Goal: Task Accomplishment & Management: Use online tool/utility

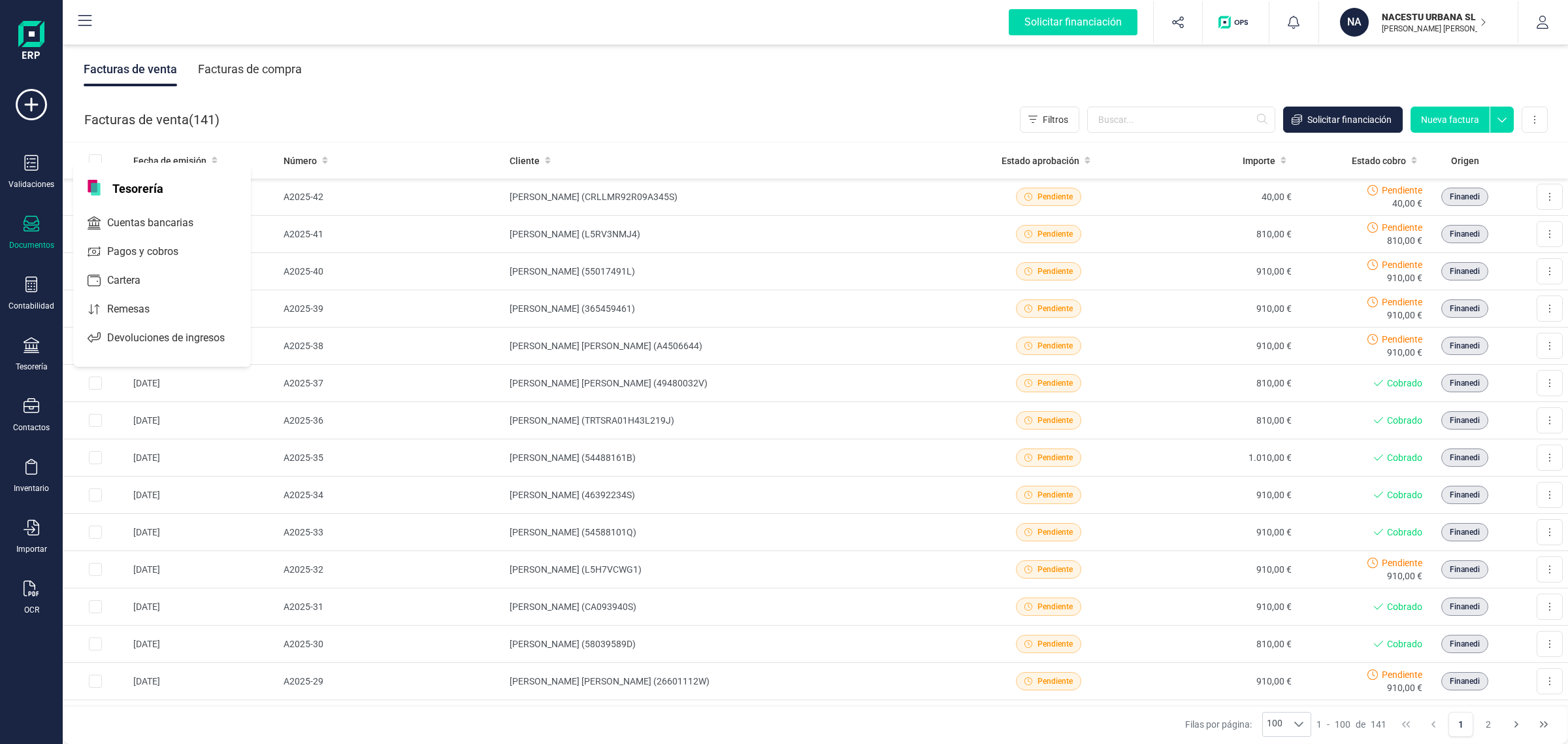
click at [132, 222] on span "Cuentas bancarias" at bounding box center [160, 223] width 115 height 16
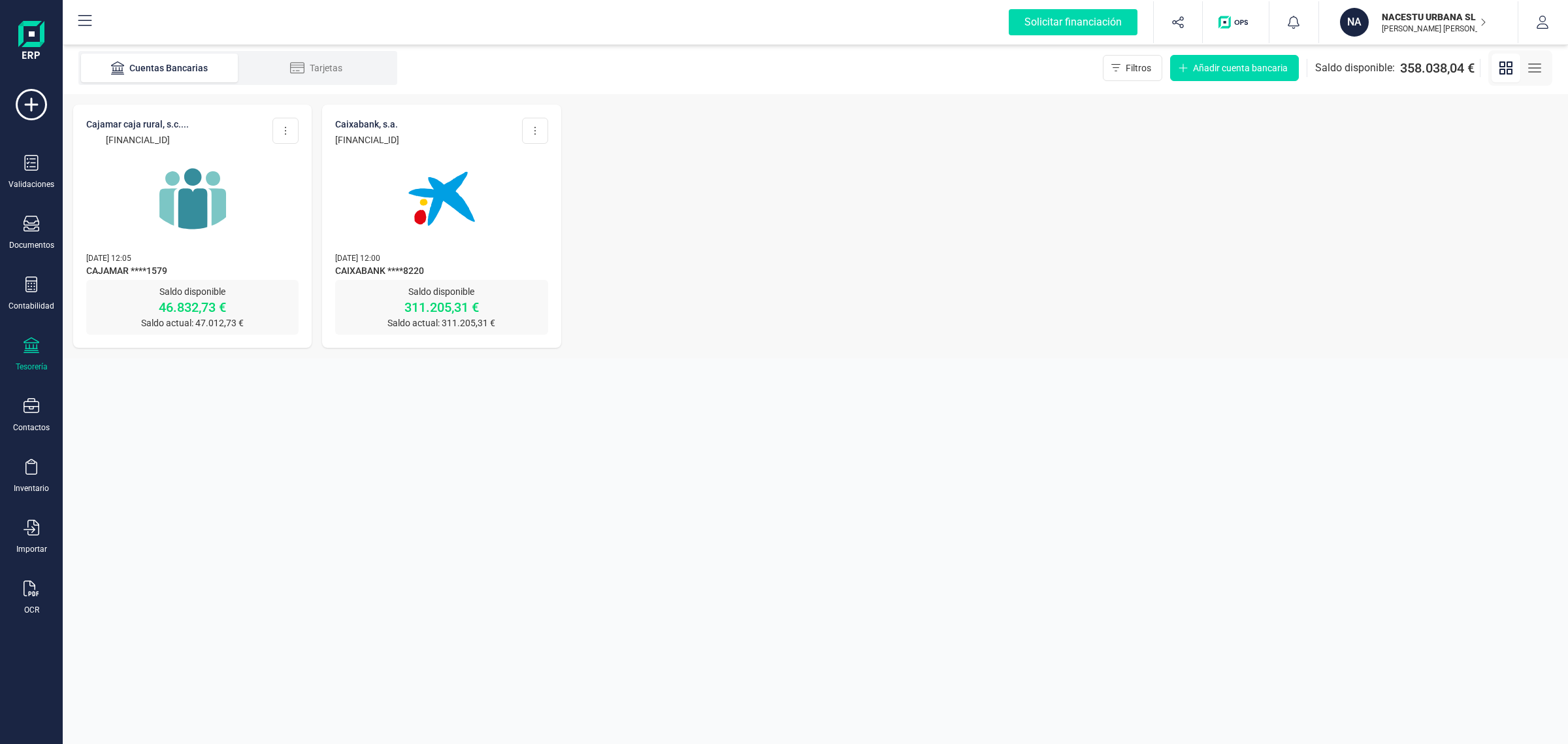
click at [196, 222] on img at bounding box center [193, 199] width 110 height 110
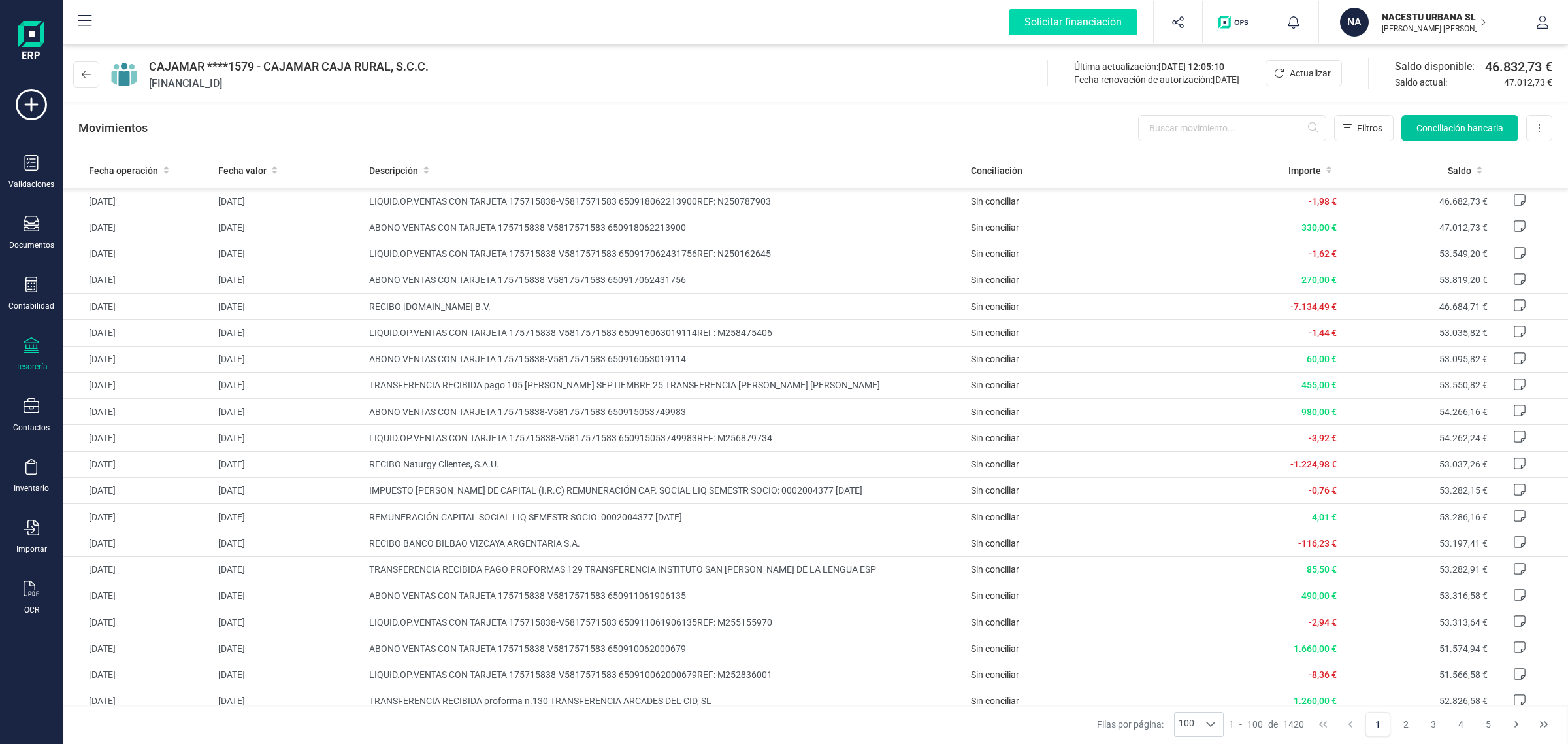
click at [1454, 128] on span "Conciliación bancaria" at bounding box center [1459, 128] width 87 height 13
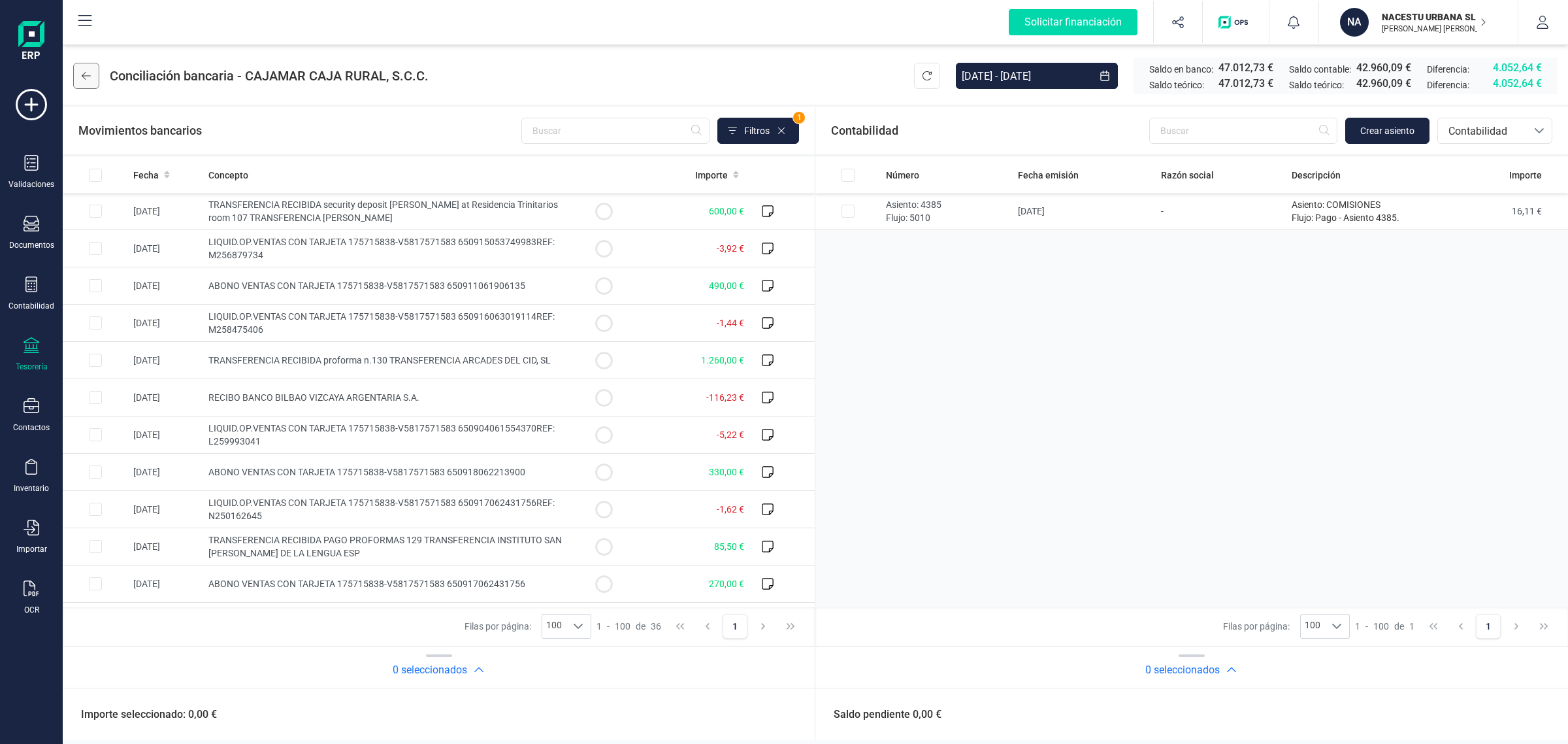
click at [82, 76] on icon at bounding box center [86, 76] width 9 height 11
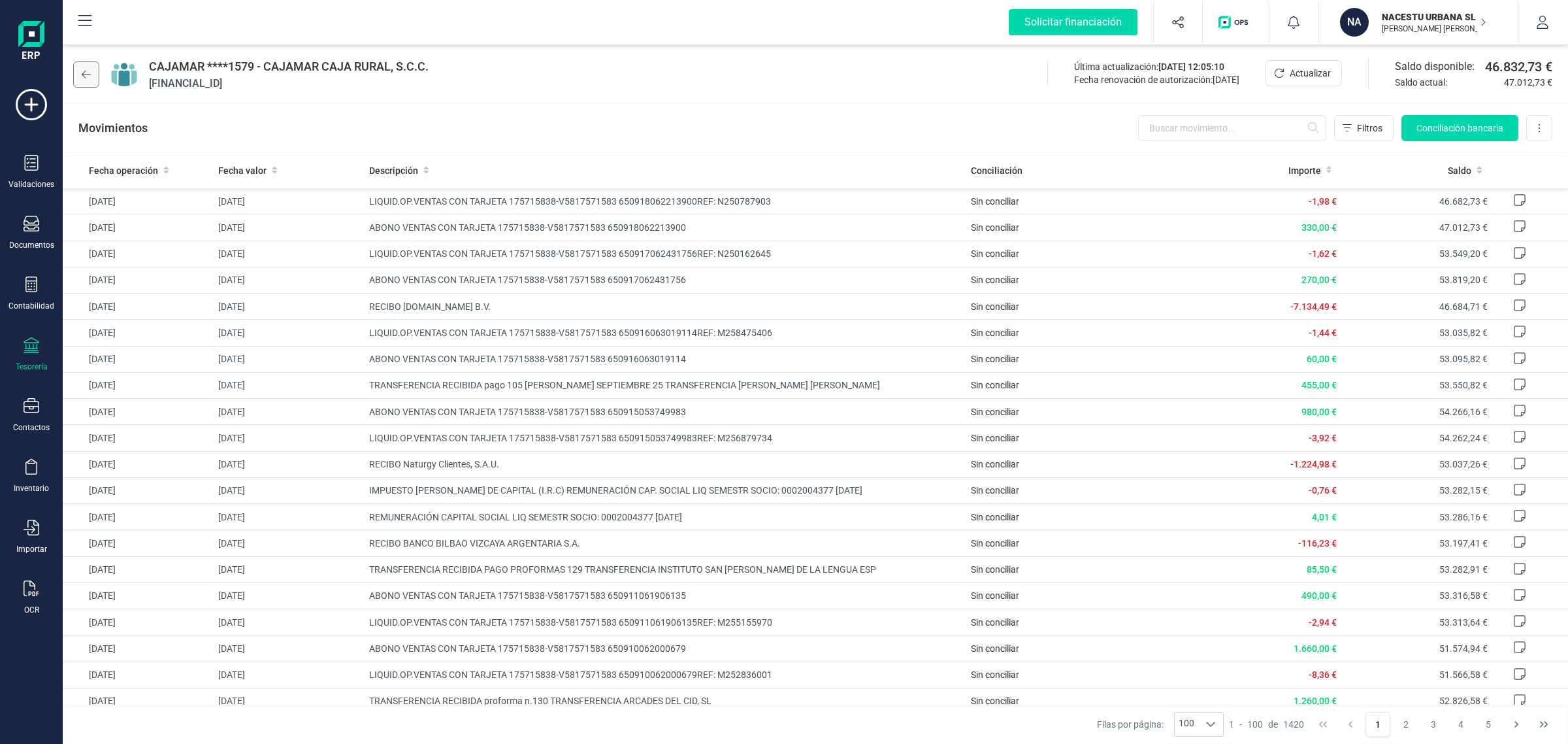
click at [86, 75] on icon at bounding box center [86, 74] width 9 height 11
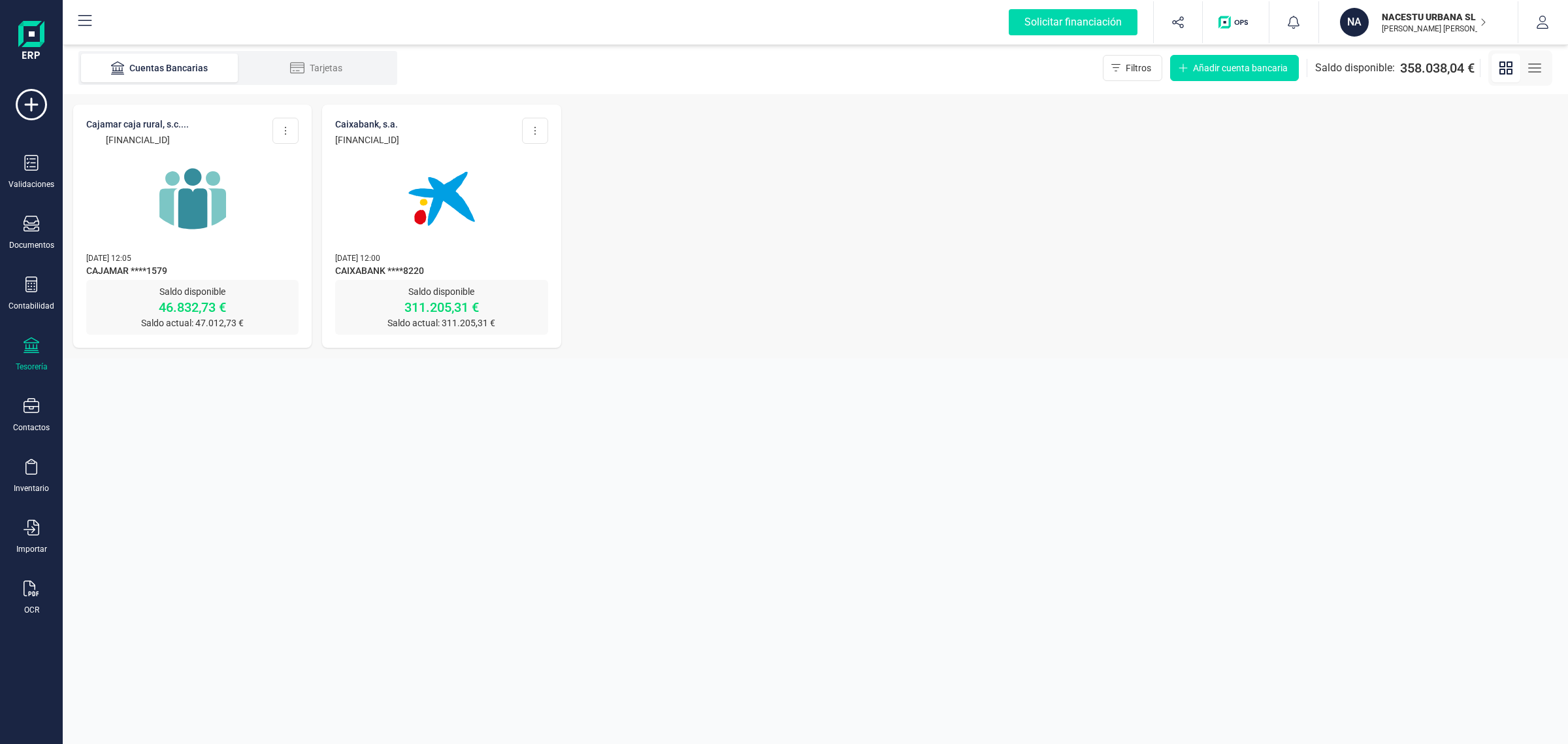
click at [398, 211] on img at bounding box center [442, 199] width 110 height 110
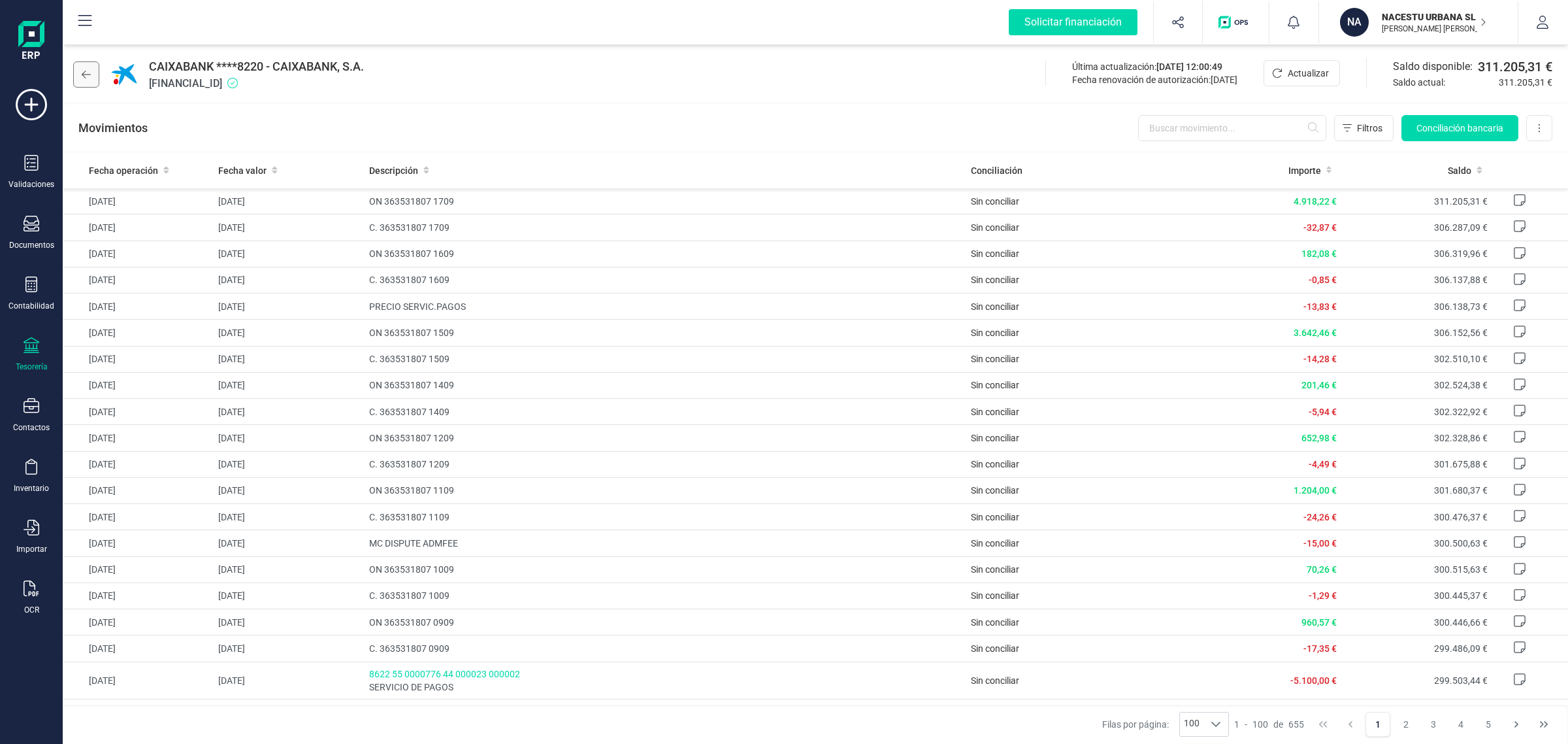
click at [81, 76] on button at bounding box center [86, 74] width 26 height 26
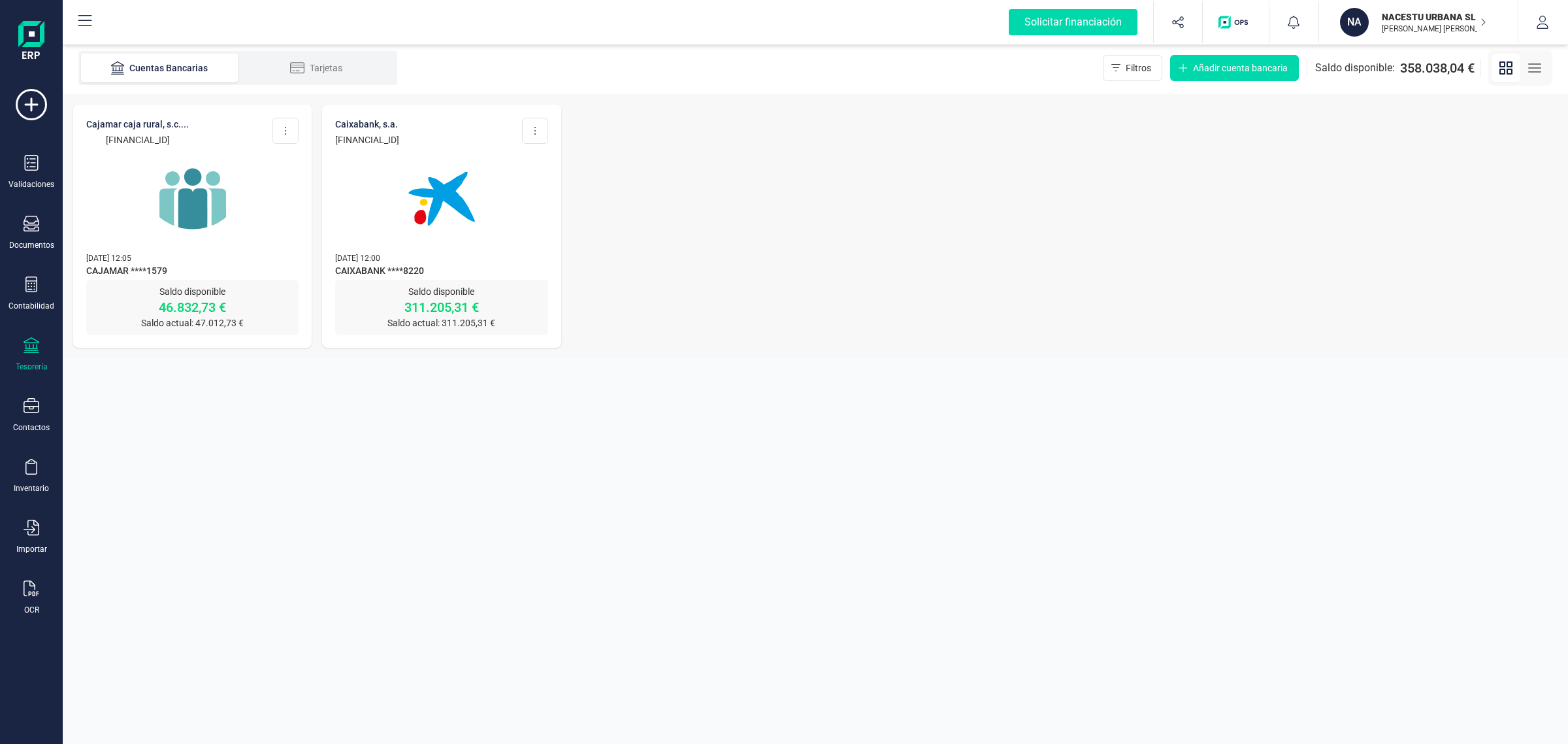
click at [168, 212] on img at bounding box center [193, 199] width 110 height 110
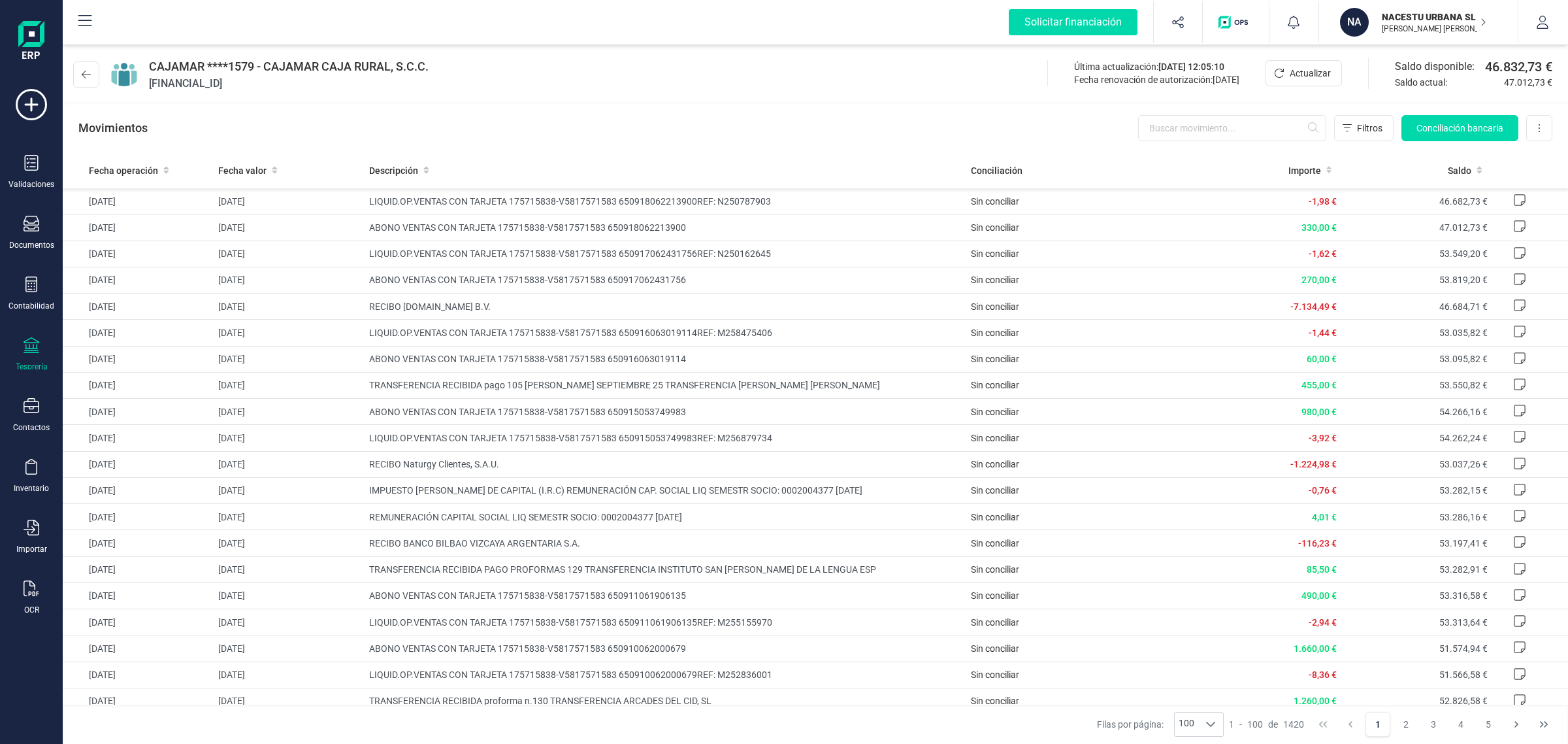
click at [31, 344] on icon at bounding box center [32, 345] width 16 height 16
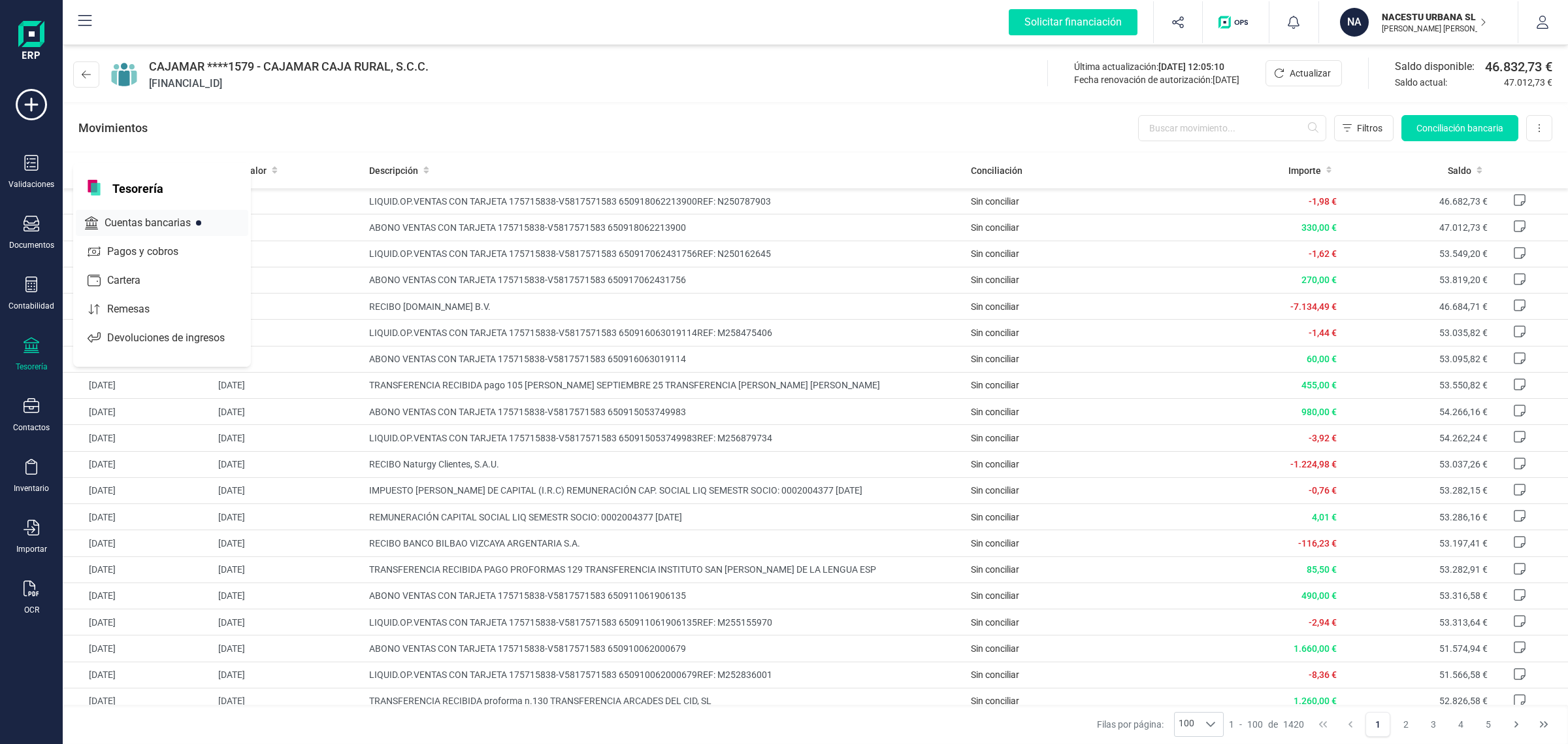
click at [129, 217] on span "Cuentas bancarias" at bounding box center [157, 223] width 115 height 16
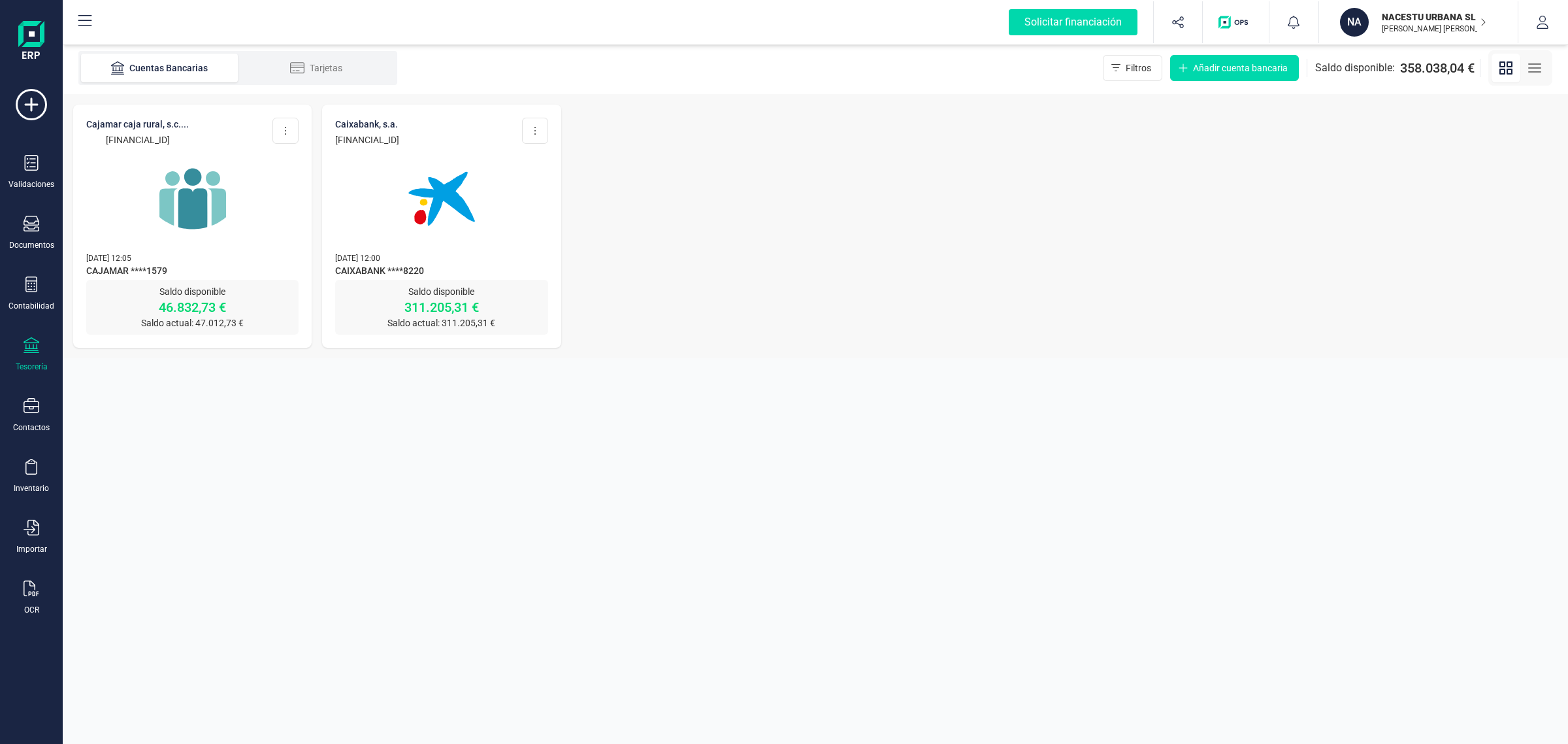
click at [191, 246] on img at bounding box center [193, 199] width 110 height 110
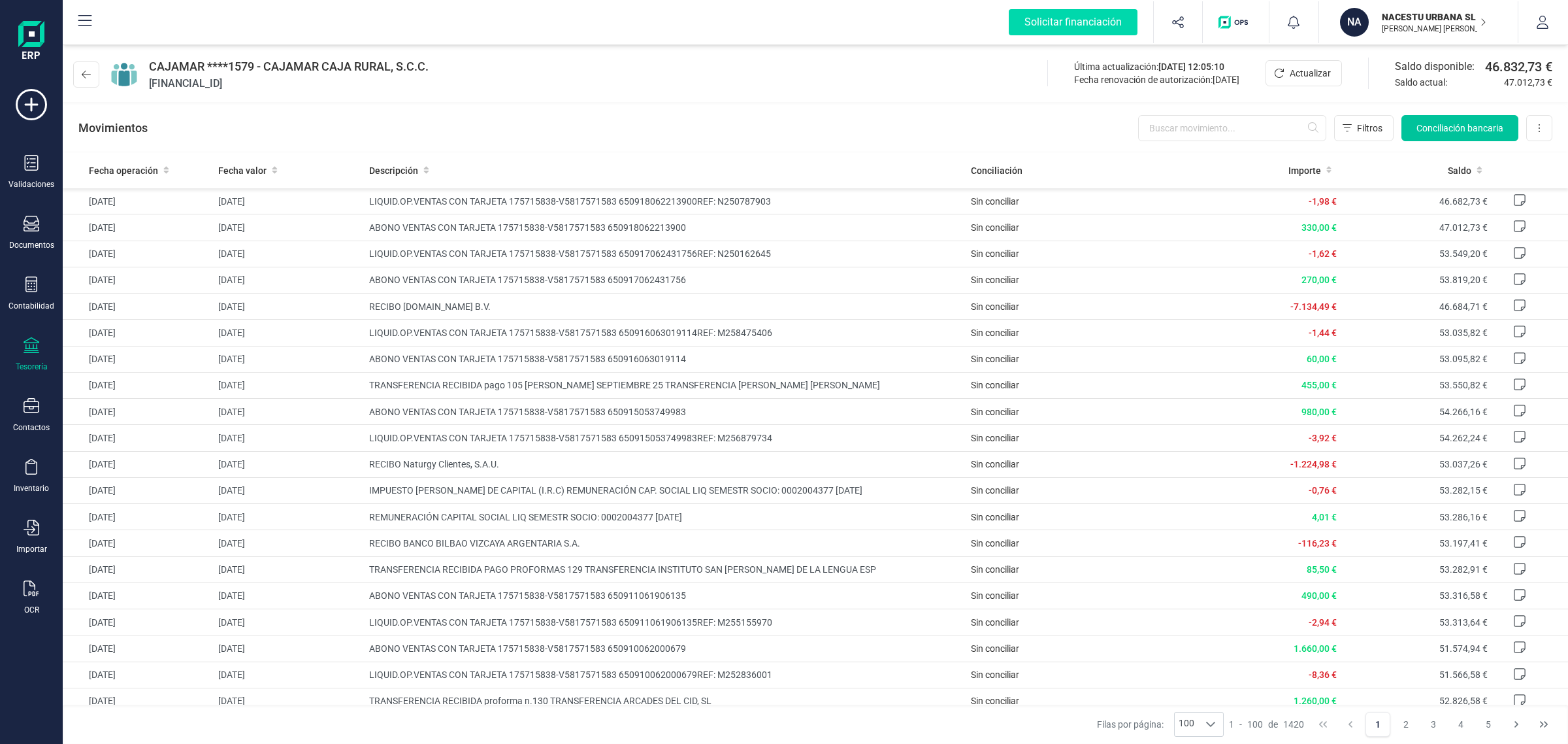
click at [1462, 124] on span "Conciliación bancaria" at bounding box center [1459, 128] width 87 height 13
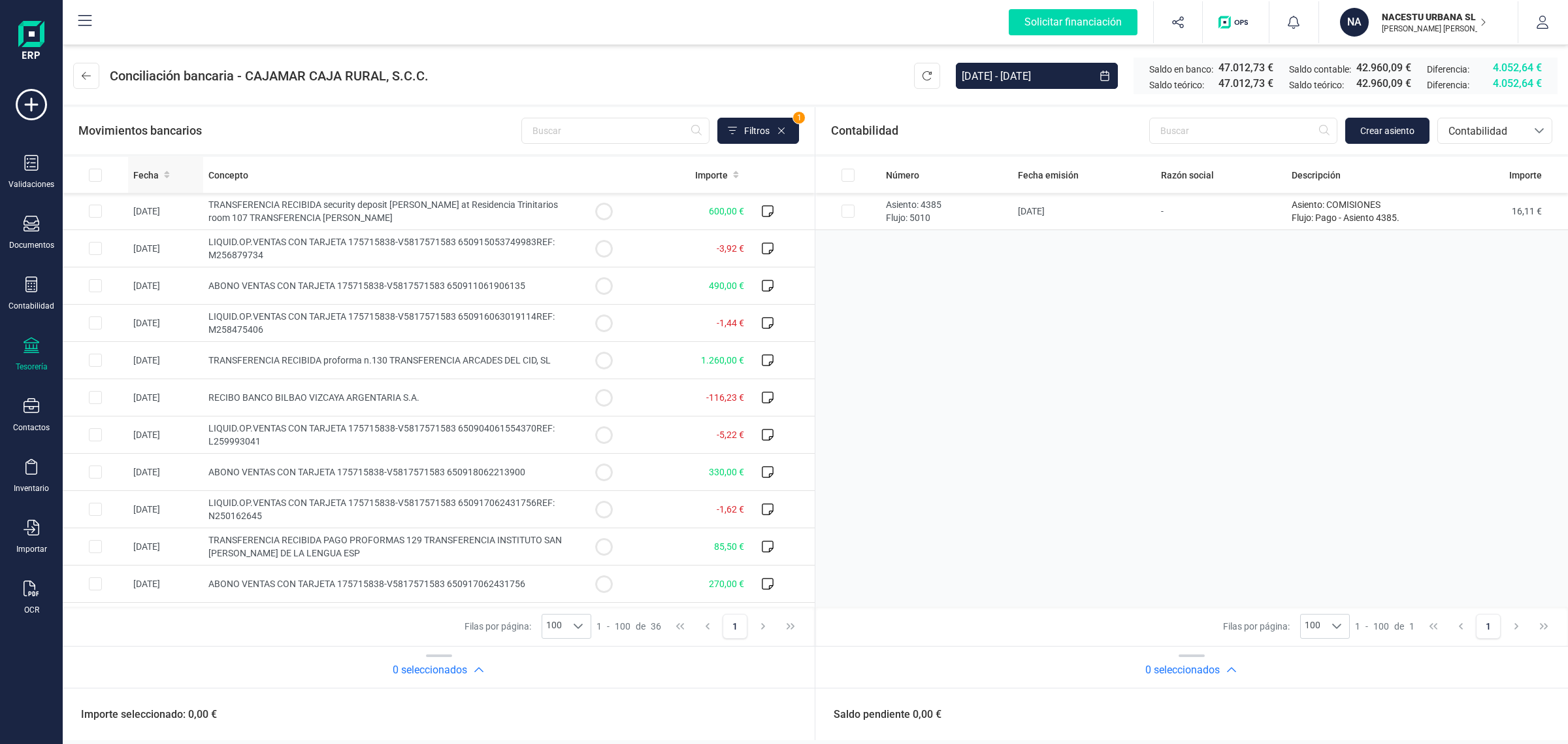
click at [164, 178] on icon at bounding box center [167, 174] width 6 height 9
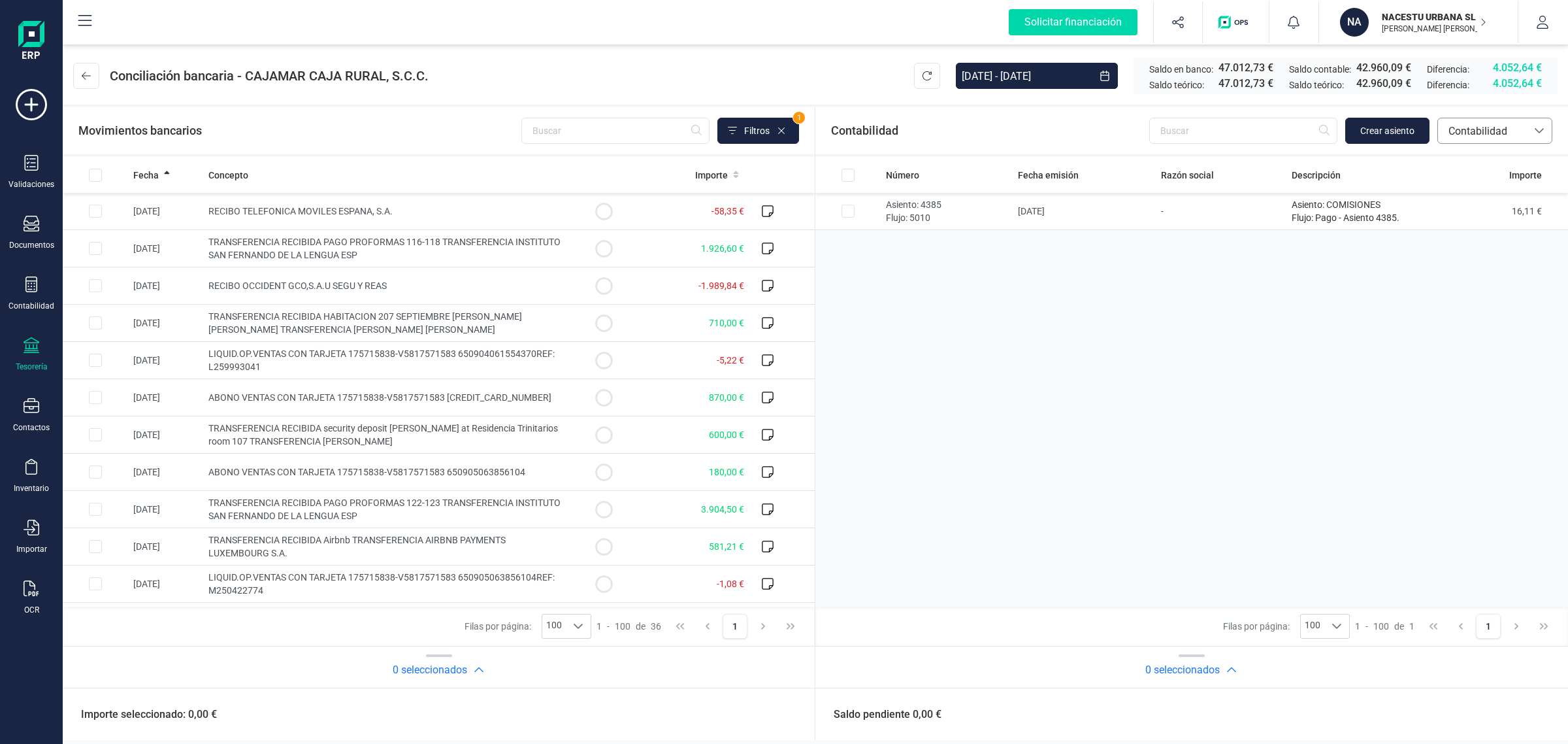
click at [1482, 130] on span "Contabilidad" at bounding box center [1482, 132] width 78 height 16
click at [1464, 220] on span "Facturas" at bounding box center [1468, 219] width 40 height 16
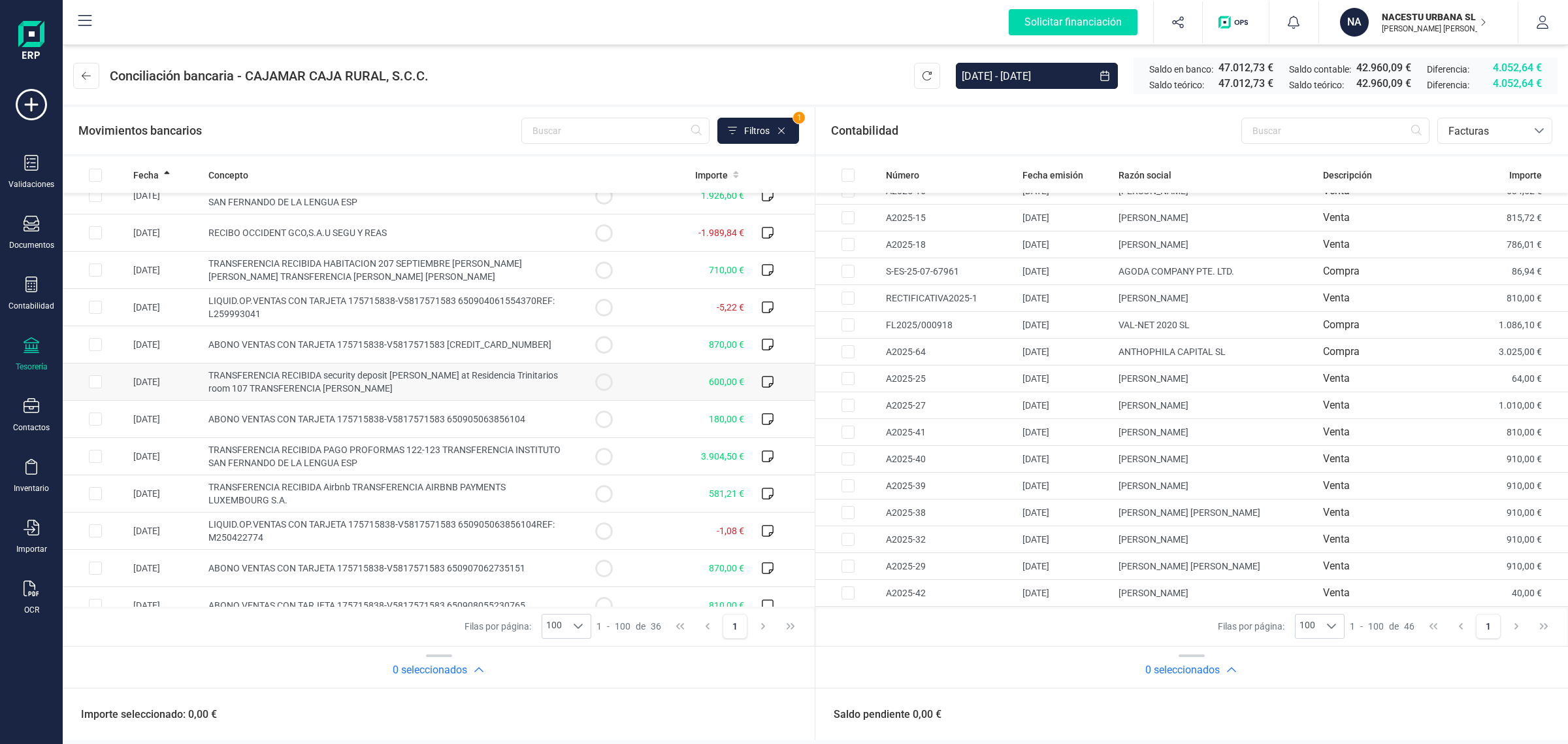
scroll to position [82, 0]
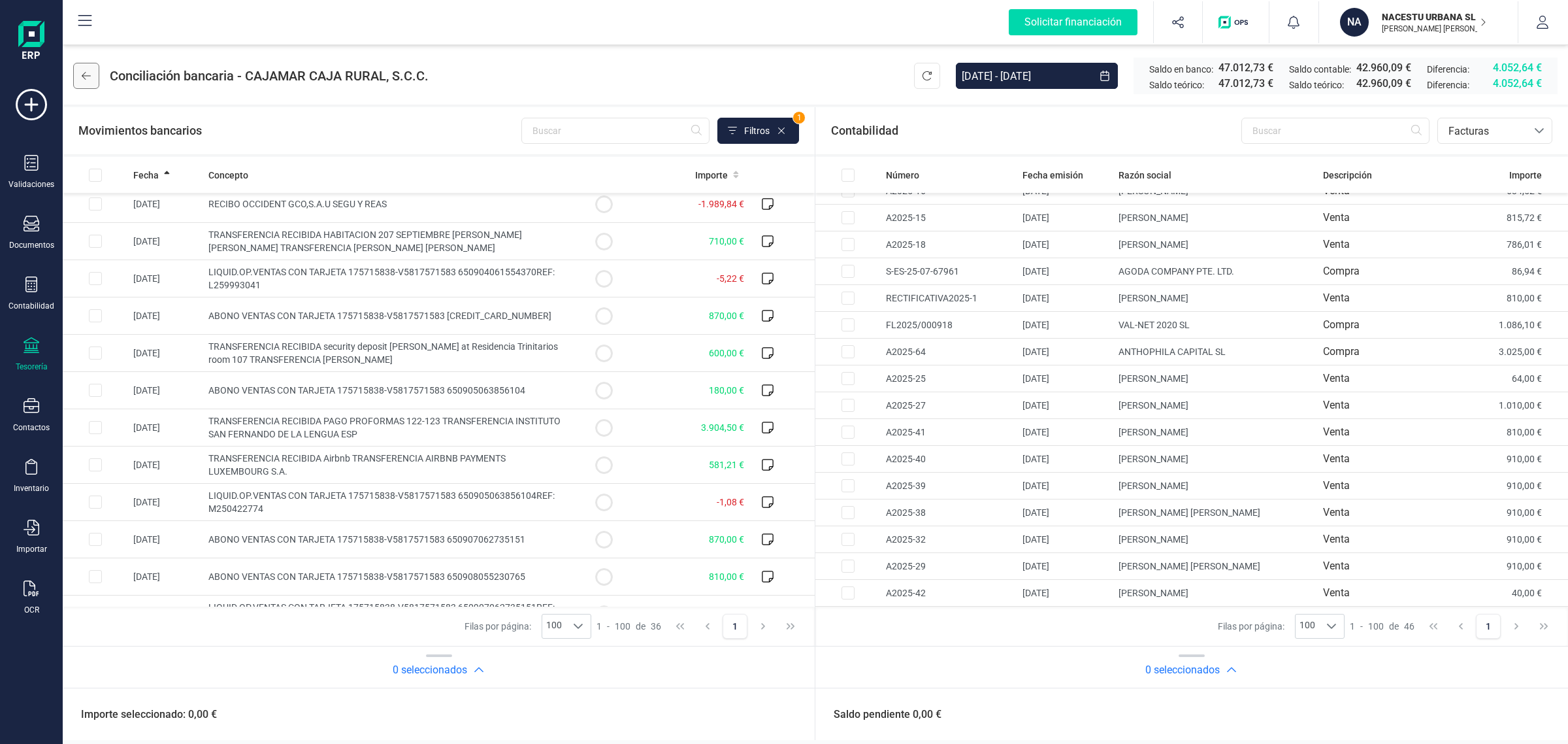
click at [89, 76] on icon at bounding box center [86, 76] width 9 height 11
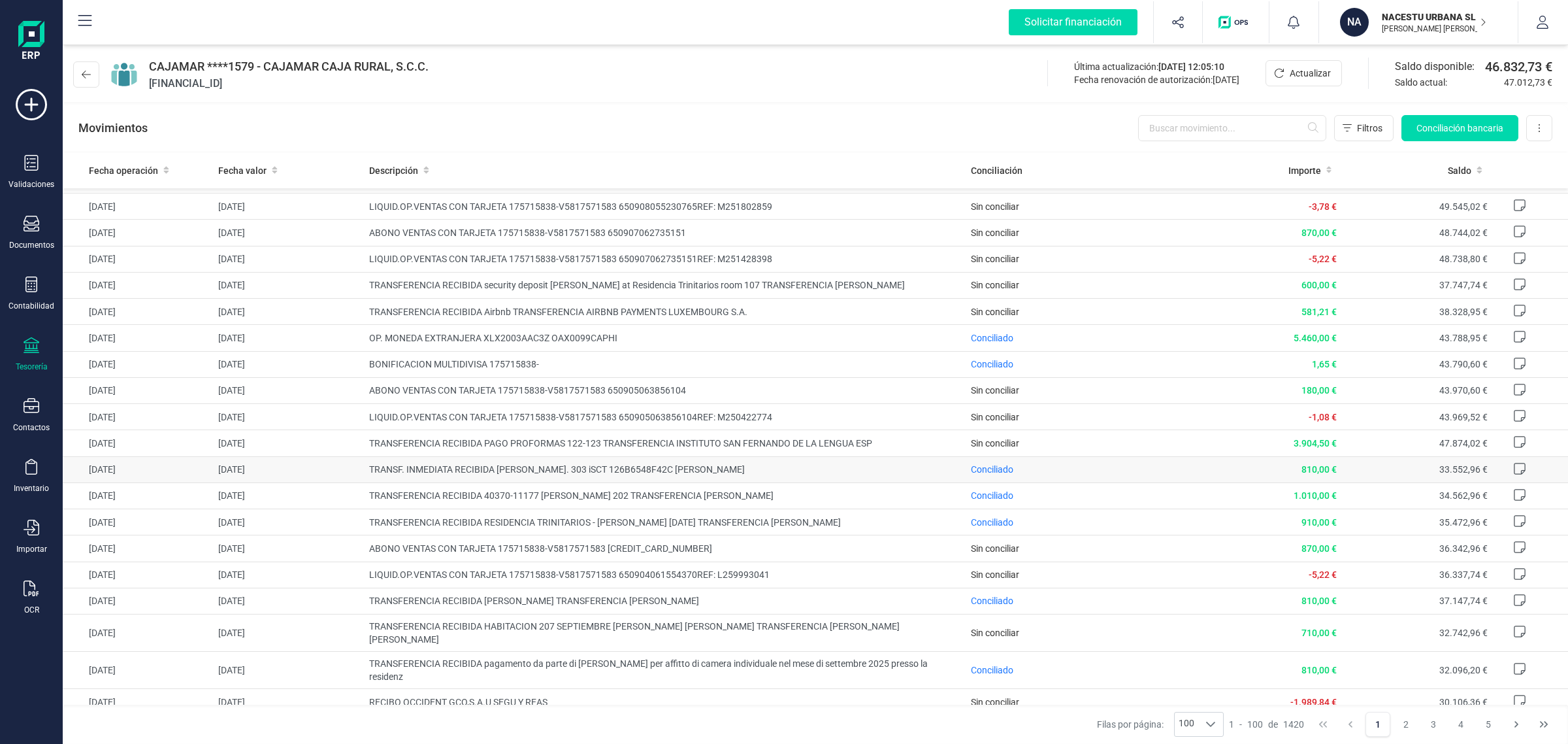
scroll to position [653, 0]
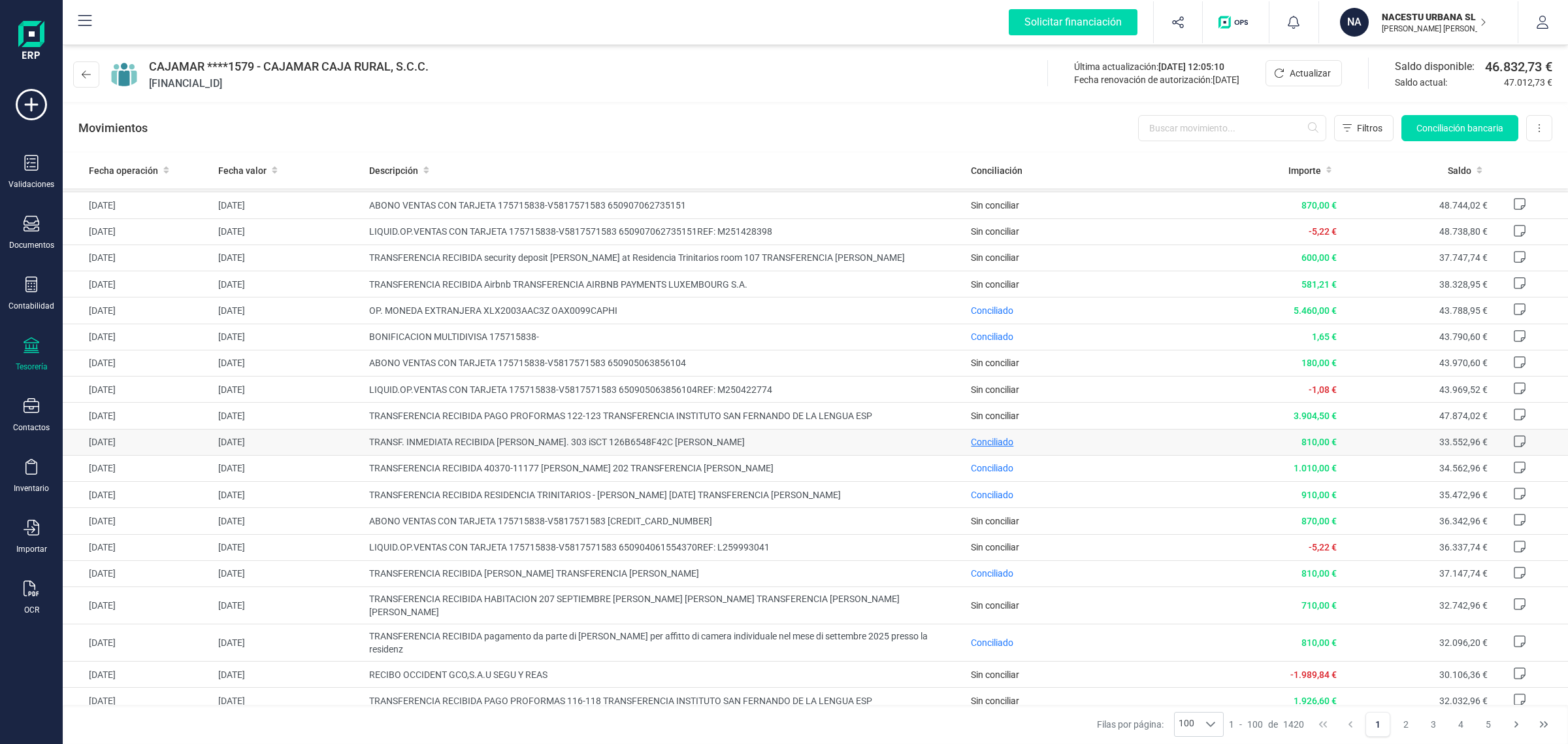
click at [971, 447] on span "Conciliado" at bounding box center [992, 442] width 42 height 11
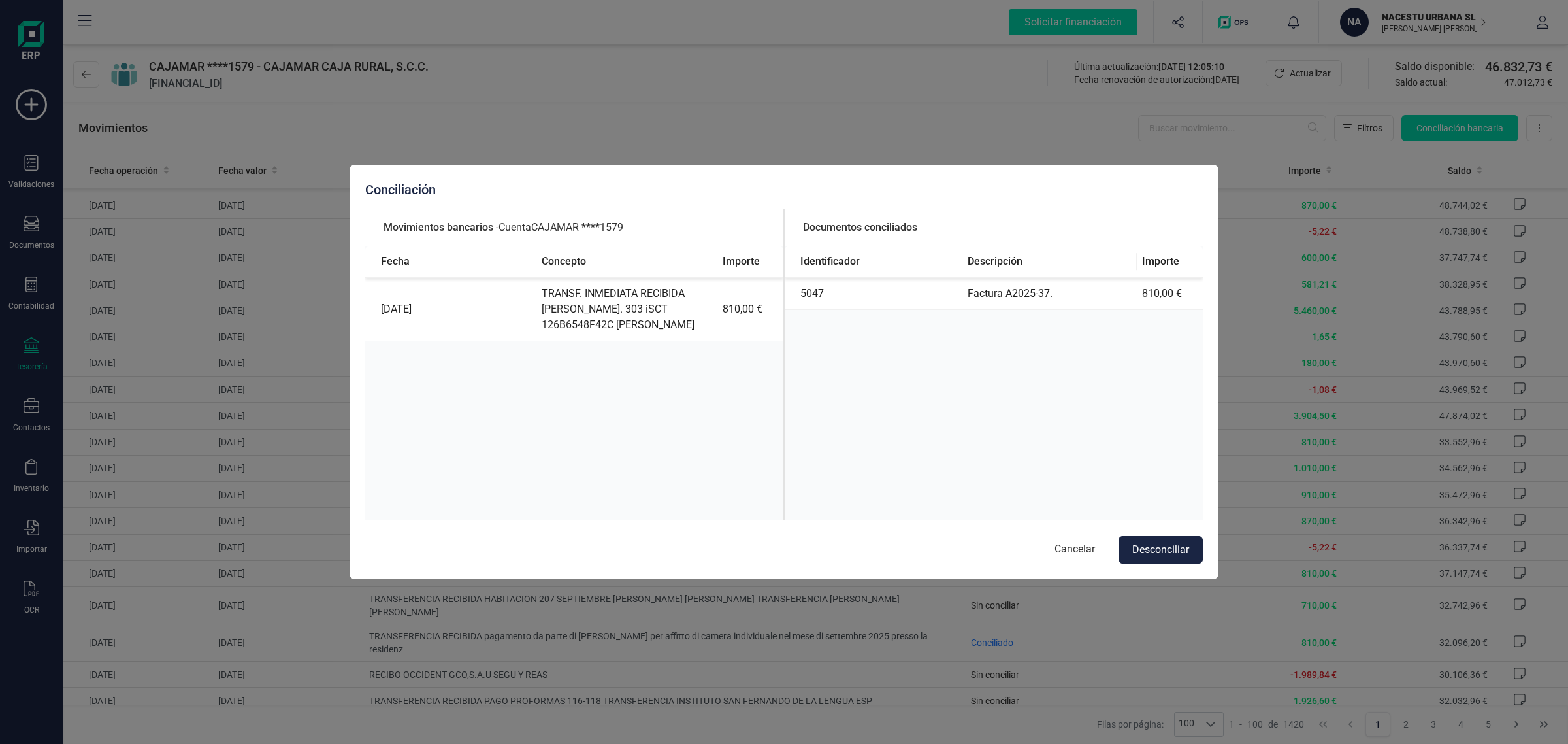
click at [1019, 291] on td "Factura A2025-37." at bounding box center [1049, 294] width 175 height 32
click at [1155, 550] on button "Desconciliar" at bounding box center [1160, 550] width 84 height 27
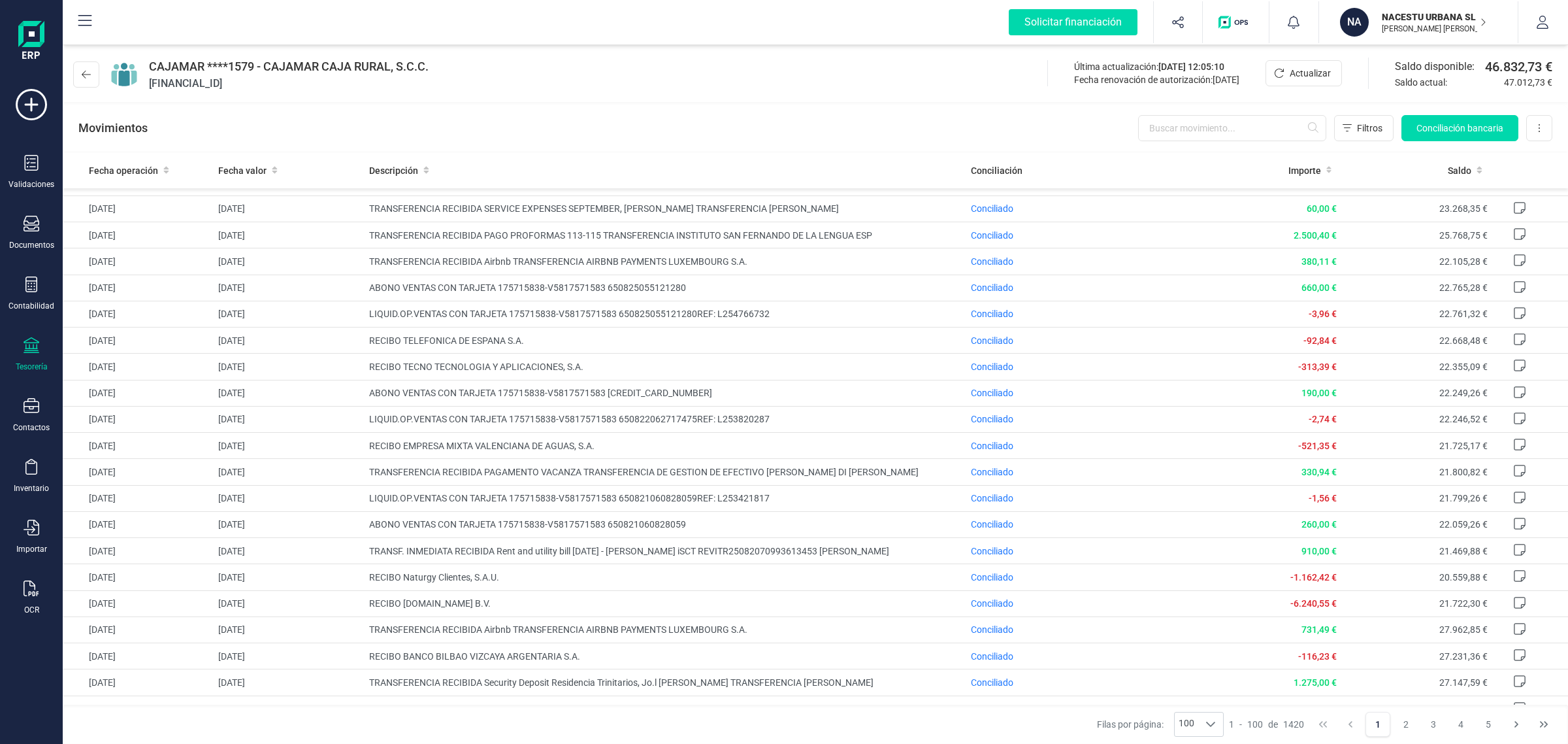
scroll to position [1517, 0]
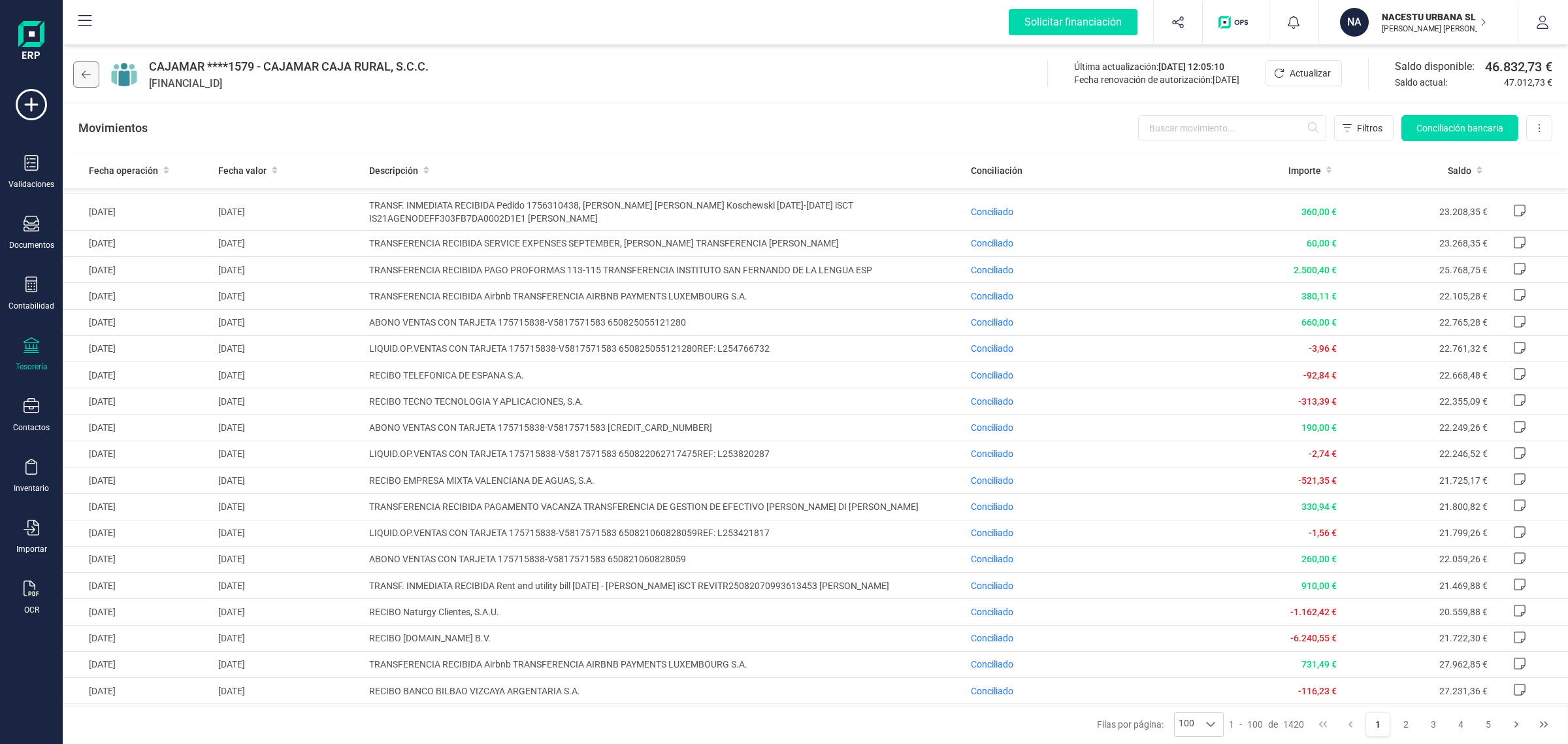
click at [93, 74] on button at bounding box center [86, 74] width 26 height 26
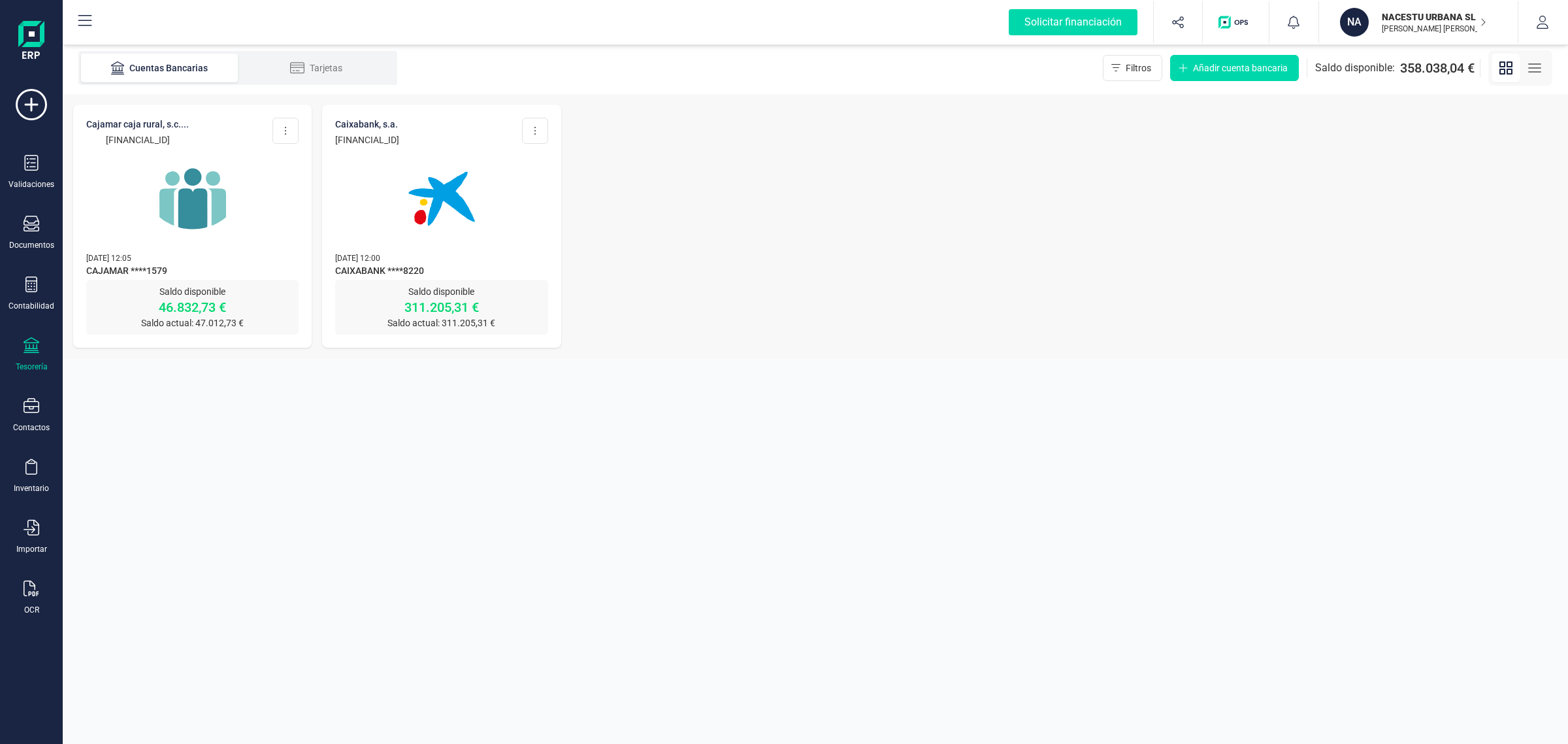
click at [168, 234] on img at bounding box center [193, 199] width 110 height 110
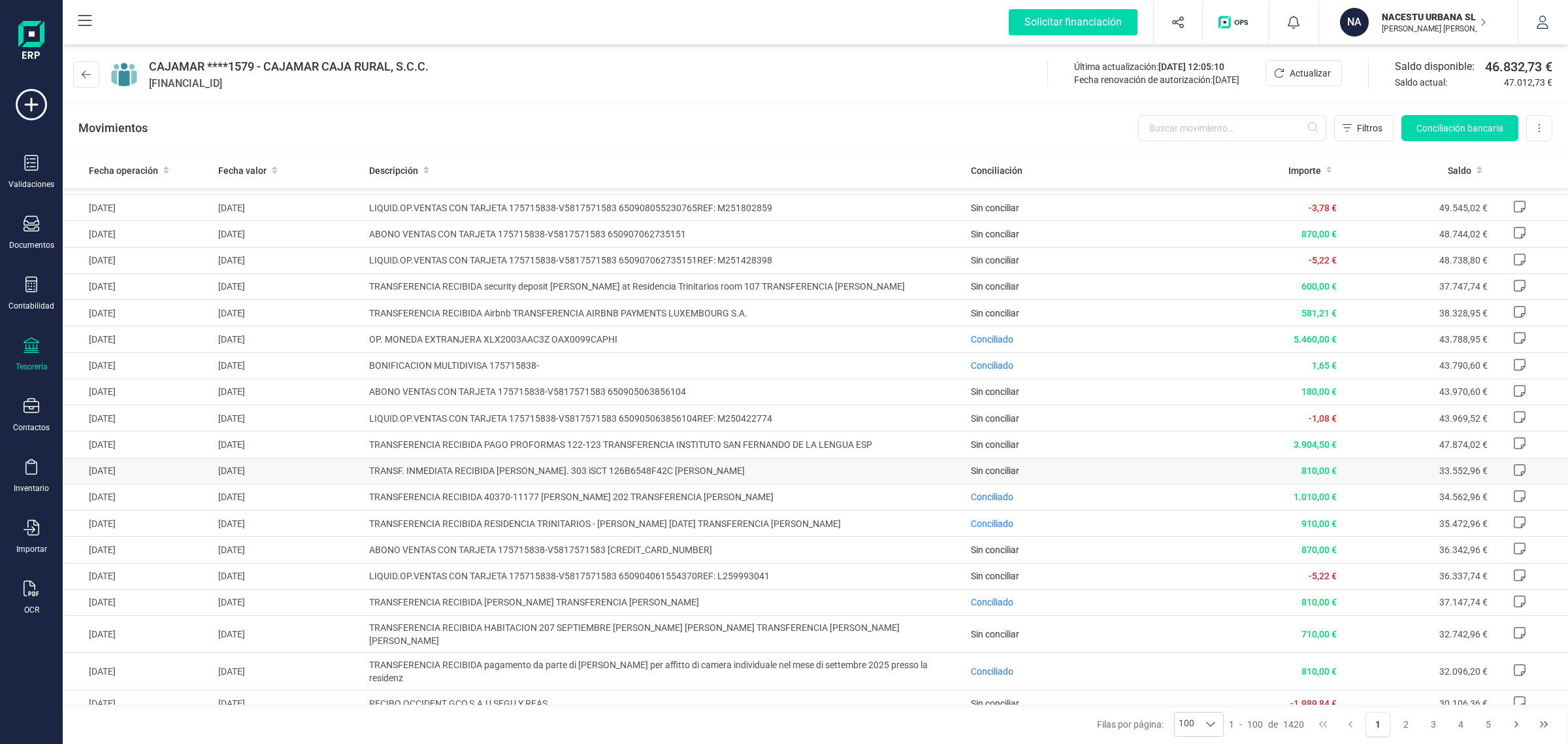
scroll to position [653, 0]
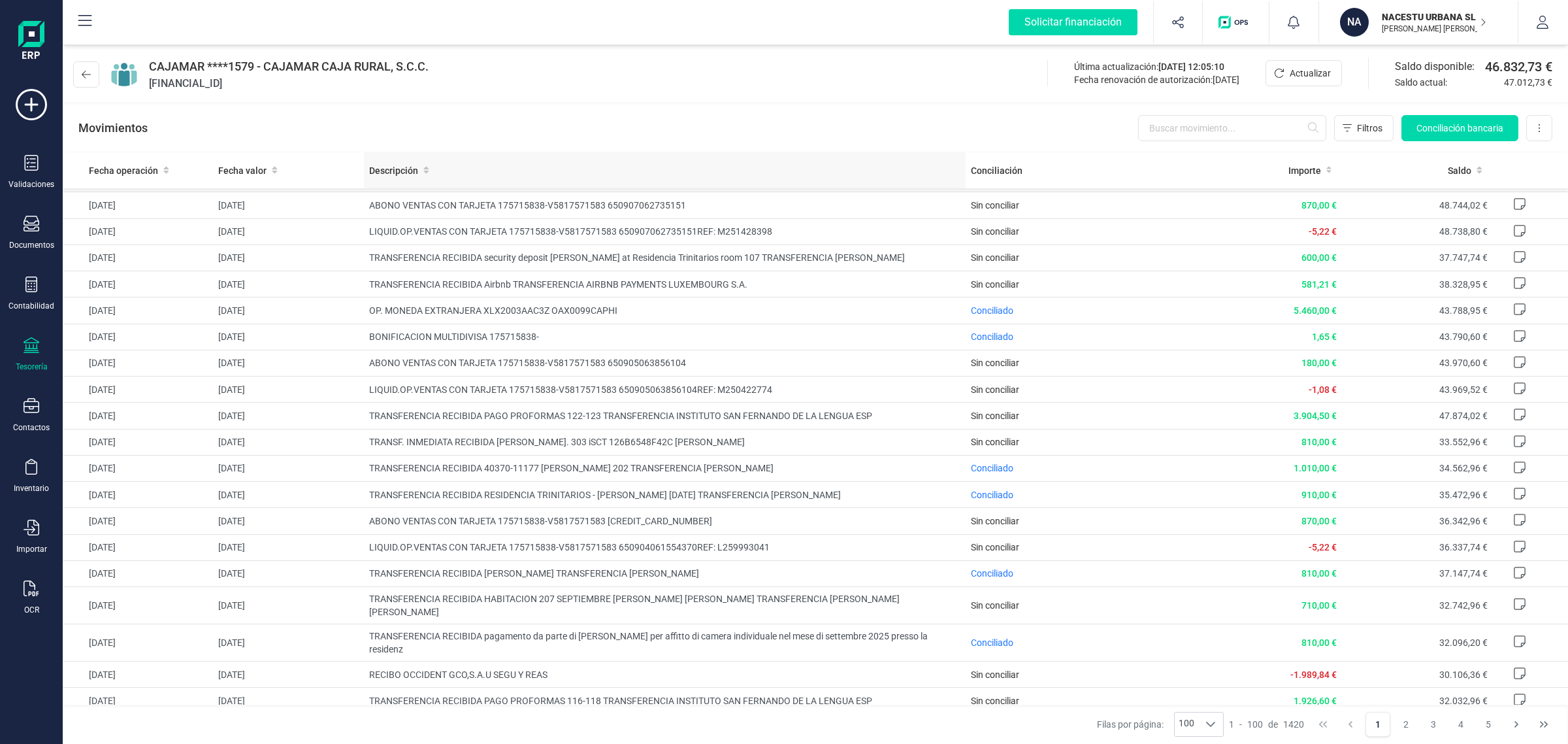
click at [716, 158] on th "Descripción" at bounding box center [665, 171] width 603 height 36
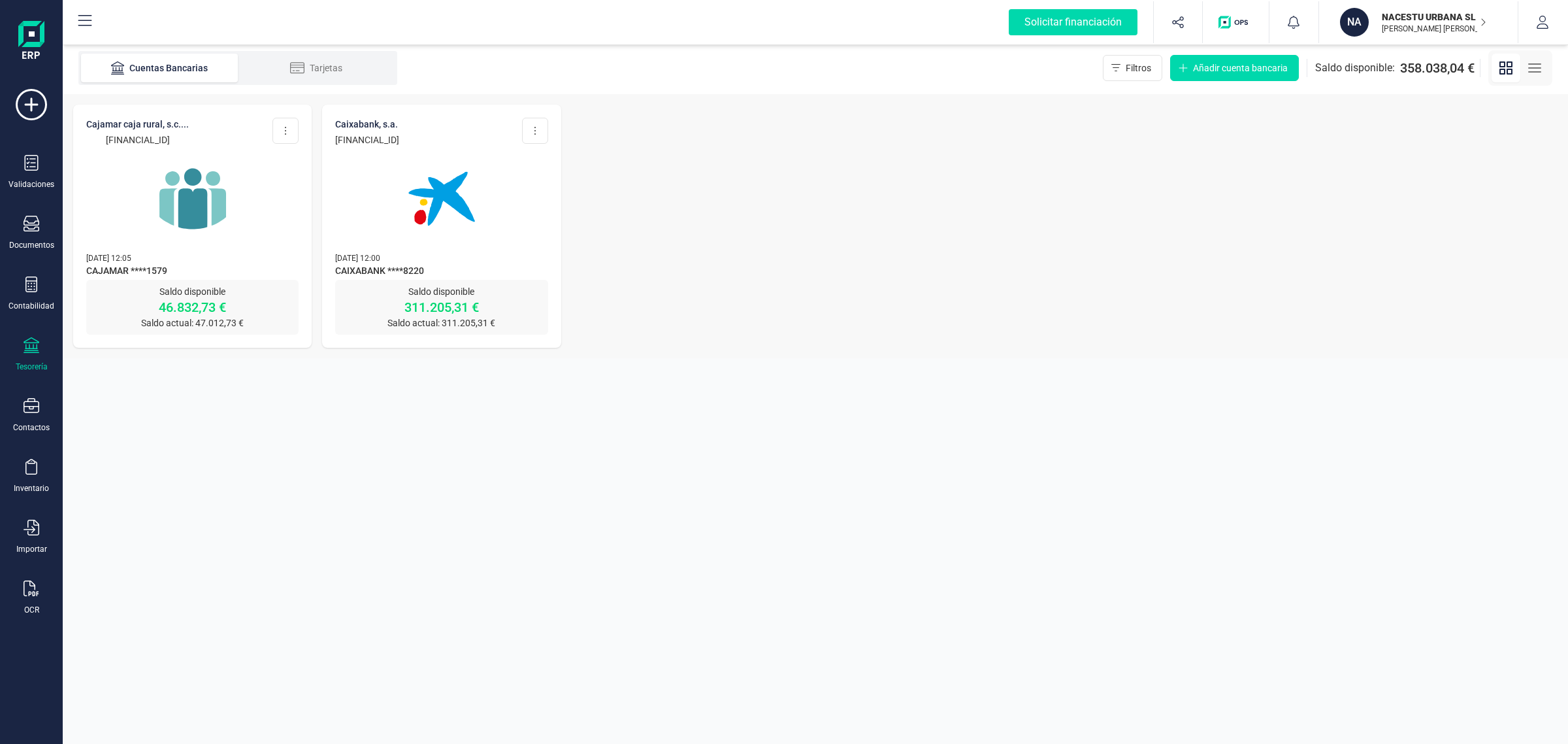
click at [158, 248] on img at bounding box center [193, 199] width 110 height 110
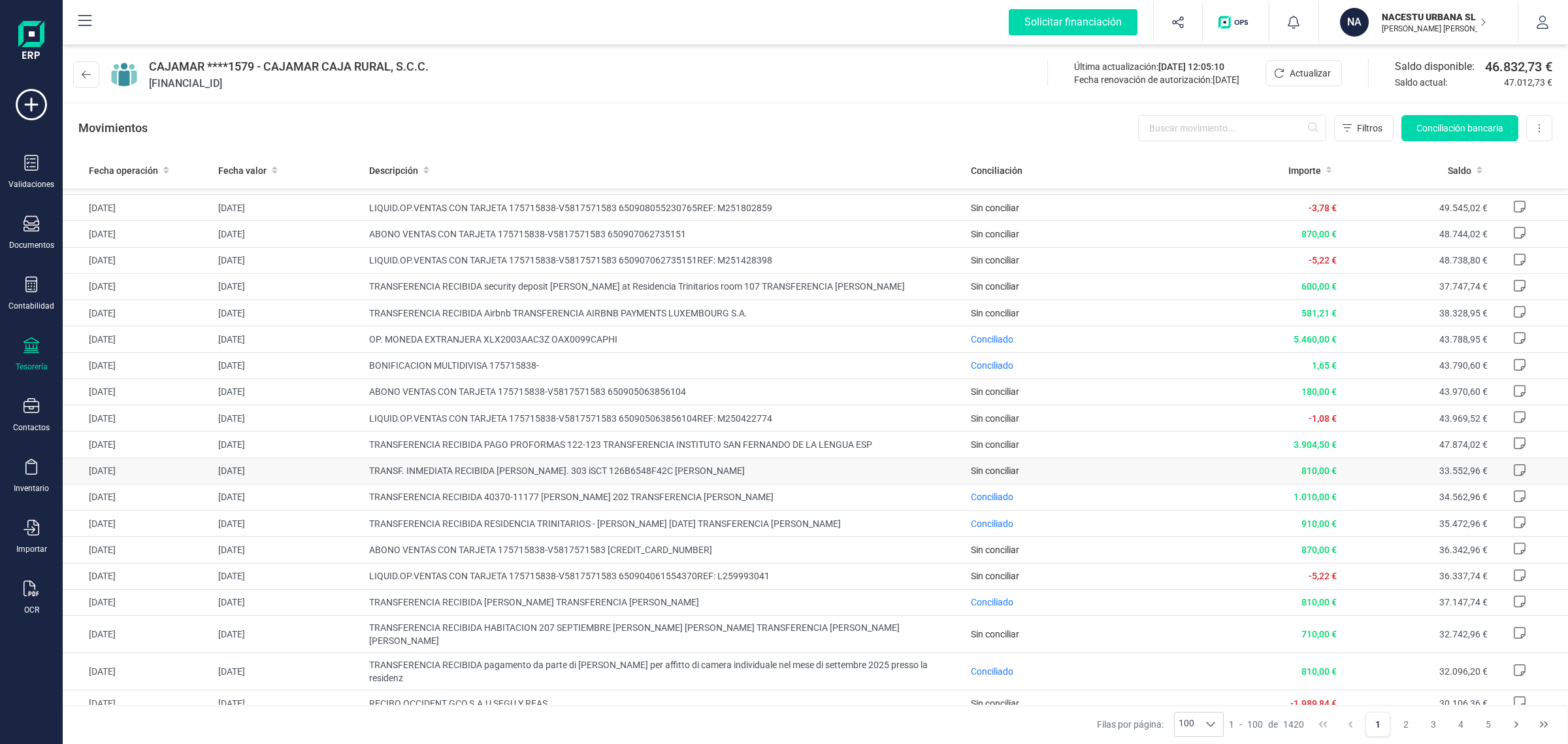
scroll to position [653, 0]
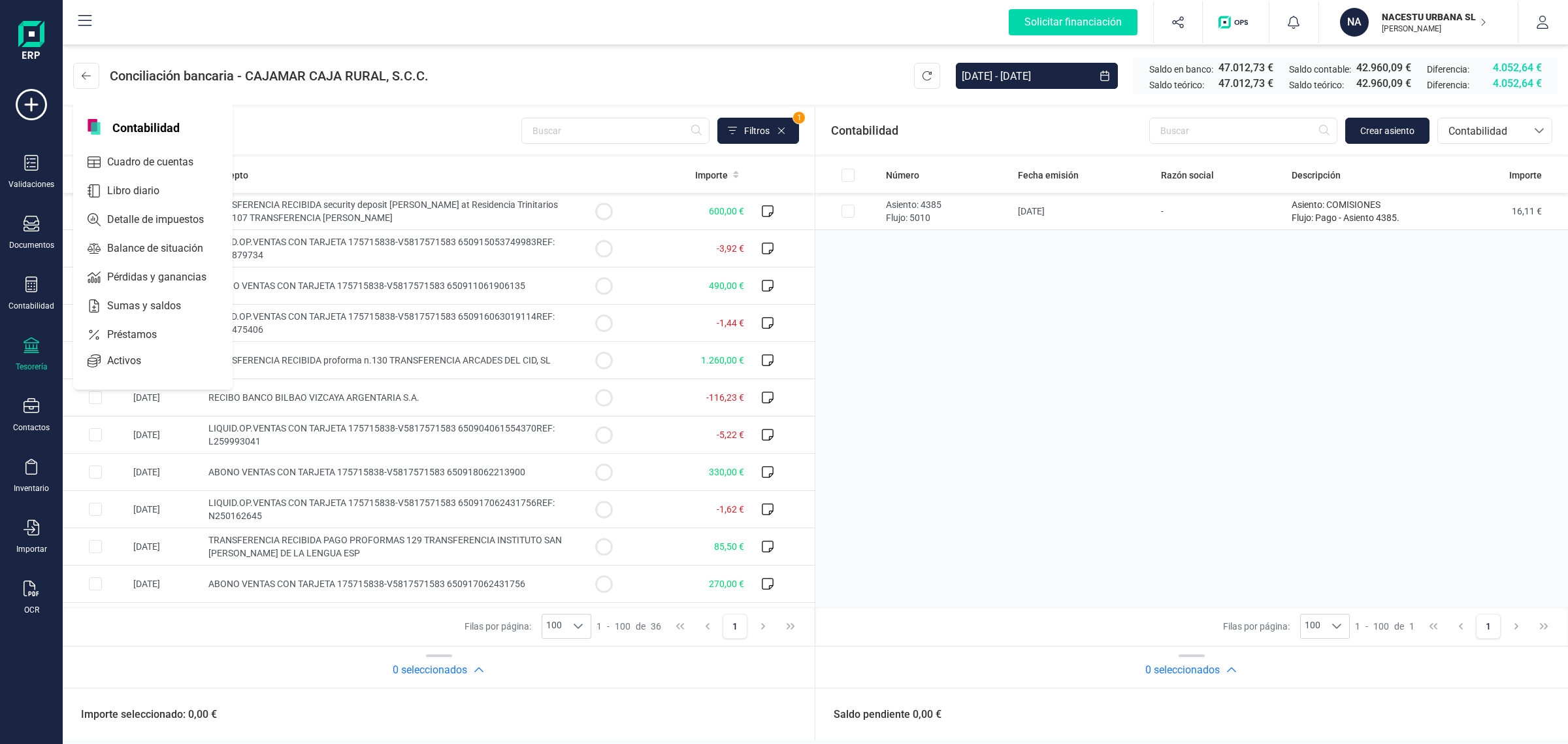
click at [124, 161] on span "Cuadro de cuentas" at bounding box center [160, 162] width 115 height 16
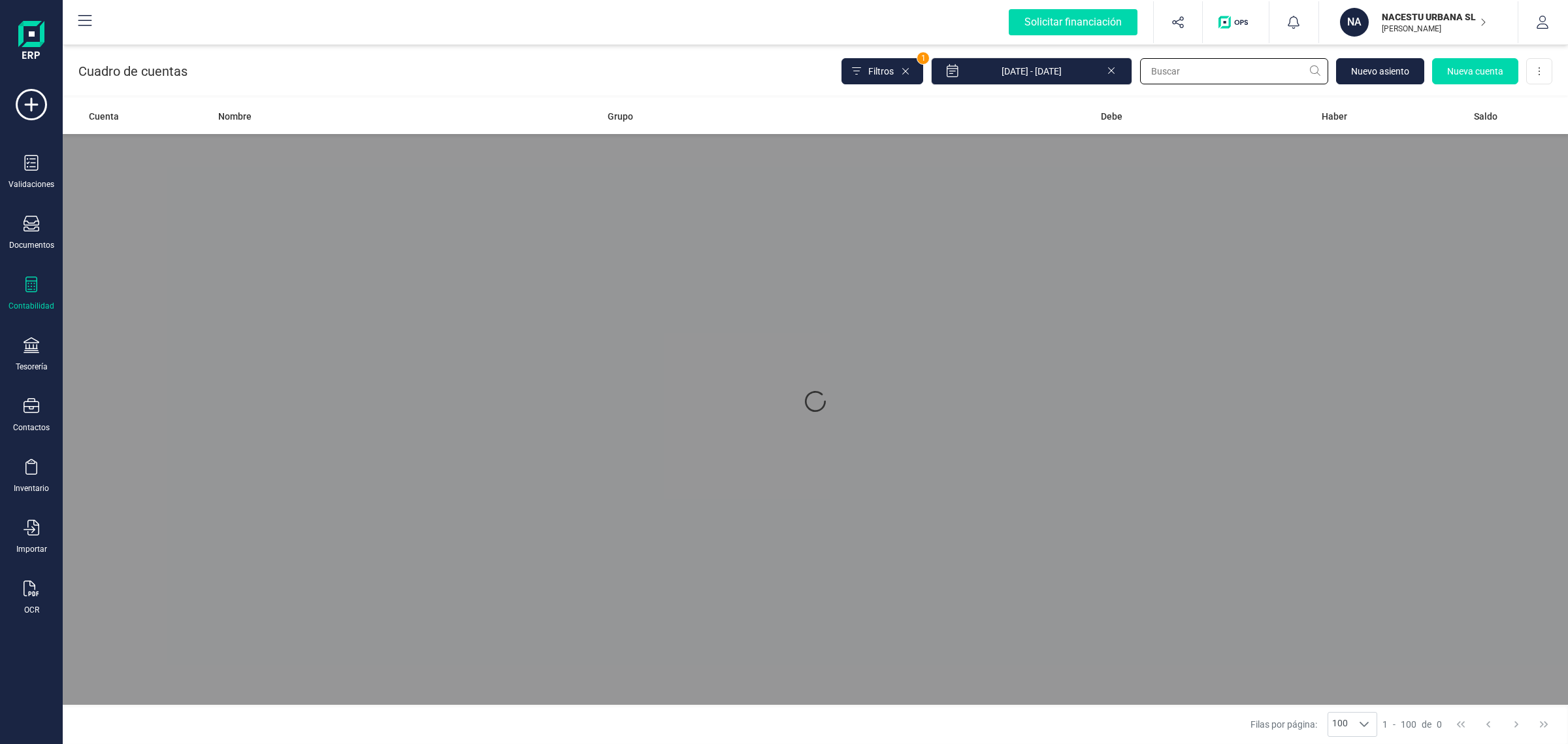
click at [1195, 73] on input "text" at bounding box center [1234, 71] width 188 height 26
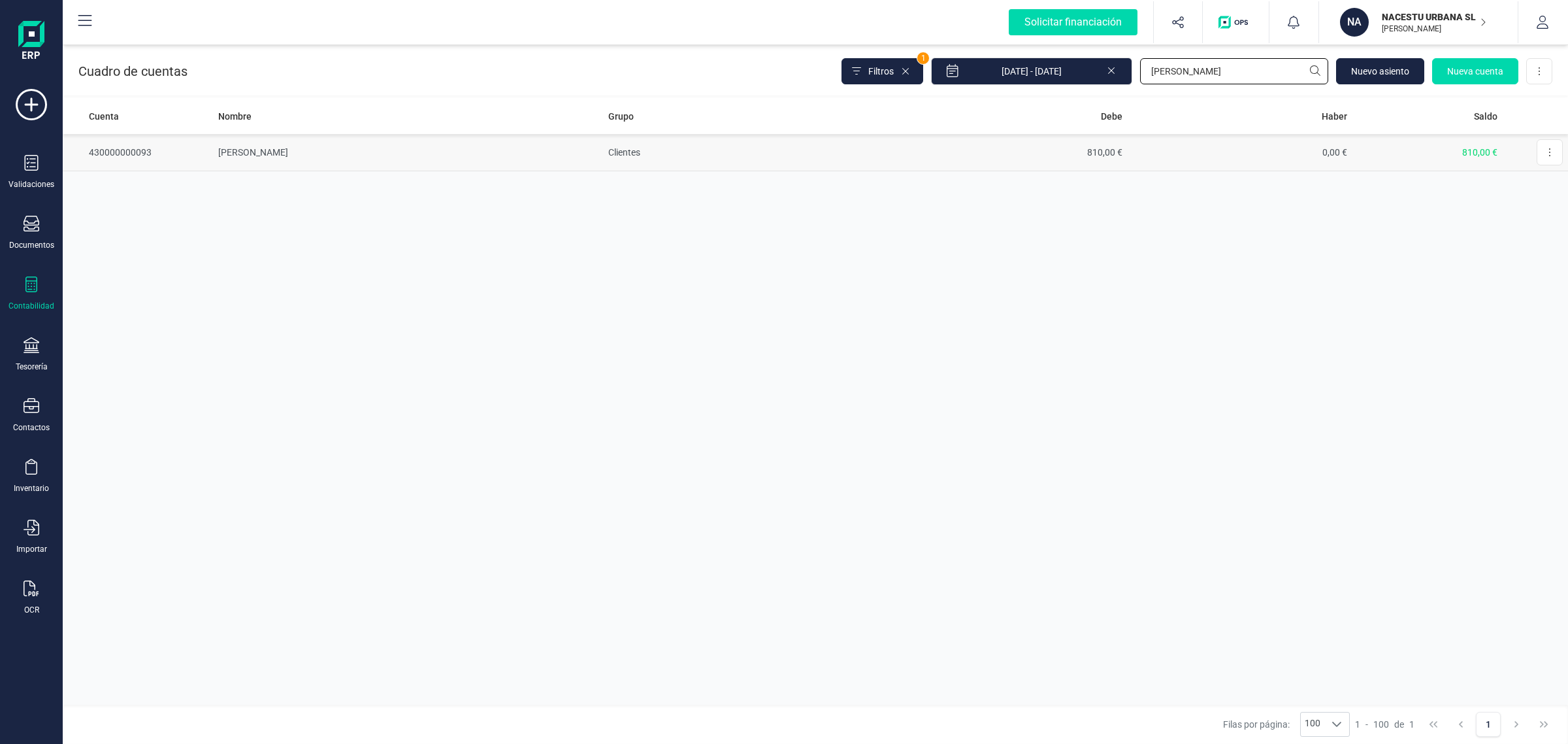
type input "[PERSON_NAME]"
click at [452, 147] on td "[PERSON_NAME]" at bounding box center [408, 153] width 390 height 37
click at [1129, 81] on div "Filtros 1 [DATE] - [DATE] [PERSON_NAME][GEOGRAPHIC_DATA] Nueva cuenta Descargar…" at bounding box center [1197, 71] width 711 height 27
type input "[PERSON_NAME]"
click at [1245, 157] on td "60,00 €" at bounding box center [1240, 153] width 225 height 37
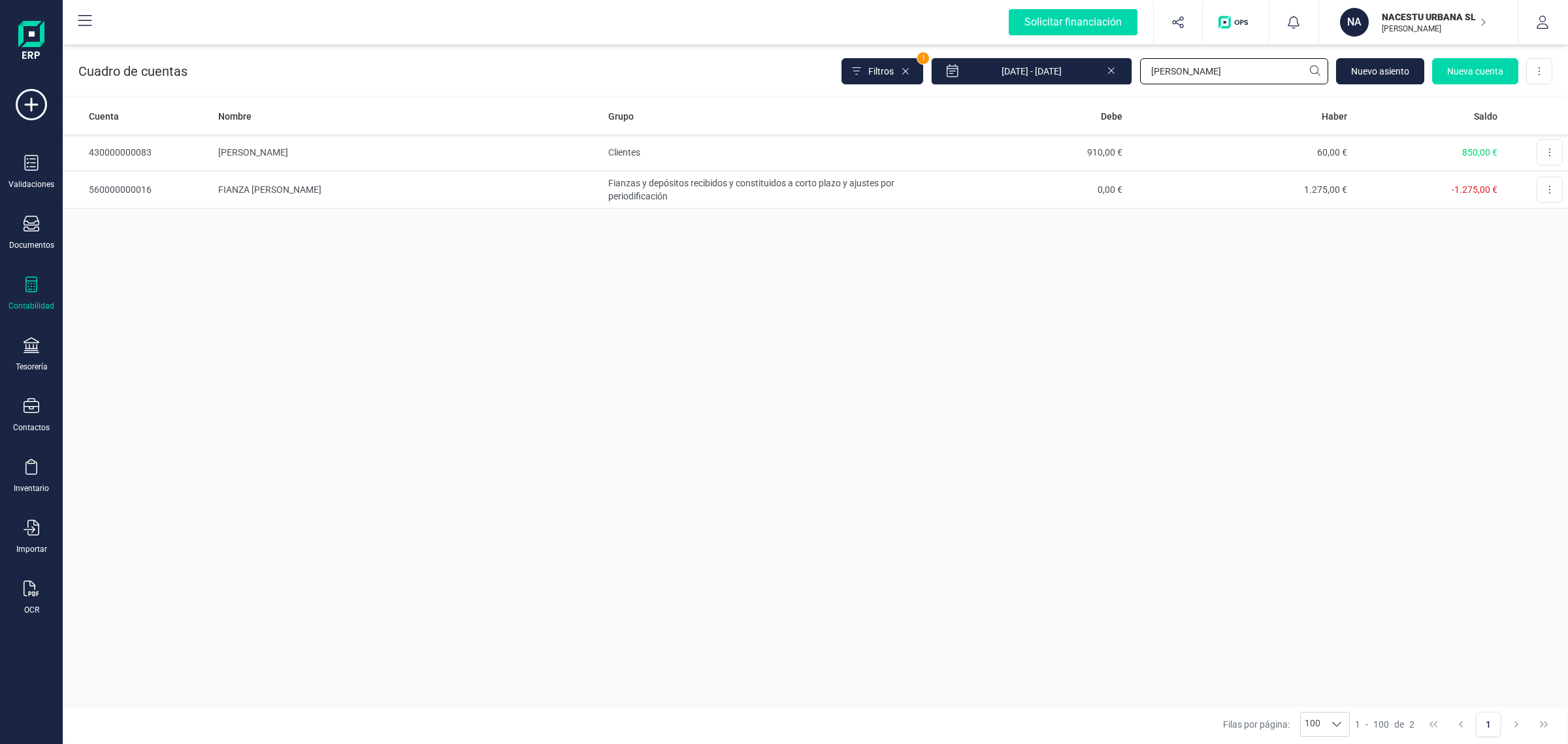
click at [1182, 60] on input "[PERSON_NAME]" at bounding box center [1234, 71] width 188 height 26
click at [1080, 80] on div "Filtros 1 [DATE] - [DATE] [PERSON_NAME] [GEOGRAPHIC_DATA] Nueva cuenta Descarga…" at bounding box center [1197, 71] width 711 height 27
type input "[PERSON_NAME]"
click at [1177, 140] on td "1.010,00 €" at bounding box center [1240, 153] width 225 height 37
drag, startPoint x: 1204, startPoint y: 69, endPoint x: 1089, endPoint y: 76, distance: 115.2
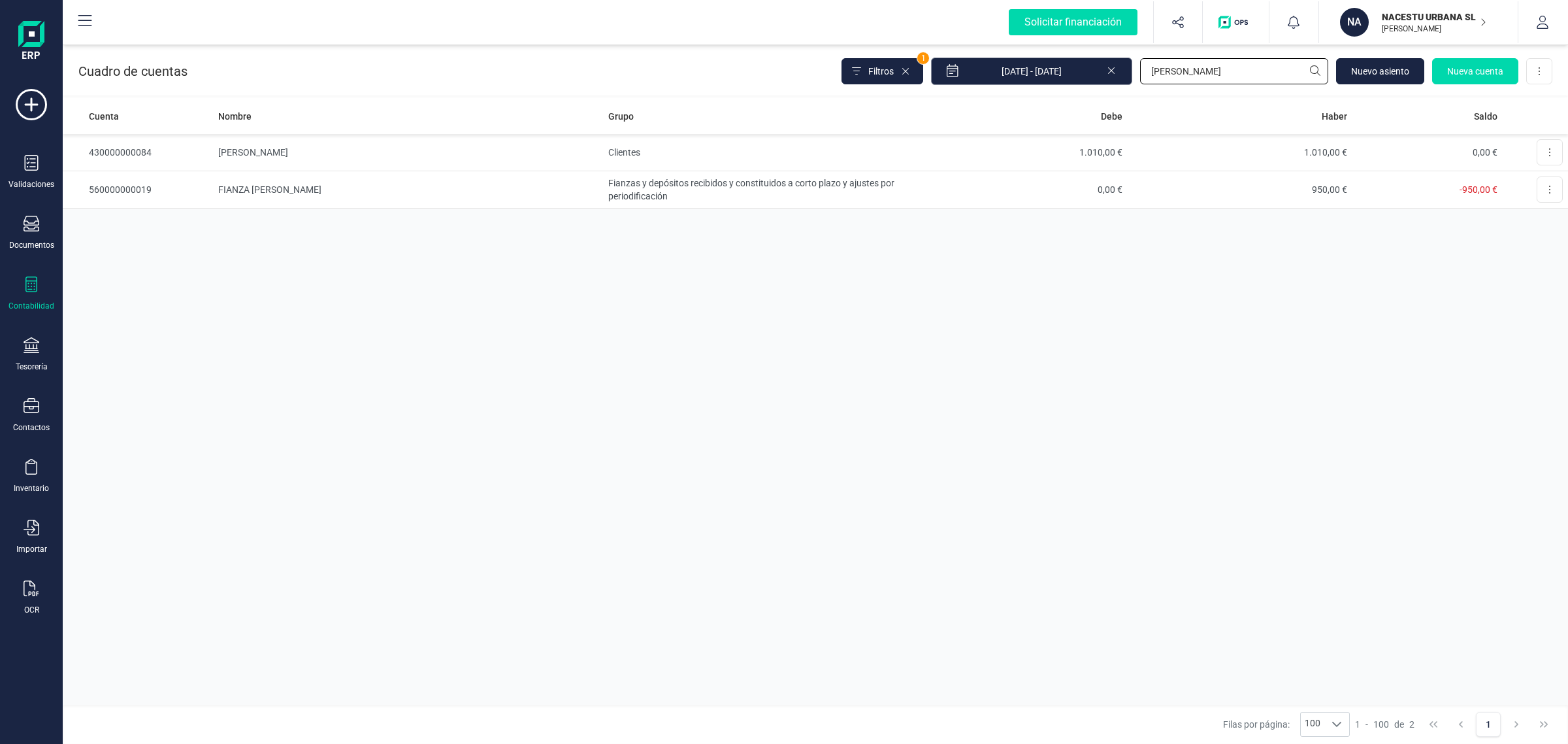
click at [1085, 73] on div "Filtros 1 [DATE] - [DATE] [PERSON_NAME] [GEOGRAPHIC_DATA] Nueva cuenta Descarga…" at bounding box center [1197, 71] width 711 height 27
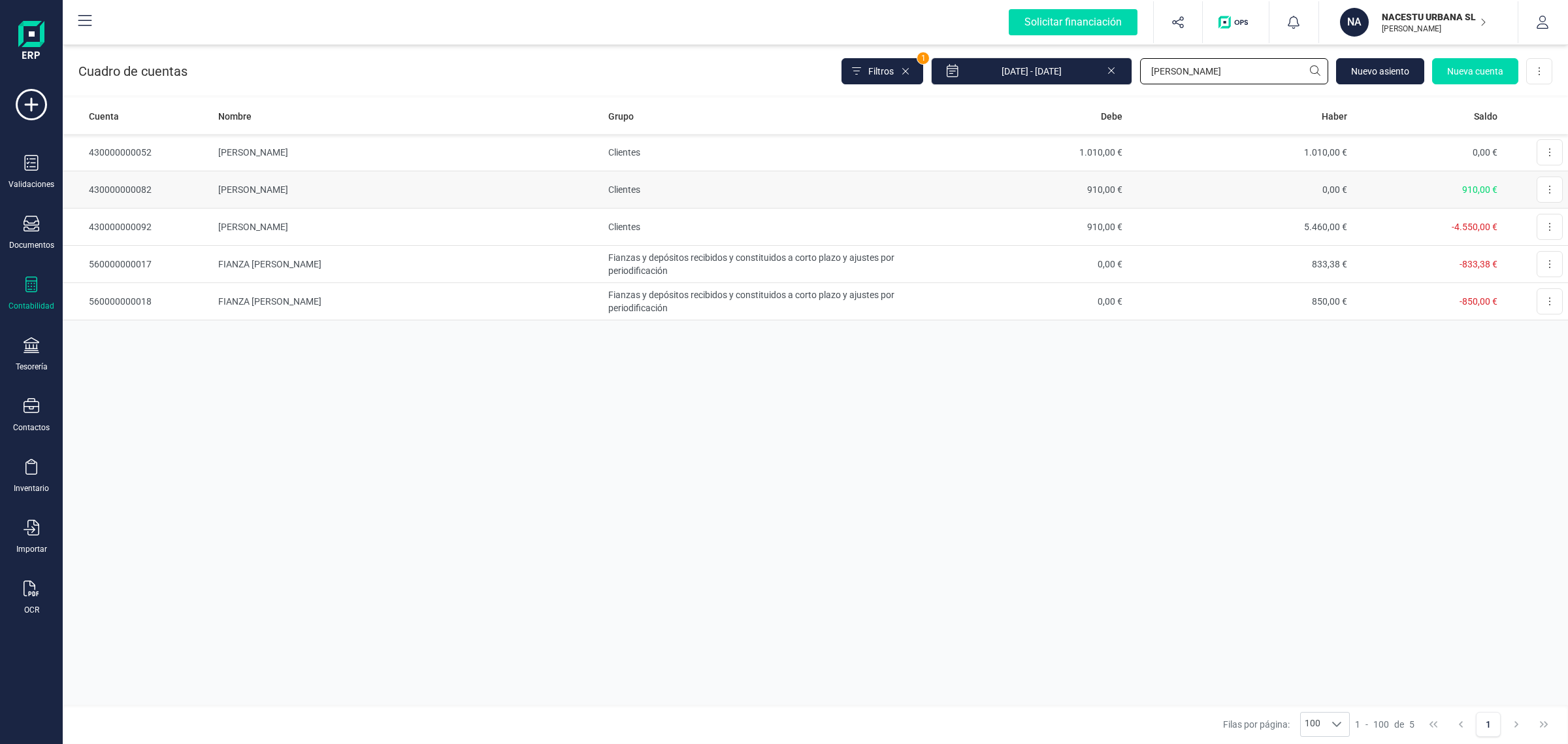
type input "[PERSON_NAME]"
click at [358, 185] on td "[PERSON_NAME]" at bounding box center [408, 190] width 390 height 37
drag, startPoint x: 1189, startPoint y: 73, endPoint x: 1108, endPoint y: 81, distance: 81.4
click at [1108, 81] on div "Filtros 1 [DATE] - [DATE] [PERSON_NAME] [GEOGRAPHIC_DATA] Nueva cuenta Descarga…" at bounding box center [1197, 71] width 711 height 27
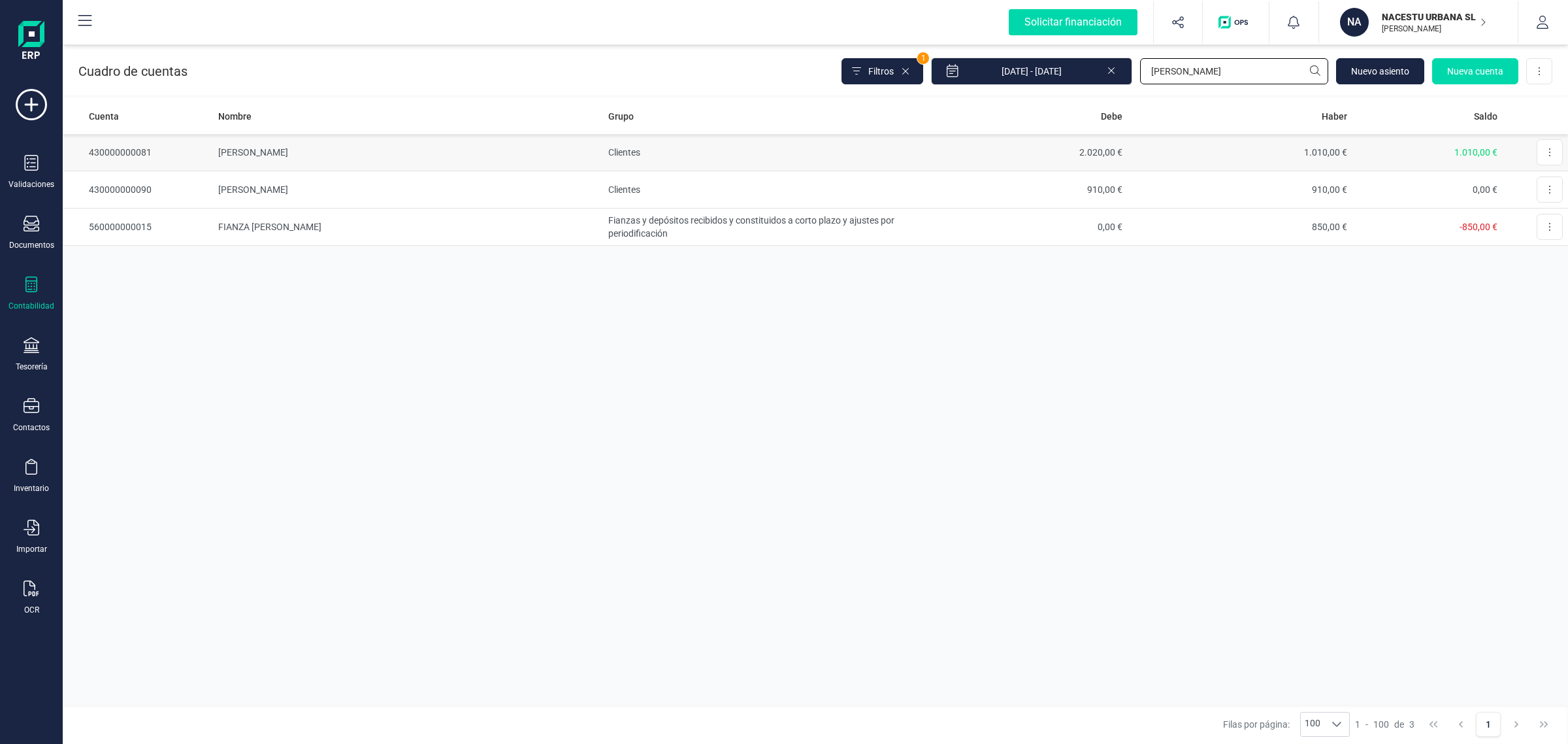
type input "[PERSON_NAME]"
click at [302, 148] on td "[PERSON_NAME]" at bounding box center [408, 153] width 390 height 37
click at [1000, 112] on div "Cuadro de cuentas Filtros 1 [DATE] - [DATE] [PERSON_NAME] [GEOGRAPHIC_DATA] Nue…" at bounding box center [815, 393] width 1505 height 702
type input "iva"
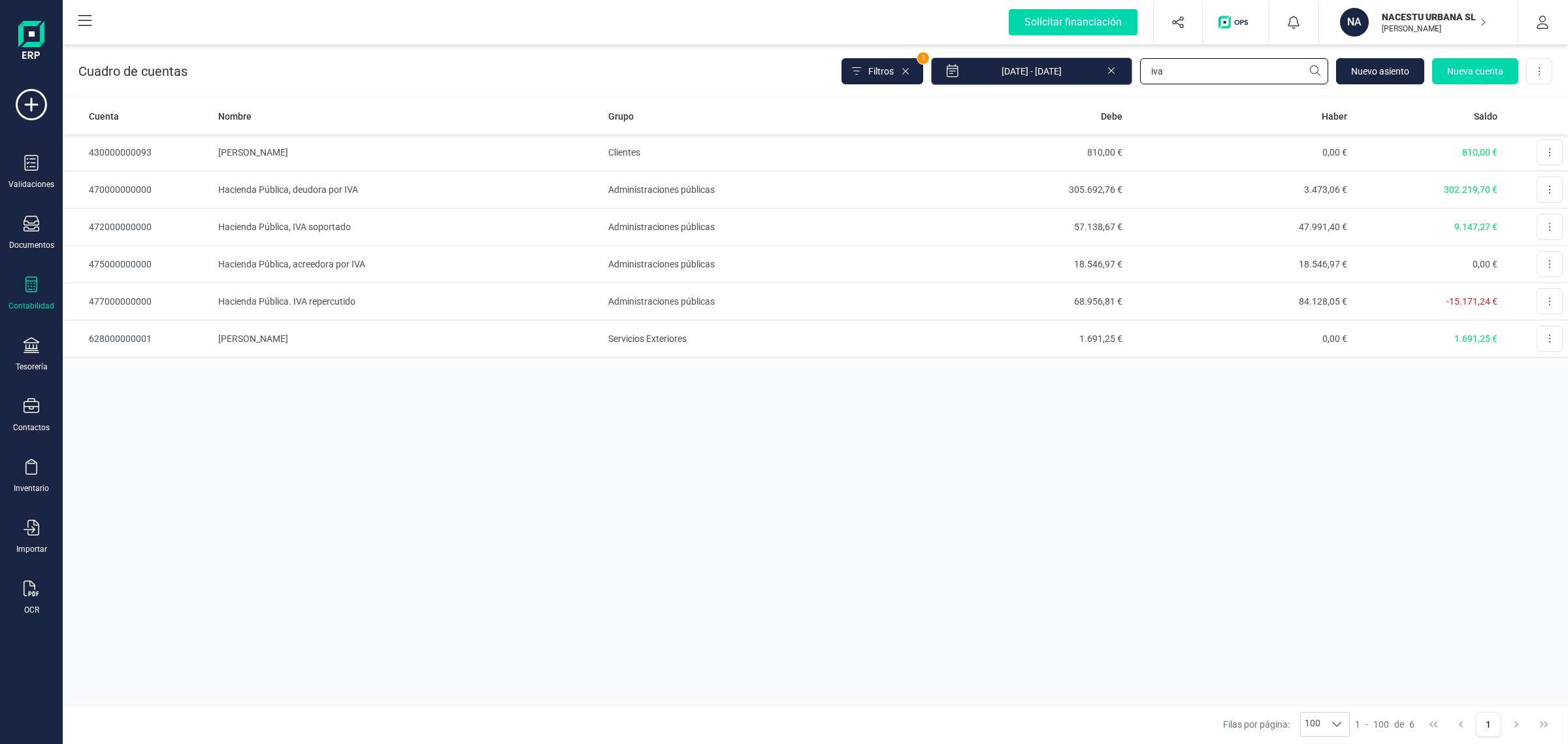
drag, startPoint x: 1236, startPoint y: 75, endPoint x: 1127, endPoint y: 74, distance: 109.0
click at [1127, 74] on div "Filtros 1 [DATE] - [DATE] iva [GEOGRAPHIC_DATA] Nueva cuenta Descargar Excel" at bounding box center [1197, 71] width 711 height 27
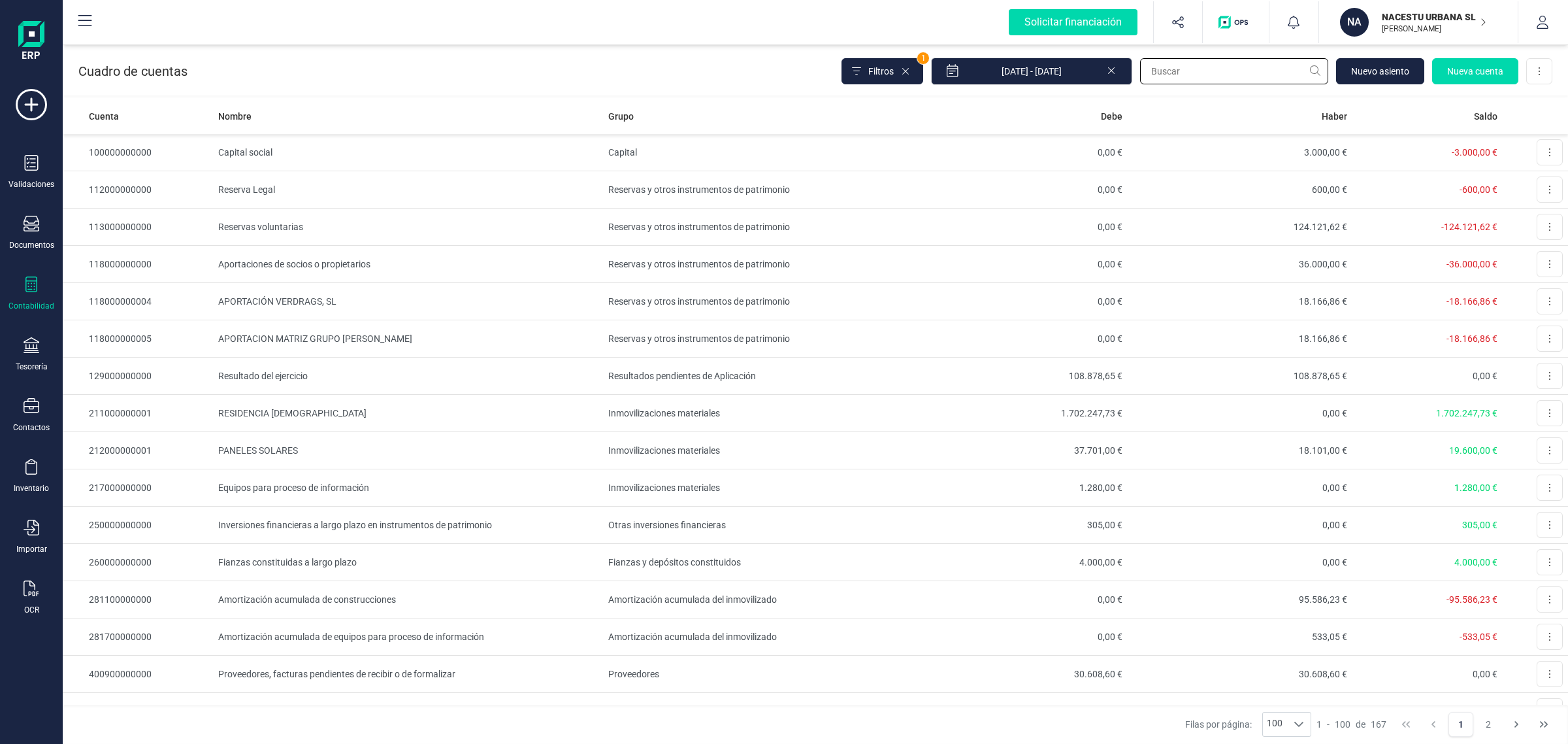
click at [1189, 69] on input "text" at bounding box center [1234, 71] width 188 height 26
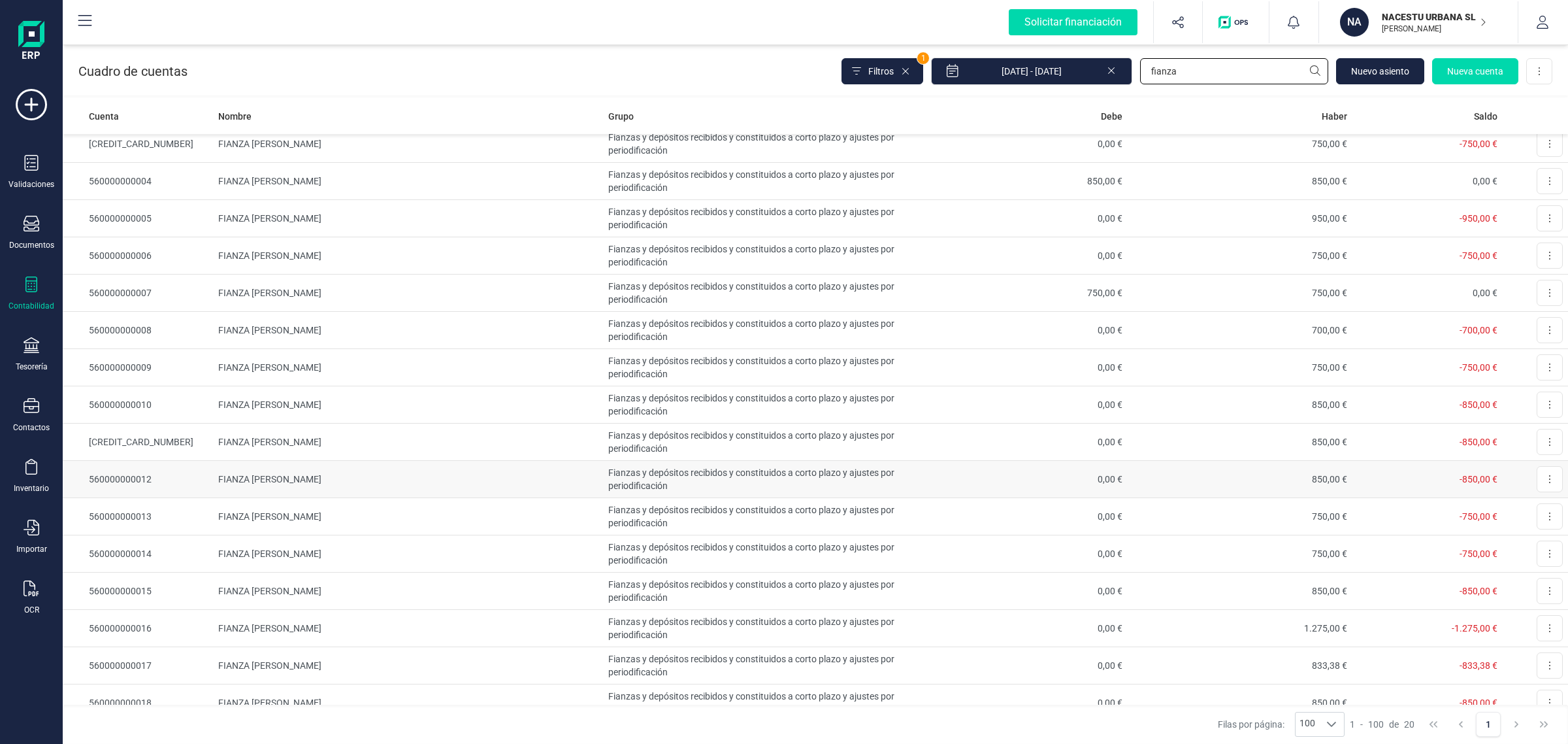
scroll to position [201, 0]
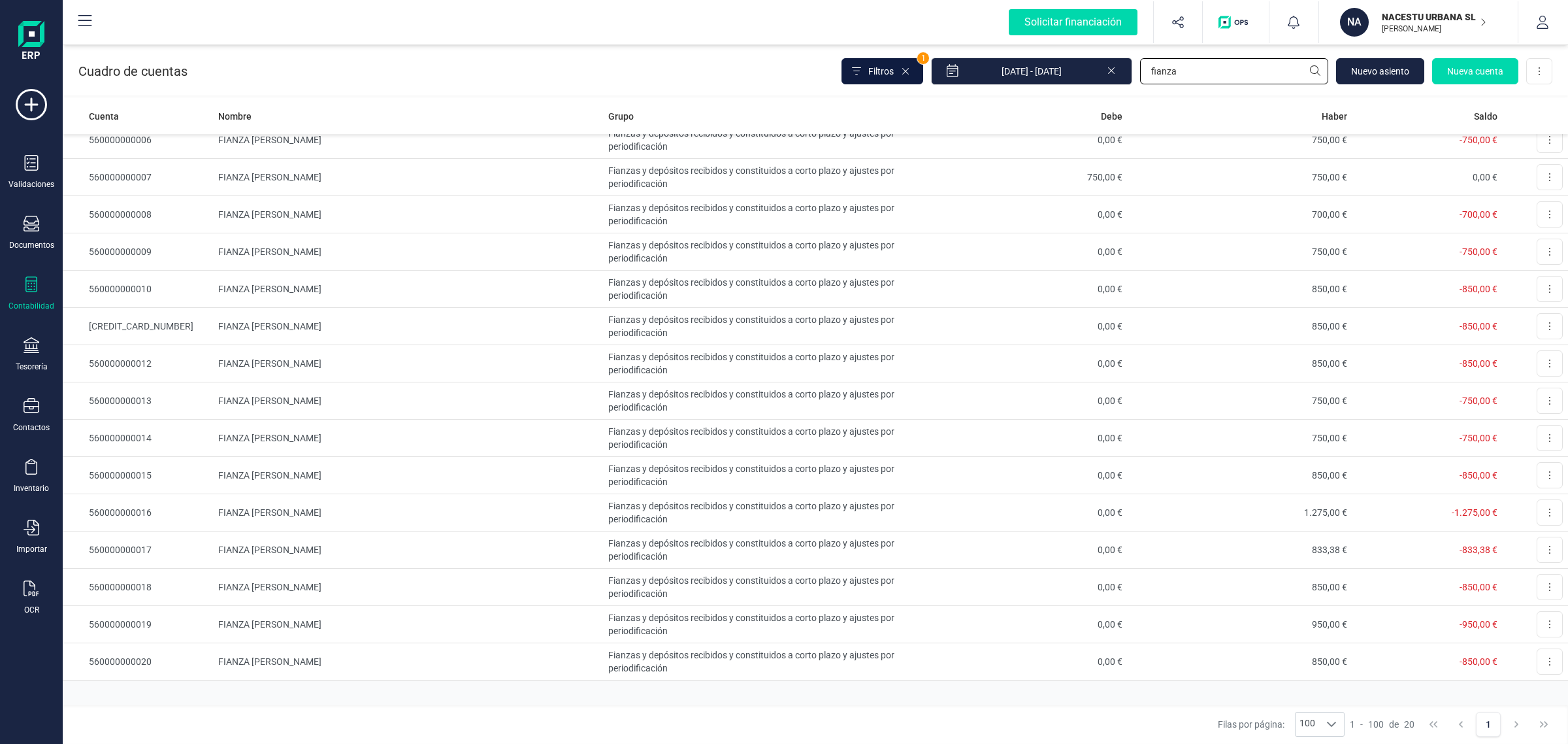
type input "fianza"
click at [874, 78] on button "Filtros" at bounding box center [883, 71] width 82 height 26
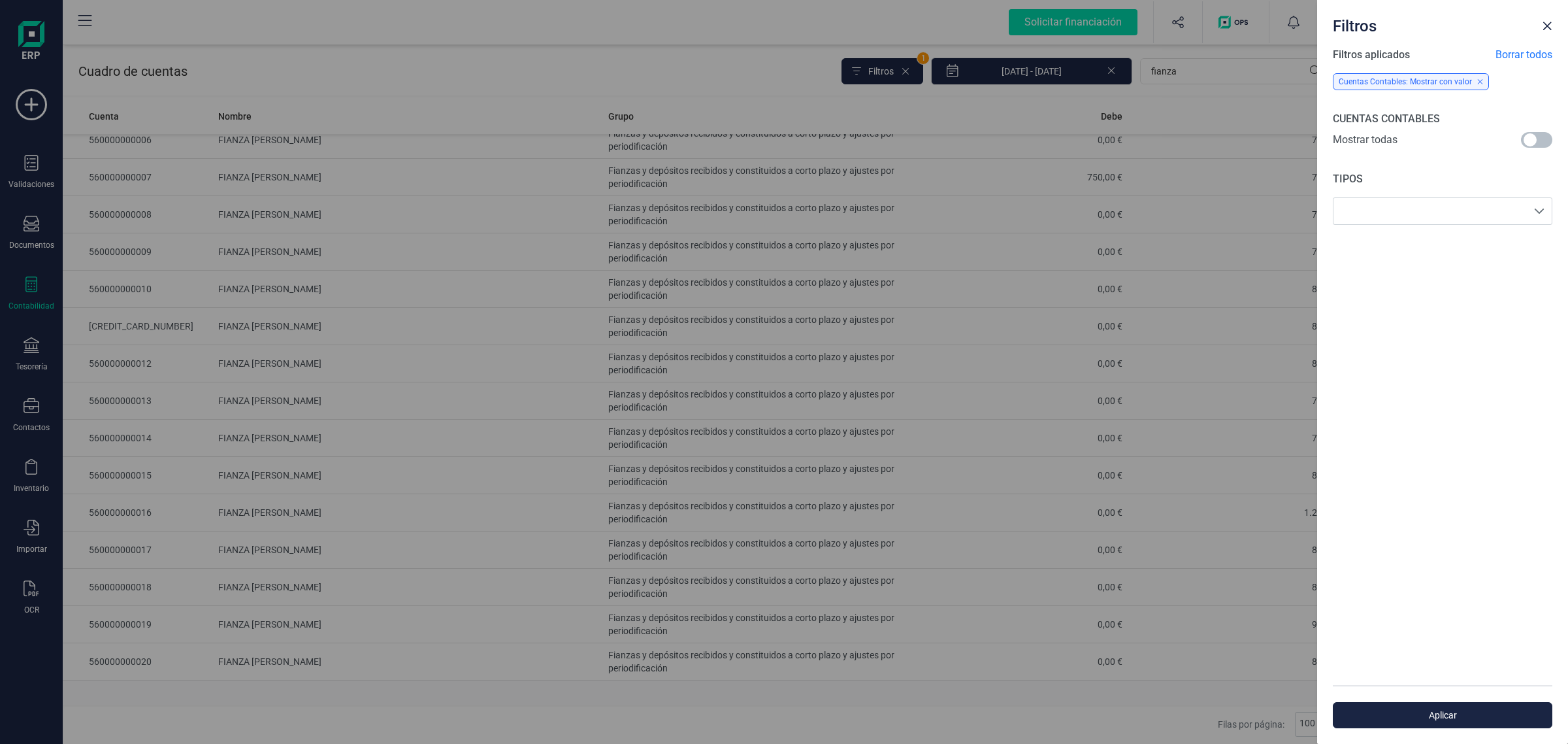
drag, startPoint x: 1541, startPoint y: 135, endPoint x: 1441, endPoint y: 473, distance: 352.5
click at [1542, 137] on span at bounding box center [1537, 140] width 32 height 16
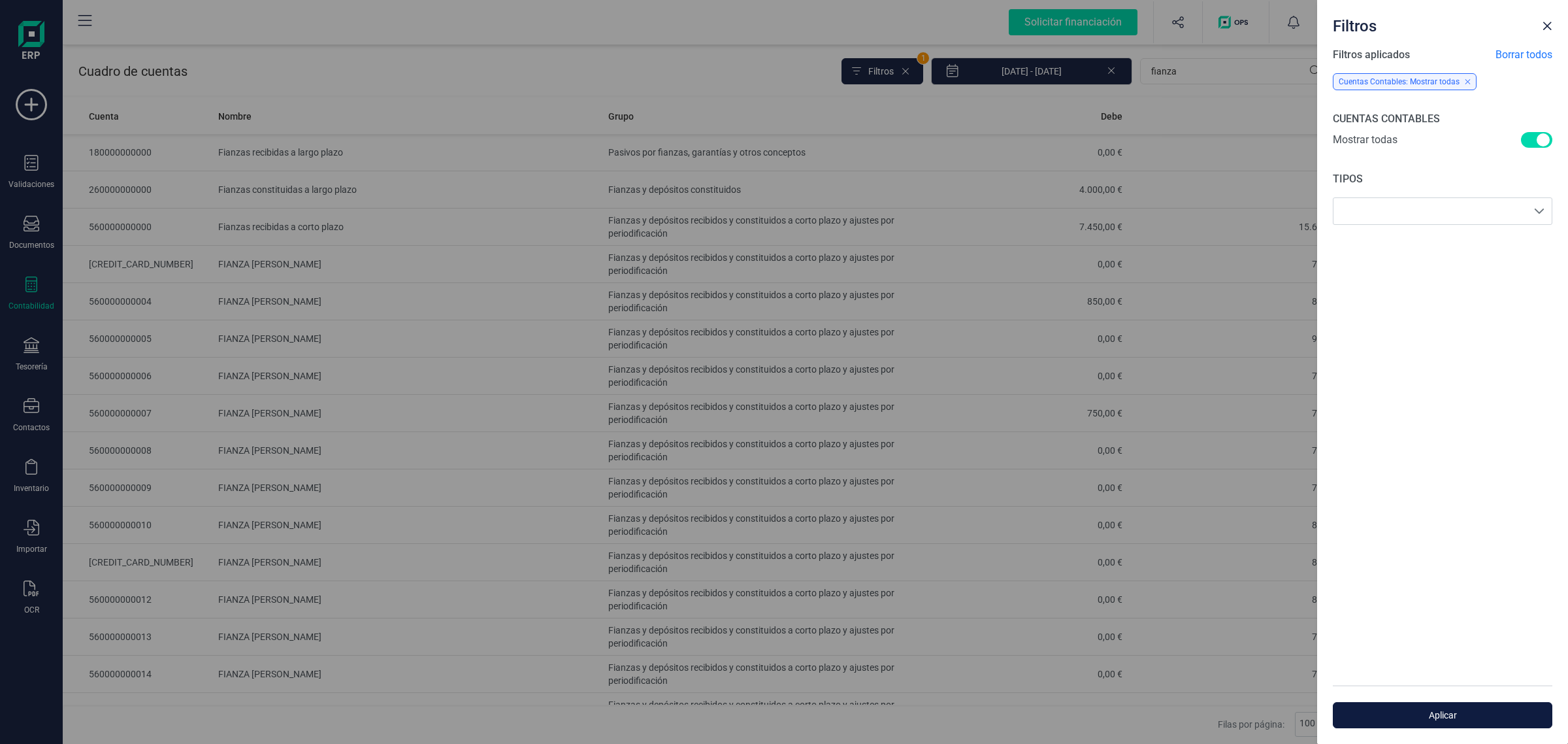
click at [1439, 720] on span "Aplicar" at bounding box center [1442, 715] width 189 height 13
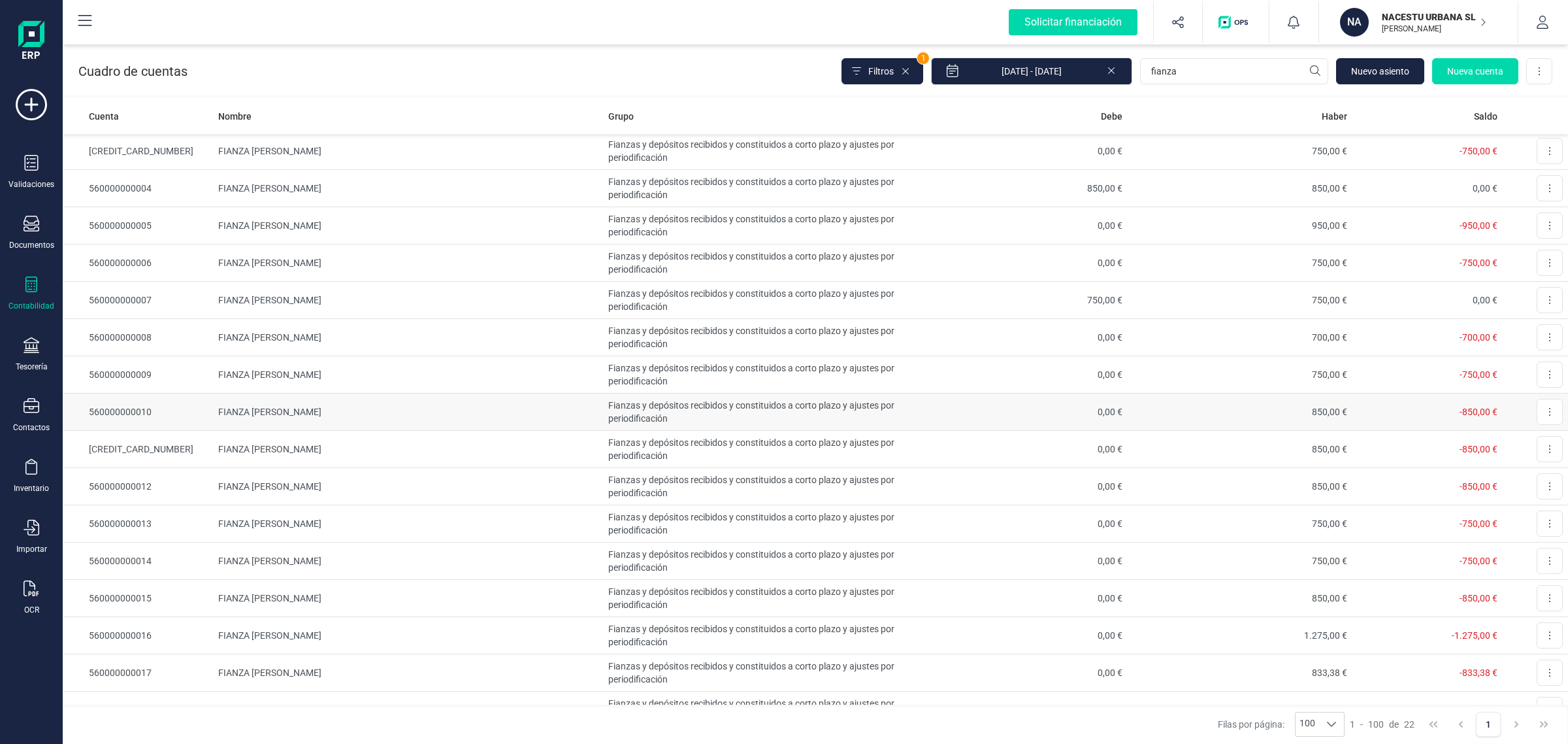
scroll to position [276, 0]
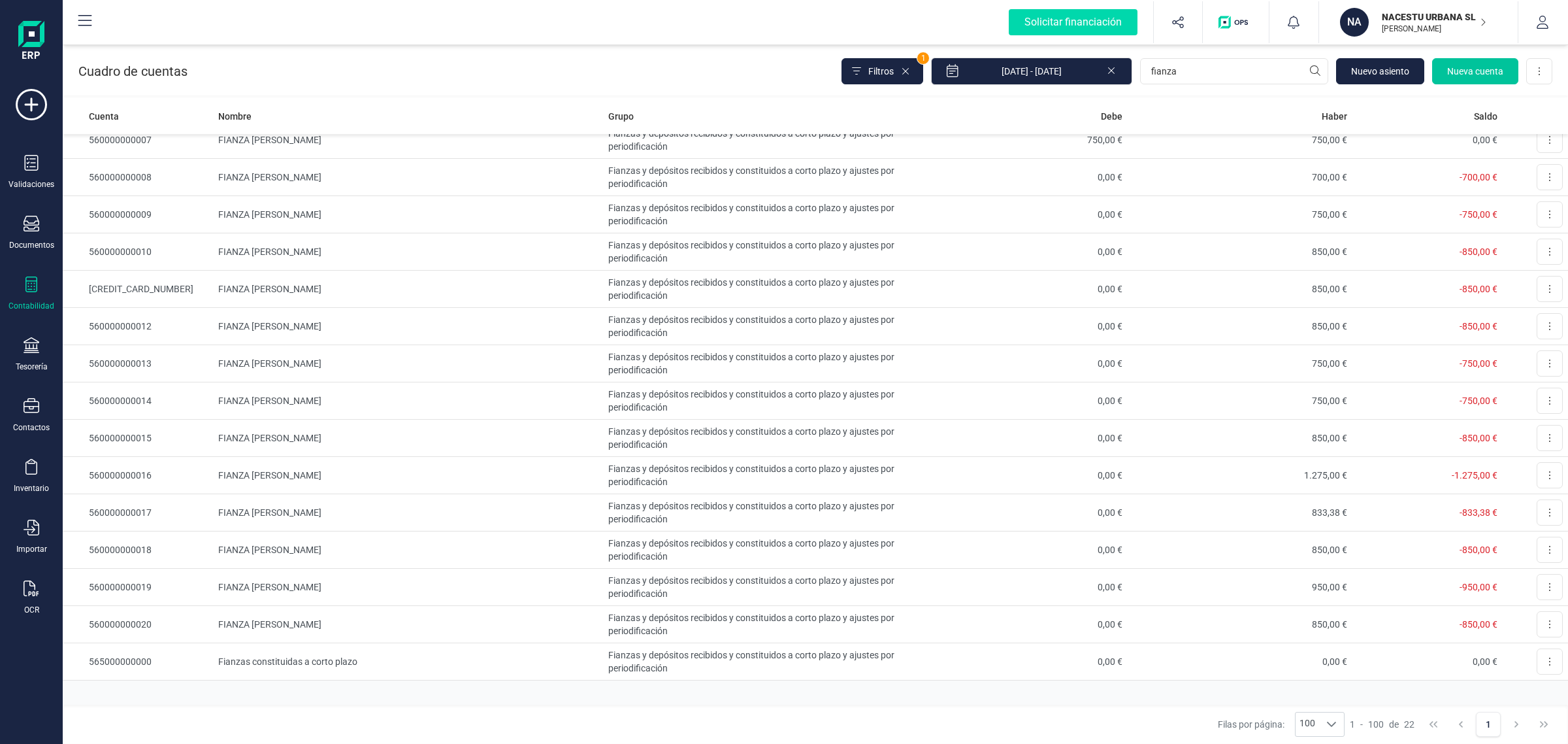
click at [1464, 68] on span "Nueva cuenta" at bounding box center [1475, 71] width 56 height 13
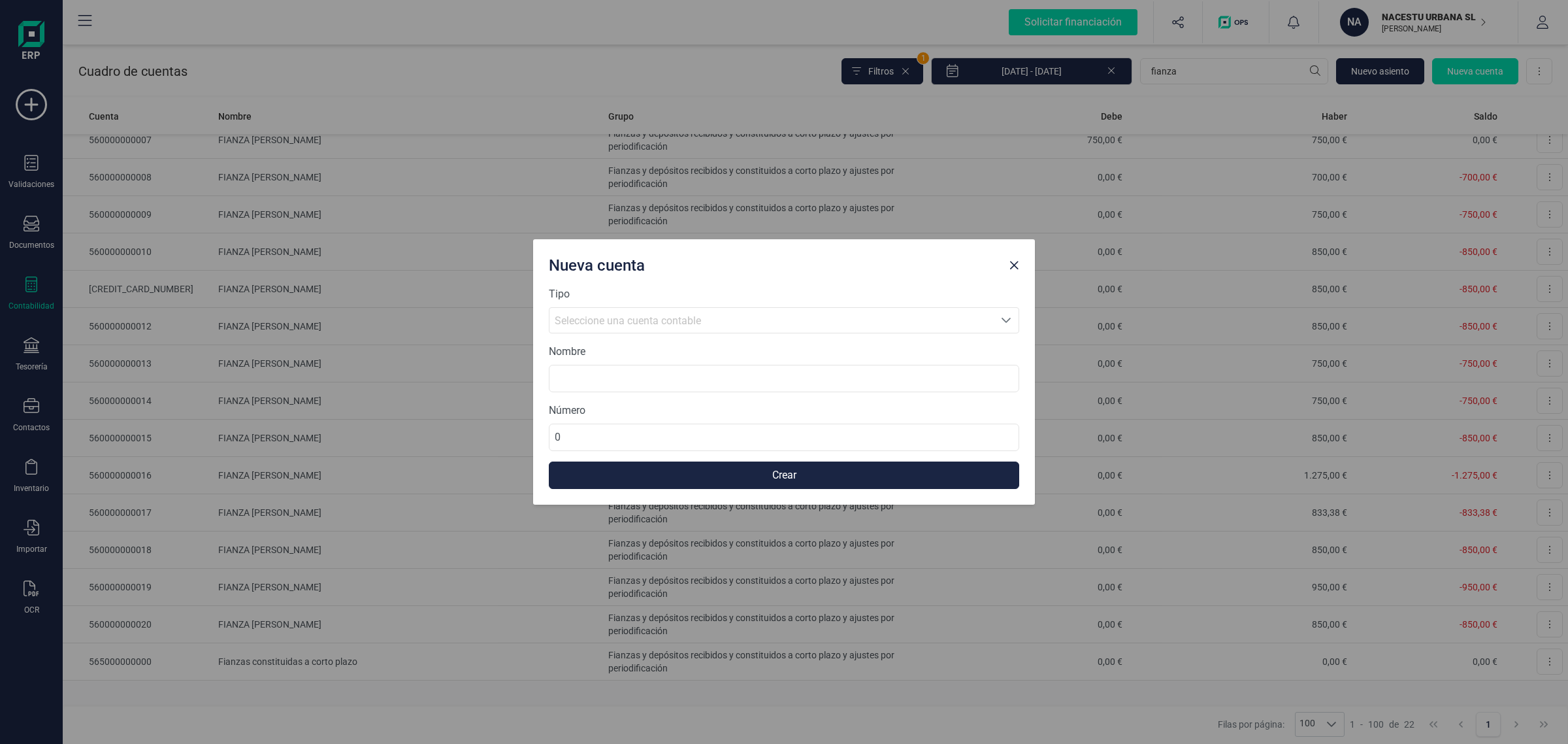
click at [621, 322] on span "Seleccione una cuenta contable" at bounding box center [627, 320] width 146 height 12
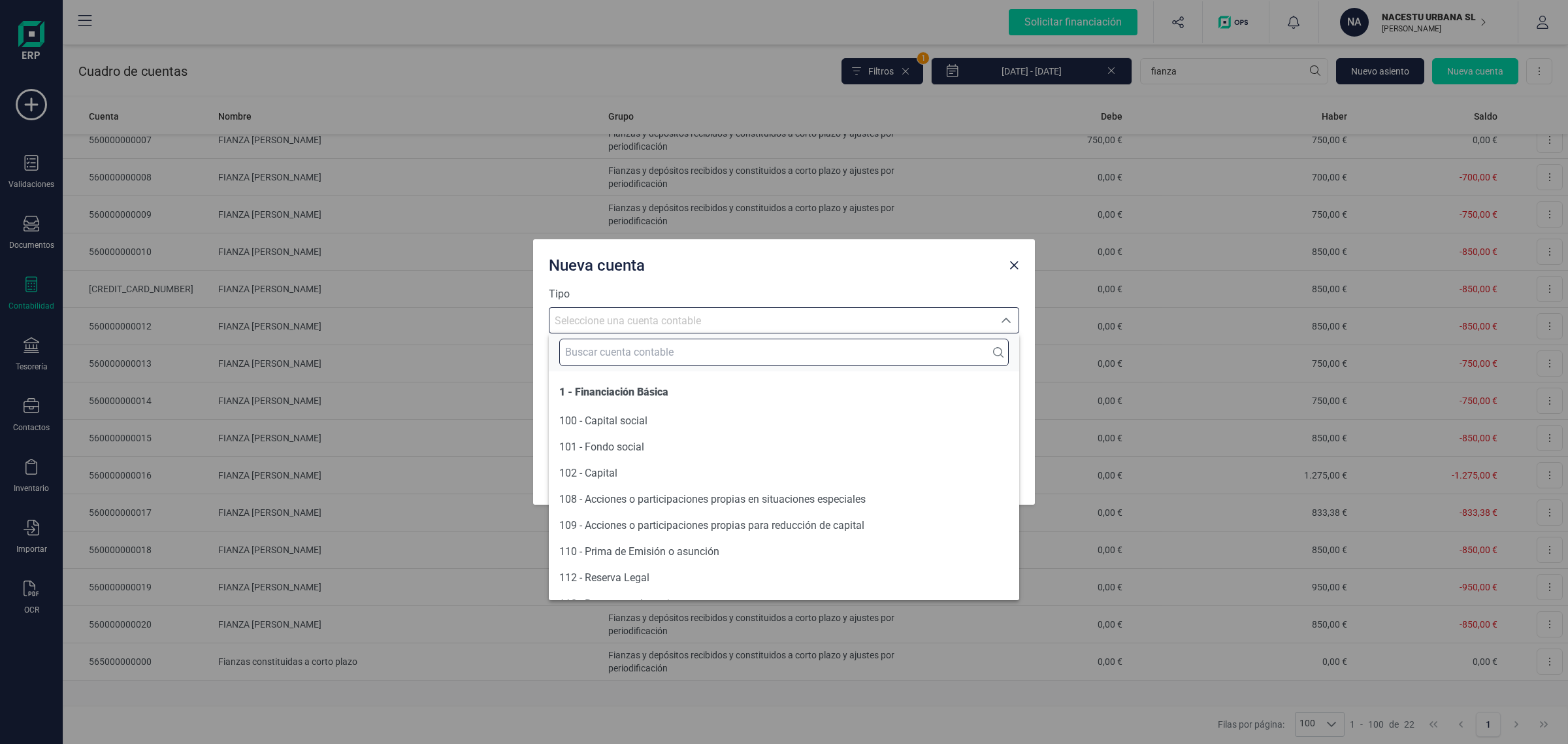
click at [608, 348] on input "text" at bounding box center [784, 353] width 450 height 27
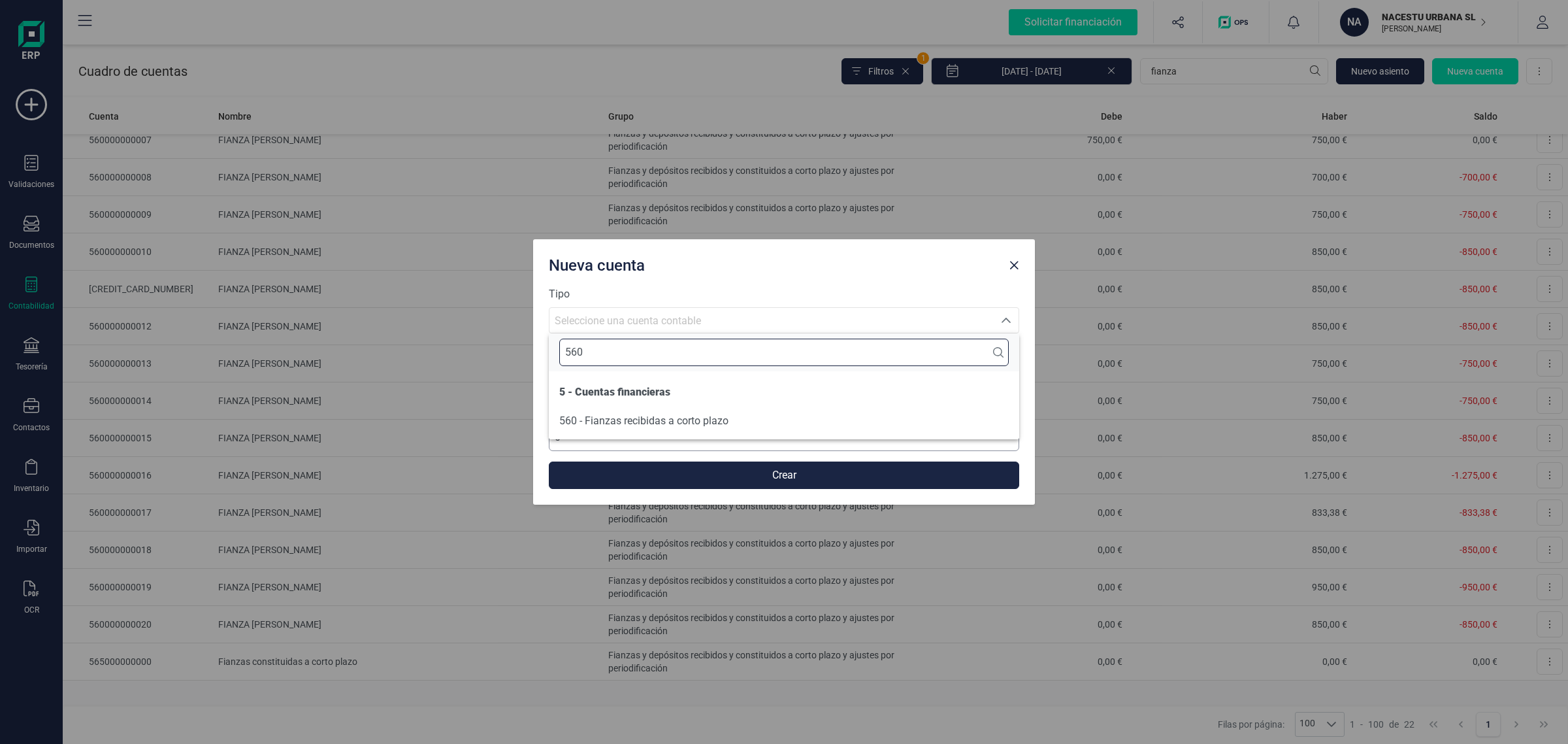
type input "560"
click at [690, 420] on span "560 - Fianzas recibidas a corto plazo" at bounding box center [644, 420] width 169 height 12
click at [582, 379] on input at bounding box center [784, 378] width 470 height 27
type input "FIANZA"
click at [632, 439] on input "0" at bounding box center [784, 437] width 470 height 27
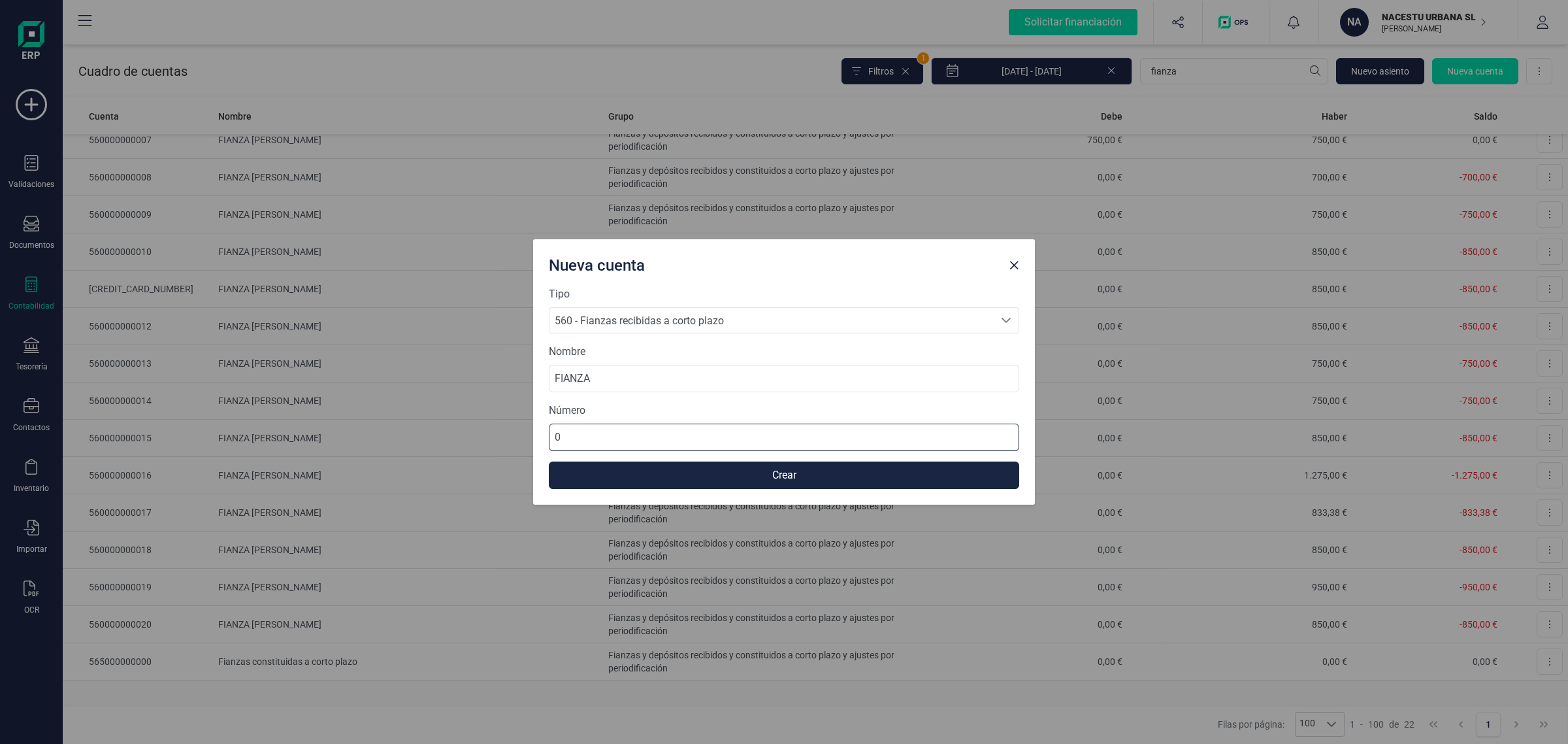
scroll to position [0, 0]
drag, startPoint x: 632, startPoint y: 439, endPoint x: 465, endPoint y: 412, distance: 169.2
click at [465, 412] on div "Nueva cuenta Tipo 560 - Fianzas recibidas a corto plazo 560 - Fianzas recibidas…" at bounding box center [784, 372] width 1568 height 744
type input "560000000021"
click at [644, 463] on button "Crear" at bounding box center [784, 475] width 470 height 27
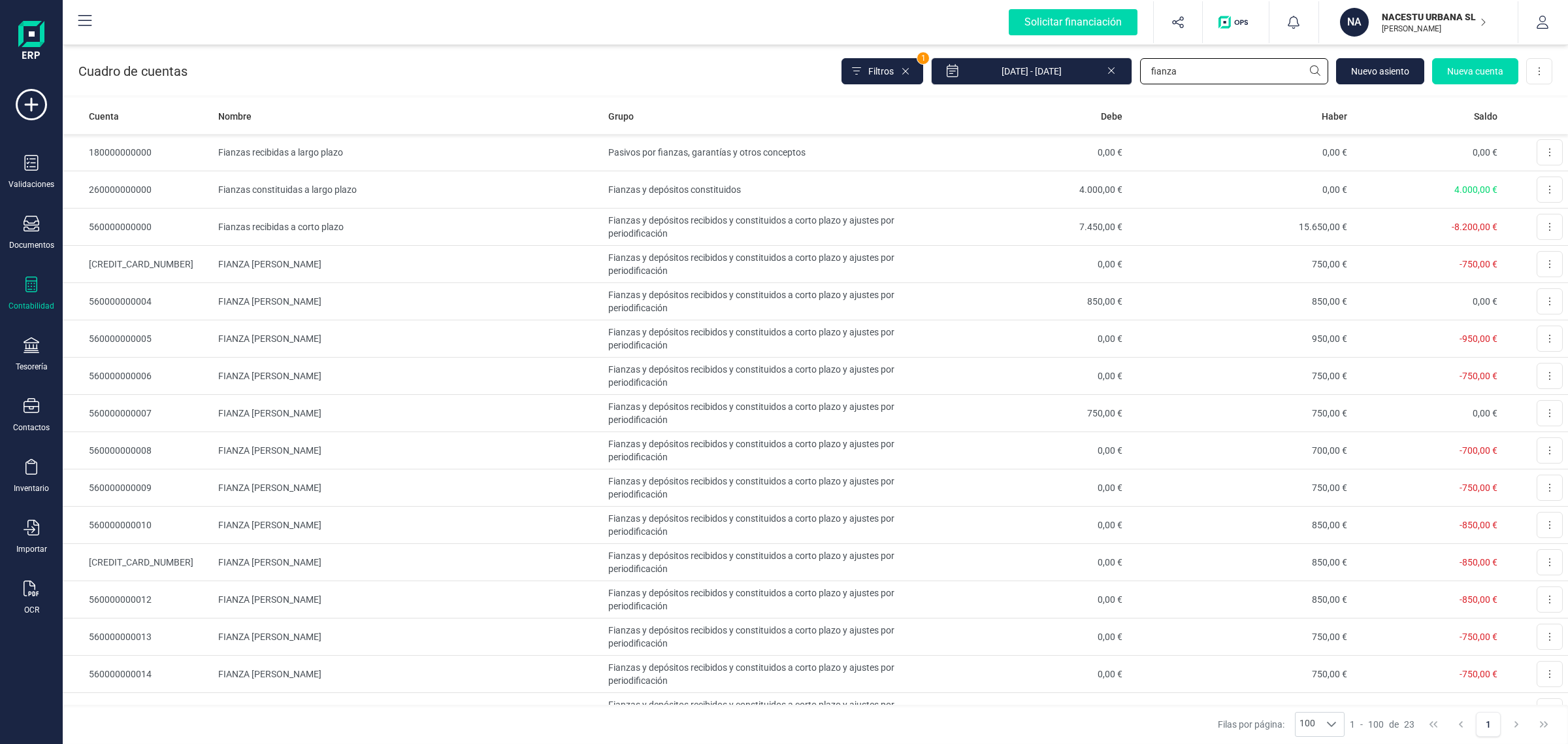
click at [1182, 68] on input "fianza" at bounding box center [1234, 71] width 188 height 26
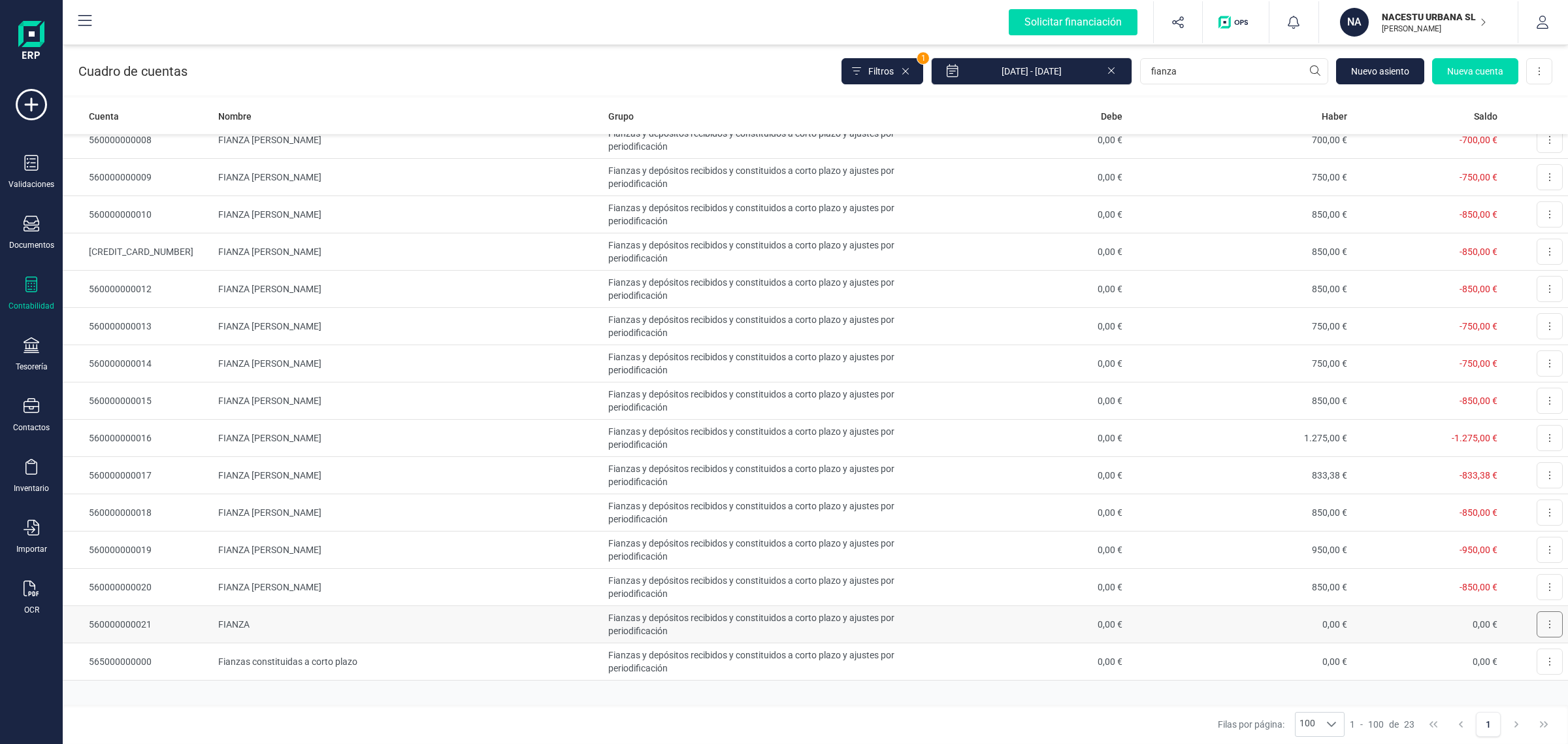
click at [1537, 628] on button at bounding box center [1550, 624] width 26 height 26
click at [1523, 650] on span "Editar" at bounding box center [1531, 656] width 24 height 13
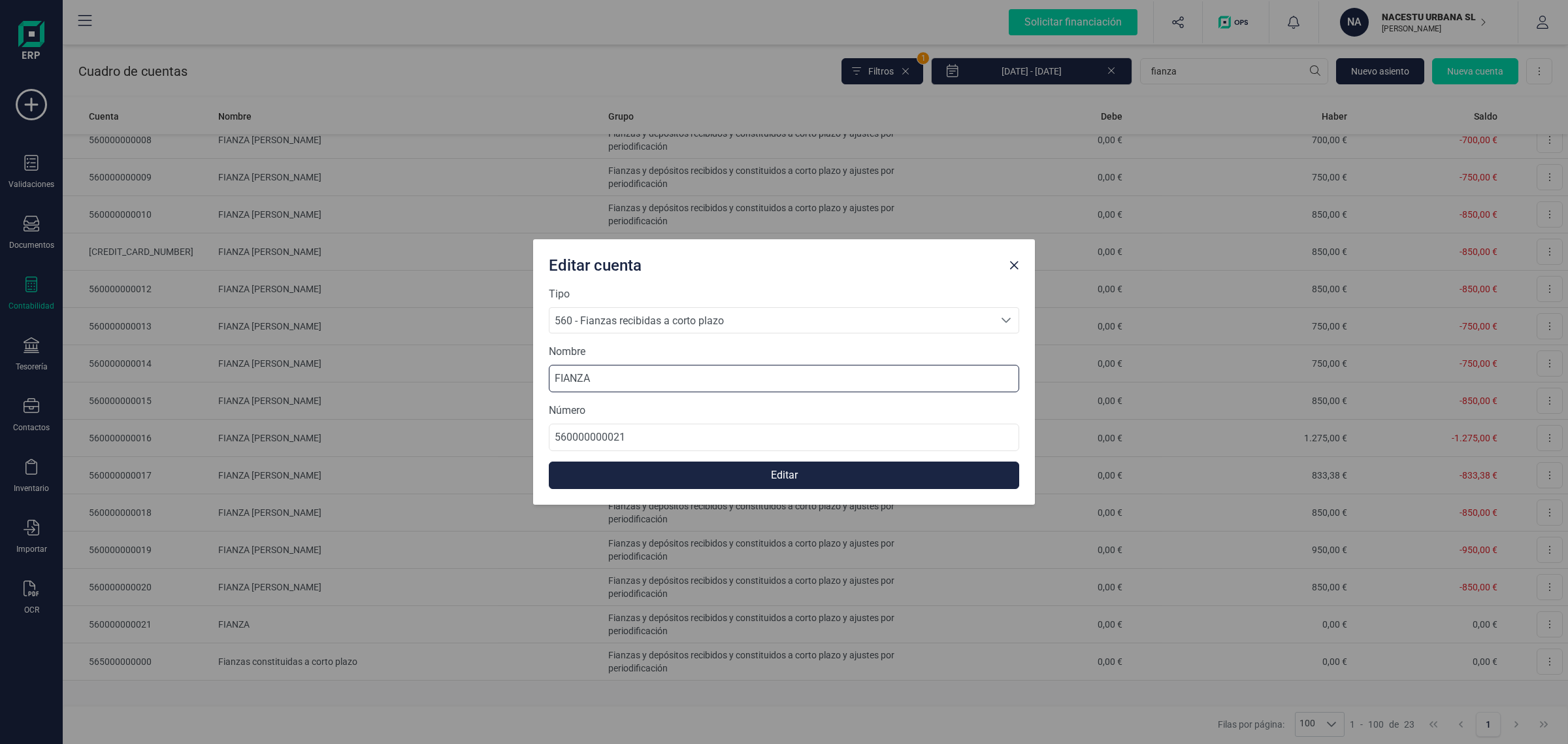
click at [635, 376] on input "FIANZA" at bounding box center [784, 378] width 470 height 27
paste input "[PERSON_NAME]"
type input "FIANZA [PERSON_NAME]"
click at [642, 475] on button "Editar" at bounding box center [784, 475] width 470 height 27
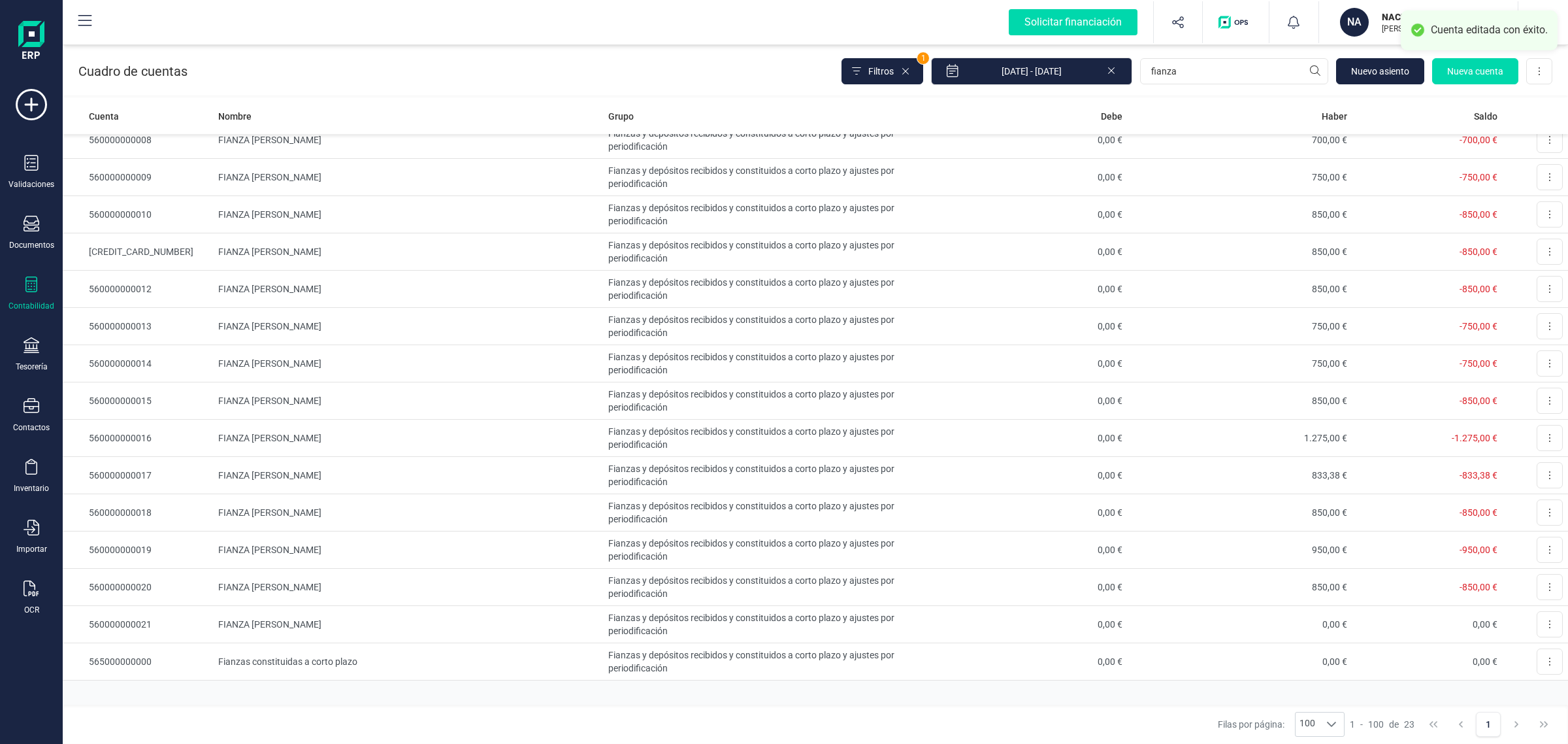
scroll to position [0, 0]
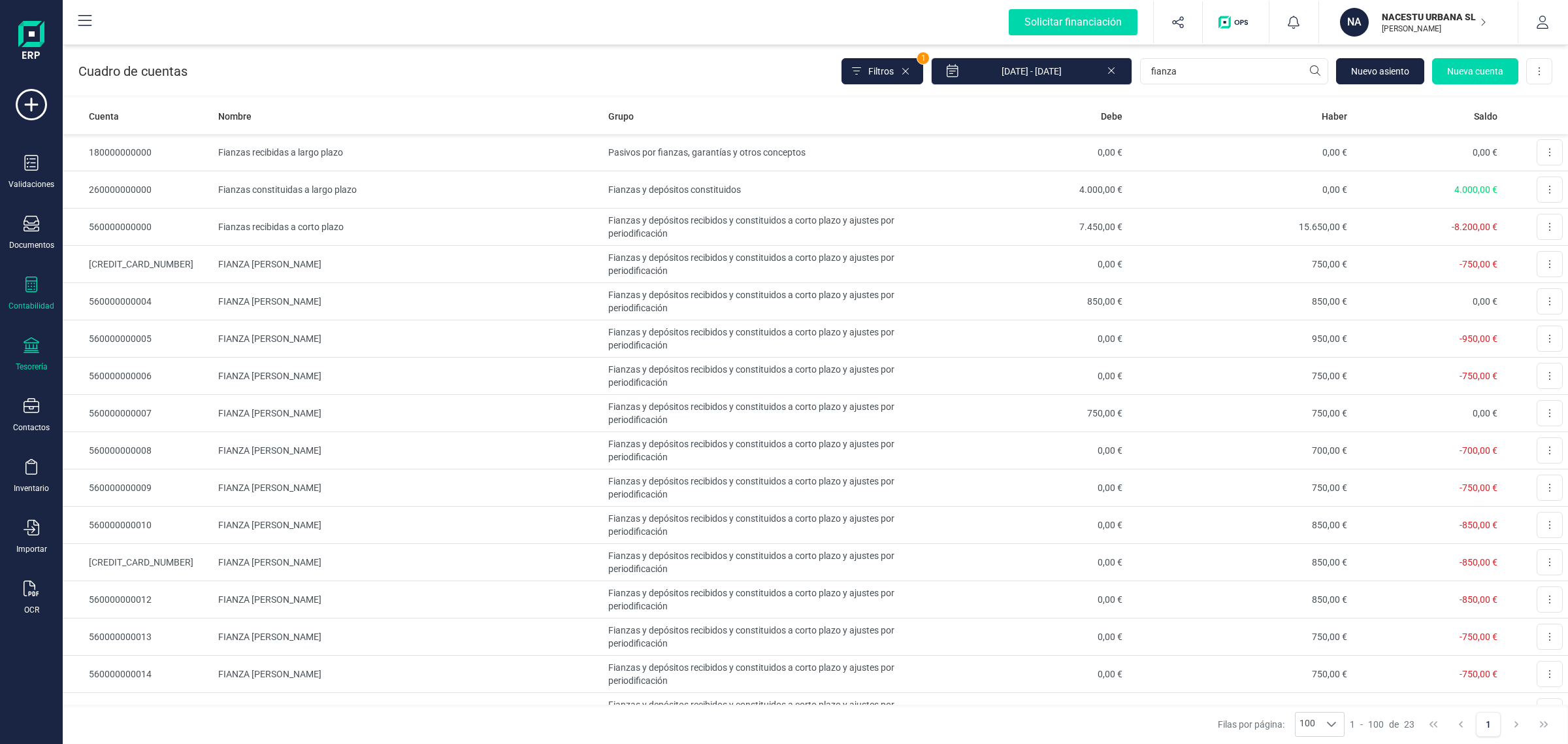
click at [27, 348] on icon at bounding box center [32, 345] width 16 height 16
click at [154, 216] on span "Cuentas bancarias" at bounding box center [160, 223] width 115 height 16
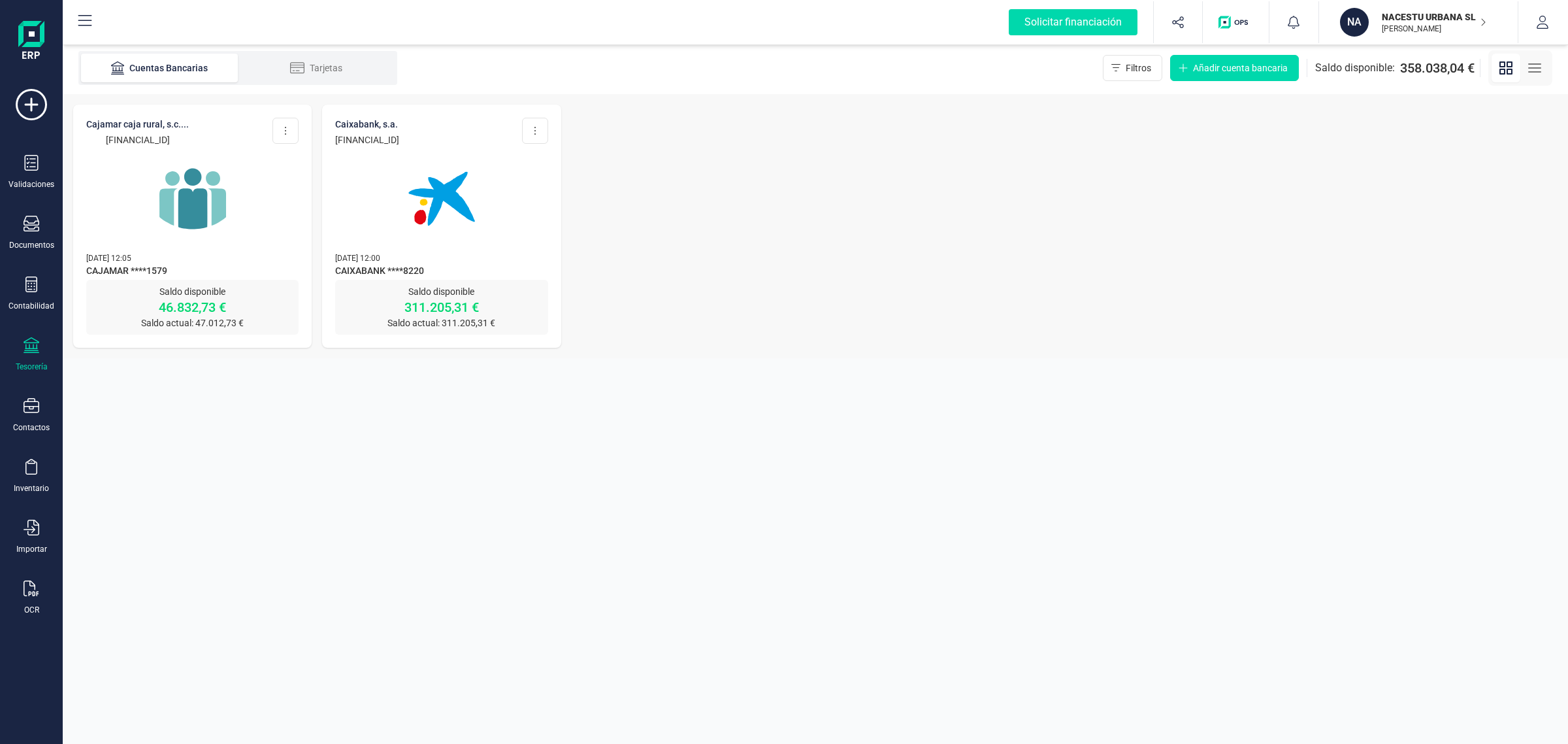
click at [260, 203] on div at bounding box center [192, 191] width 212 height 89
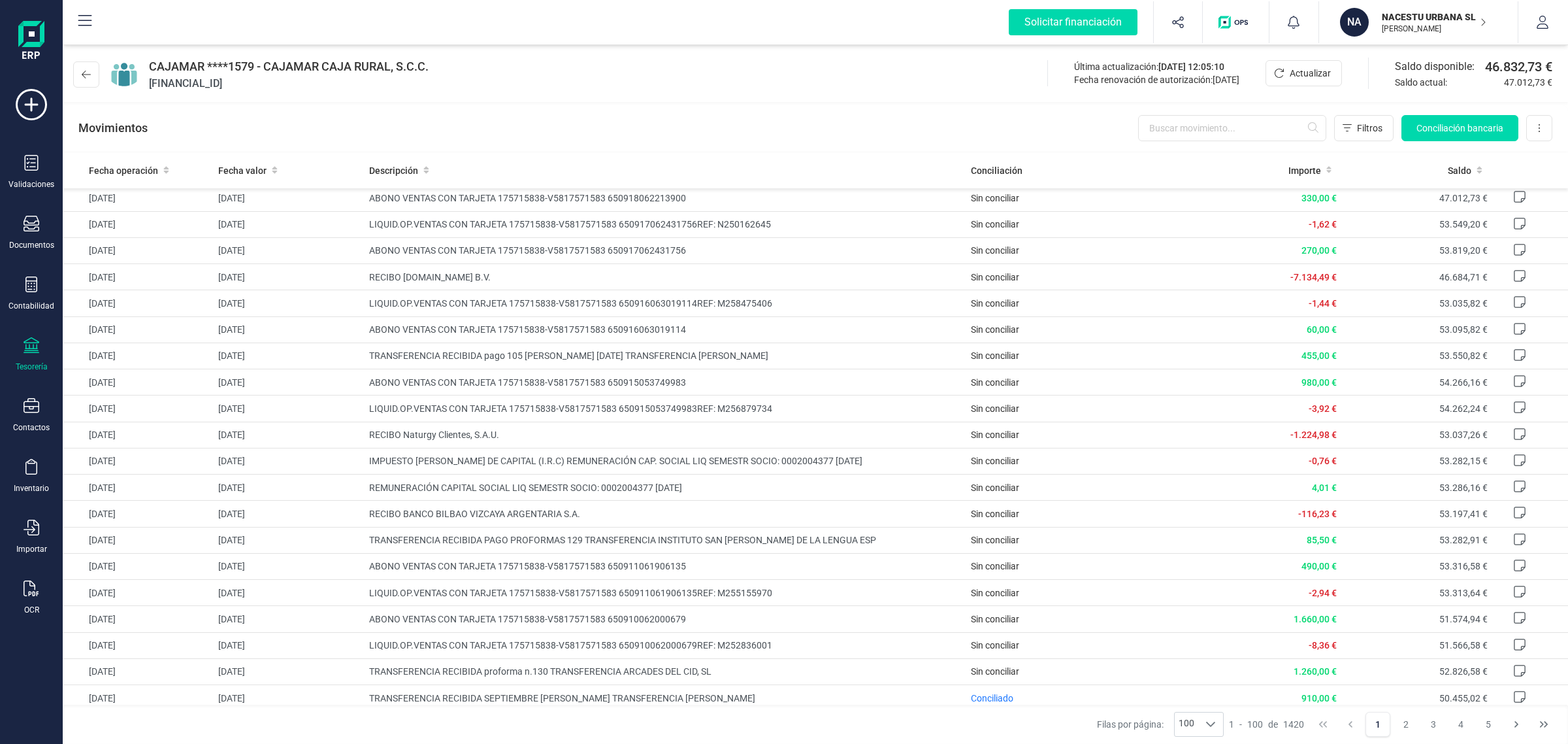
scroll to position [82, 0]
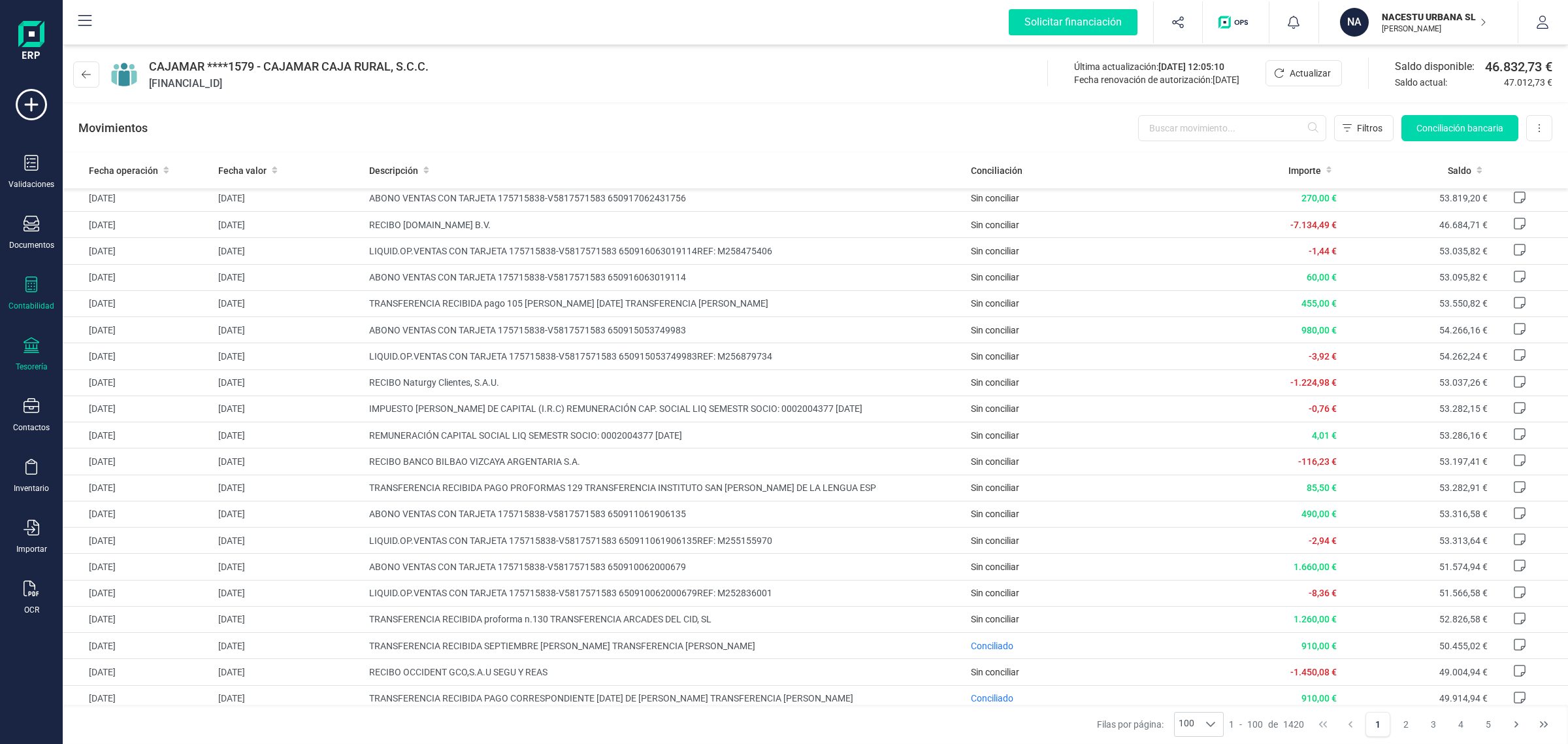
click at [25, 301] on div "Contabilidad" at bounding box center [32, 306] width 46 height 11
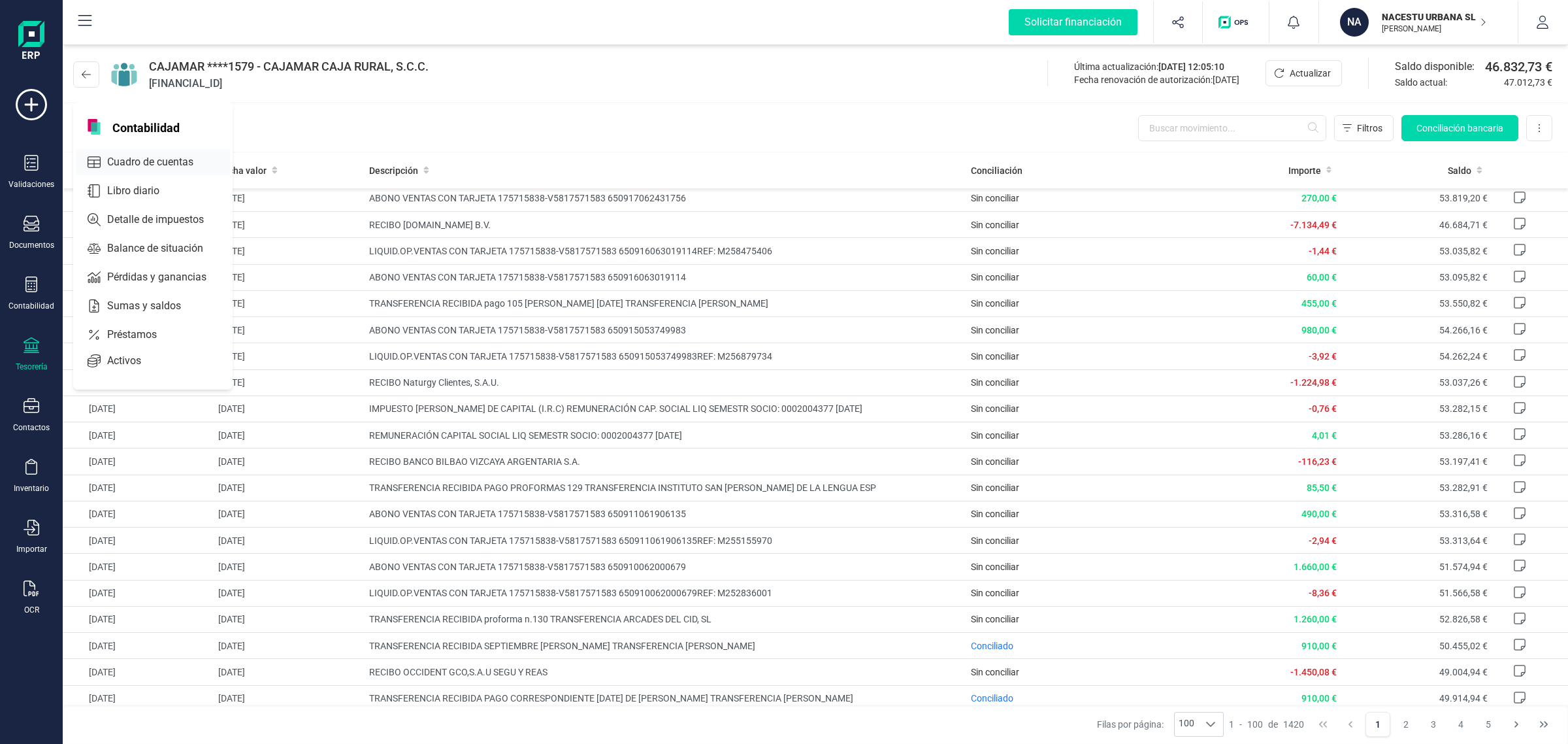
click at [119, 157] on span "Cuadro de cuentas" at bounding box center [160, 162] width 115 height 16
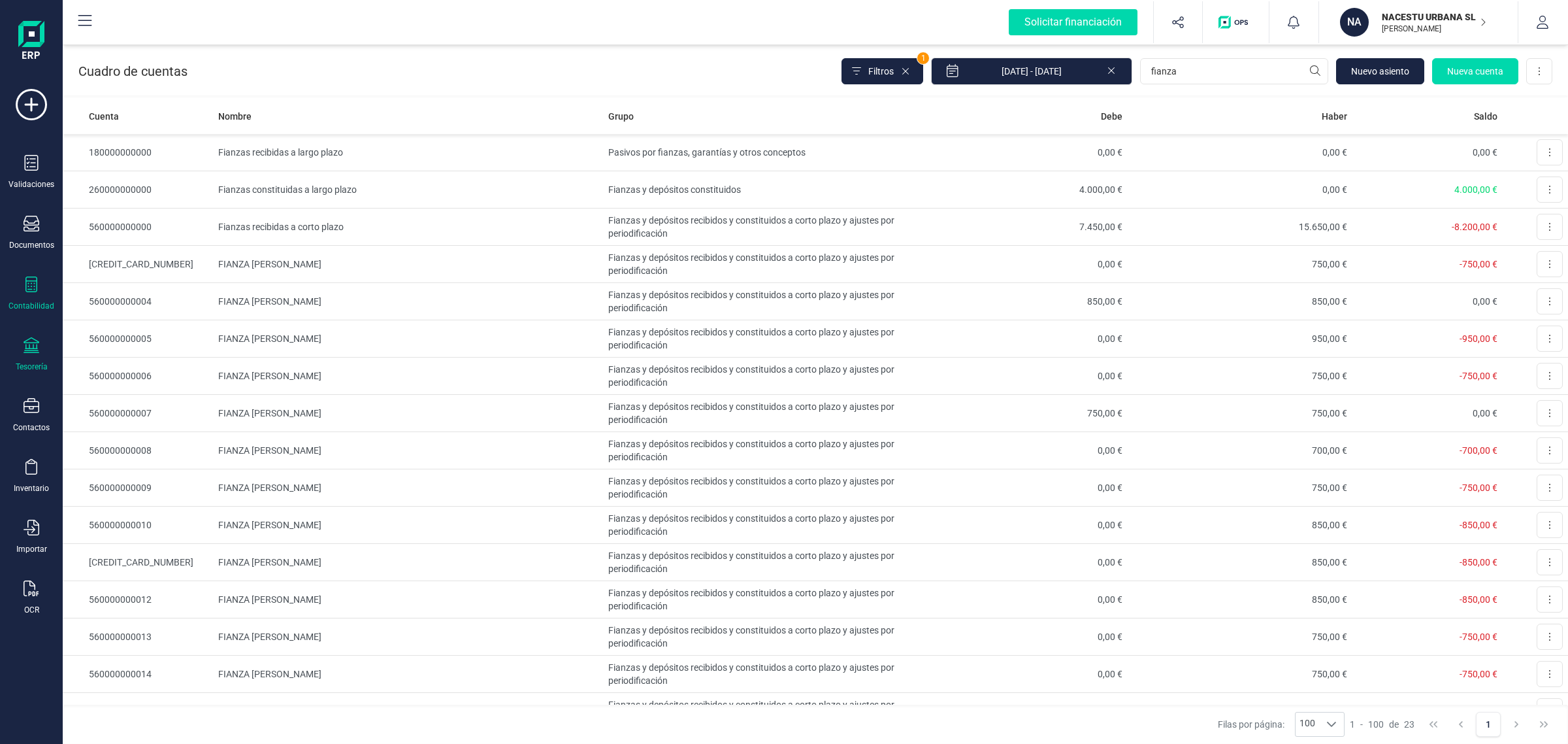
click at [53, 352] on div "Tesorería" at bounding box center [31, 355] width 53 height 35
click at [178, 215] on span "Cuentas bancarias" at bounding box center [160, 223] width 115 height 16
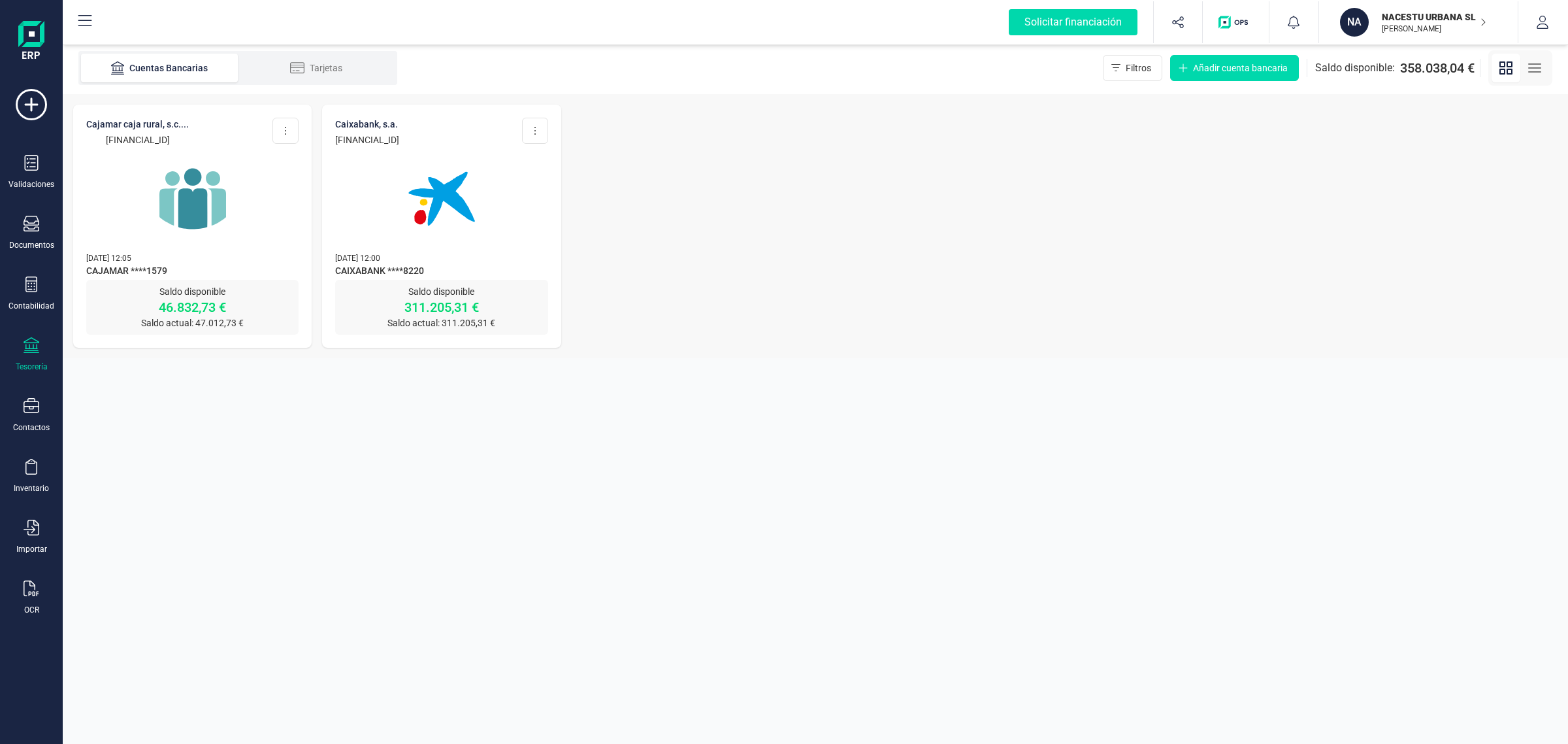
click at [255, 217] on div at bounding box center [192, 191] width 212 height 89
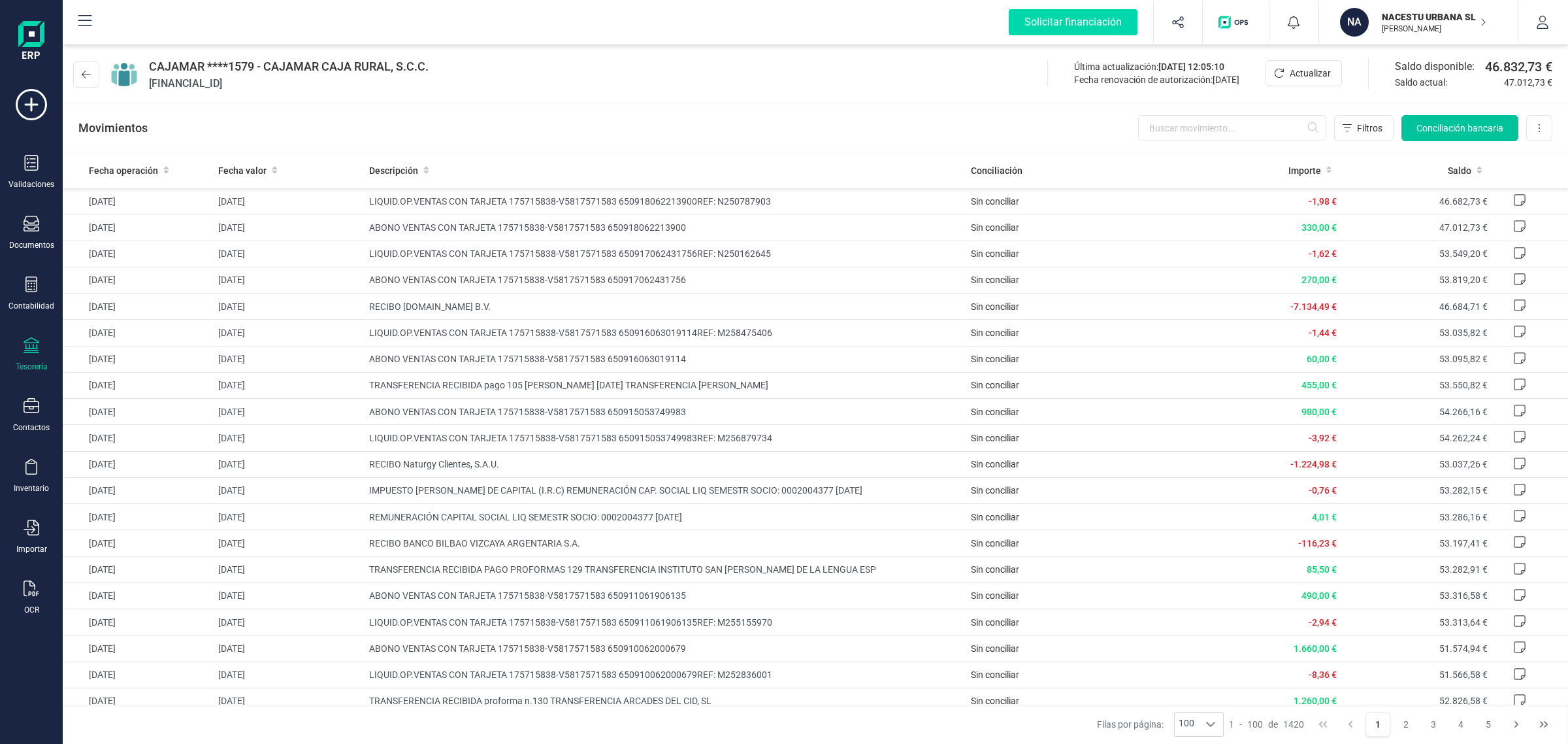
click at [1419, 132] on span "Conciliación bancaria" at bounding box center [1459, 128] width 87 height 13
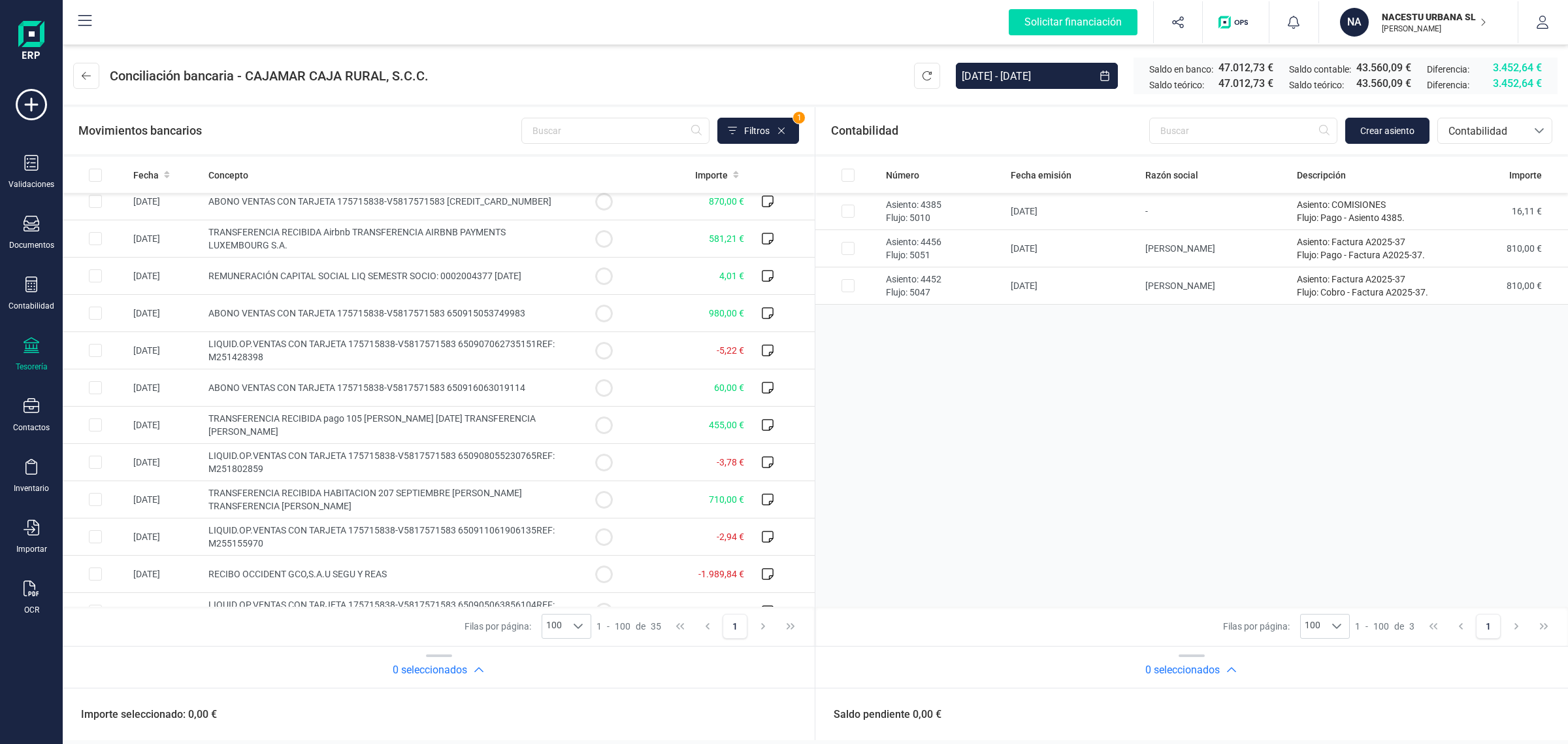
scroll to position [894, 0]
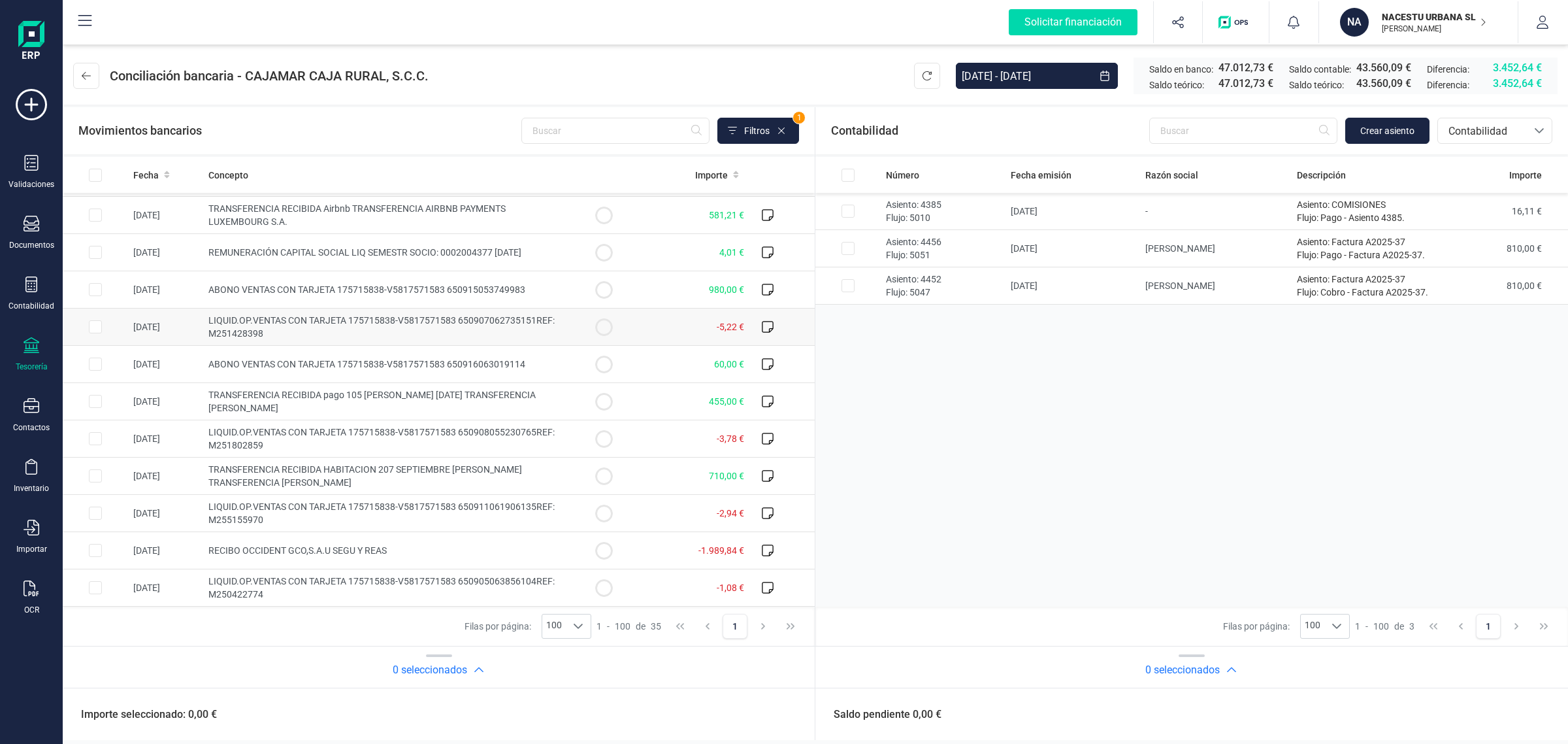
drag, startPoint x: 636, startPoint y: 327, endPoint x: 625, endPoint y: 332, distance: 12.1
click at [637, 327] on td "-5,22 €" at bounding box center [693, 327] width 113 height 37
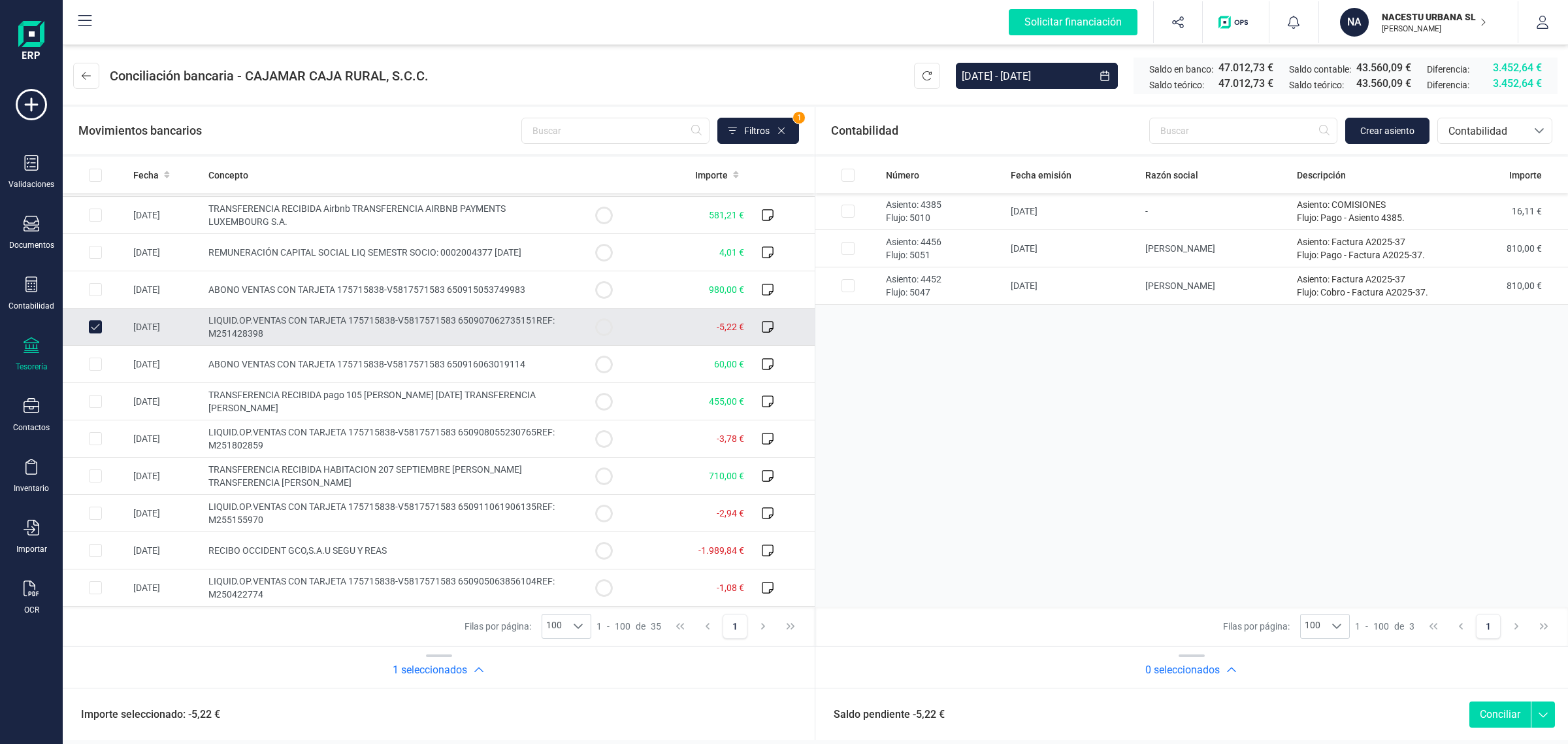
click at [637, 325] on td "-5,22 €" at bounding box center [693, 327] width 113 height 37
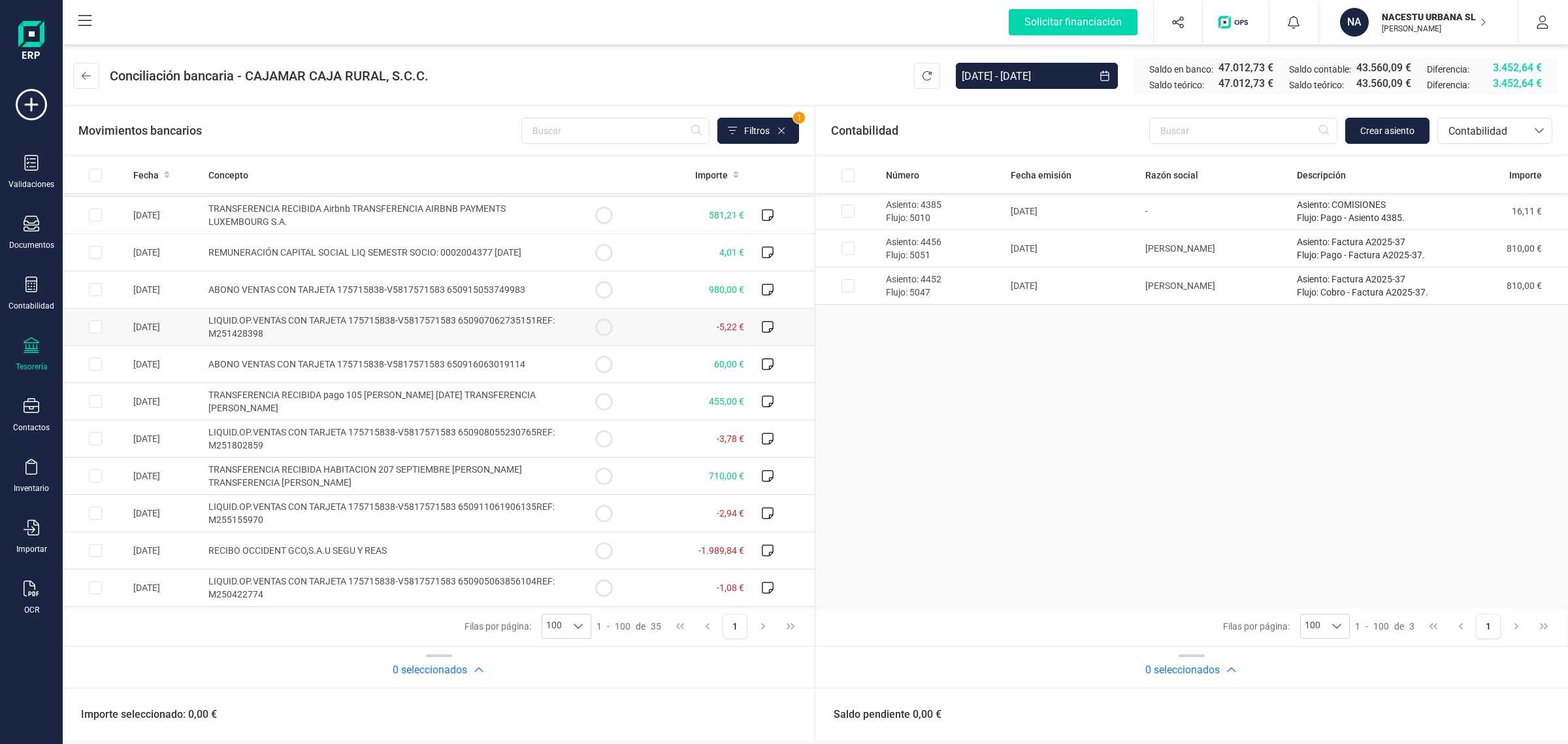
click at [573, 332] on td at bounding box center [603, 327] width 65 height 37
checkbox input "true"
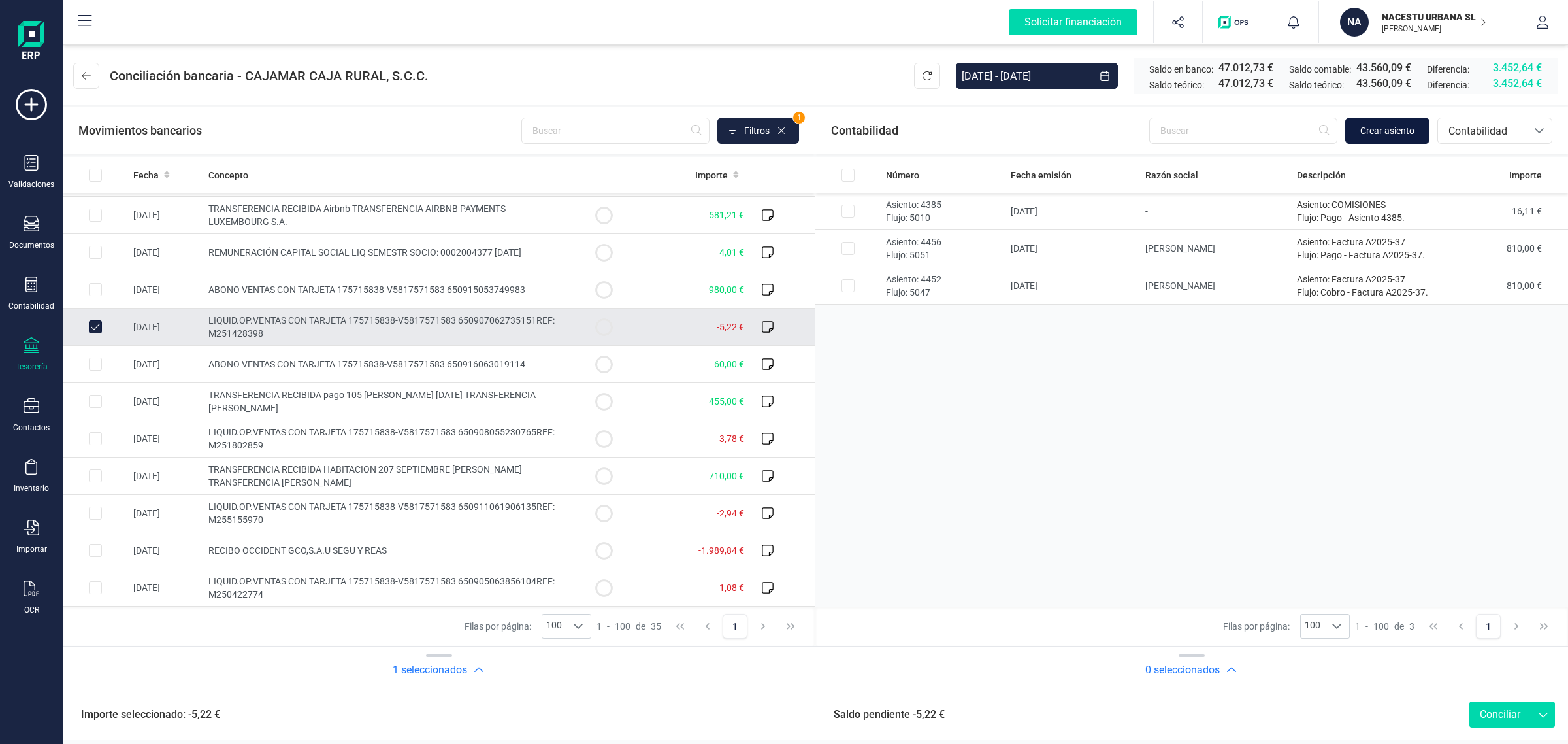
click at [1392, 118] on button "Crear asiento" at bounding box center [1387, 131] width 84 height 26
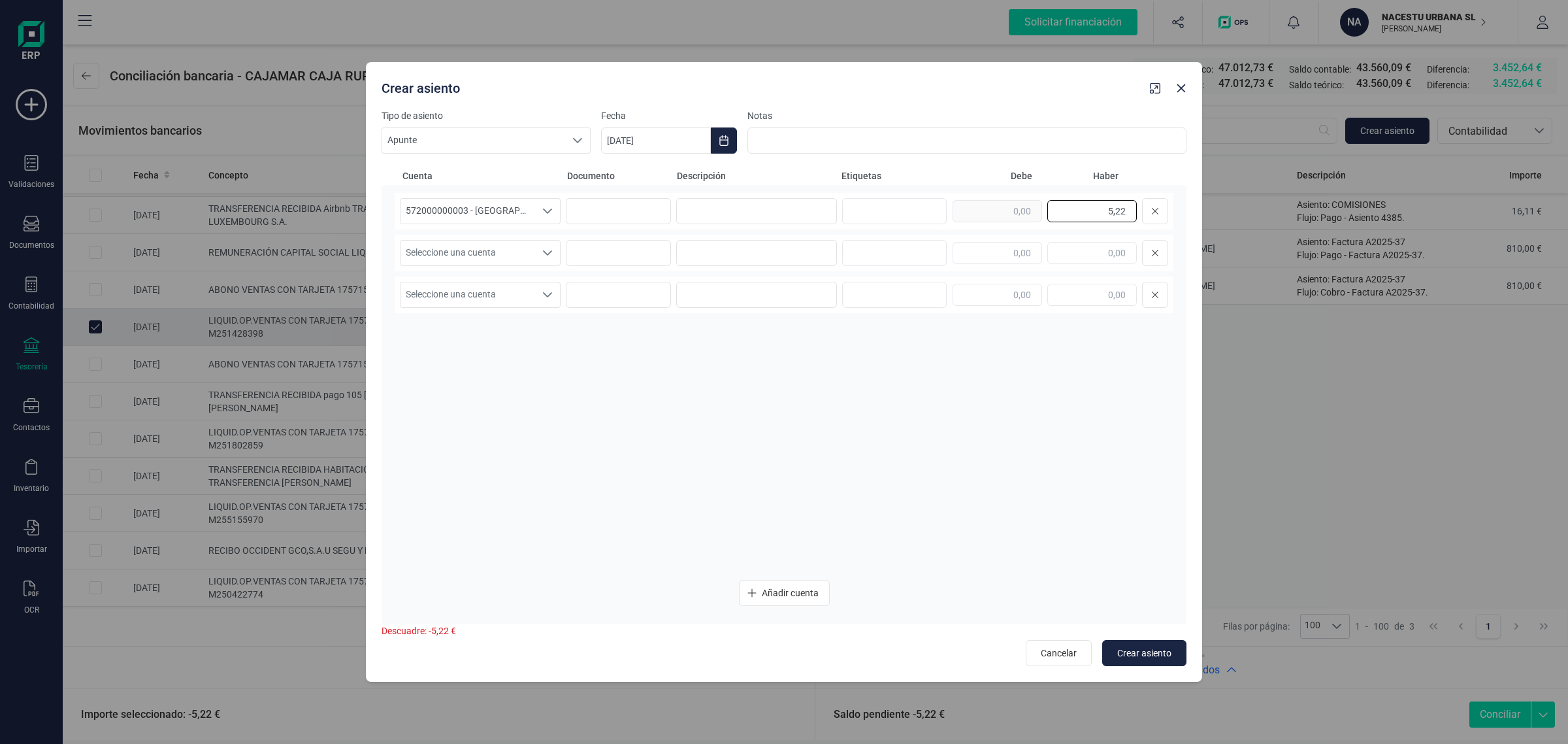
drag, startPoint x: 1121, startPoint y: 214, endPoint x: 1185, endPoint y: 219, distance: 64.2
click at [1185, 219] on div "572000000003 - CAJAMAR -1579 572000000003 - CAJAMAR -1579 5,22 Seleccione una c…" at bounding box center [784, 404] width 805 height 439
click at [977, 249] on input "text" at bounding box center [997, 253] width 89 height 22
paste input "5,22"
type input "5,22"
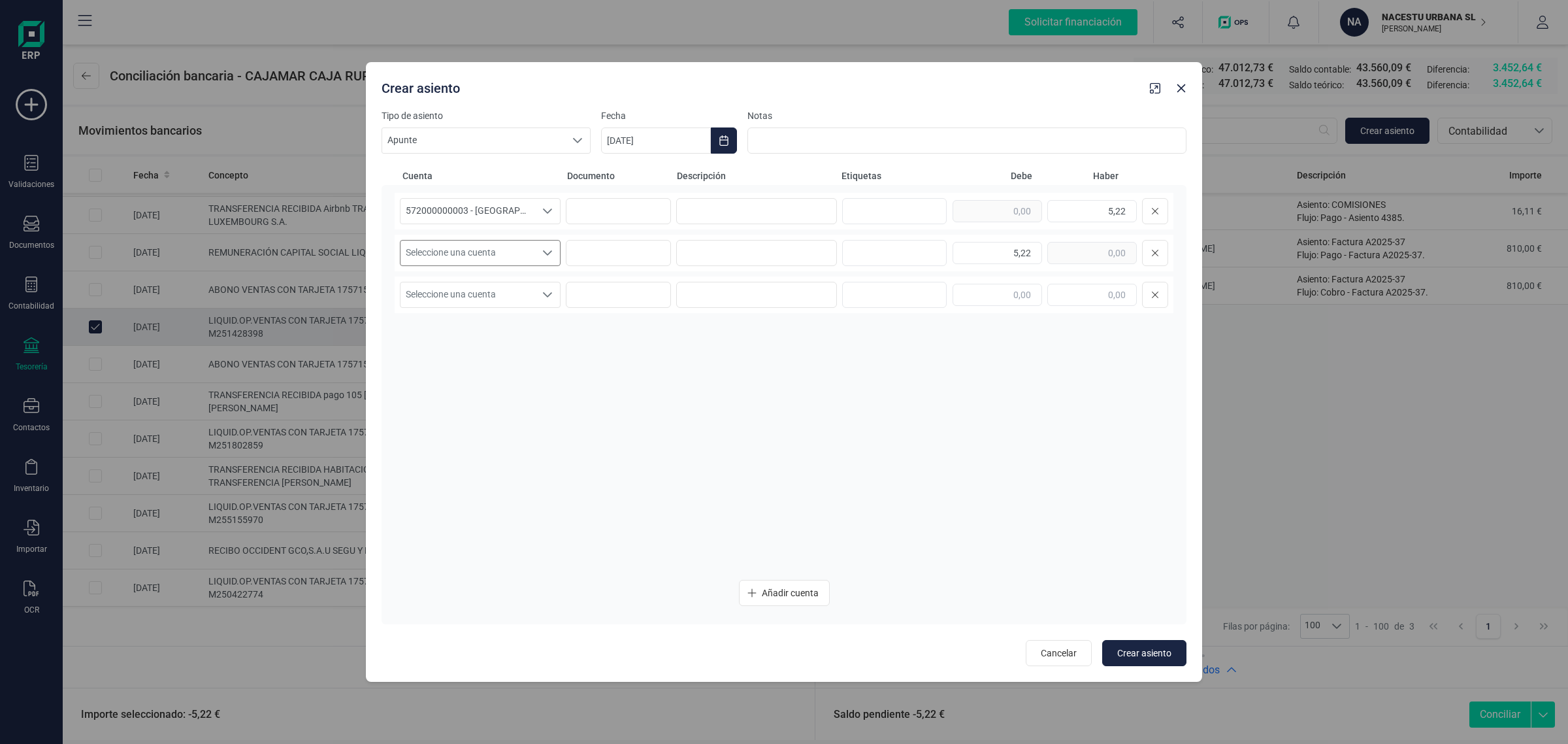
click at [489, 255] on span "Seleccione una cuenta" at bounding box center [468, 253] width 135 height 25
type input "626"
click at [536, 322] on span "626000000000 - Servicios bancarios y similares" at bounding box center [506, 319] width 192 height 11
click at [759, 206] on input at bounding box center [756, 211] width 160 height 26
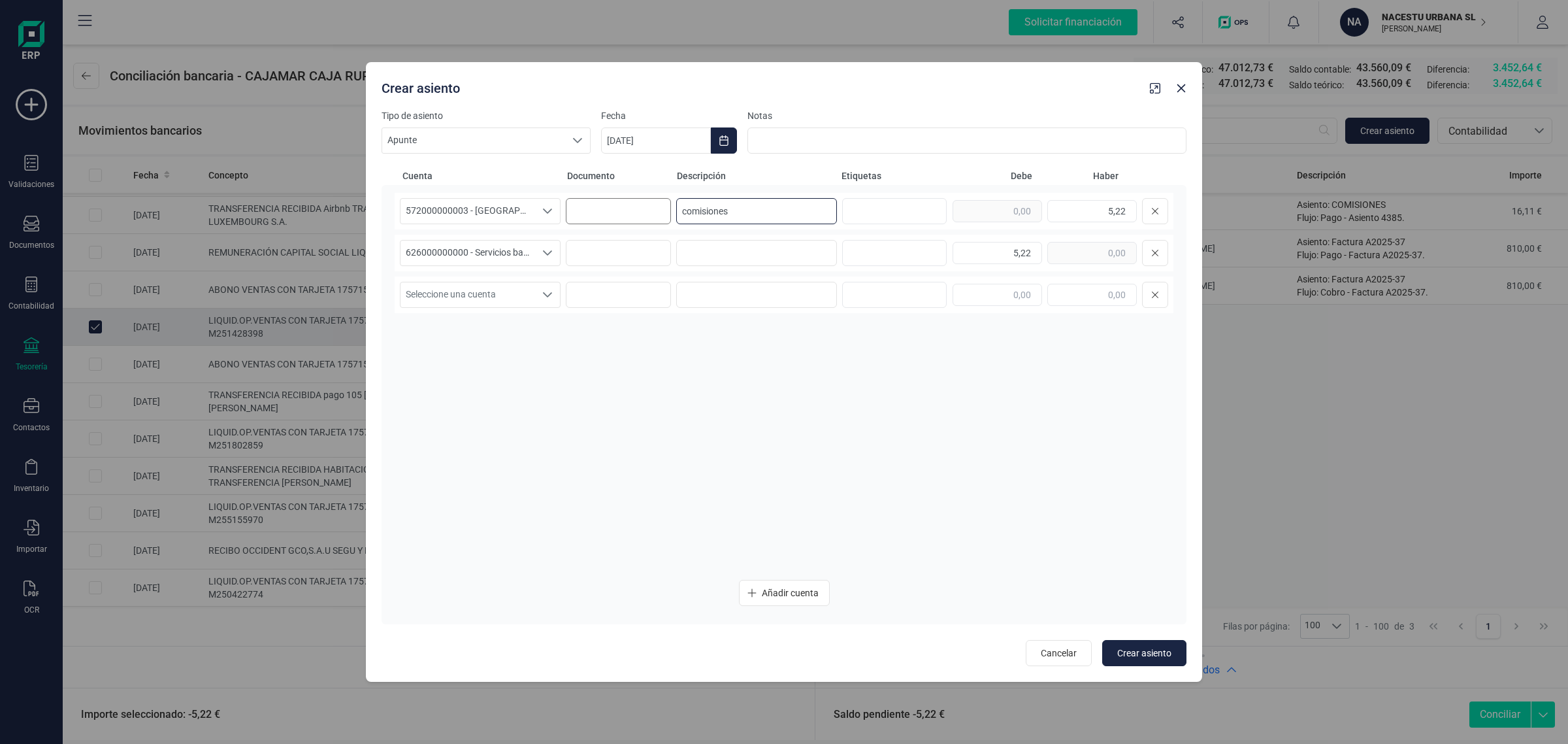
drag, startPoint x: 749, startPoint y: 213, endPoint x: 644, endPoint y: 222, distance: 105.4
click at [644, 222] on div "572000000003 - [GEOGRAPHIC_DATA] -1579 572000000003 - [GEOGRAPHIC_DATA] -1579 c…" at bounding box center [784, 211] width 779 height 37
type input "comisiones"
click at [759, 250] on input at bounding box center [756, 253] width 160 height 26
paste input "comisiones"
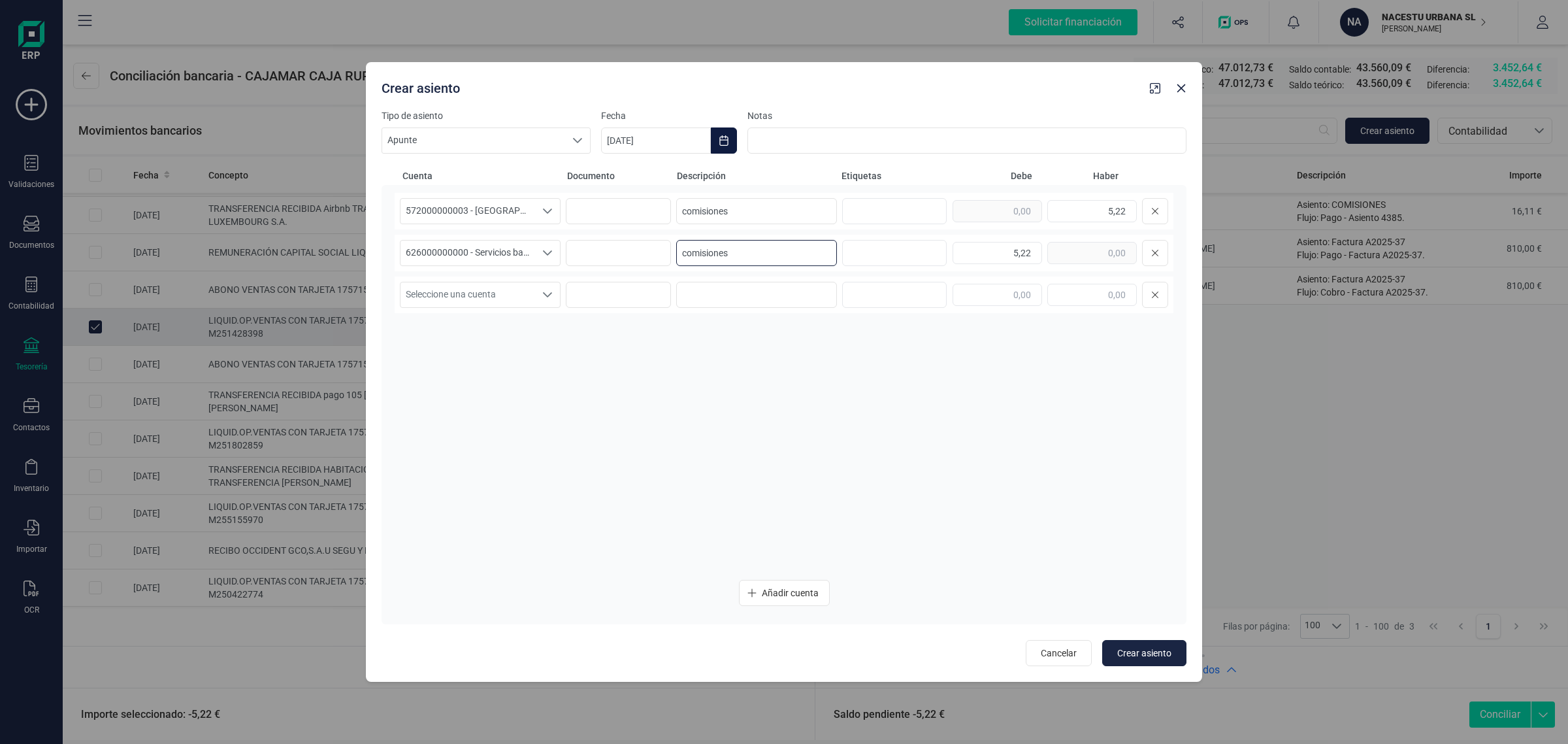
type input "comisiones"
click at [724, 141] on icon "Choose Date" at bounding box center [724, 140] width 11 height 11
click at [947, 249] on span "7" at bounding box center [956, 256] width 26 height 26
drag, startPoint x: 747, startPoint y: 258, endPoint x: 624, endPoint y: 259, distance: 123.0
click at [624, 259] on div "626000000000 - Servicios bancarios y similares 626000000000 - Servicios bancari…" at bounding box center [784, 253] width 779 height 37
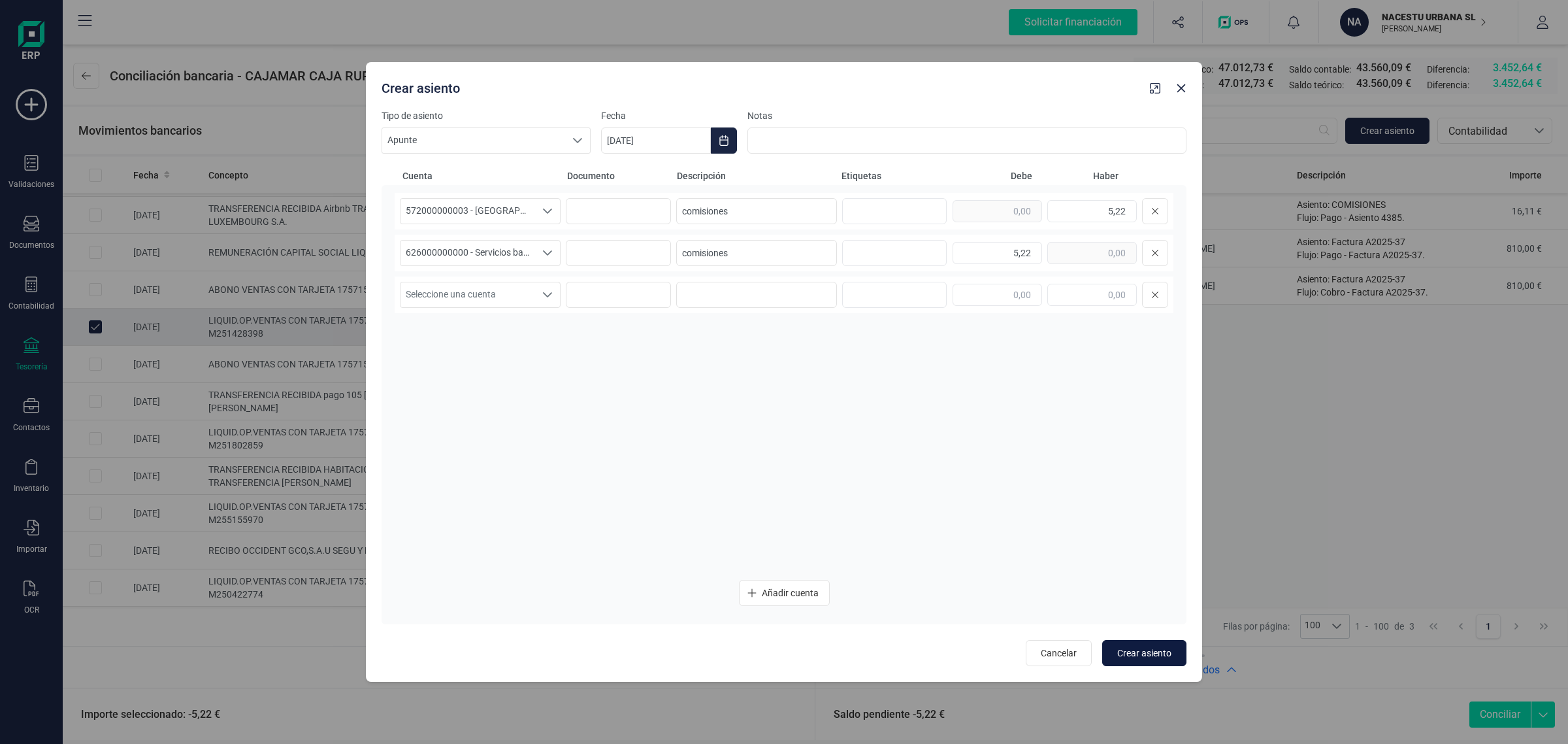
click at [1124, 649] on span "Crear asiento" at bounding box center [1144, 653] width 54 height 13
type input "[DATE]"
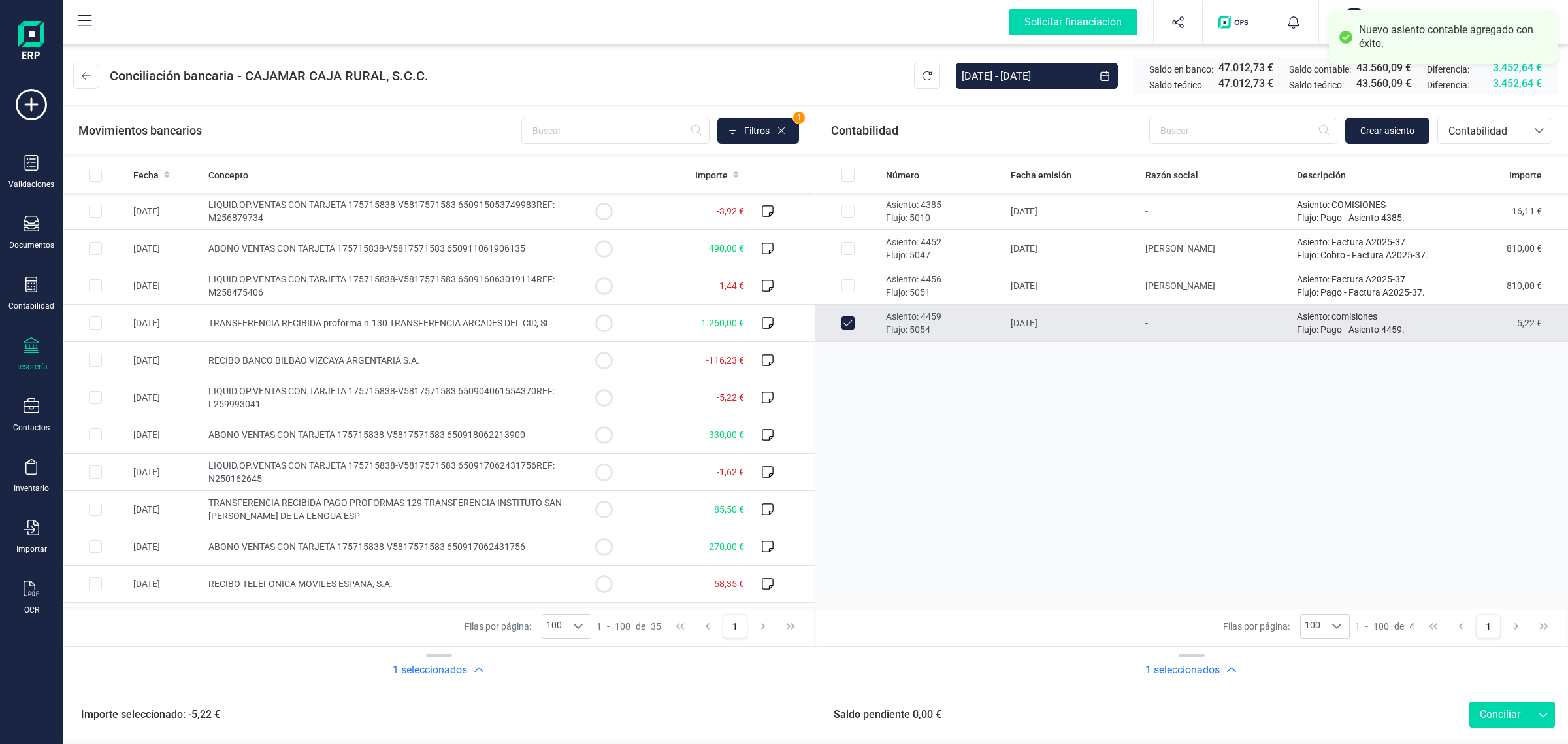
click at [1503, 711] on button "Conciliar" at bounding box center [1500, 714] width 61 height 26
checkbox input "false"
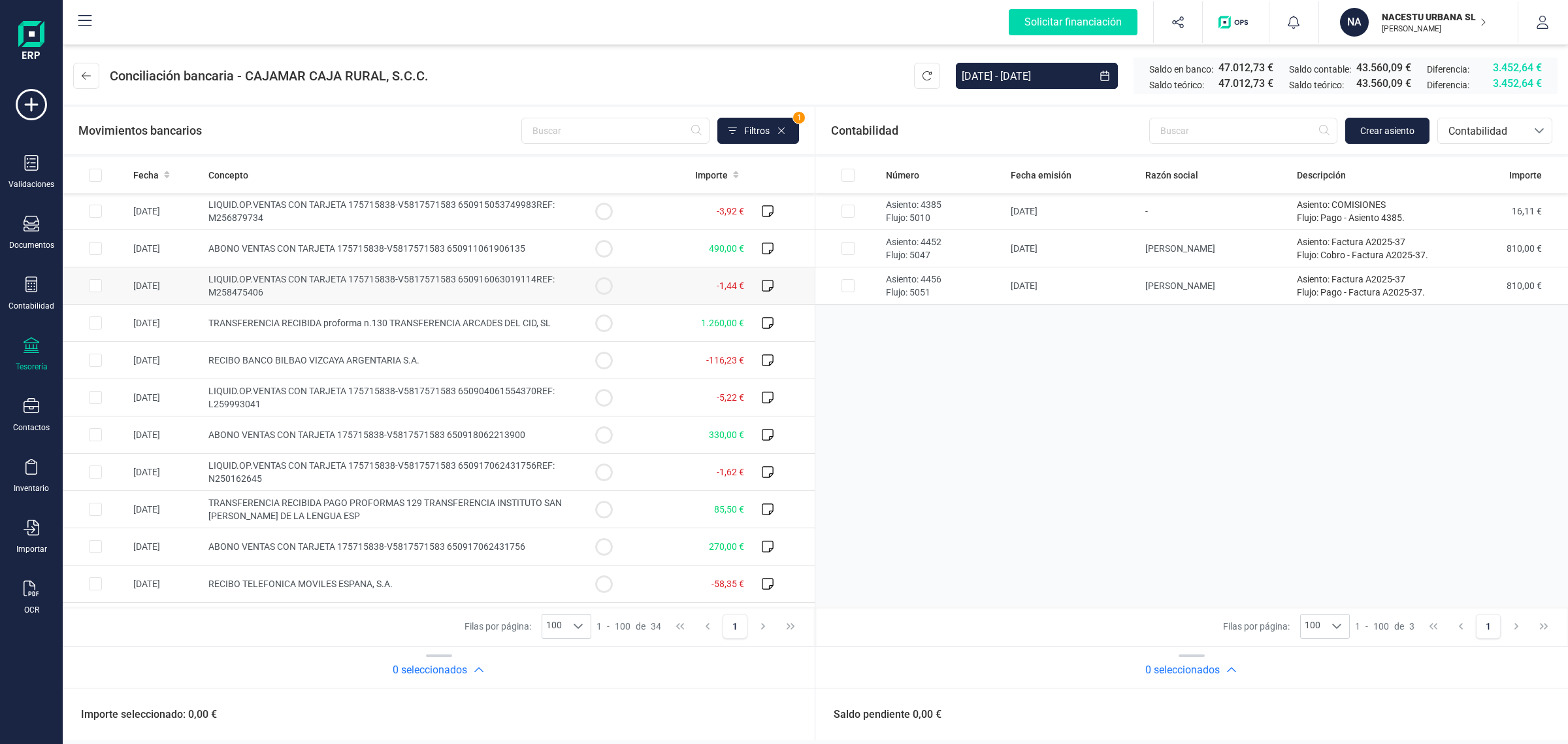
click at [660, 297] on td "-1,44 €" at bounding box center [693, 286] width 113 height 37
checkbox input "true"
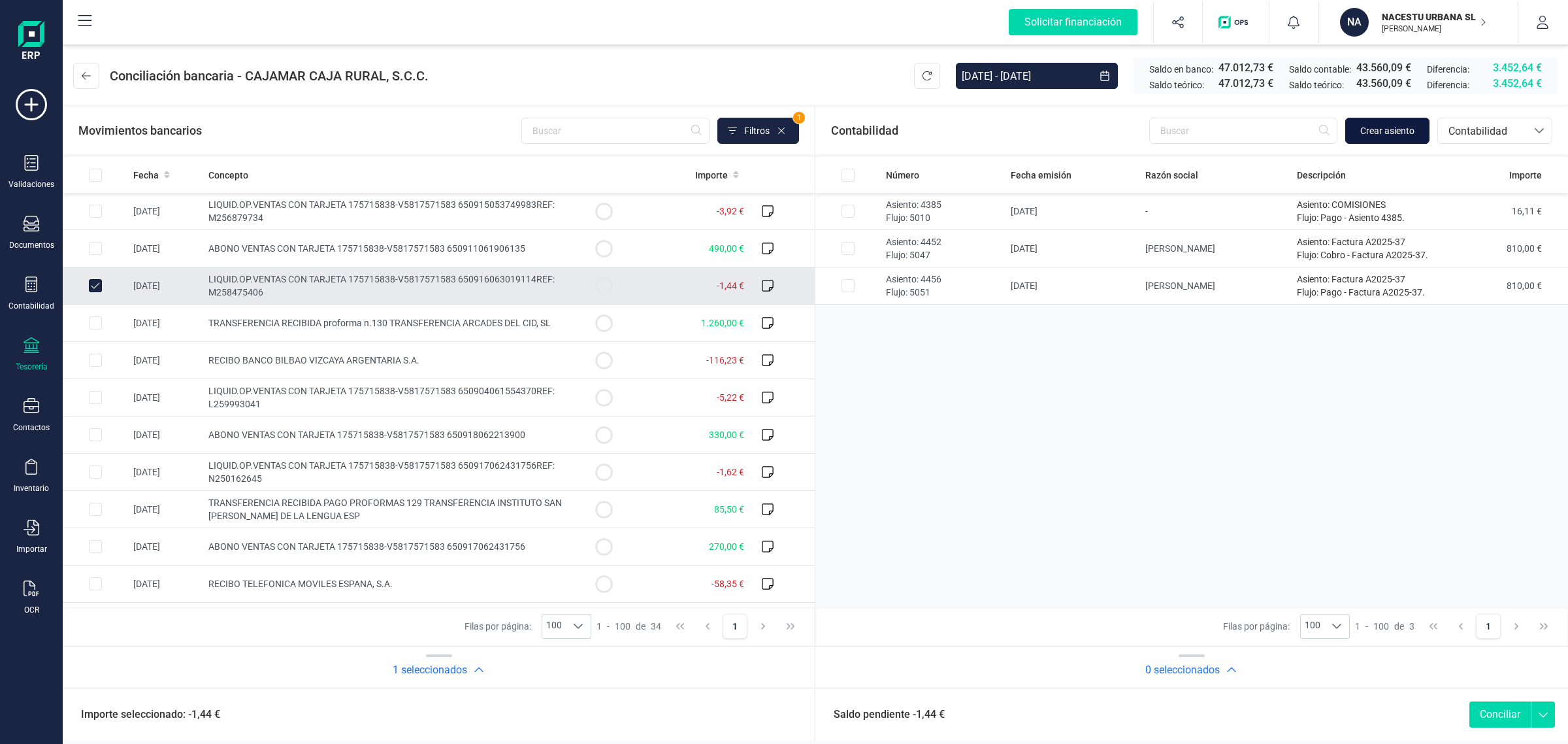
click at [1390, 129] on span "Crear asiento" at bounding box center [1387, 131] width 54 height 13
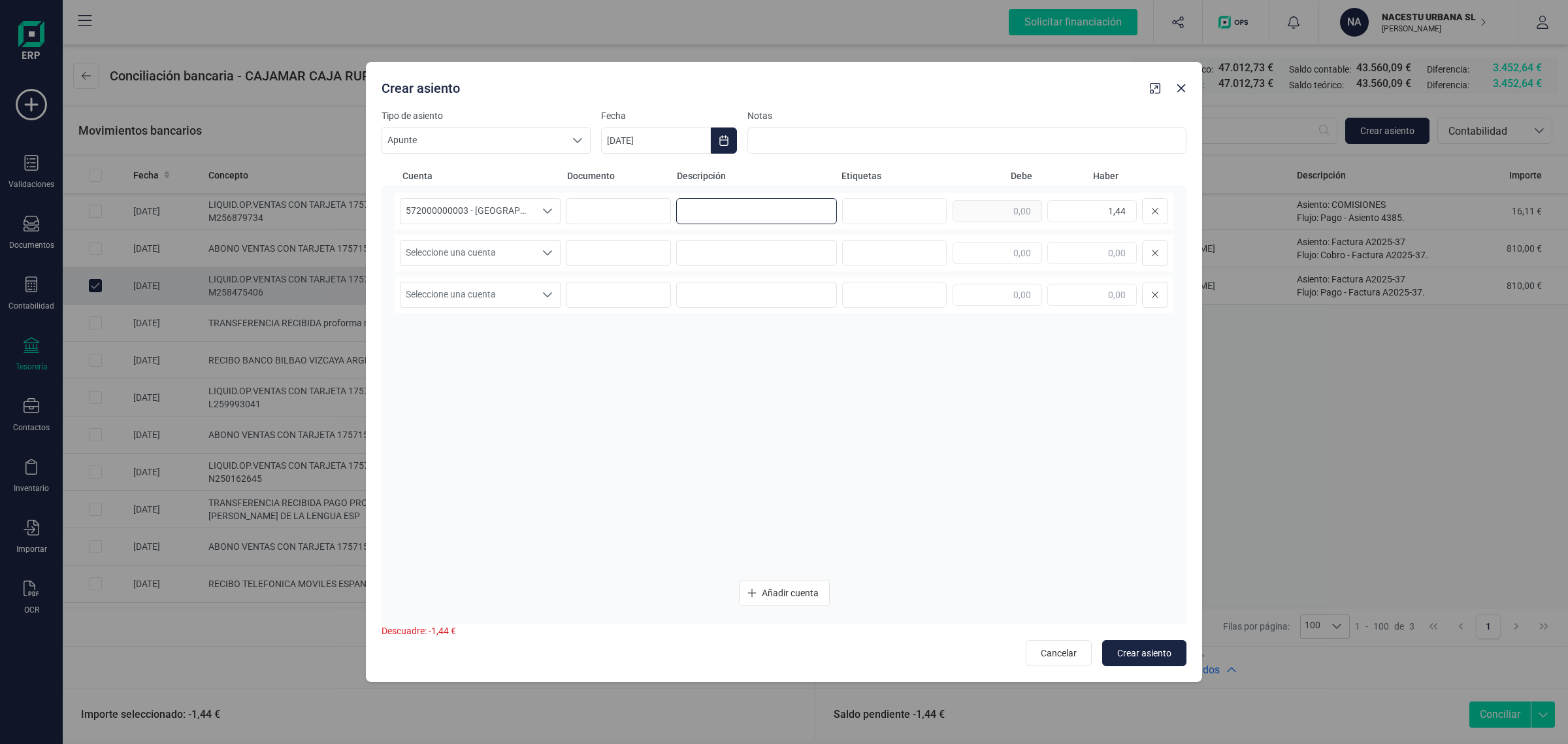
click at [709, 214] on input at bounding box center [756, 211] width 160 height 26
paste input "comisiones"
type input "comisiones"
click at [699, 252] on input at bounding box center [756, 253] width 160 height 26
paste input "comisiones"
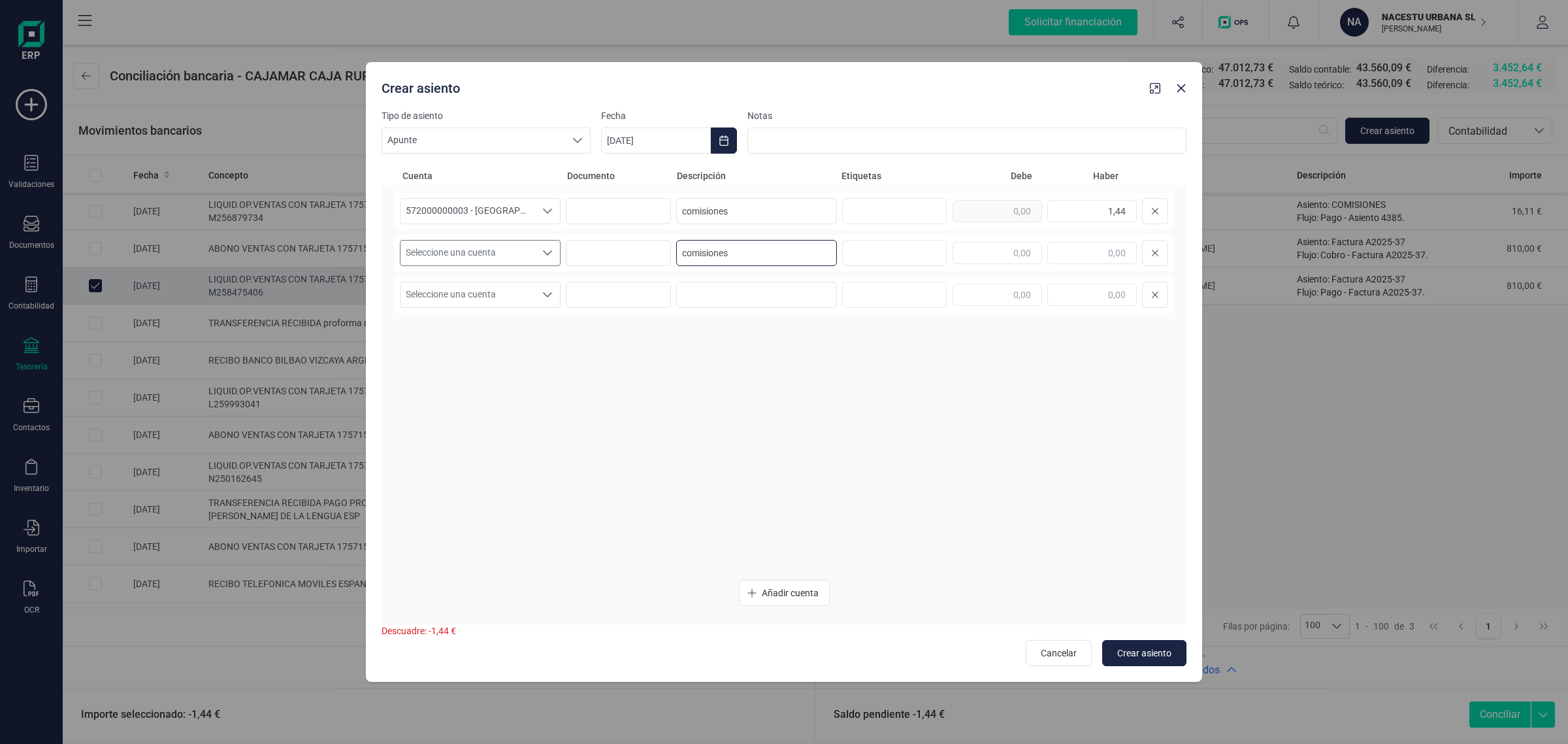
type input "comisiones"
click at [490, 246] on span "Seleccione una cuenta" at bounding box center [468, 253] width 135 height 25
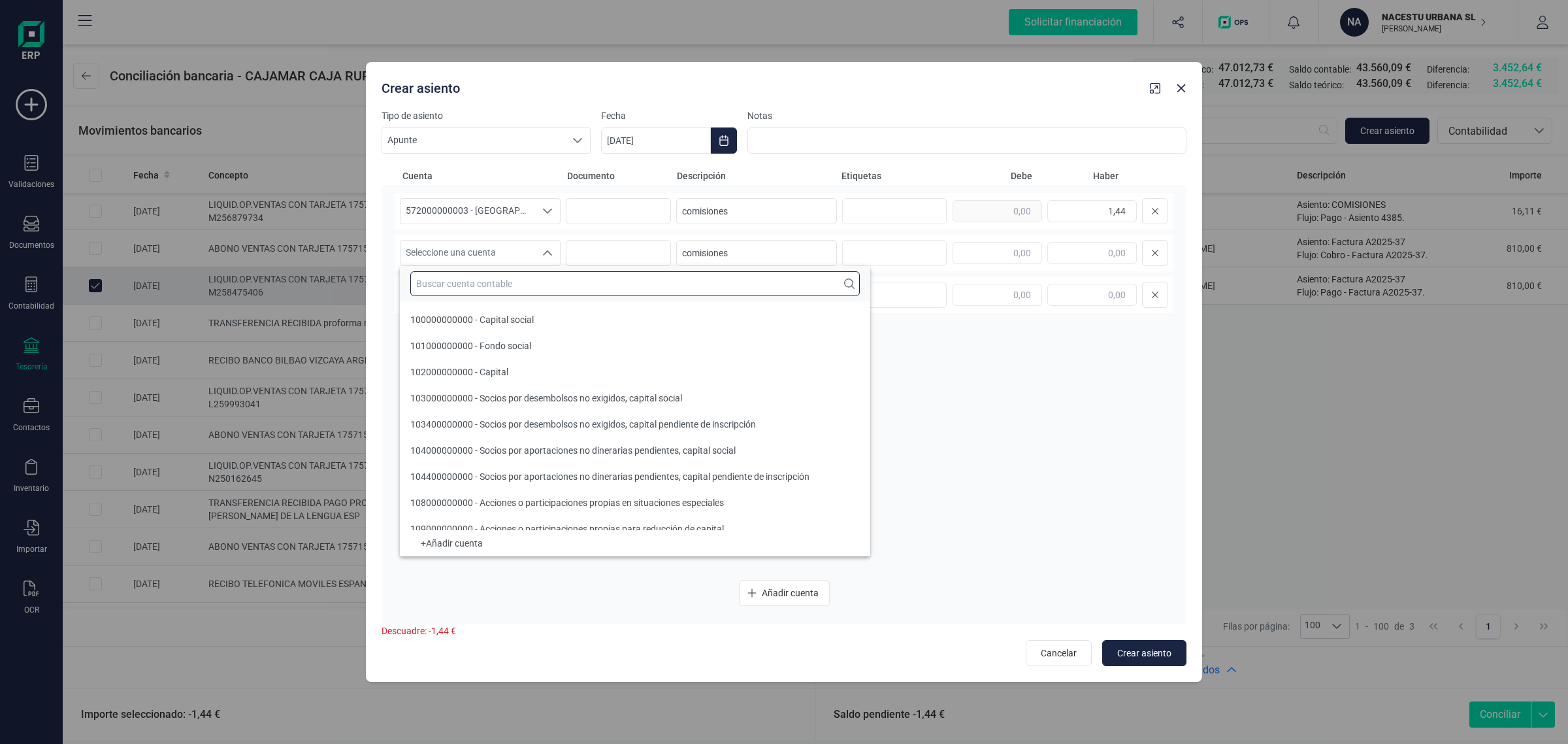
click at [457, 283] on input "text" at bounding box center [634, 283] width 450 height 25
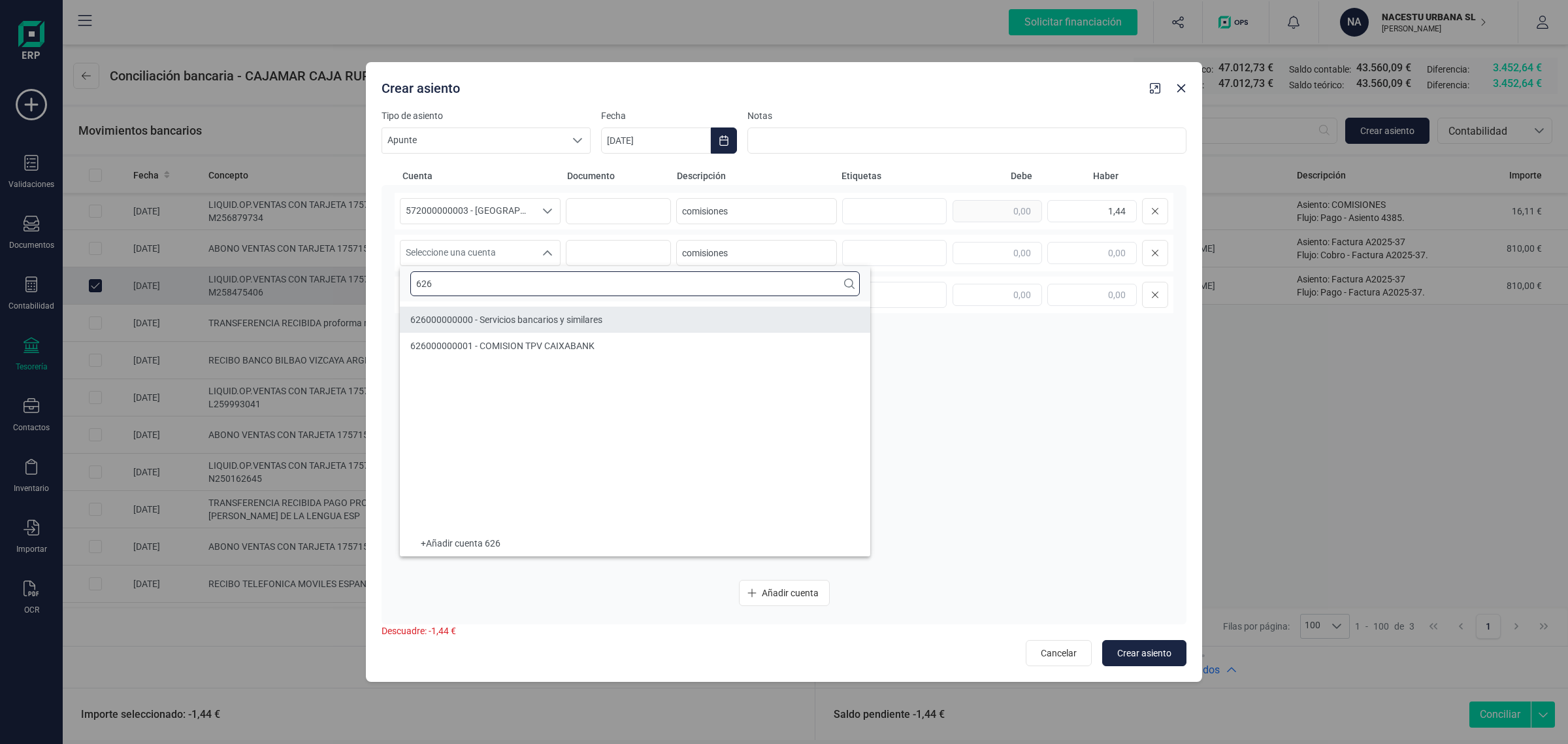
type input "626"
click at [520, 320] on span "626000000000 - Servicios bancarios y similares" at bounding box center [506, 319] width 192 height 11
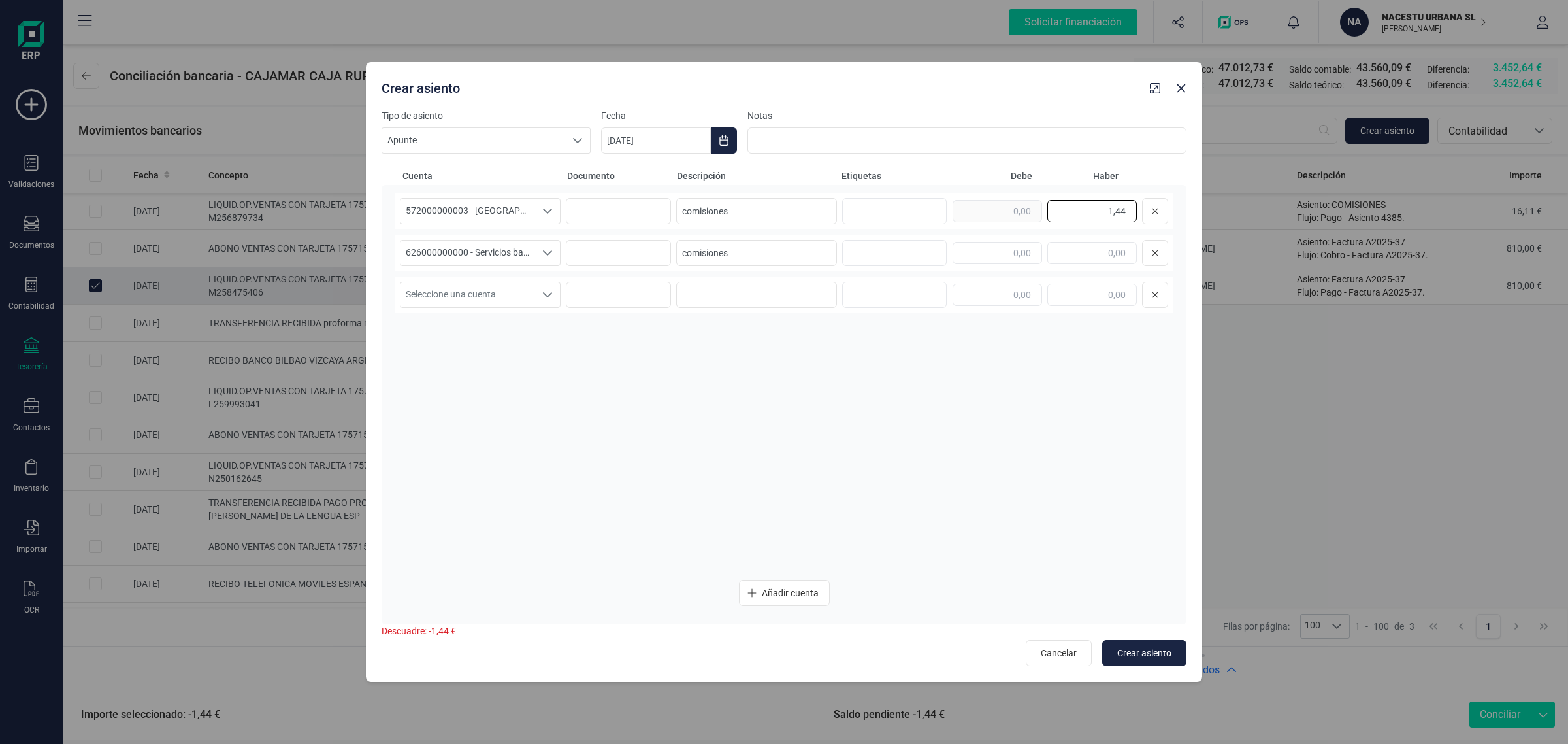
drag, startPoint x: 1096, startPoint y: 214, endPoint x: 1210, endPoint y: 229, distance: 115.0
click at [1210, 229] on div "Crear asiento Tipo de asiento Apunte Apunte Apunte Fecha [DATE] Notas Cuenta Do…" at bounding box center [784, 372] width 1568 height 744
click at [996, 255] on input "text" at bounding box center [997, 253] width 89 height 22
paste input "1,44"
type input "1,44"
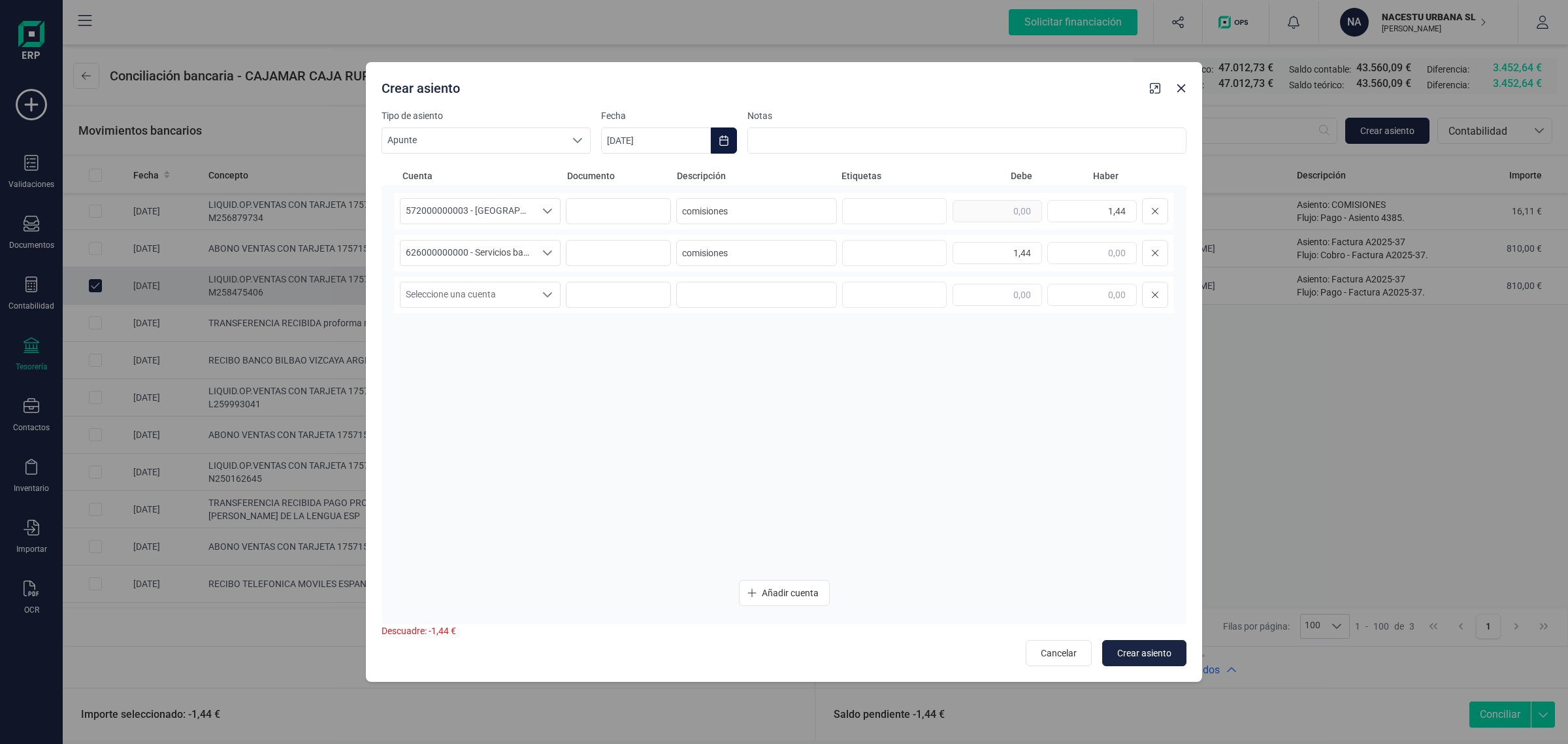
click at [729, 141] on button "Choose Date" at bounding box center [724, 140] width 26 height 26
click at [699, 329] on span "16" at bounding box center [691, 330] width 26 height 26
type input "[DATE]"
click at [1152, 647] on span "Crear asiento" at bounding box center [1144, 653] width 54 height 13
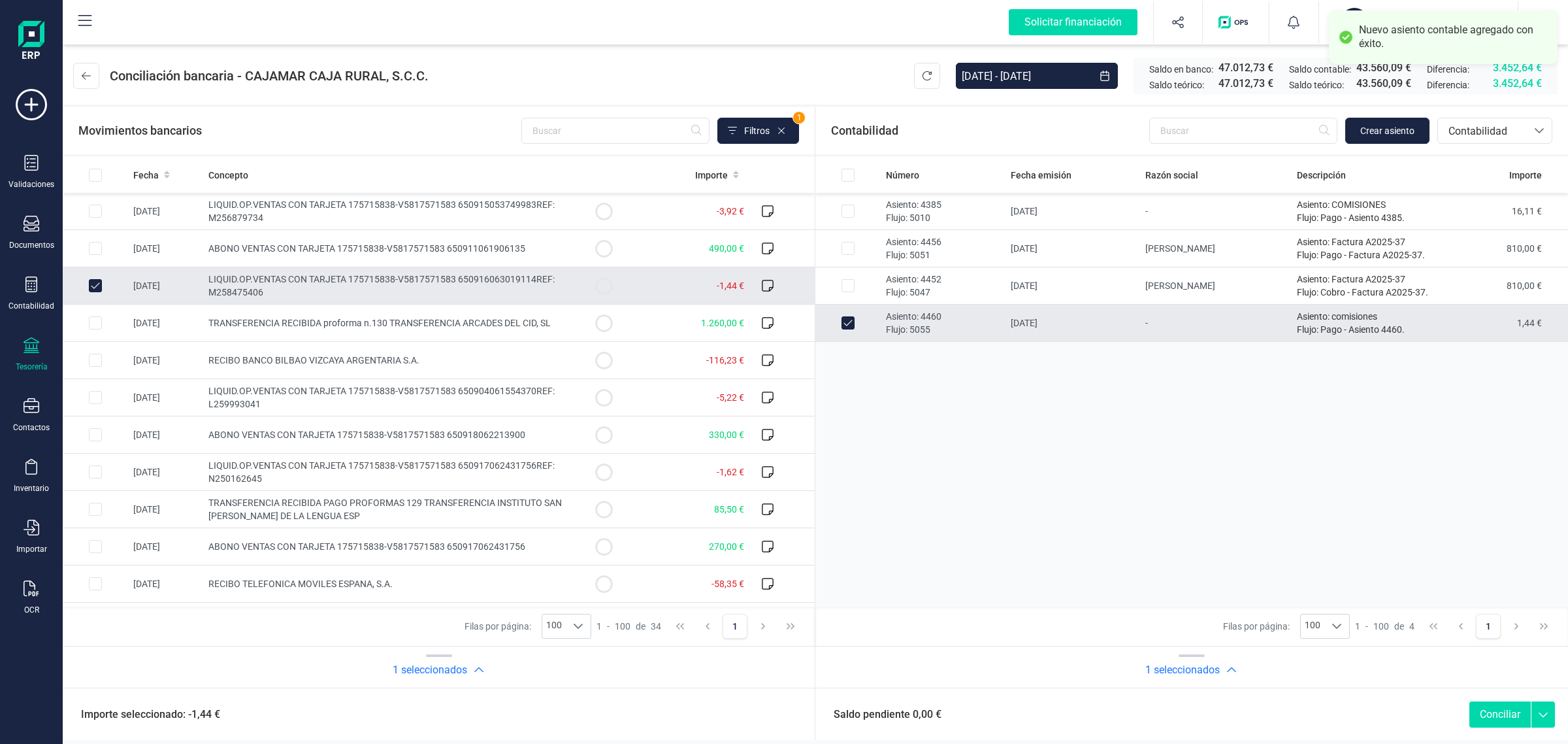
click at [1481, 711] on button "Conciliar" at bounding box center [1500, 714] width 61 height 26
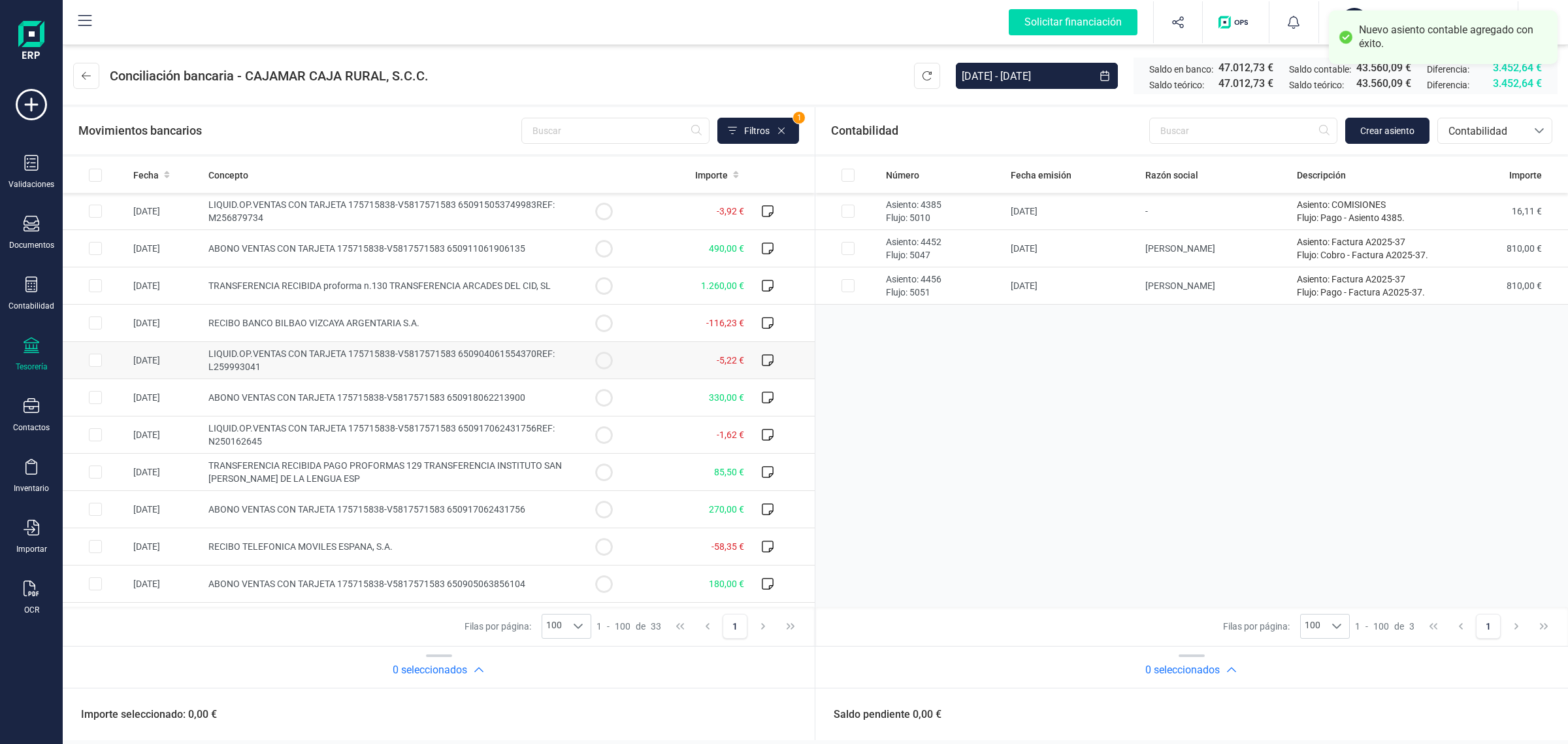
click at [596, 358] on circle at bounding box center [603, 360] width 16 height 16
checkbox input "true"
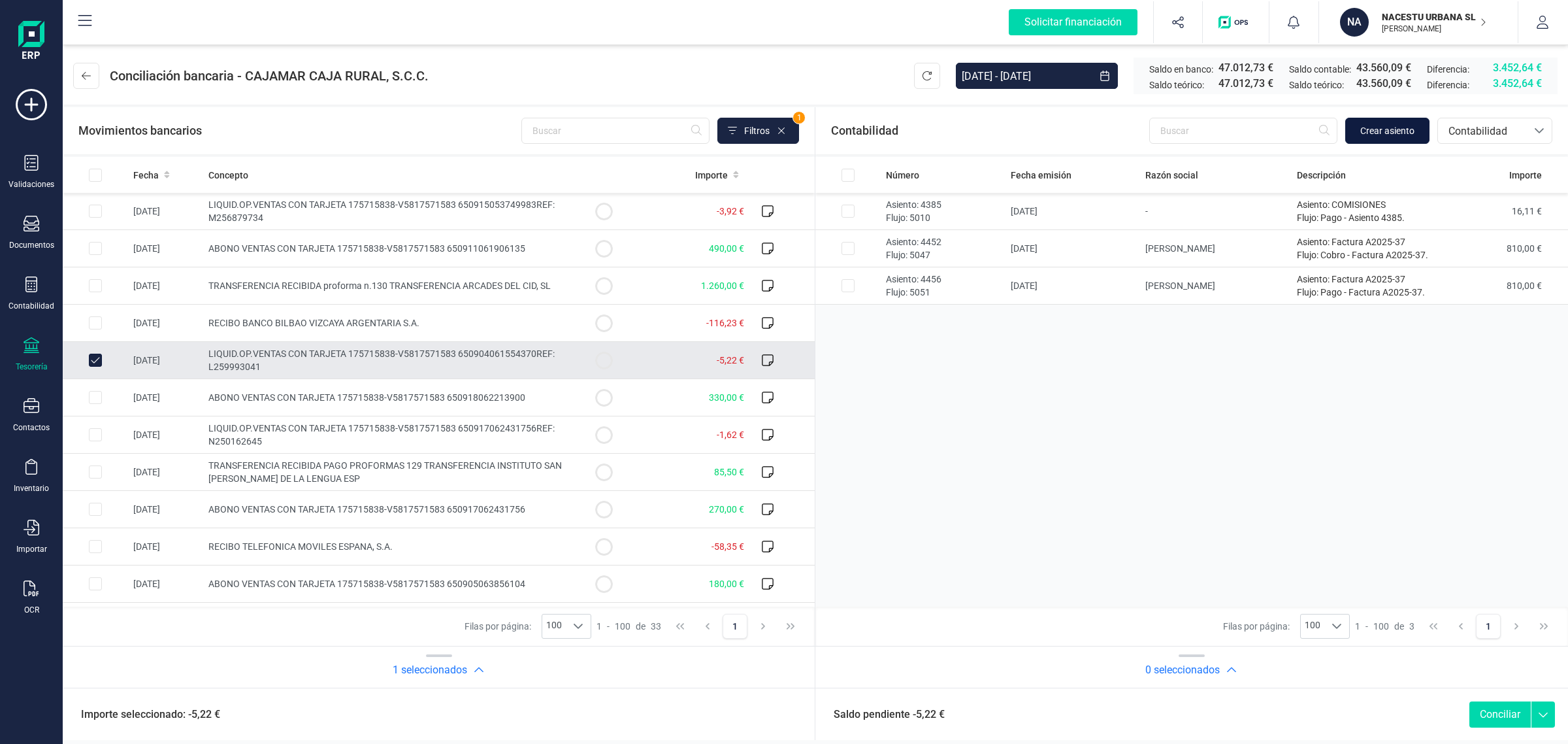
click at [1383, 135] on span "Crear asiento" at bounding box center [1387, 131] width 54 height 13
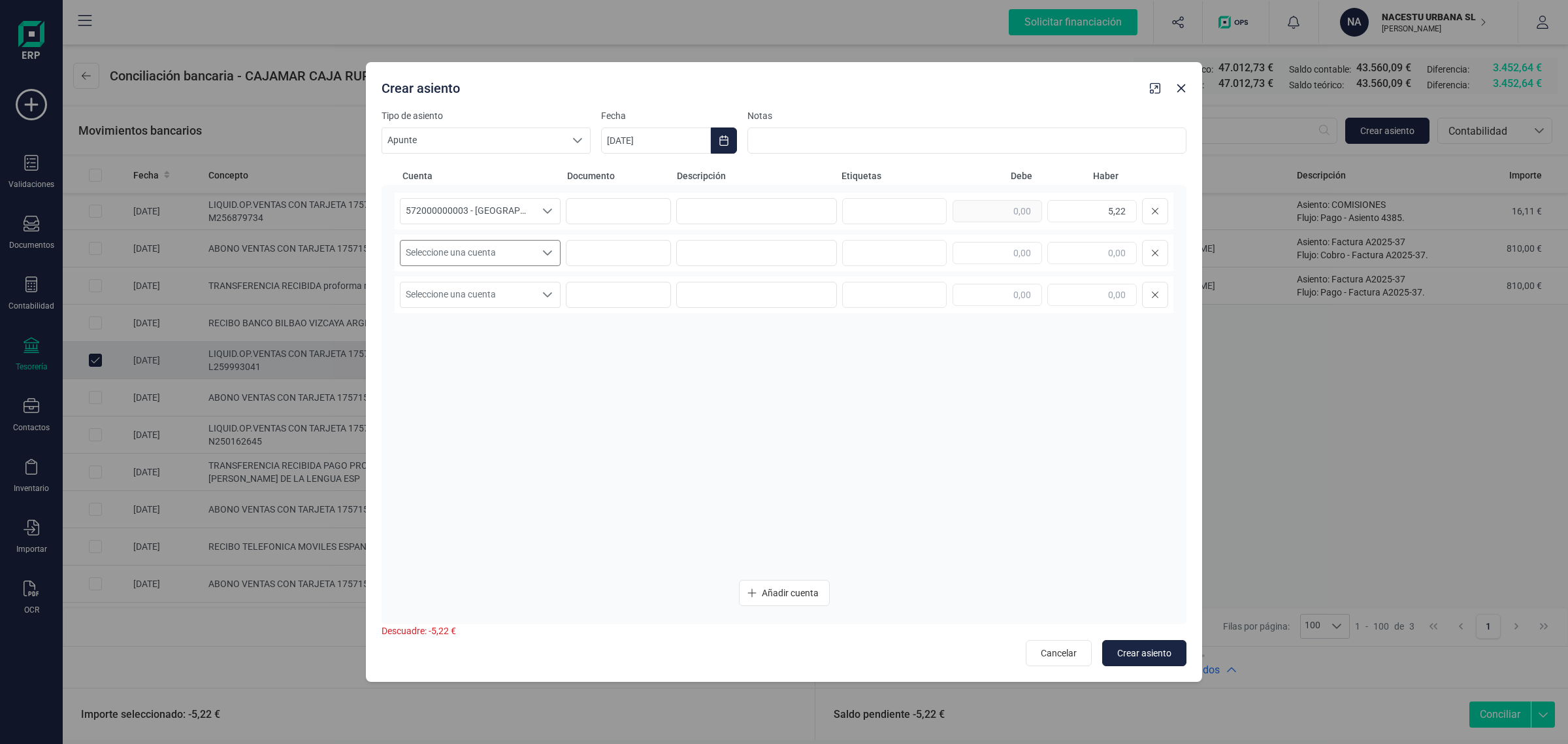
click at [468, 242] on span "Seleccione una cuenta" at bounding box center [468, 253] width 135 height 25
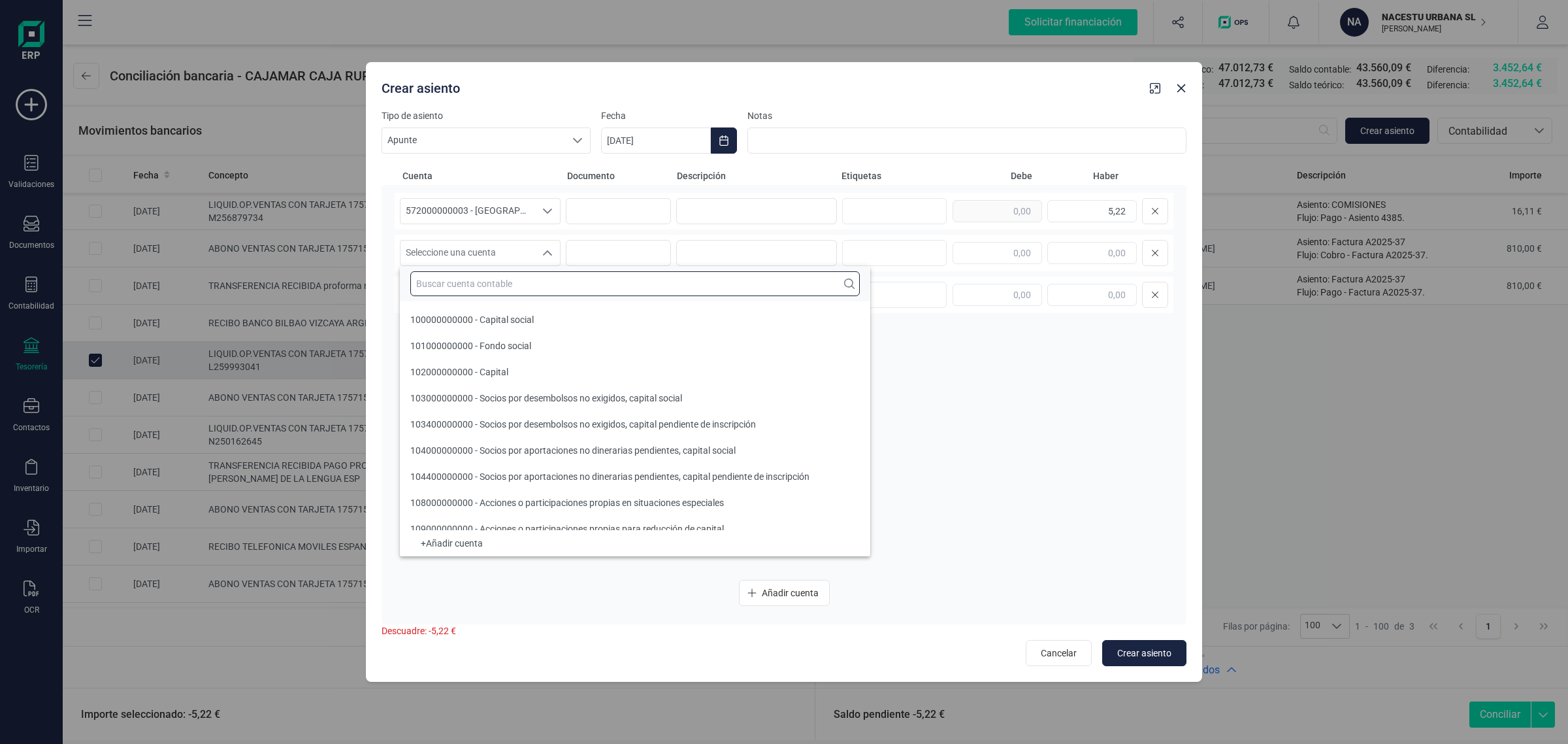
click at [446, 282] on input "text" at bounding box center [634, 283] width 450 height 25
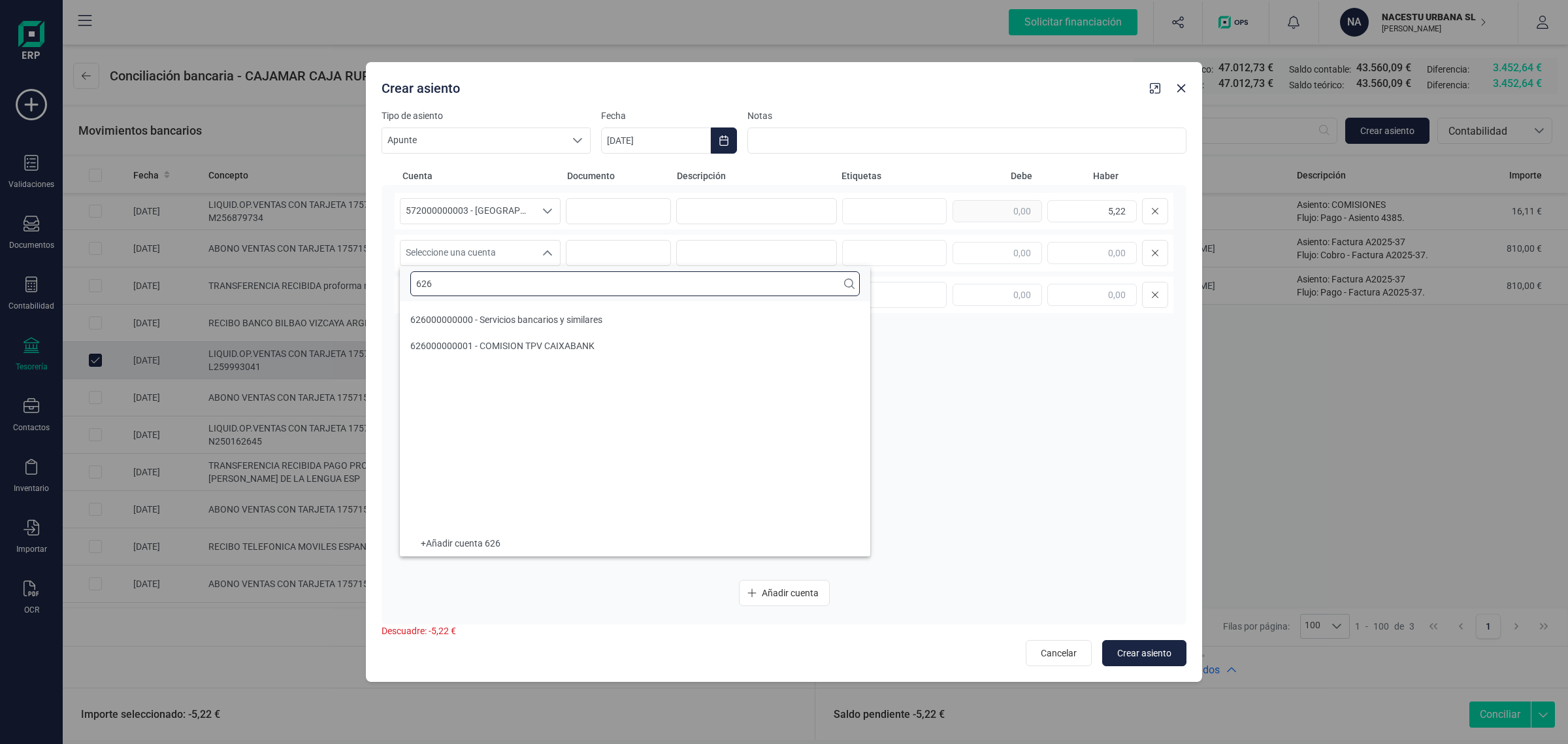
type input "626"
click at [477, 319] on span "626000000000 - Servicios bancarios y similares" at bounding box center [506, 319] width 192 height 11
click at [749, 211] on input at bounding box center [756, 211] width 160 height 26
paste input "1,44"
drag, startPoint x: 719, startPoint y: 207, endPoint x: 638, endPoint y: 209, distance: 81.0
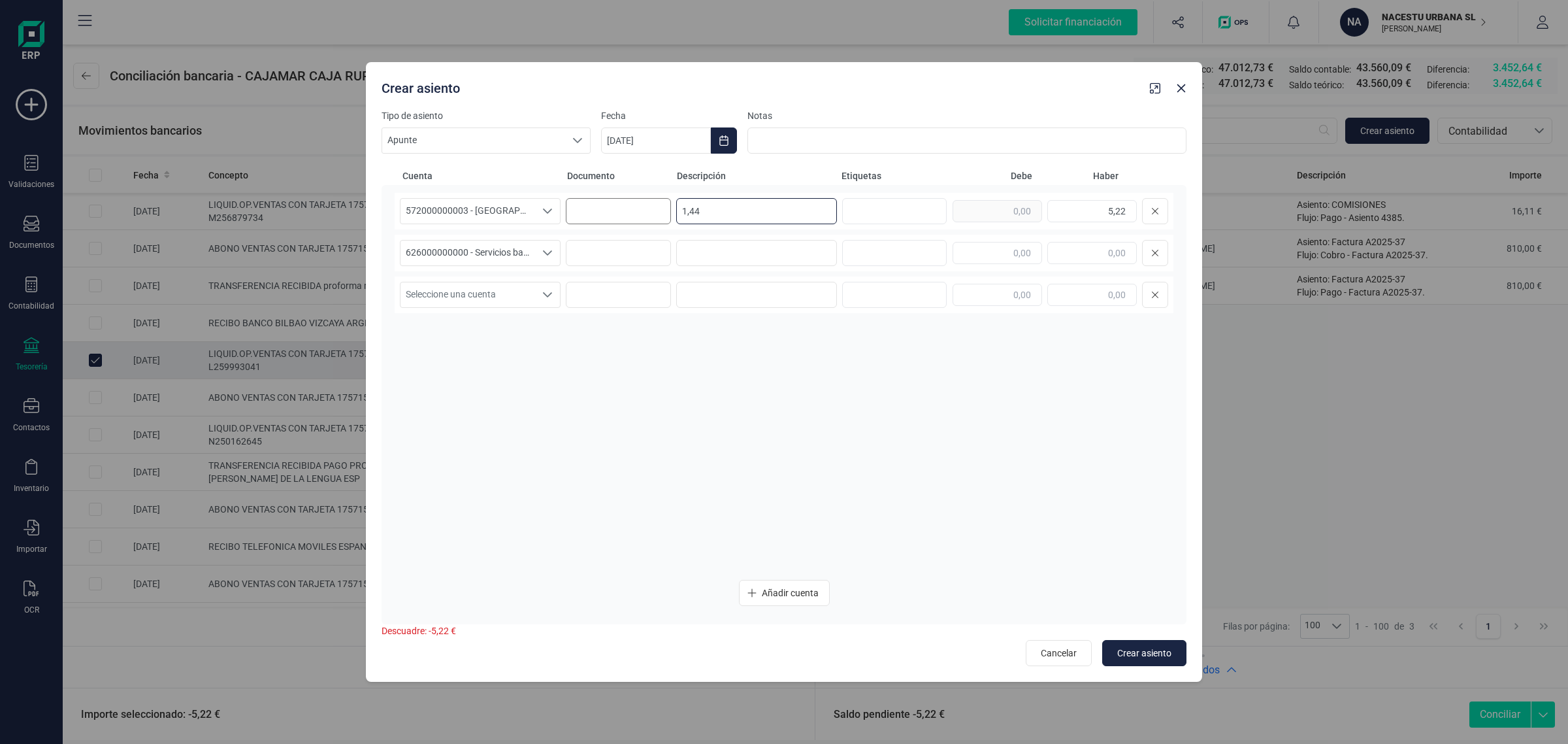
click at [638, 209] on div "572000000003 - [GEOGRAPHIC_DATA] -1579 572000000003 - [GEOGRAPHIC_DATA] -1579 5…" at bounding box center [784, 211] width 779 height 37
drag, startPoint x: 743, startPoint y: 208, endPoint x: 667, endPoint y: 214, distance: 76.2
click at [667, 214] on div "572000000003 - [GEOGRAPHIC_DATA] -1579 572000000003 - [GEOGRAPHIC_DATA] -1579 5…" at bounding box center [784, 211] width 779 height 37
type input "comisiones"
click at [784, 248] on input at bounding box center [756, 253] width 160 height 26
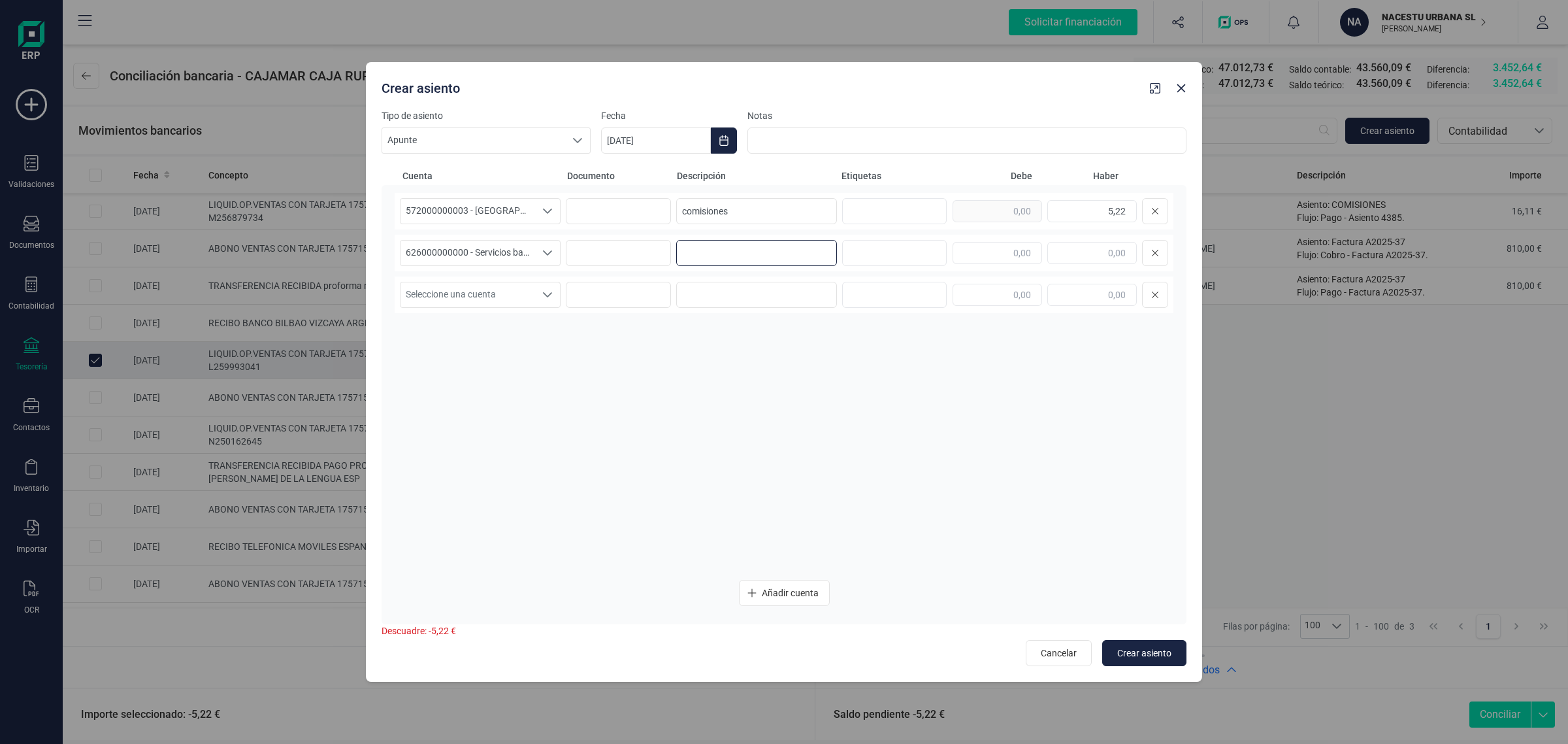
paste input "comisiones"
type input "comisiones"
drag, startPoint x: 1089, startPoint y: 207, endPoint x: 1162, endPoint y: 207, distance: 73.0
click at [1162, 207] on div "5,22" at bounding box center [1060, 211] width 216 height 26
click at [1005, 260] on input "text" at bounding box center [997, 253] width 89 height 22
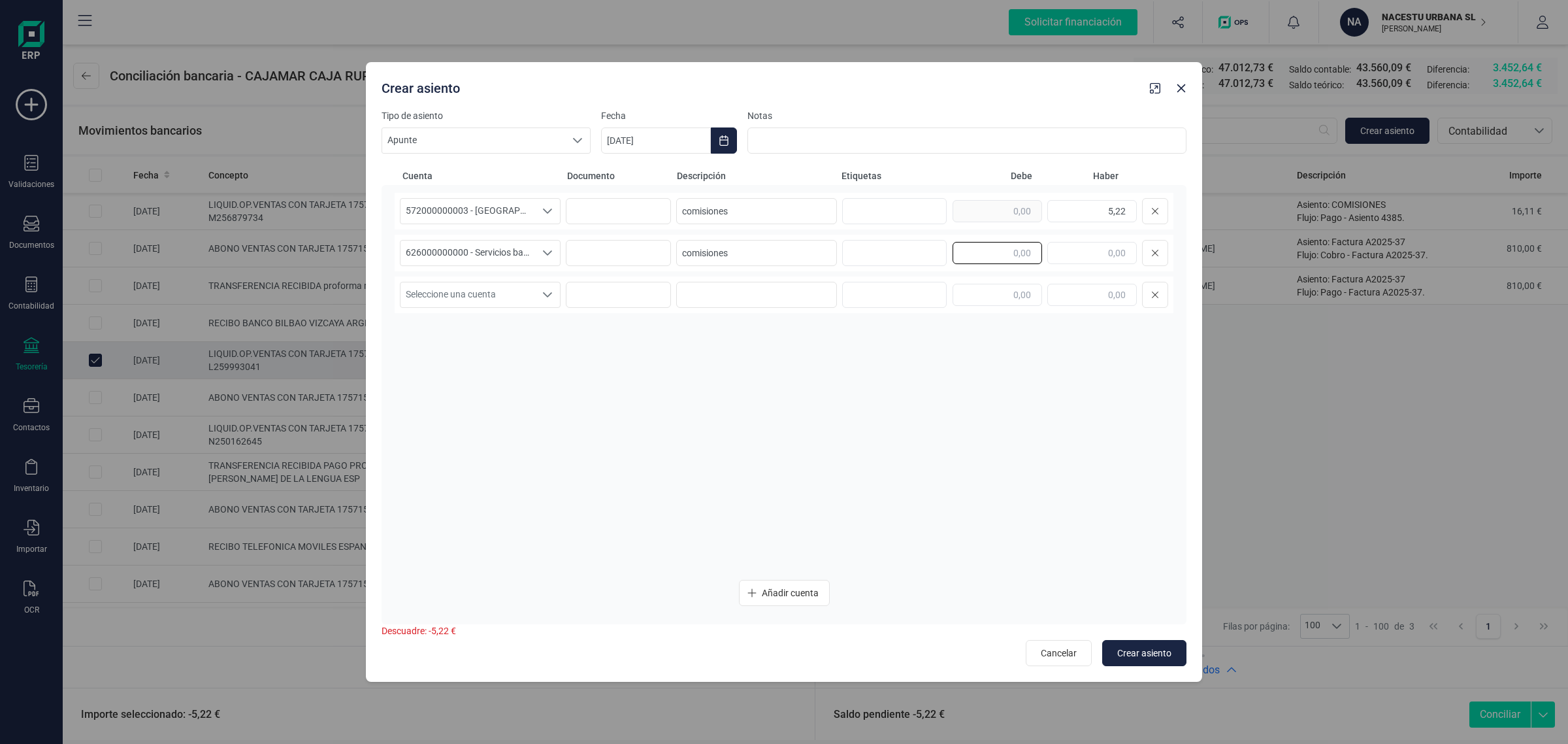
paste input "5,22"
type input "5,22"
click at [724, 140] on icon "Choose Date" at bounding box center [724, 140] width 11 height 11
click at [799, 255] on span "4" at bounding box center [797, 256] width 26 height 26
type input "[DATE]"
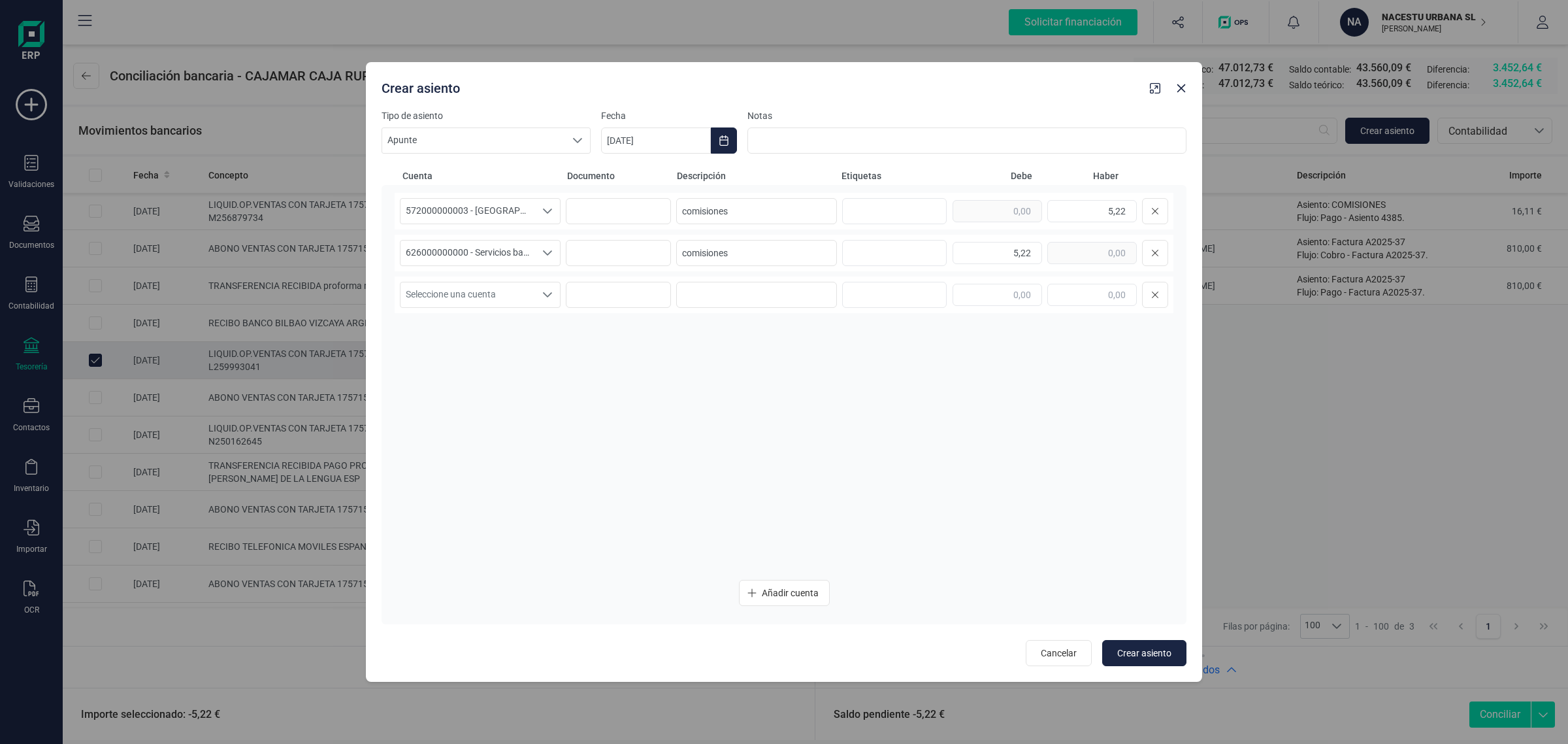
click at [598, 461] on div "572000000003 - CAJAMAR -1579 572000000003 - [GEOGRAPHIC_DATA] -1579 57200000000…" at bounding box center [784, 381] width 779 height 376
click at [1126, 647] on span "Crear asiento" at bounding box center [1144, 653] width 54 height 13
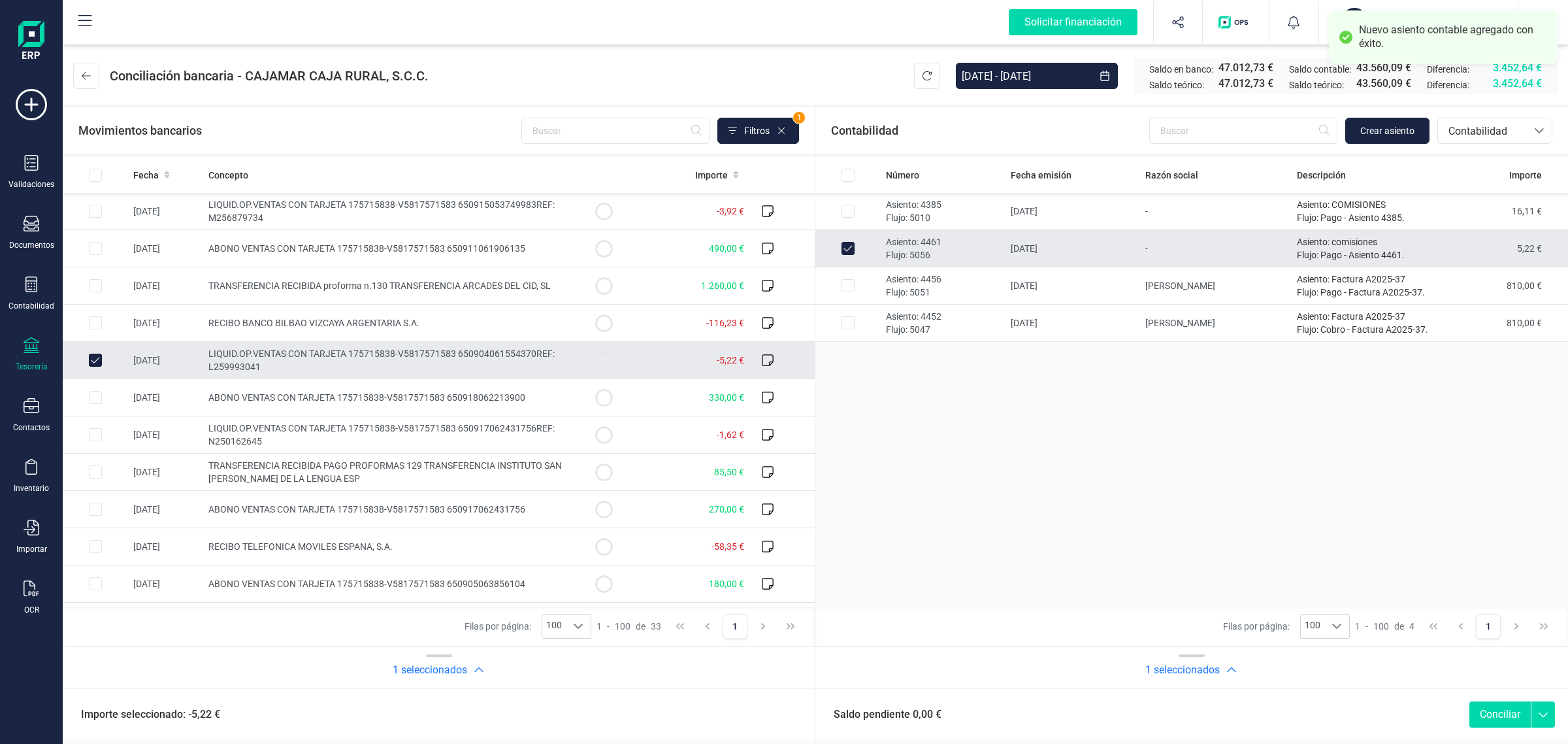
click at [1490, 717] on button "Conciliar" at bounding box center [1500, 714] width 61 height 26
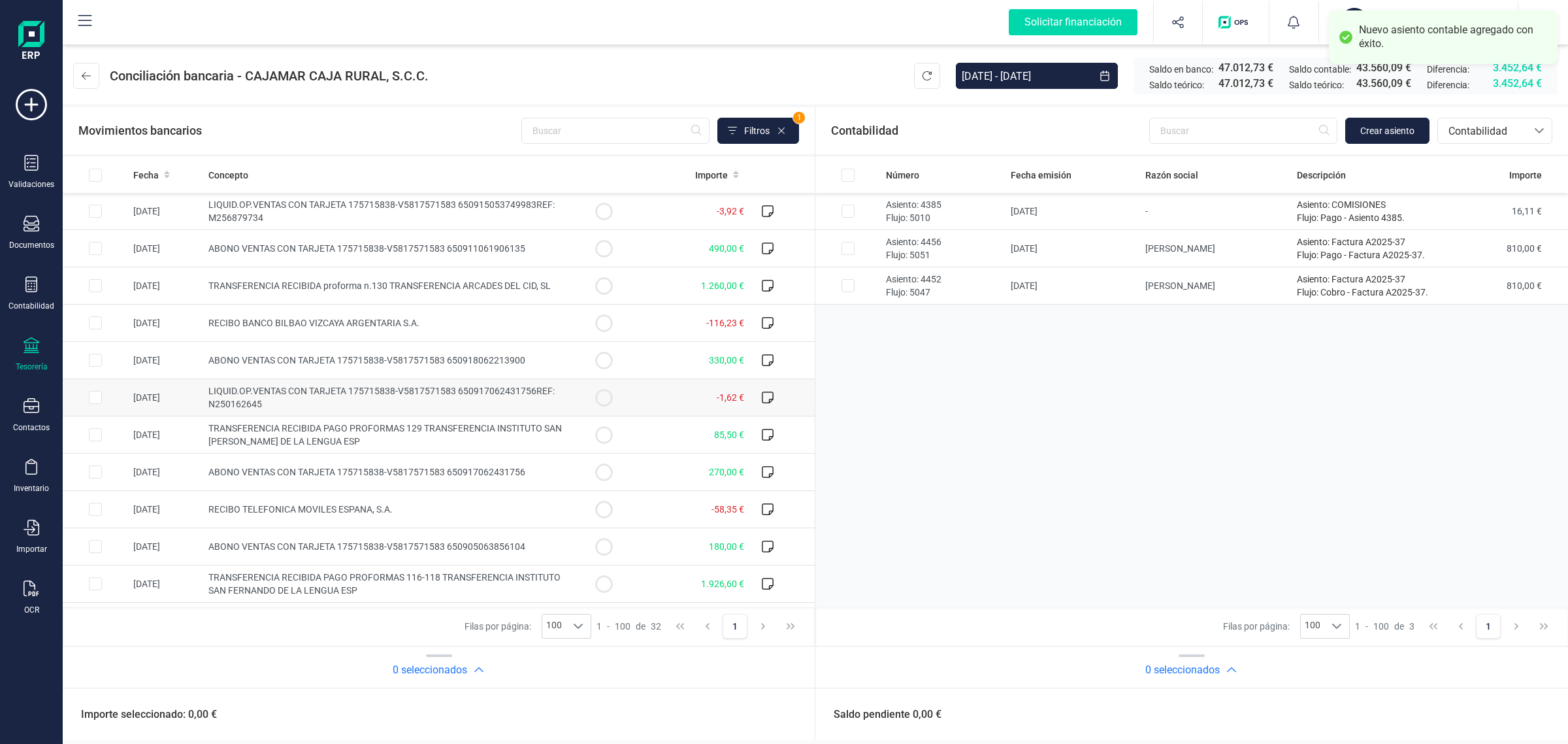
click at [670, 396] on td "-1,62 €" at bounding box center [693, 398] width 113 height 37
checkbox input "true"
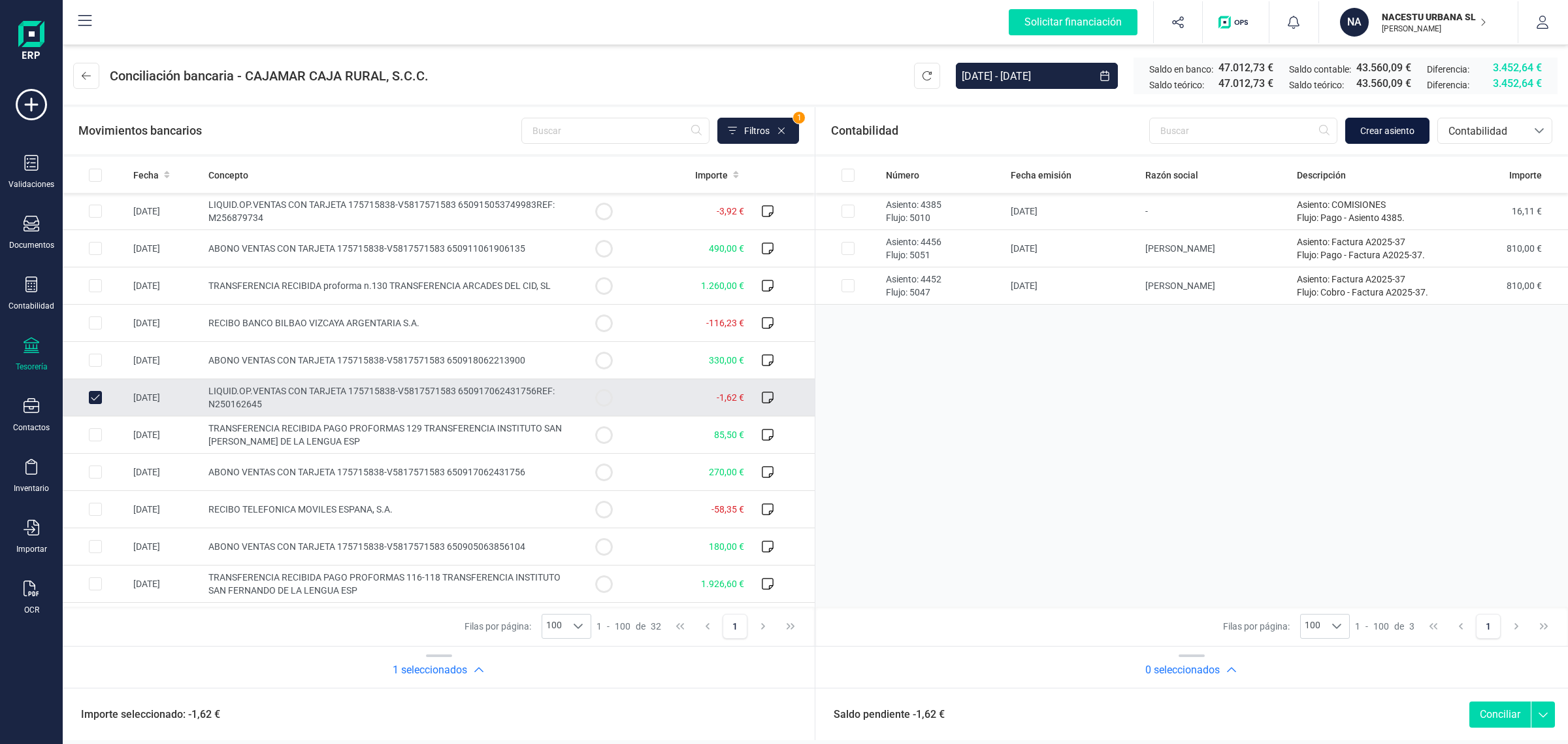
click at [1418, 134] on button "Crear asiento" at bounding box center [1387, 131] width 84 height 26
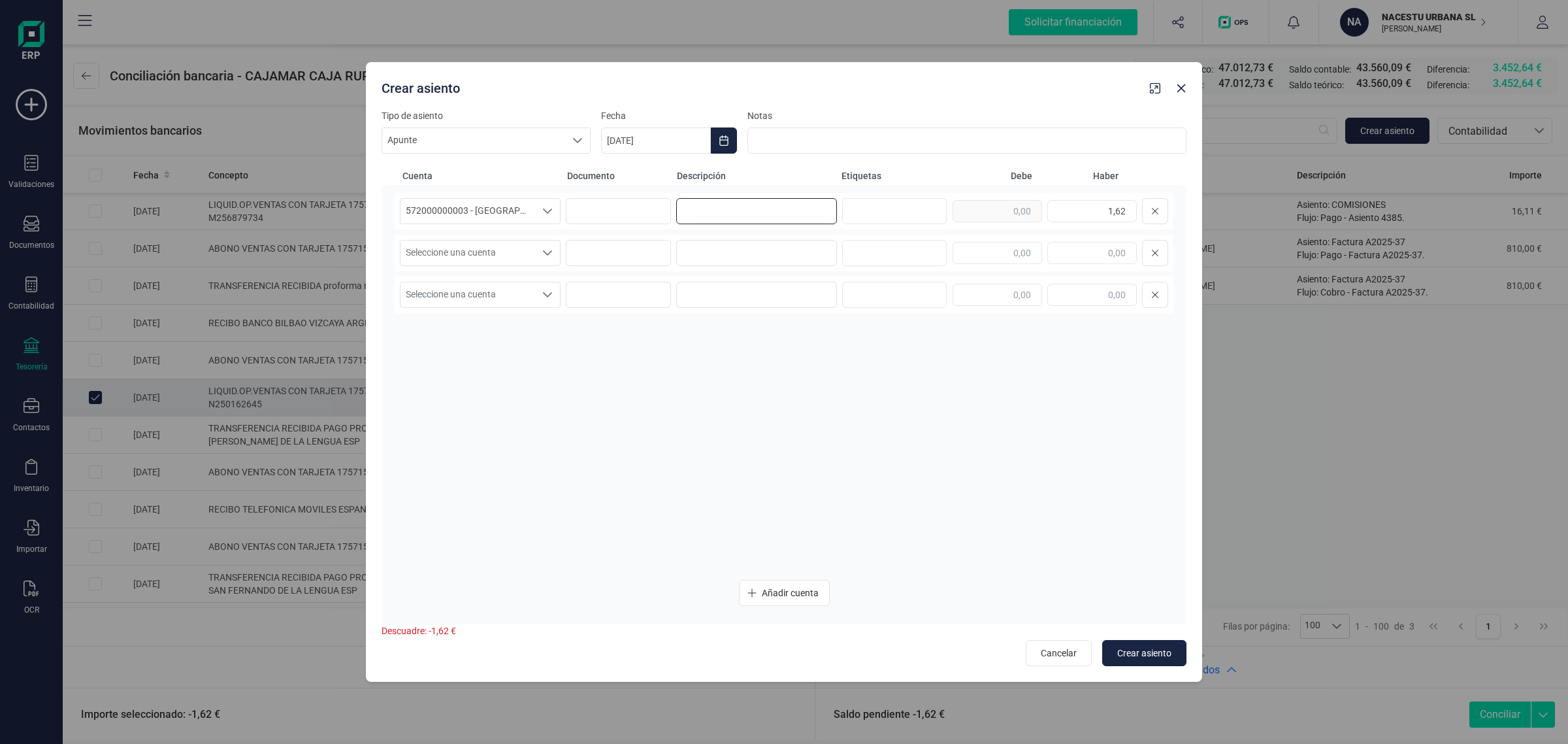
click at [703, 217] on input at bounding box center [756, 211] width 160 height 26
paste input "5,22"
click at [706, 242] on input at bounding box center [756, 253] width 160 height 26
drag, startPoint x: 713, startPoint y: 201, endPoint x: 619, endPoint y: 213, distance: 94.8
click at [619, 213] on div "572000000003 - [GEOGRAPHIC_DATA] -1579 572000000003 - [GEOGRAPHIC_DATA] -1579 5…" at bounding box center [784, 211] width 779 height 37
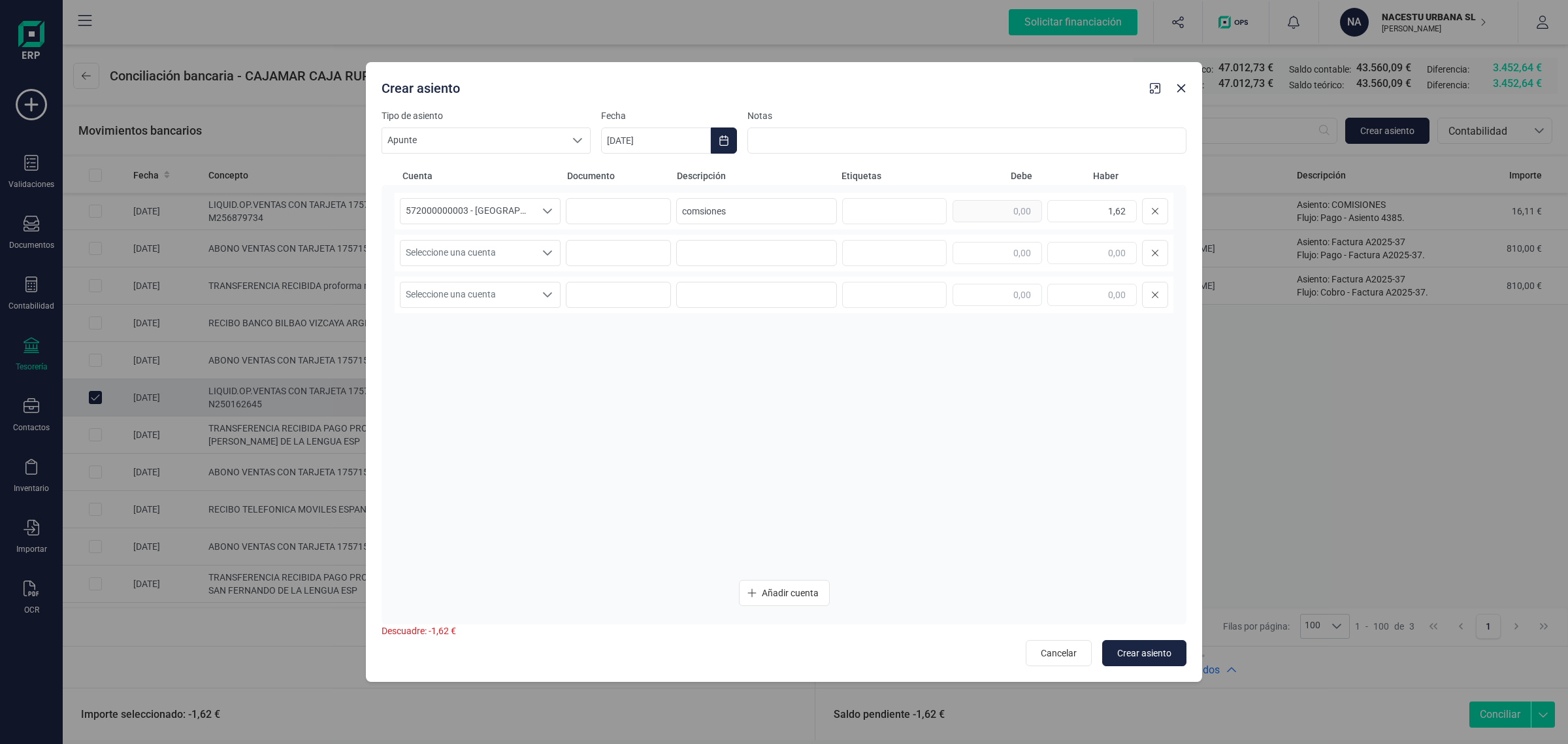
drag, startPoint x: 730, startPoint y: 194, endPoint x: 761, endPoint y: 189, distance: 31.4
click at [749, 193] on div "572000000003 - [GEOGRAPHIC_DATA] -1579 572000000003 - [GEOGRAPHIC_DATA] -1579 5…" at bounding box center [784, 211] width 779 height 37
drag, startPoint x: 765, startPoint y: 207, endPoint x: 547, endPoint y: 211, distance: 218.0
click at [560, 229] on div "572000000003 - [GEOGRAPHIC_DATA] -1579 572000000003 - [GEOGRAPHIC_DATA] -1579 5…" at bounding box center [784, 211] width 779 height 37
type input "comisiones"
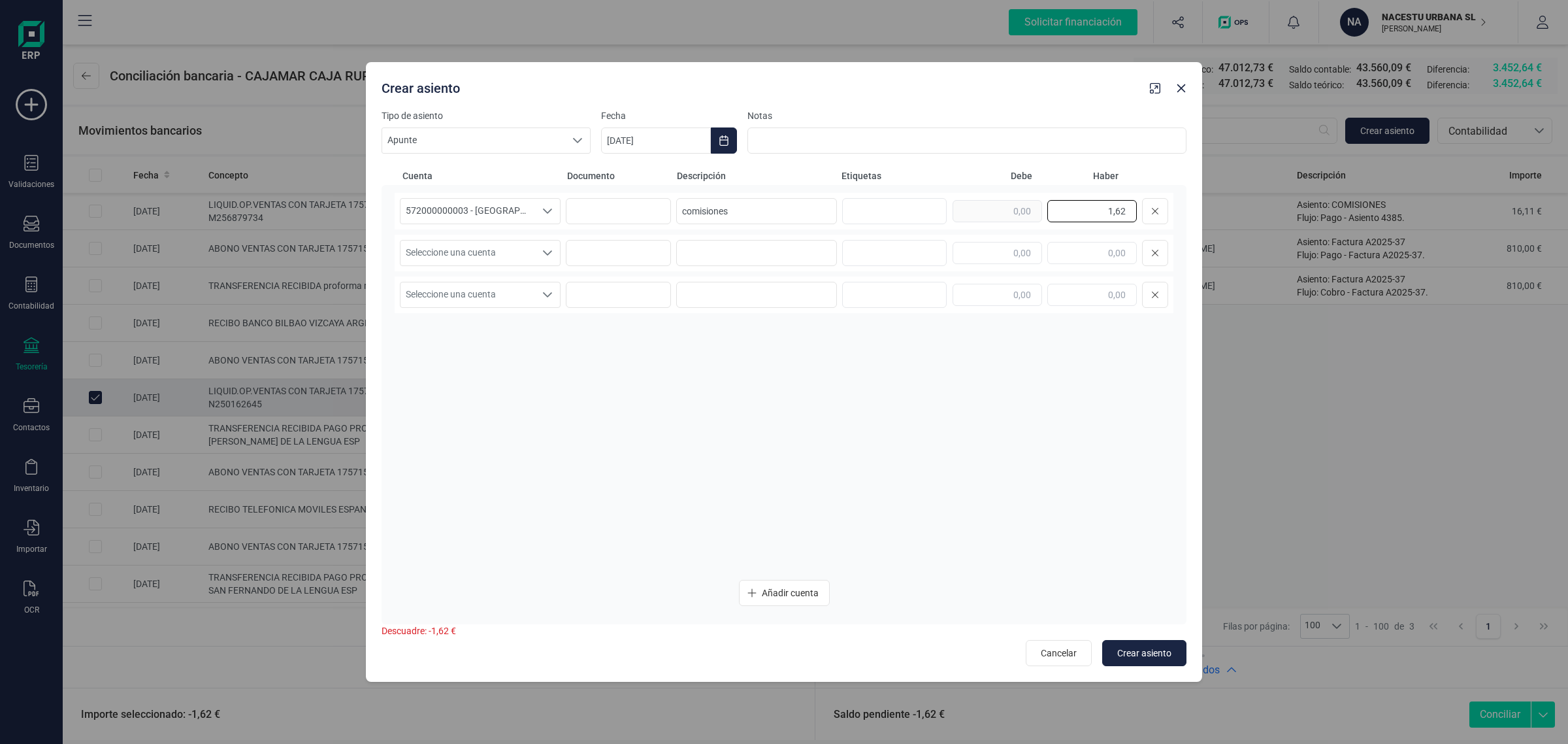
drag, startPoint x: 1074, startPoint y: 216, endPoint x: 1137, endPoint y: 213, distance: 63.1
click at [1137, 213] on input "1,62" at bounding box center [1092, 211] width 89 height 22
click at [1013, 255] on input "text" at bounding box center [997, 253] width 89 height 22
paste input "1,62"
type input "1,62"
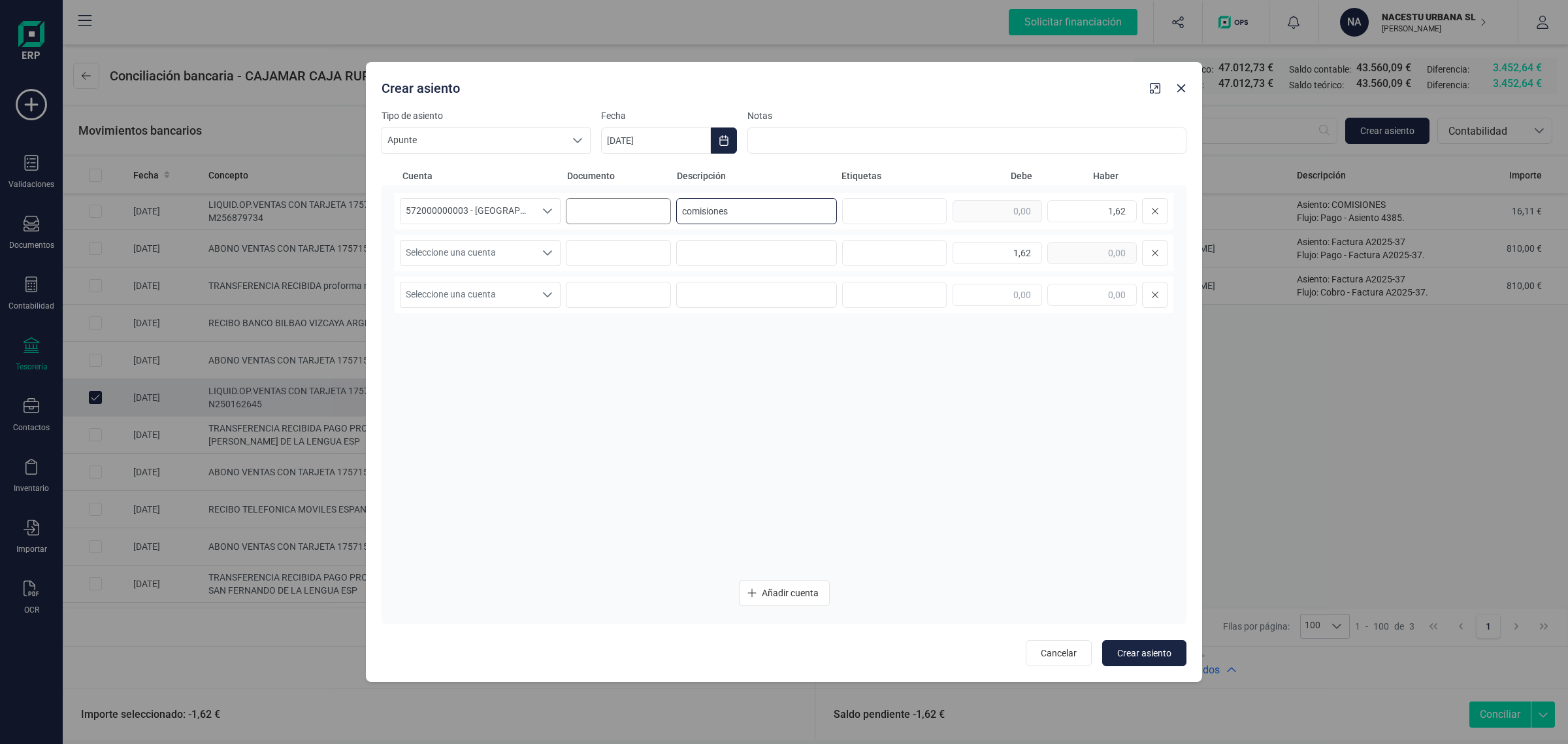
drag, startPoint x: 747, startPoint y: 214, endPoint x: 665, endPoint y: 219, distance: 82.2
click at [665, 219] on div "572000000003 - [GEOGRAPHIC_DATA] -1579 572000000003 - [GEOGRAPHIC_DATA] -1579 5…" at bounding box center [784, 211] width 779 height 37
click at [700, 240] on input at bounding box center [756, 253] width 160 height 26
paste input "comisiones"
type input "comisiones"
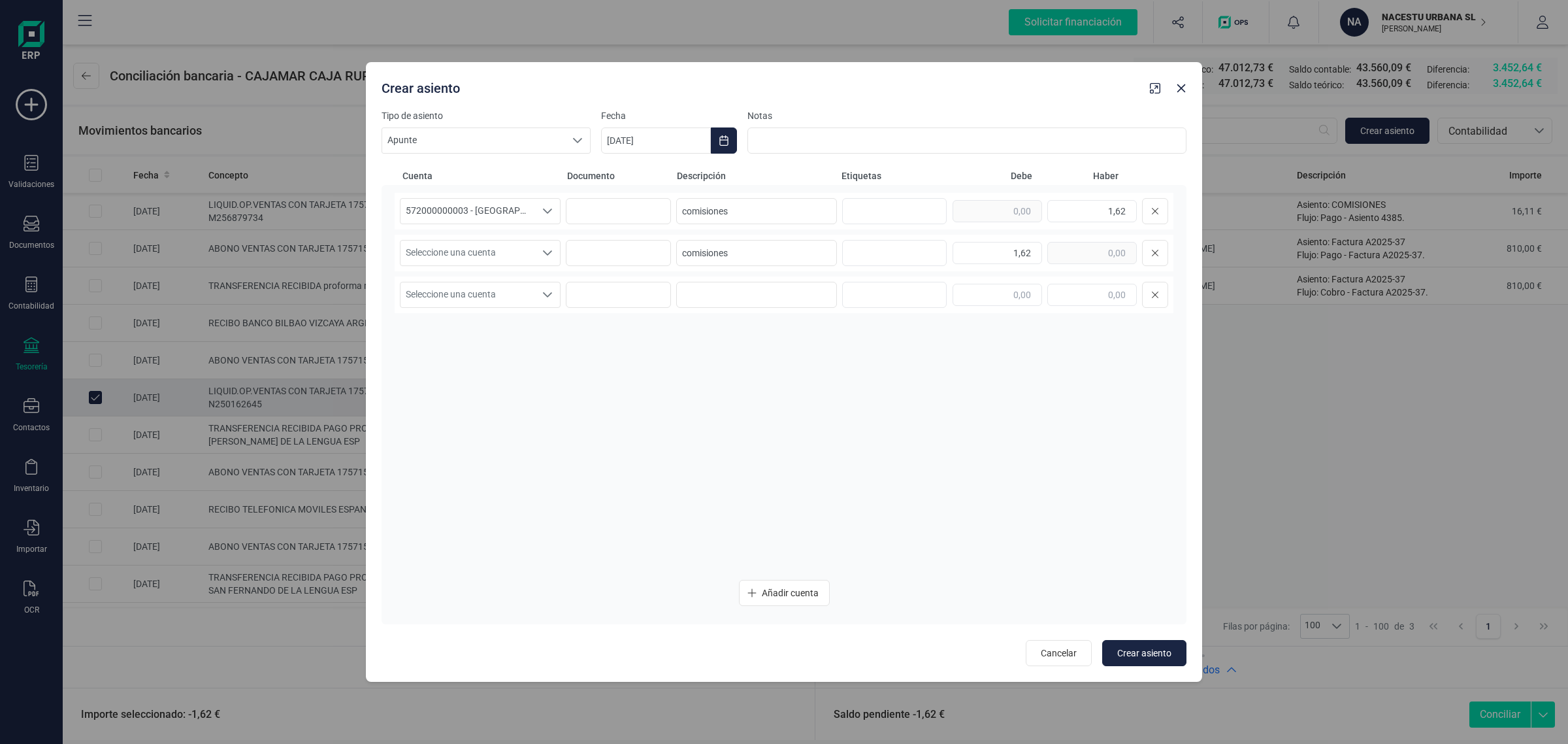
click at [529, 268] on div "Seleccione una cuenta Seleccione una cuenta comisiones 1,62" at bounding box center [784, 253] width 779 height 37
click at [518, 253] on span "Seleccione una cuenta" at bounding box center [468, 253] width 135 height 25
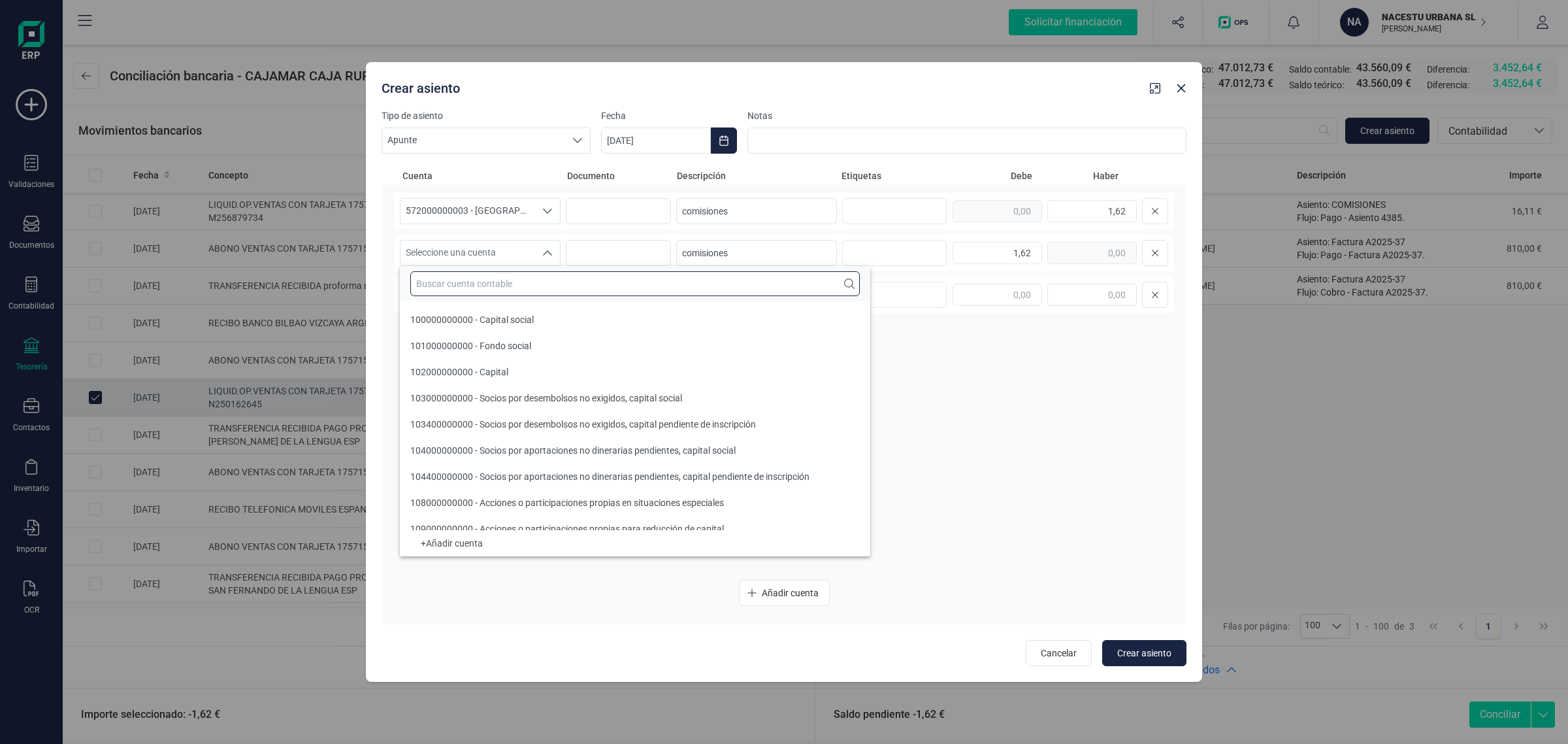
click at [488, 285] on input "text" at bounding box center [634, 283] width 450 height 25
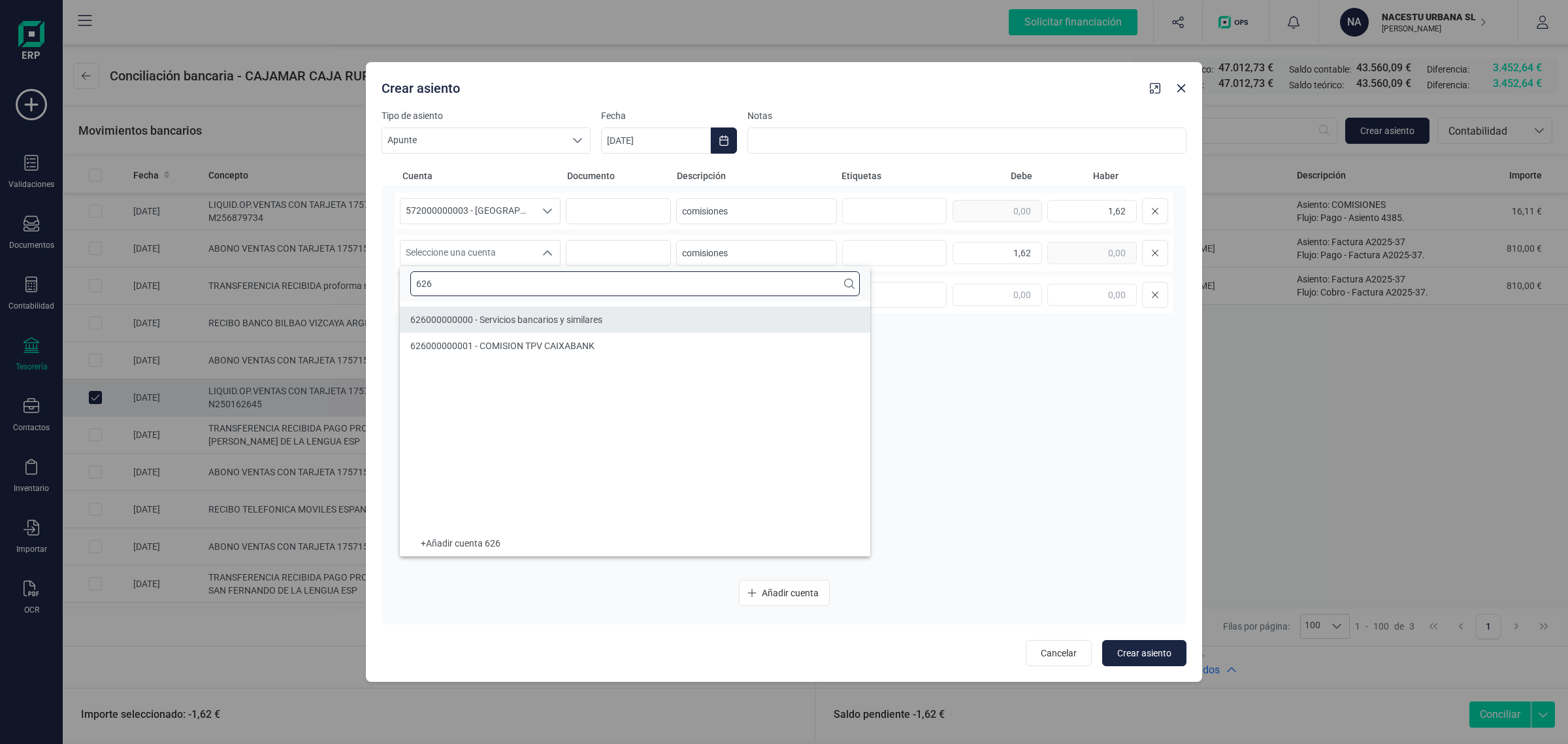
type input "626"
click at [496, 316] on span "626000000000 - Servicios bancarios y similares" at bounding box center [506, 319] width 192 height 11
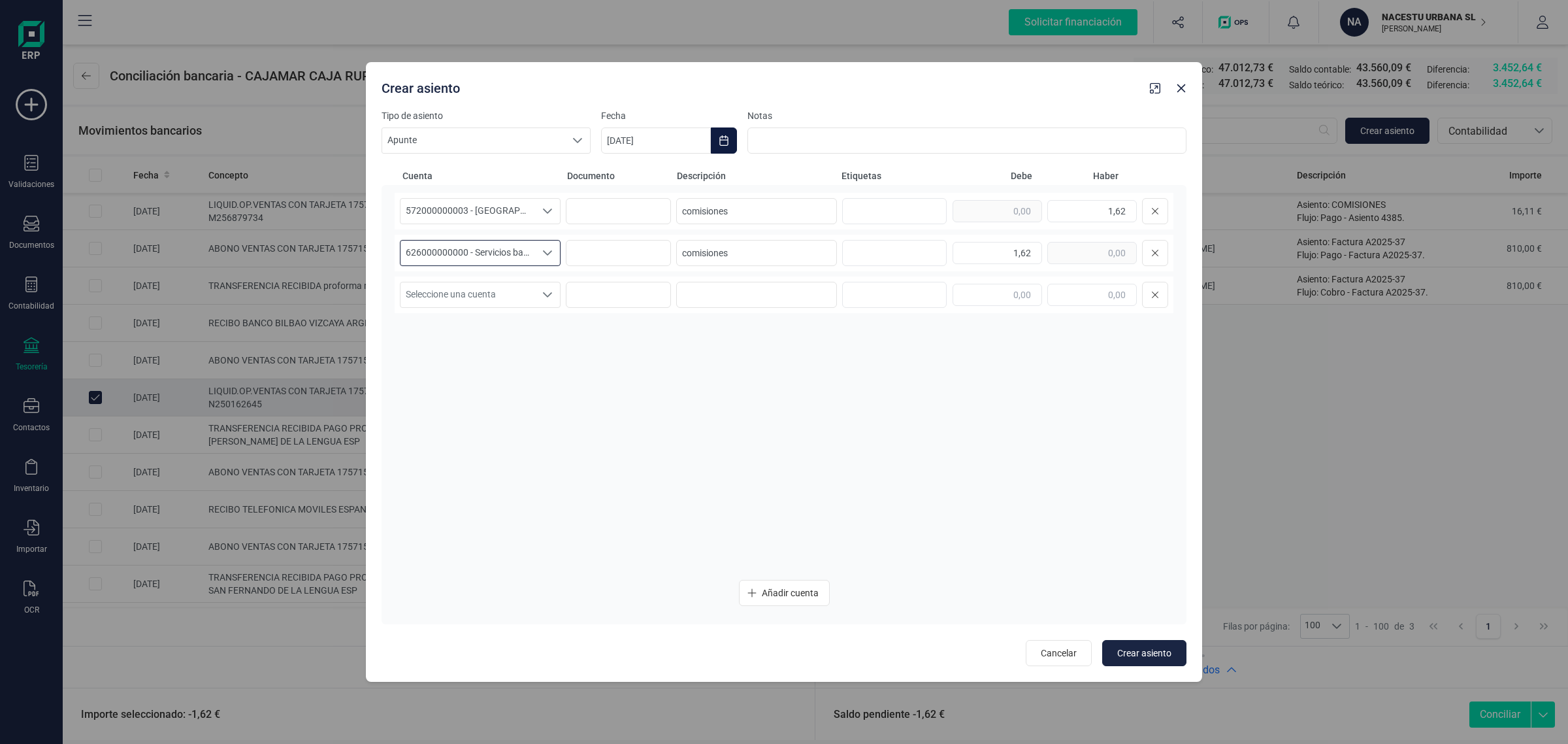
click at [722, 136] on icon "Choose Date" at bounding box center [724, 140] width 9 height 11
click at [739, 327] on span "17" at bounding box center [744, 330] width 26 height 26
type input "[DATE]"
click at [1152, 648] on span "Crear asiento" at bounding box center [1144, 653] width 54 height 13
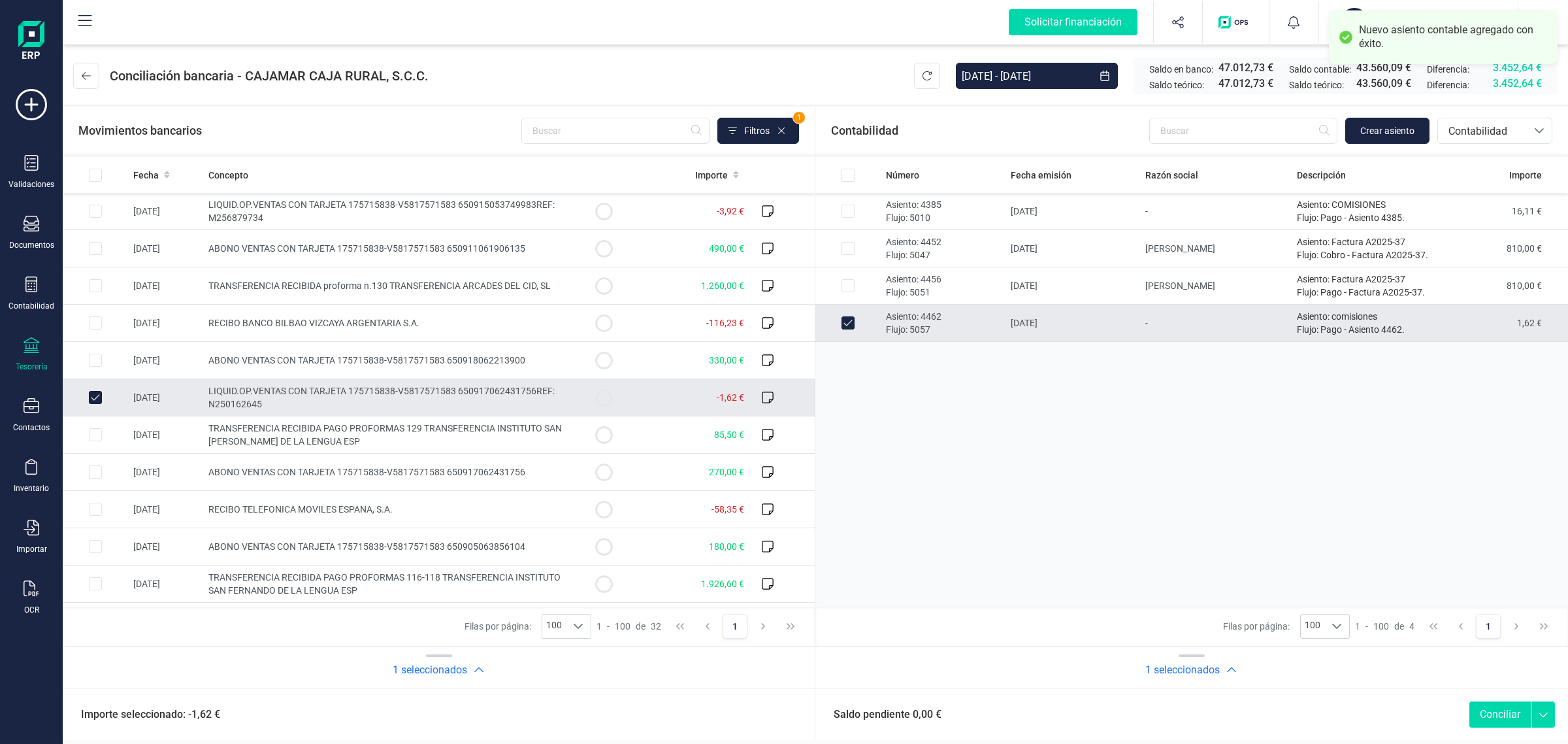
click at [1504, 717] on button "Conciliar" at bounding box center [1500, 714] width 61 height 26
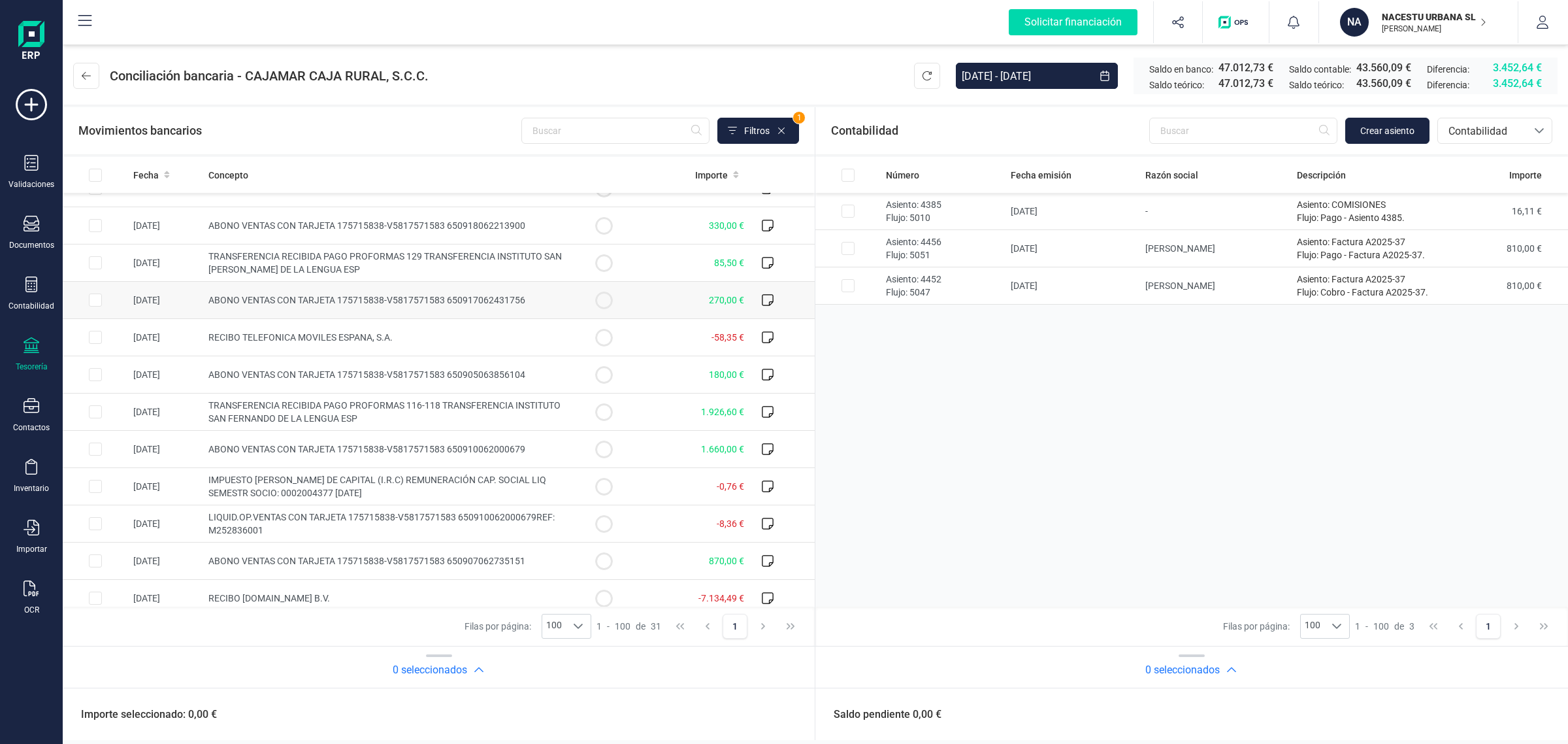
scroll to position [163, 0]
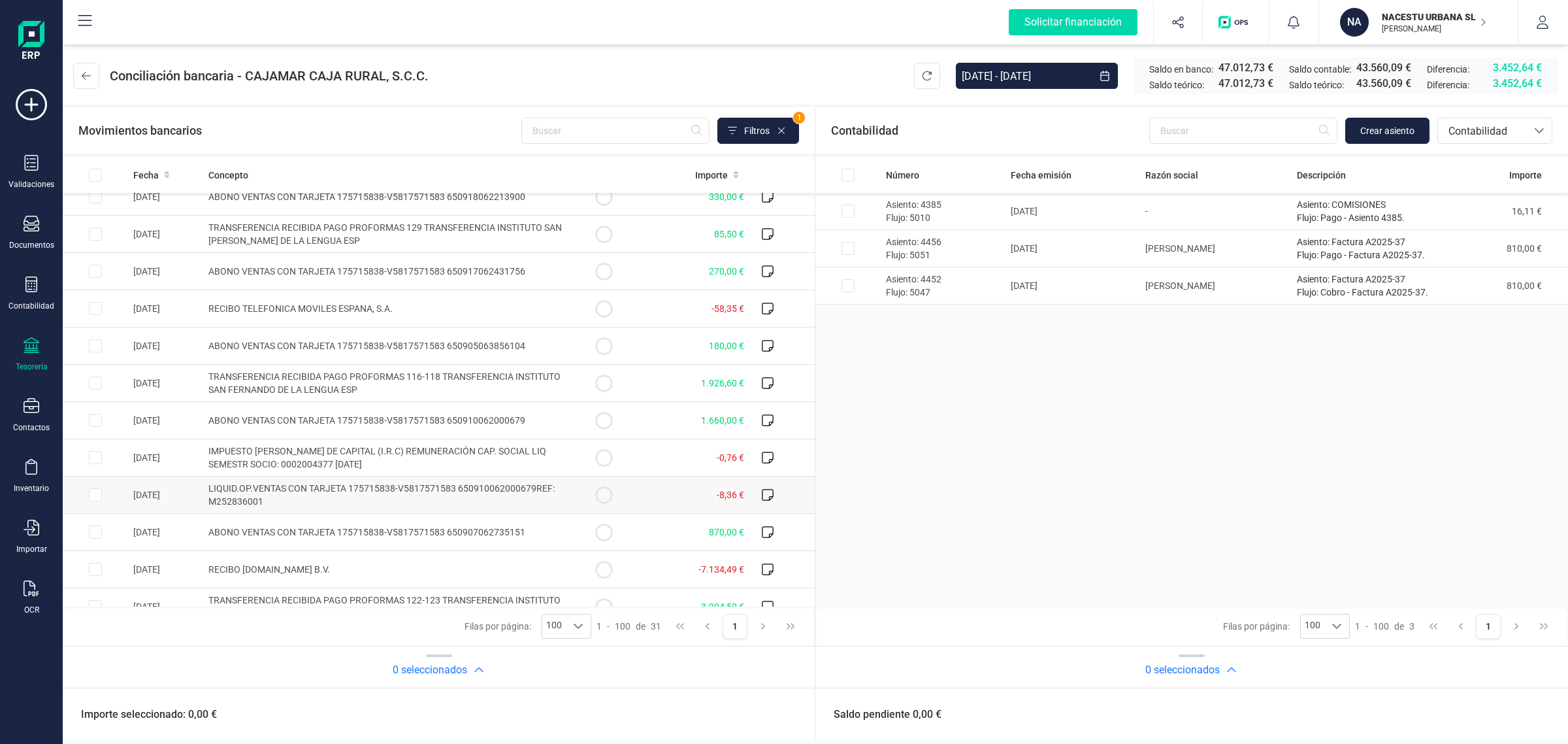
click at [364, 494] on span "LIQUID.OP.VENTAS CON TARJETA 175715838-V5817571583 650910062000679REF: M2528360…" at bounding box center [381, 494] width 346 height 24
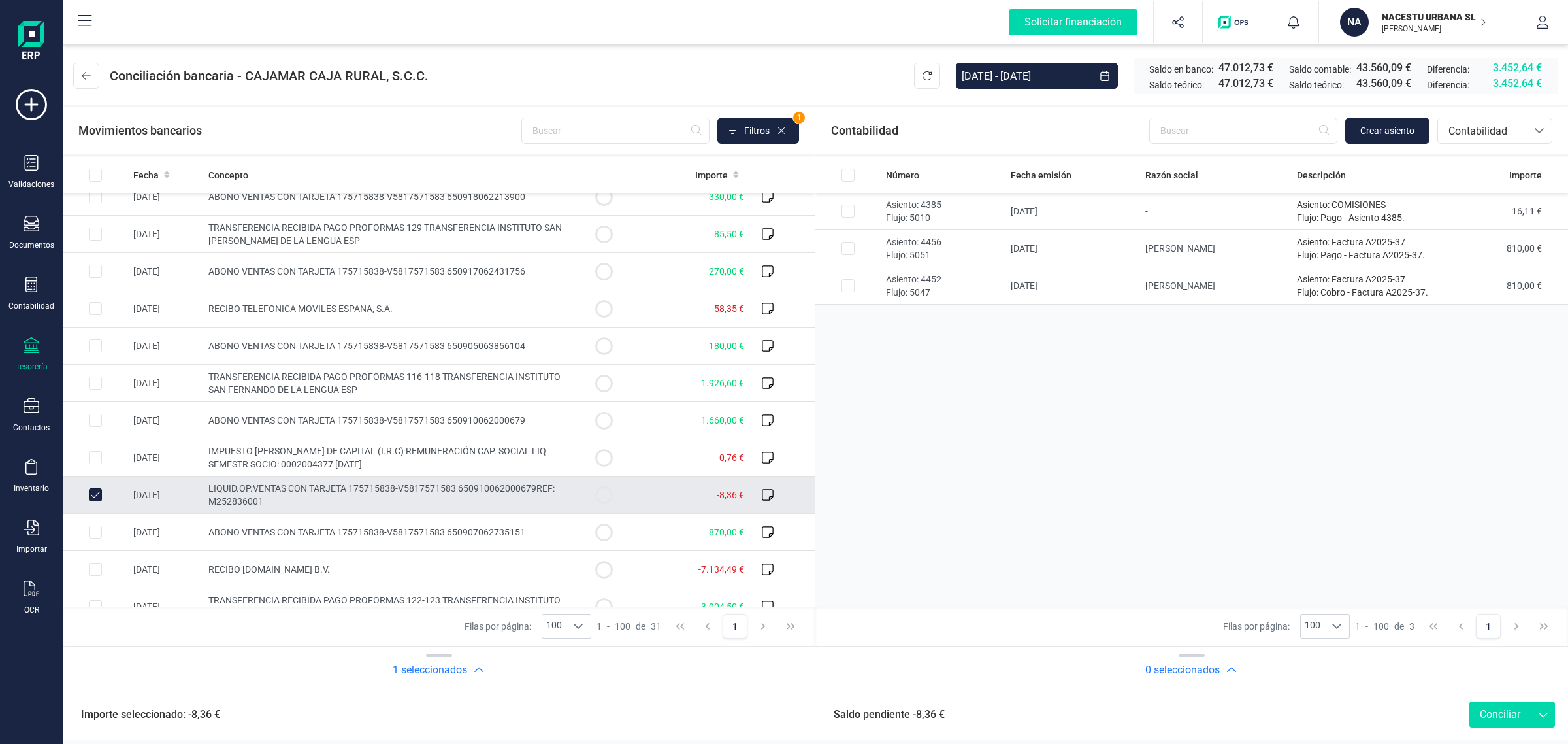
checkbox input "true"
click at [1390, 132] on span "Crear asiento" at bounding box center [1387, 131] width 54 height 13
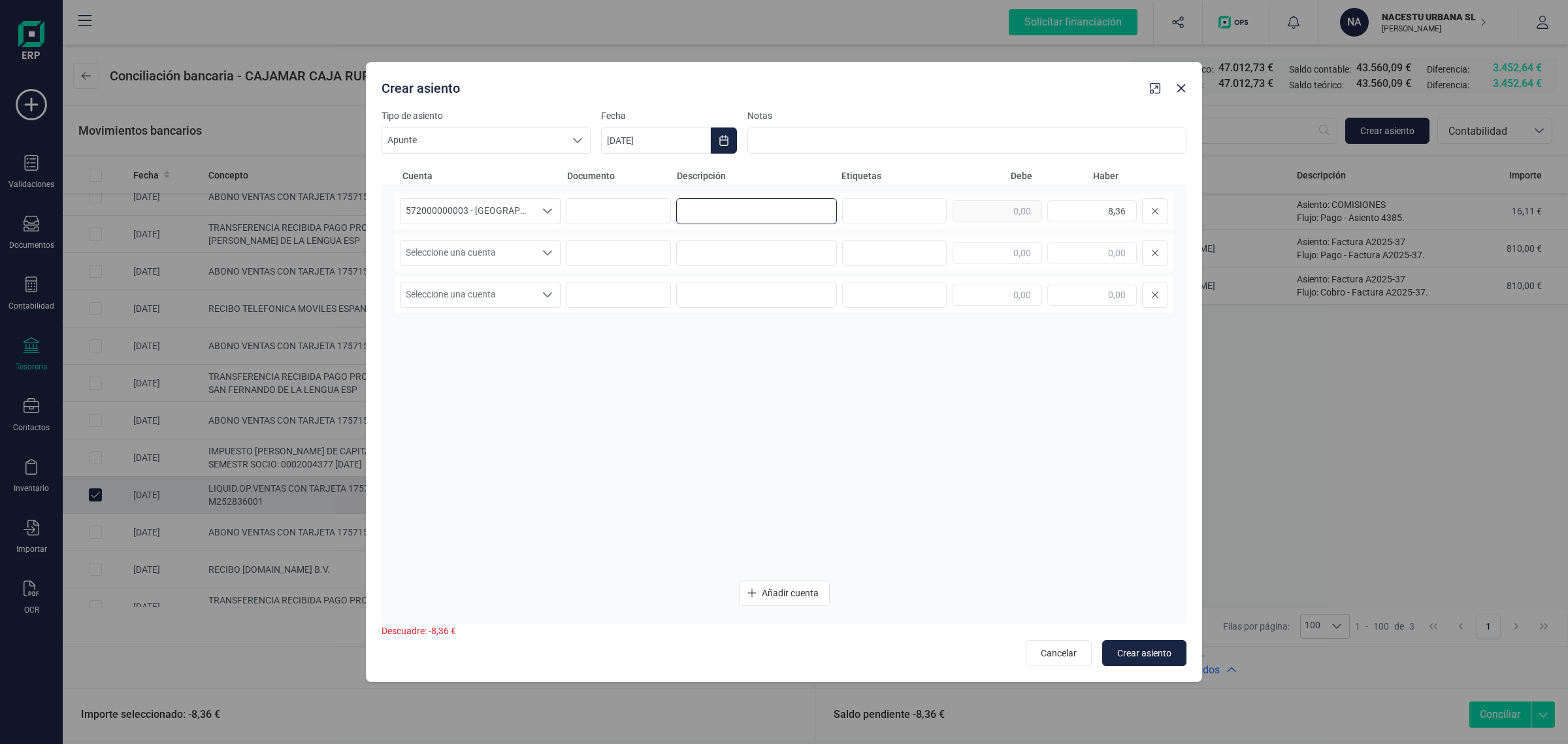
click at [765, 213] on input at bounding box center [756, 211] width 160 height 26
paste input "comisiones"
type input "comisiones"
click at [729, 253] on input at bounding box center [756, 253] width 160 height 26
paste input "comisiones"
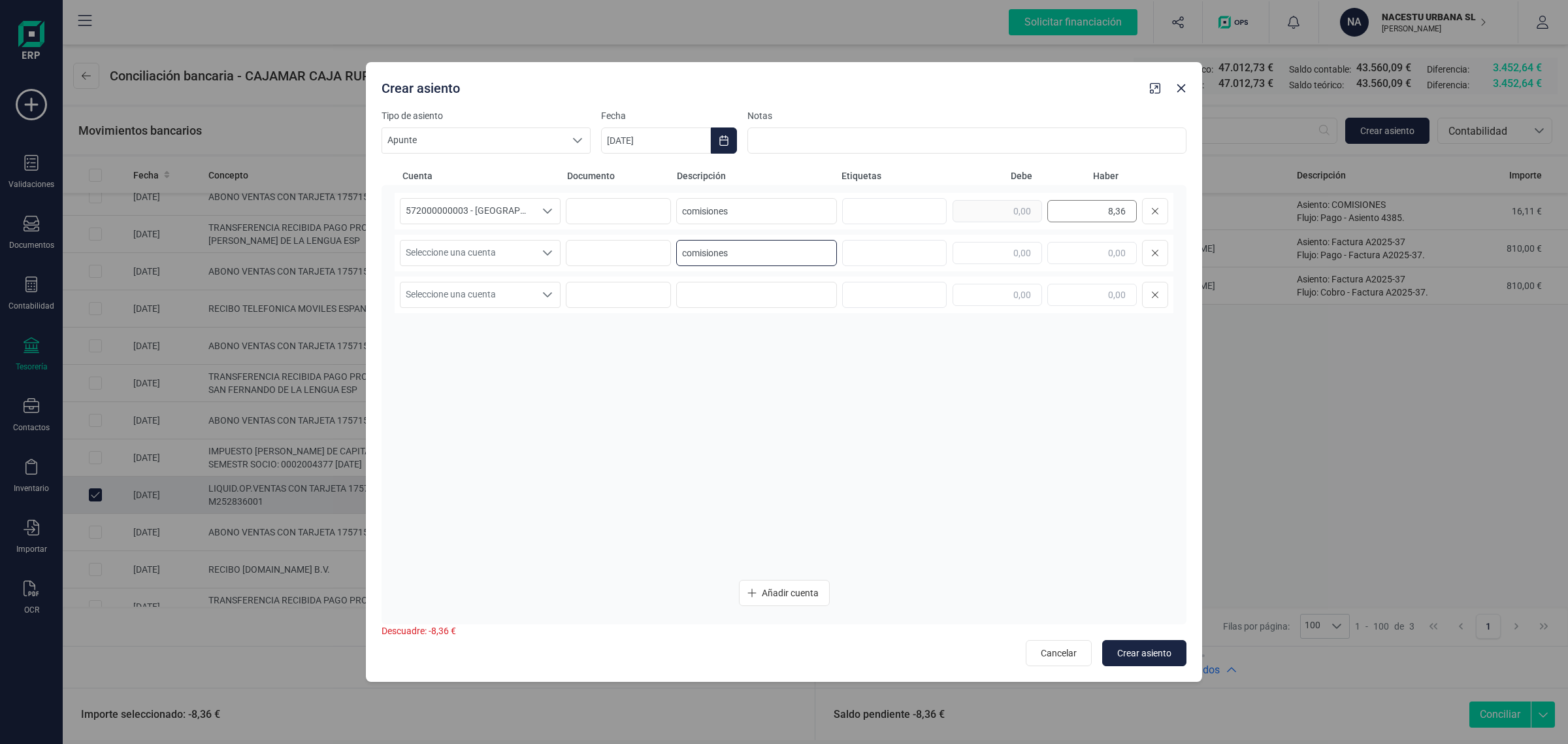
type input "comisiones"
drag, startPoint x: 1067, startPoint y: 204, endPoint x: 1170, endPoint y: 214, distance: 103.5
click at [1170, 214] on div "572000000003 - [GEOGRAPHIC_DATA] -1579 572000000003 - [GEOGRAPHIC_DATA] -1579 5…" at bounding box center [784, 211] width 779 height 37
click at [994, 250] on input "text" at bounding box center [997, 253] width 89 height 22
paste input "8,36"
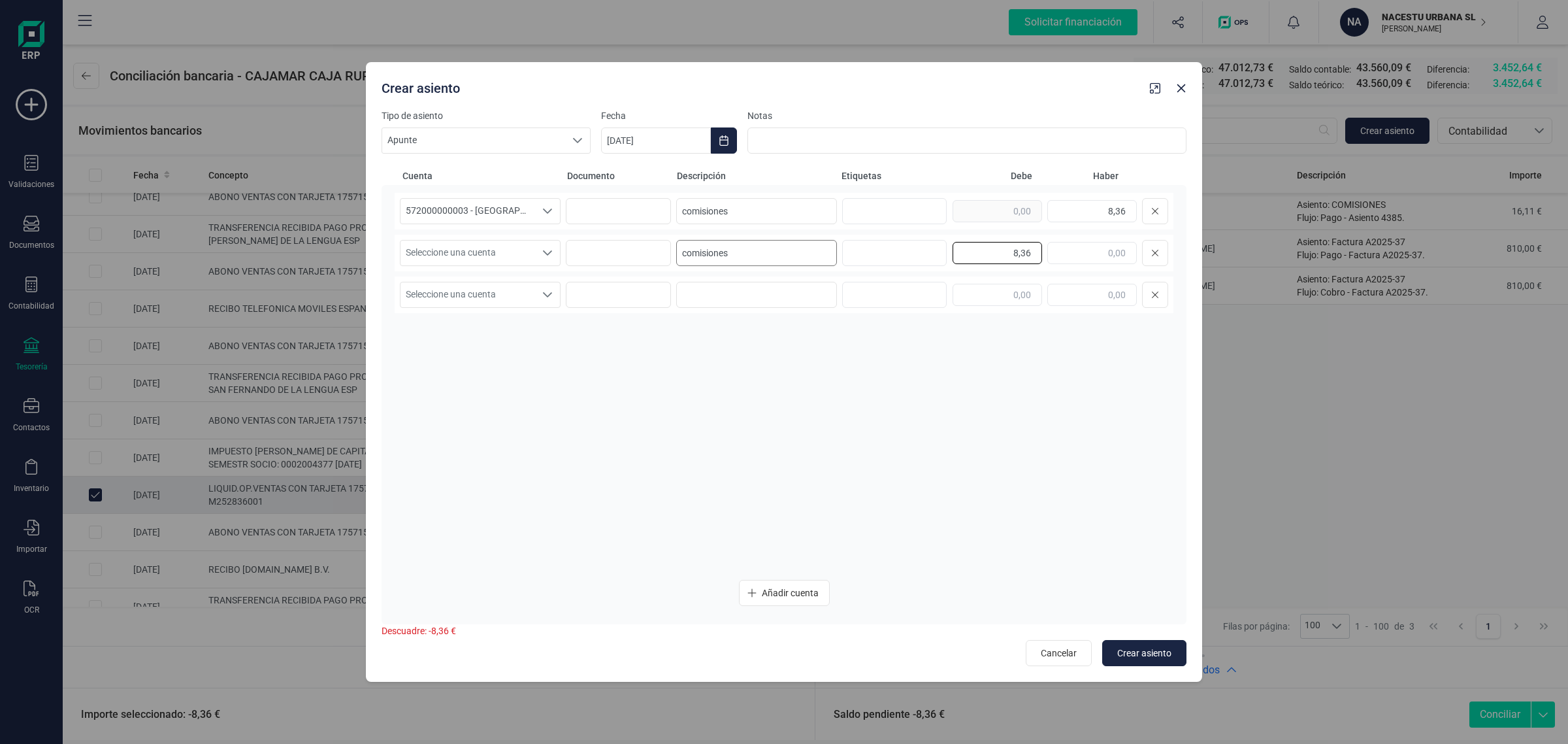
type input "8,36"
drag, startPoint x: 776, startPoint y: 258, endPoint x: 632, endPoint y: 253, distance: 144.1
click at [632, 253] on div "Seleccione una cuenta Seleccione una cuenta comisiones 8,36" at bounding box center [784, 253] width 779 height 37
click at [549, 255] on icon "Seleccione una cuenta" at bounding box center [547, 253] width 11 height 11
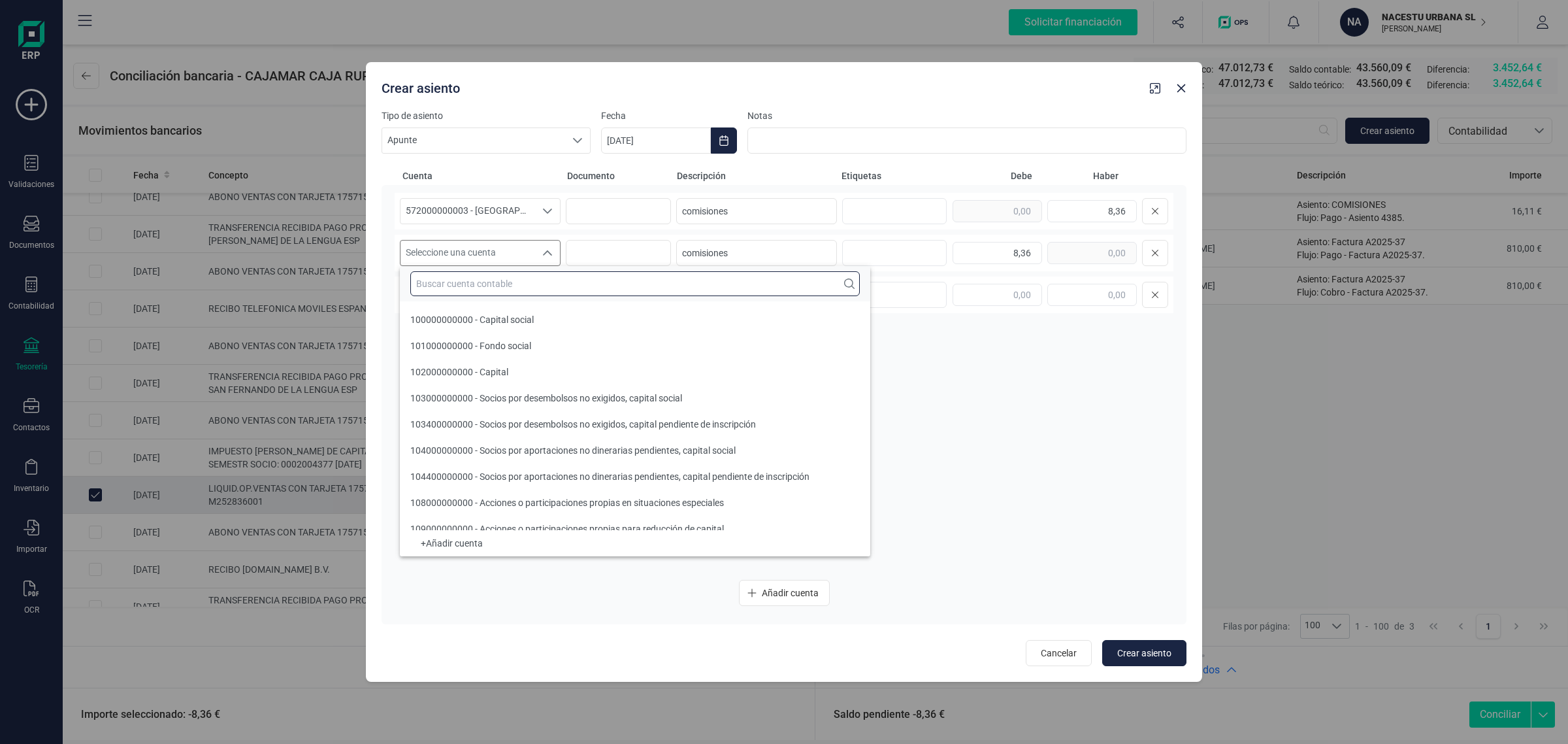
click at [539, 278] on input "text" at bounding box center [634, 283] width 450 height 25
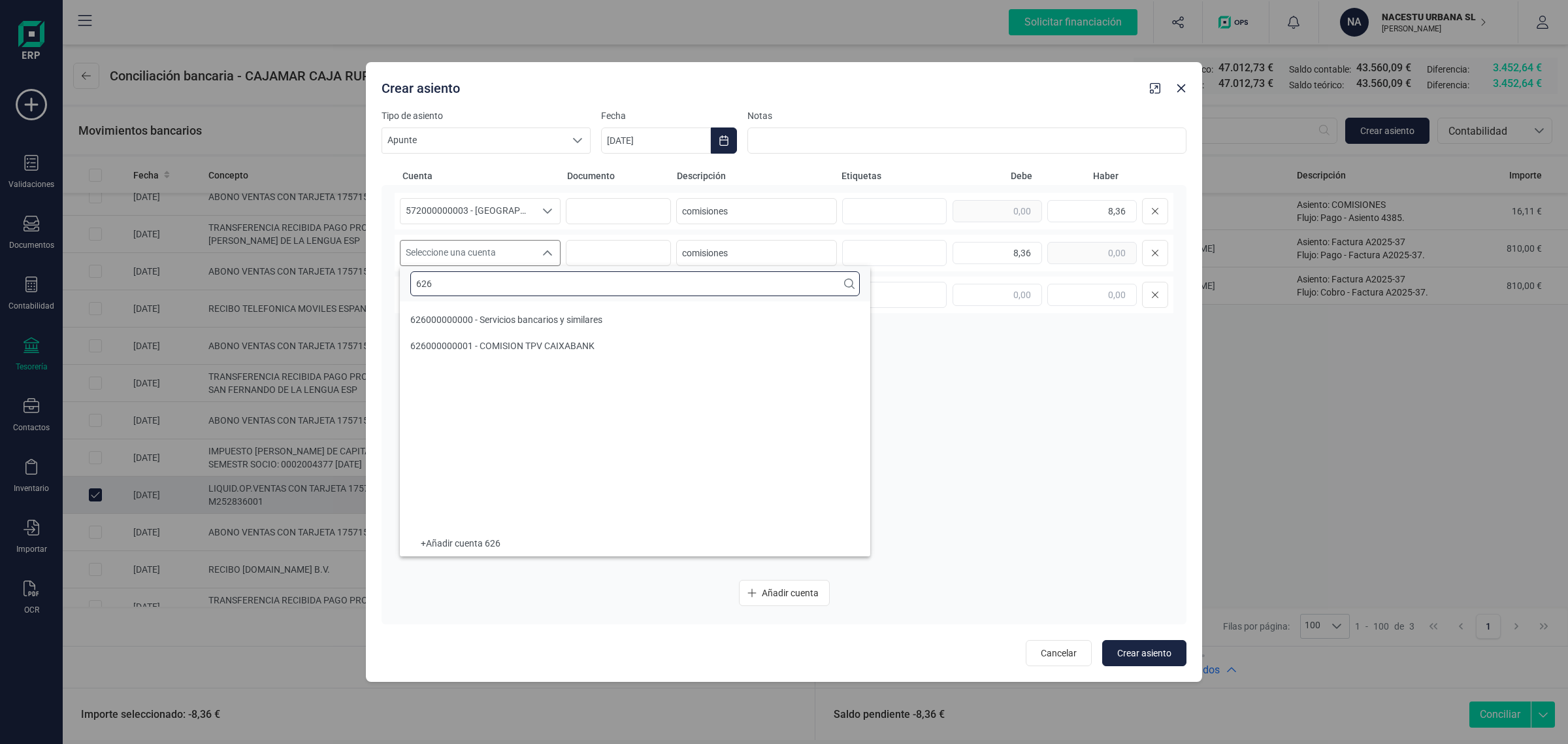
scroll to position [0, 0]
type input "626"
click at [588, 325] on span "626000000000 - Servicios bancarios y similares" at bounding box center [506, 319] width 192 height 11
click at [714, 132] on button "Choose Date" at bounding box center [724, 140] width 26 height 26
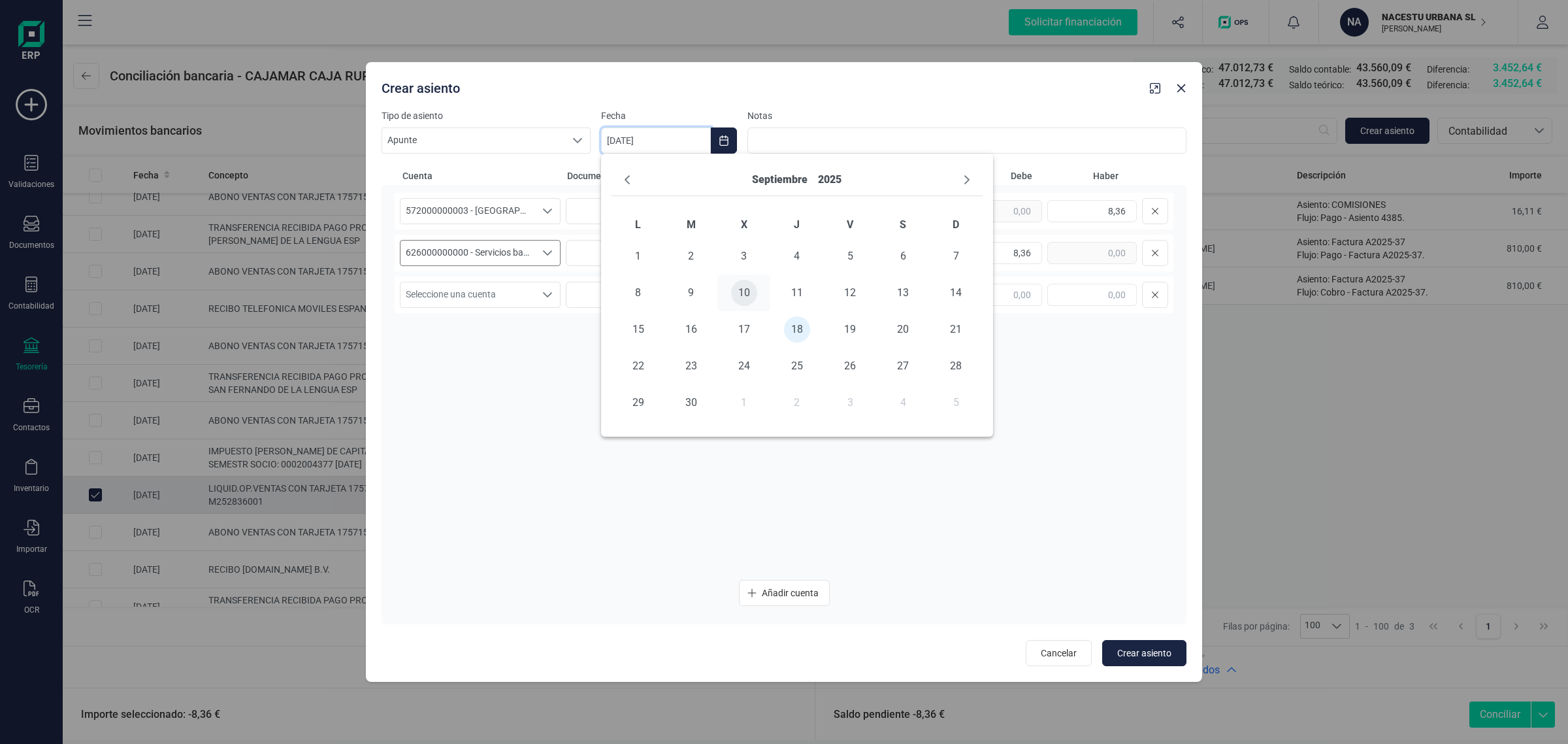
click at [742, 292] on span "10" at bounding box center [744, 293] width 26 height 26
click at [1145, 648] on span "Crear asiento" at bounding box center [1144, 653] width 54 height 13
type input "[DATE]"
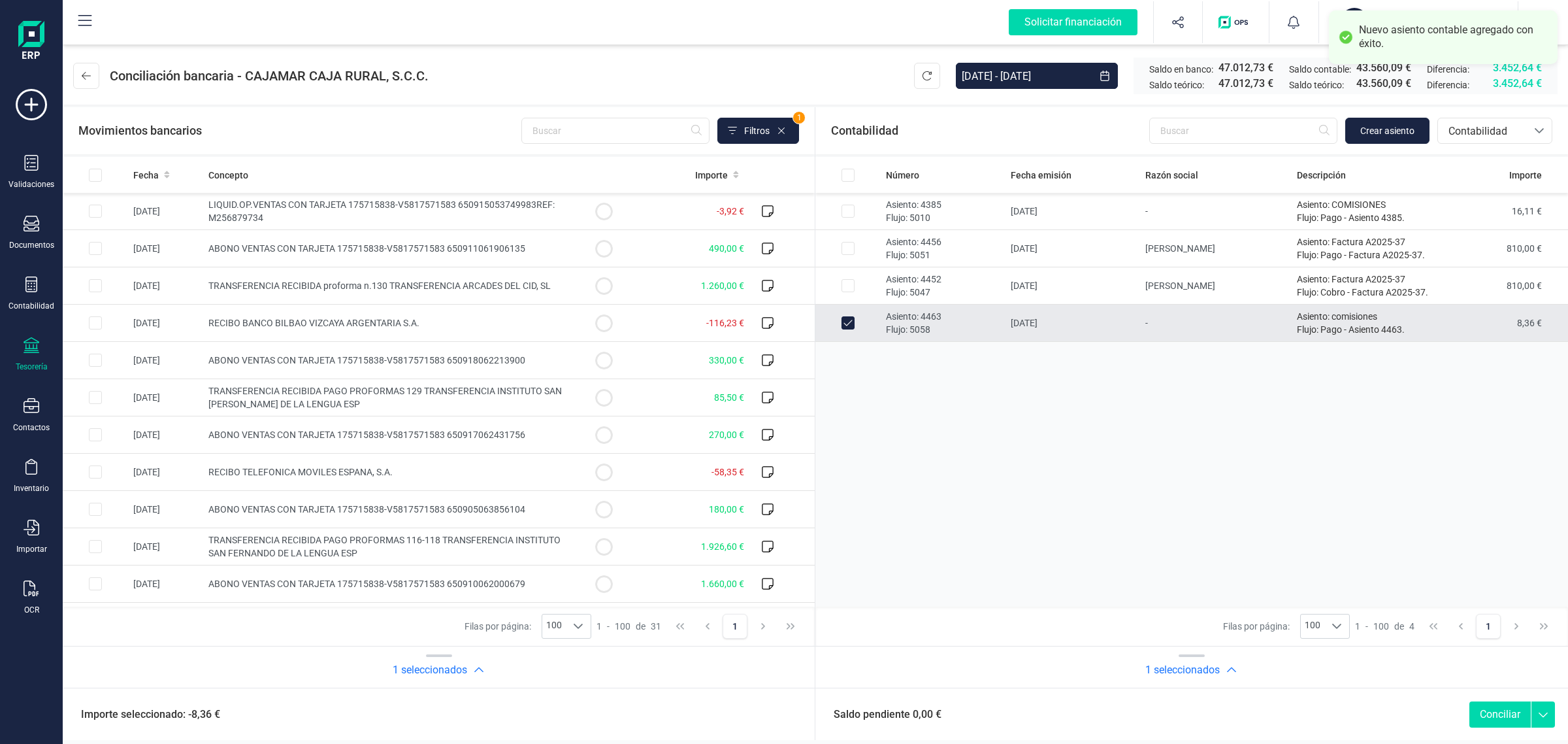
click at [1490, 711] on button "Conciliar" at bounding box center [1500, 714] width 61 height 26
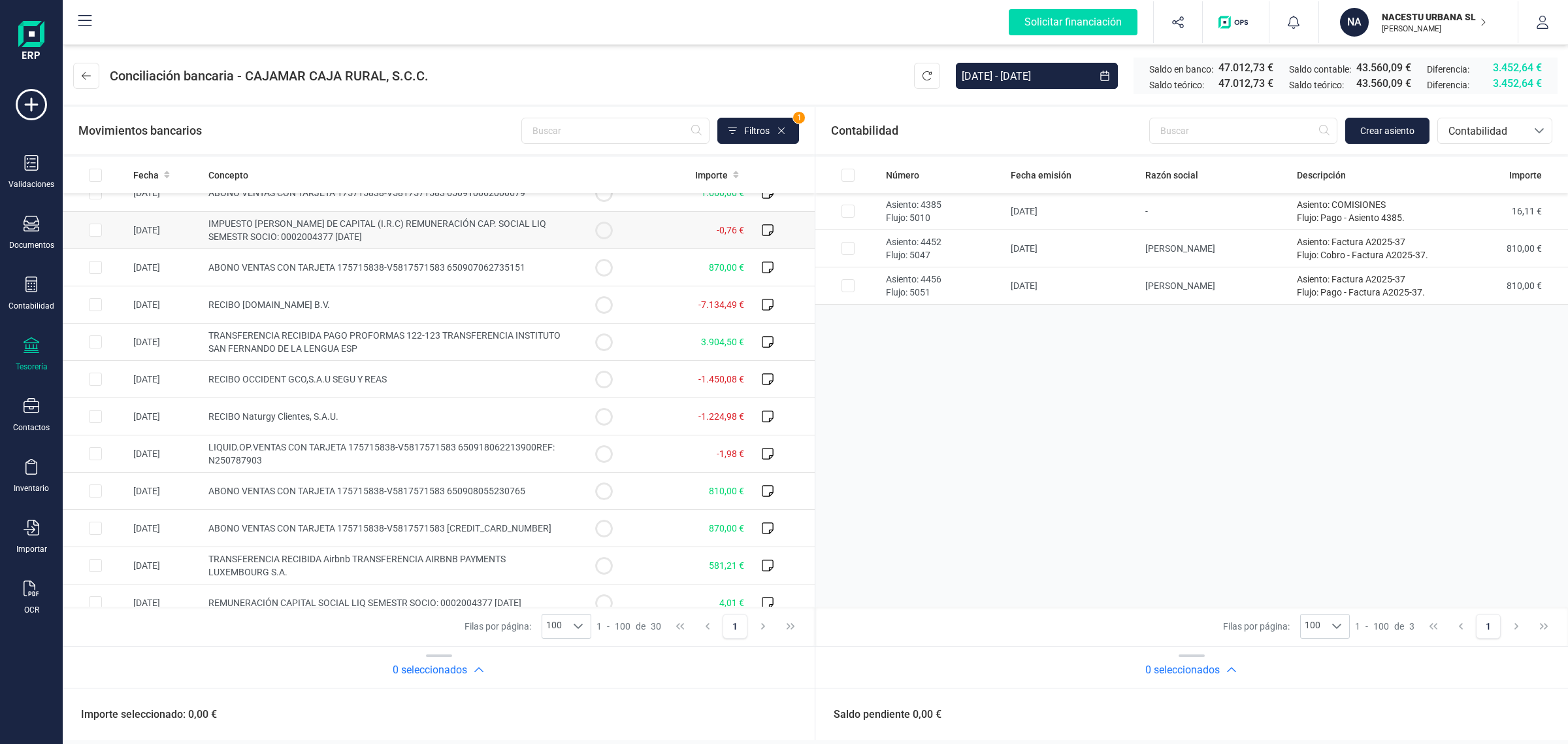
scroll to position [409, 0]
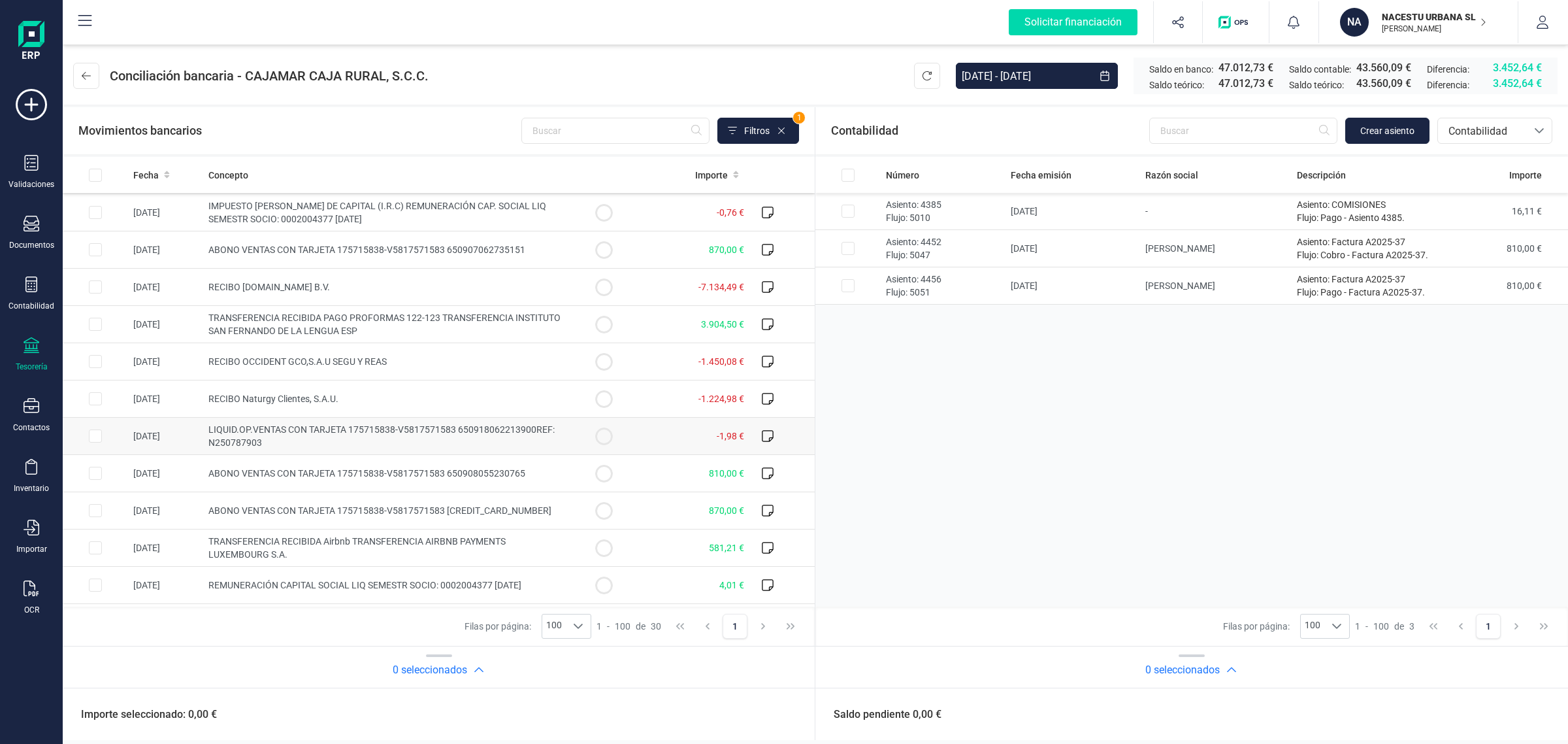
click at [505, 439] on td "LIQUID.OP.VENTAS CON TARJETA 175715838-V5817571583 650918062213900REF: N2507879…" at bounding box center [387, 436] width 368 height 37
checkbox input "true"
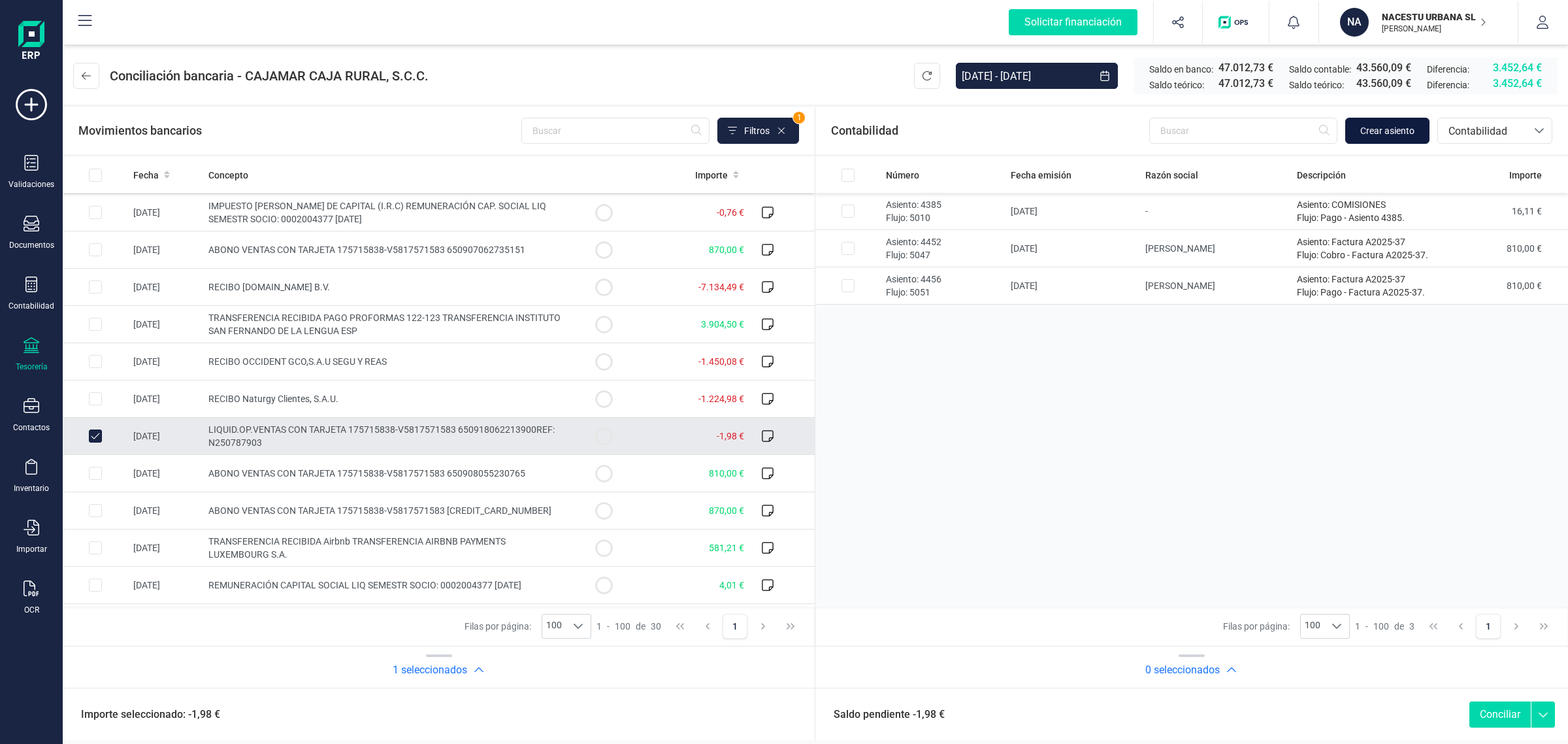
click at [1418, 134] on button "Crear asiento" at bounding box center [1387, 131] width 84 height 26
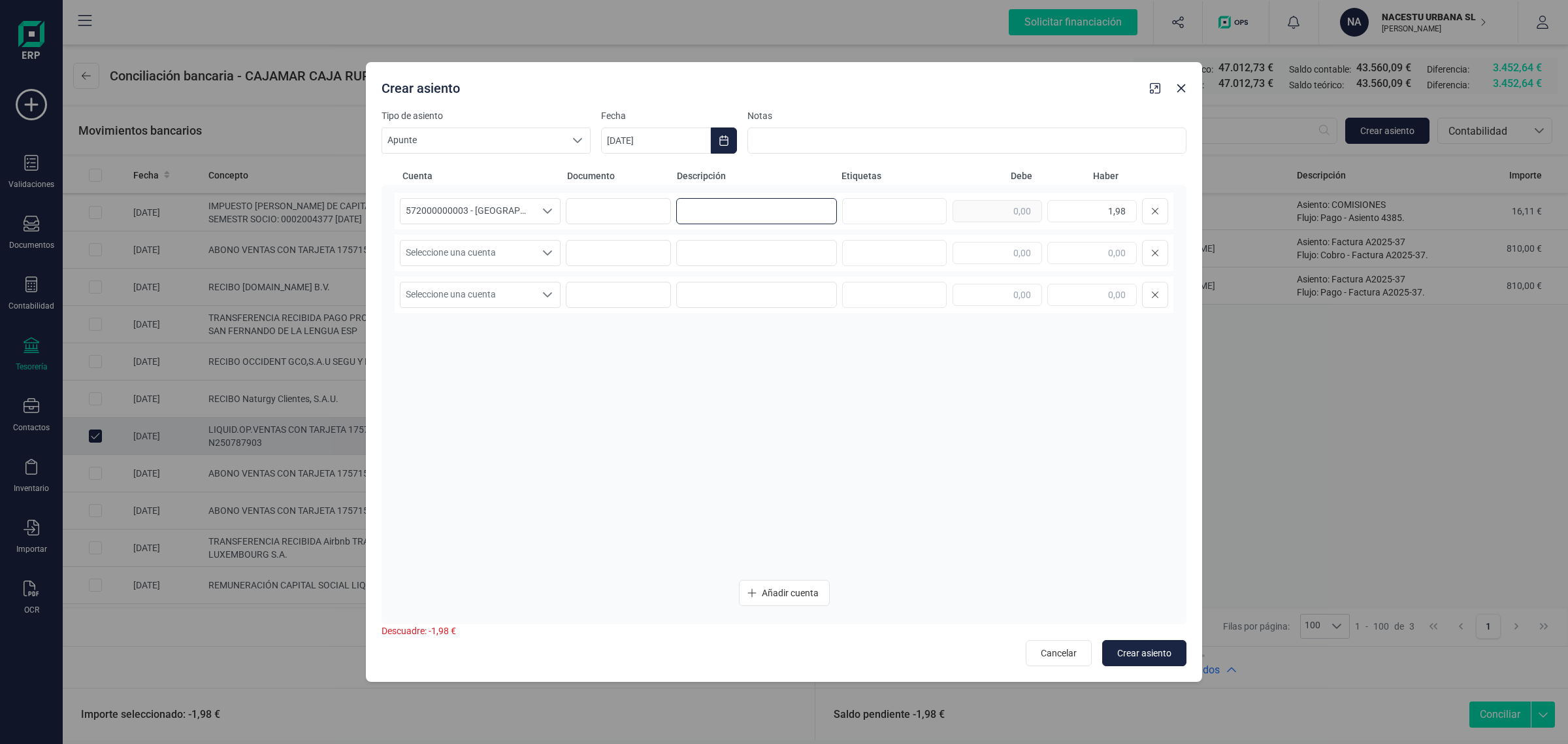
click at [746, 209] on input at bounding box center [756, 211] width 160 height 26
paste input "comisiones"
type input "comisiones"
click at [726, 246] on input at bounding box center [756, 253] width 160 height 26
paste input "comisiones"
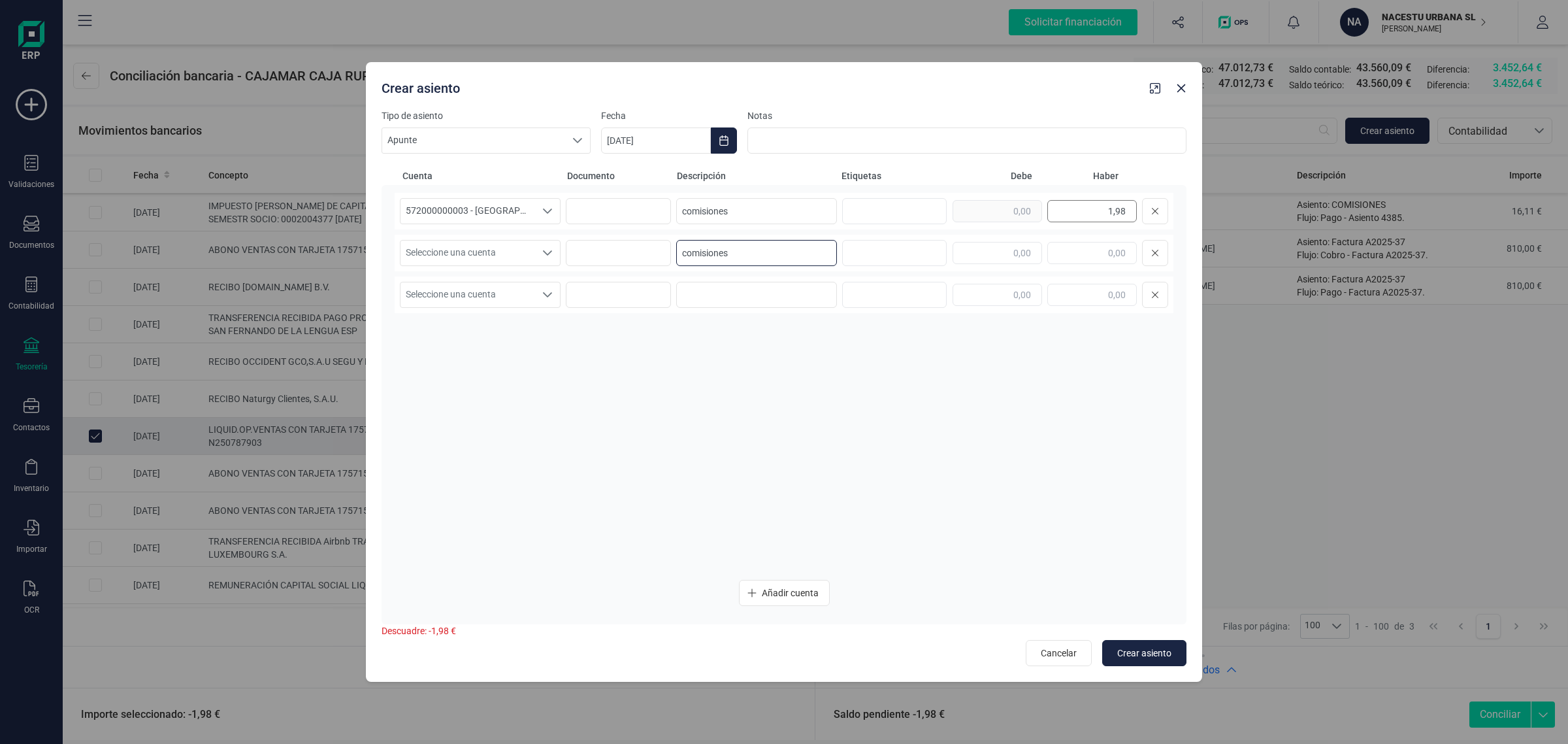
type input "comisiones"
drag, startPoint x: 1079, startPoint y: 200, endPoint x: 1183, endPoint y: 207, distance: 104.2
click at [1183, 207] on div "572000000003 - CAJAMAR -1579 572000000003 - [GEOGRAPHIC_DATA] -1579 57200000000…" at bounding box center [784, 404] width 805 height 439
click at [1007, 257] on input "text" at bounding box center [997, 253] width 89 height 22
paste input "1,98"
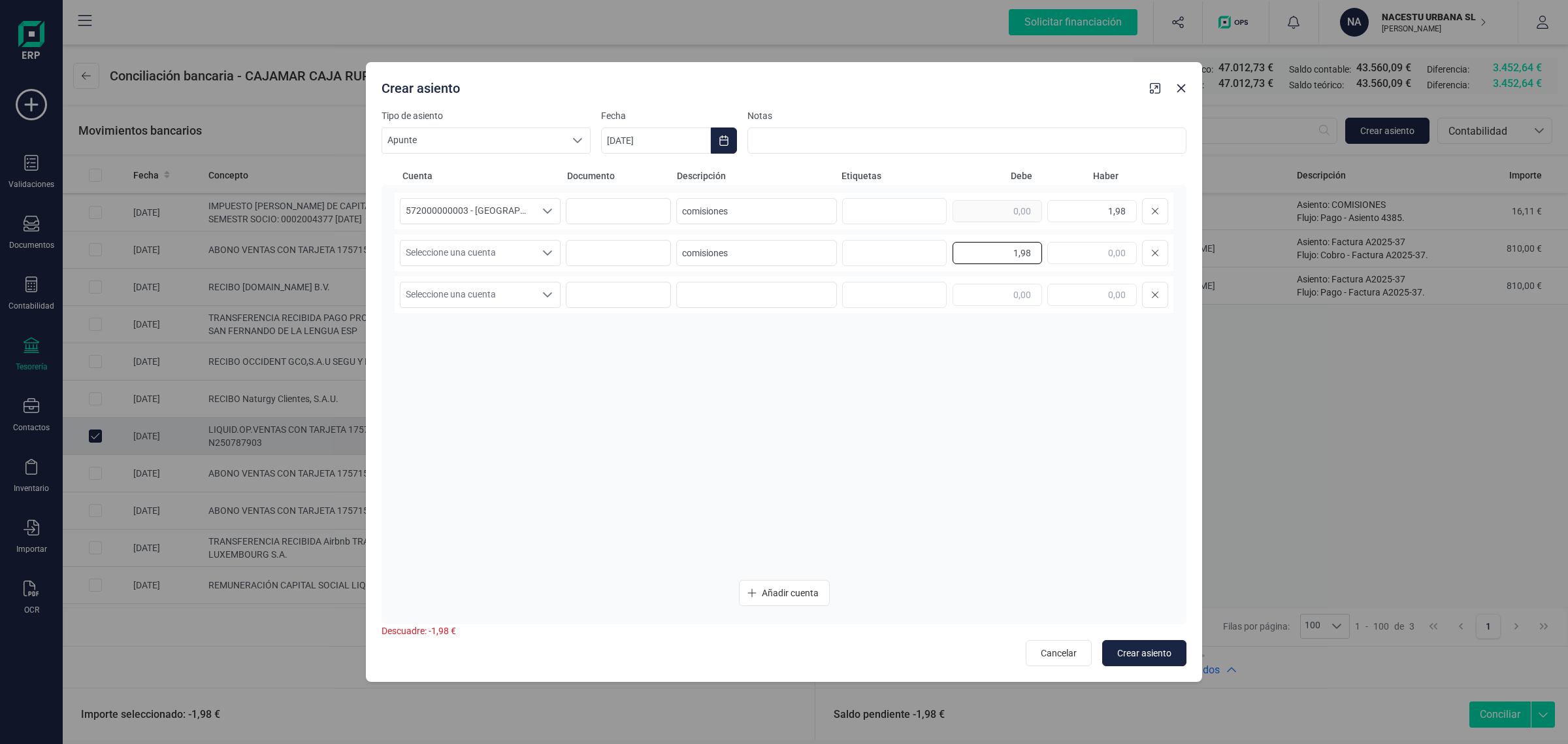
type input "1,98"
click at [475, 271] on div "572000000003 - CAJAMAR -1579 572000000003 - [GEOGRAPHIC_DATA] -1579 57200000000…" at bounding box center [784, 381] width 779 height 376
click at [475, 256] on span "Seleccione una cuenta" at bounding box center [468, 253] width 135 height 25
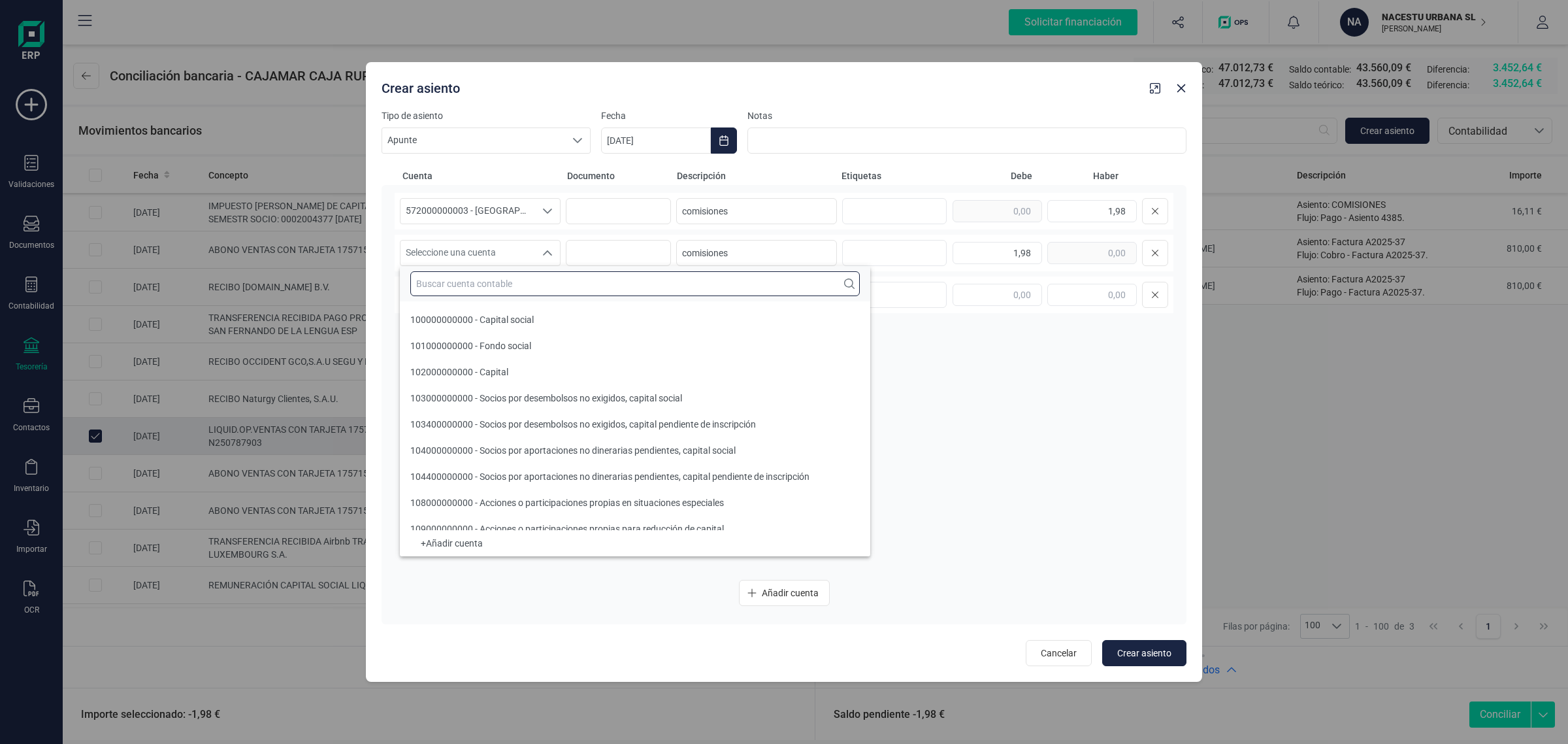
click at [468, 280] on input "text" at bounding box center [634, 283] width 450 height 25
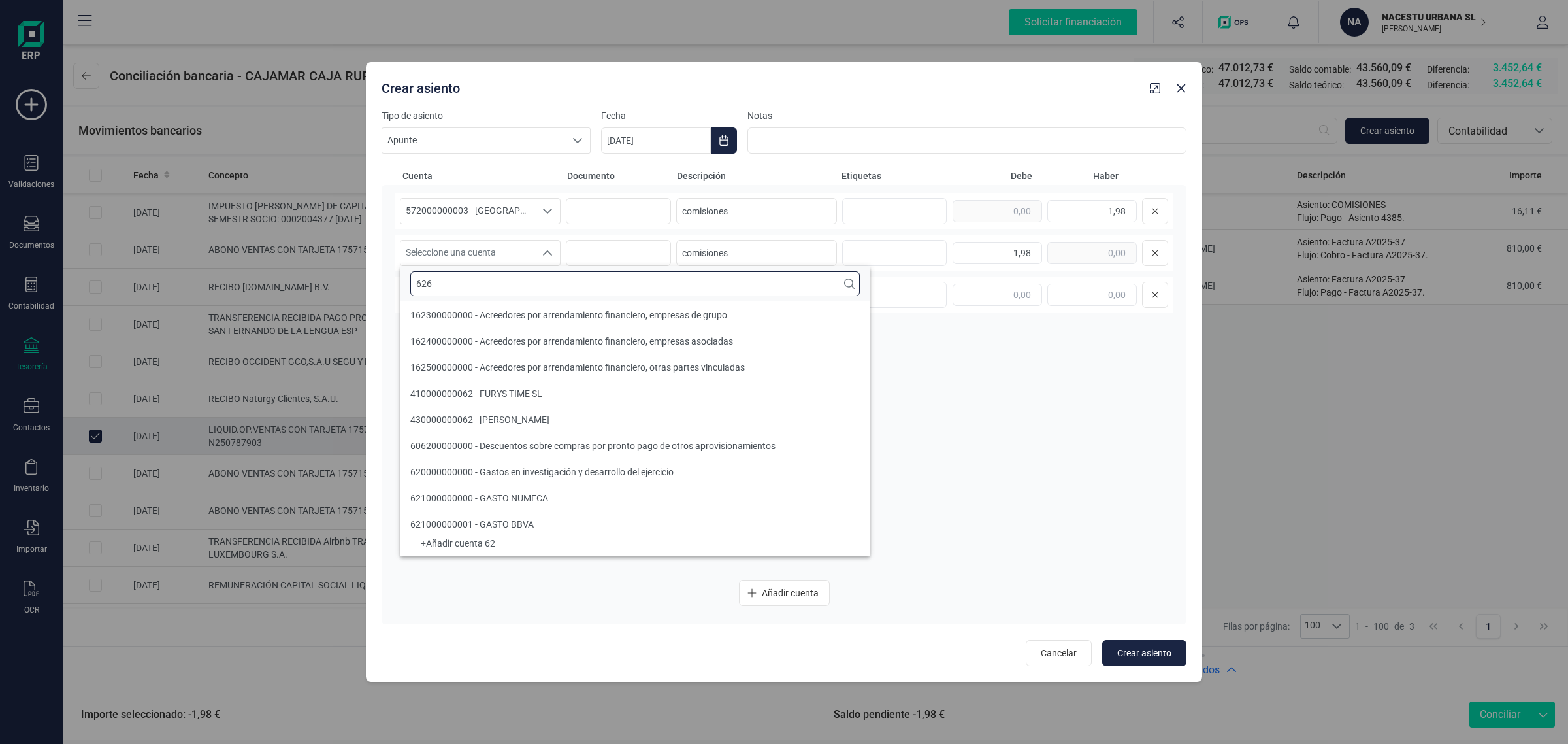
scroll to position [0, 0]
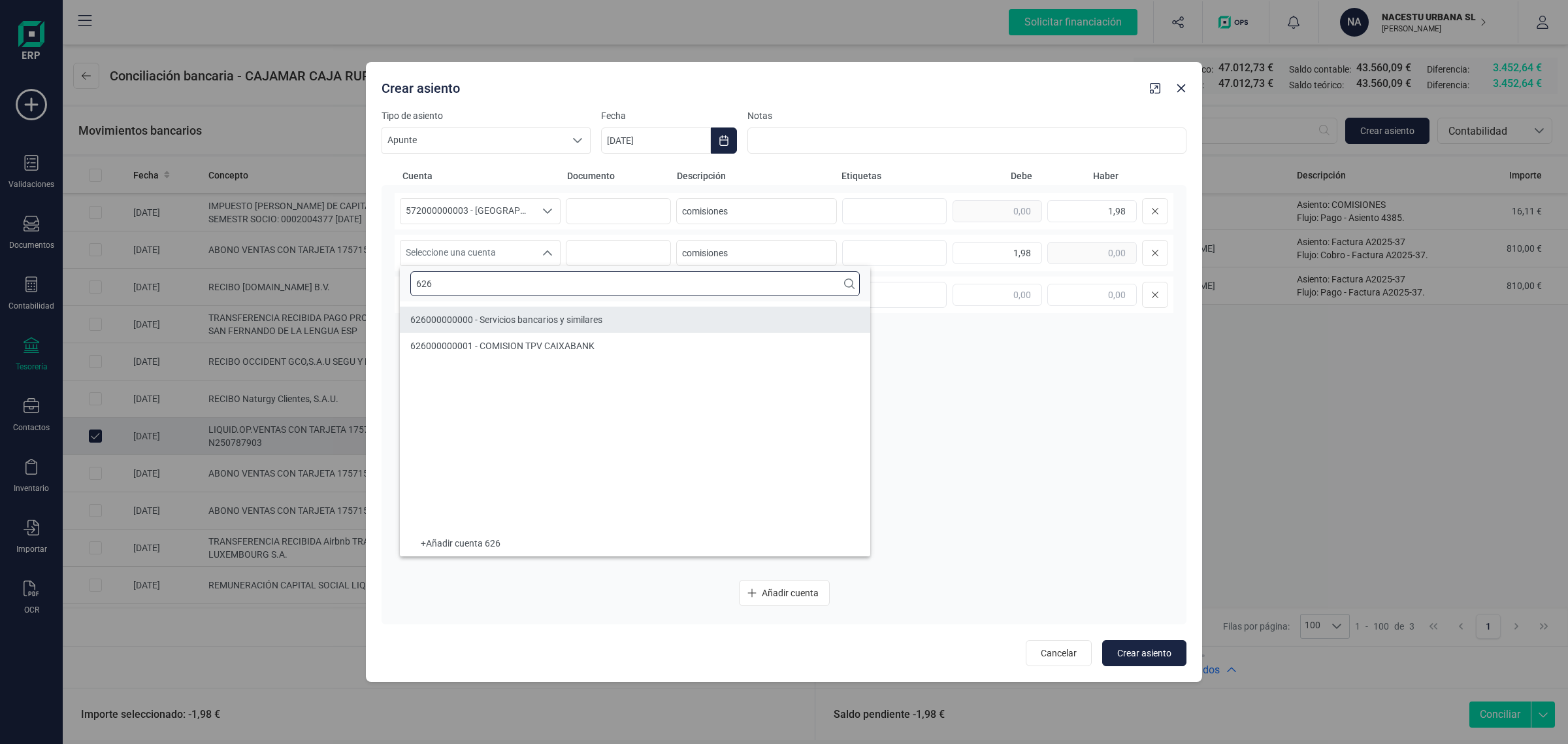
type input "626"
click at [477, 316] on span "626000000000 - Servicios bancarios y similares" at bounding box center [506, 319] width 192 height 11
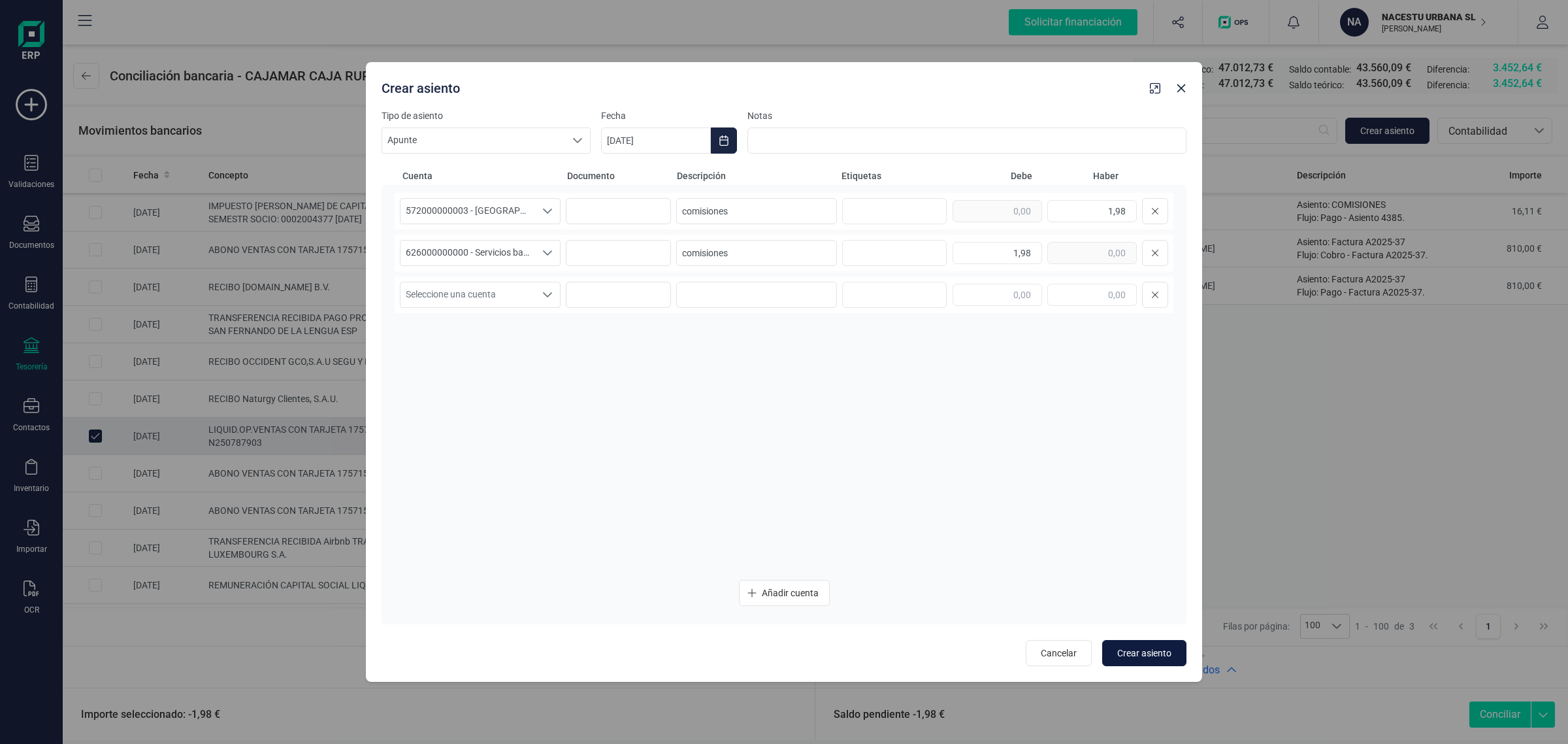
click at [1168, 650] on span "Crear asiento" at bounding box center [1144, 653] width 54 height 13
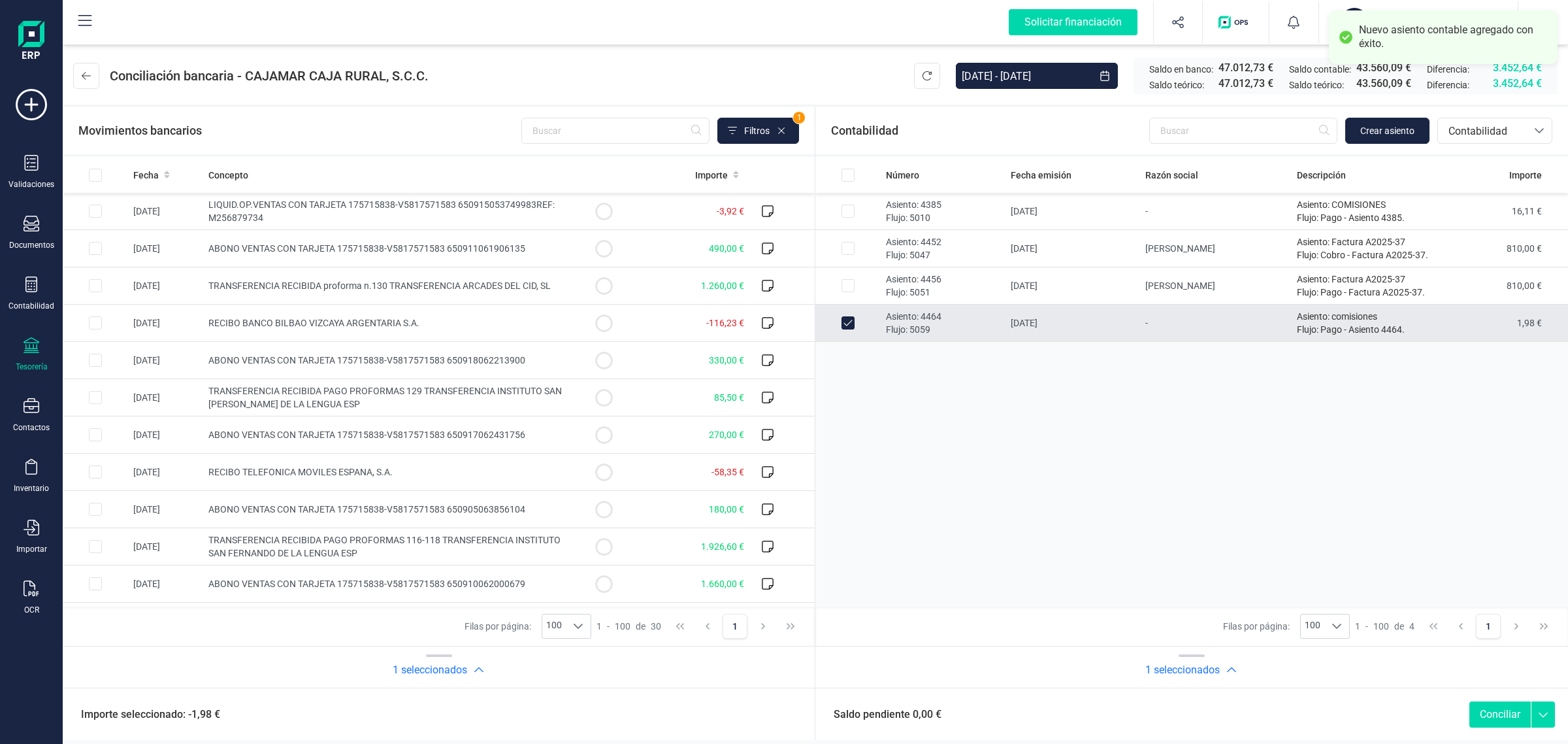
click at [1496, 710] on button "Conciliar" at bounding box center [1500, 714] width 61 height 26
checkbox input "false"
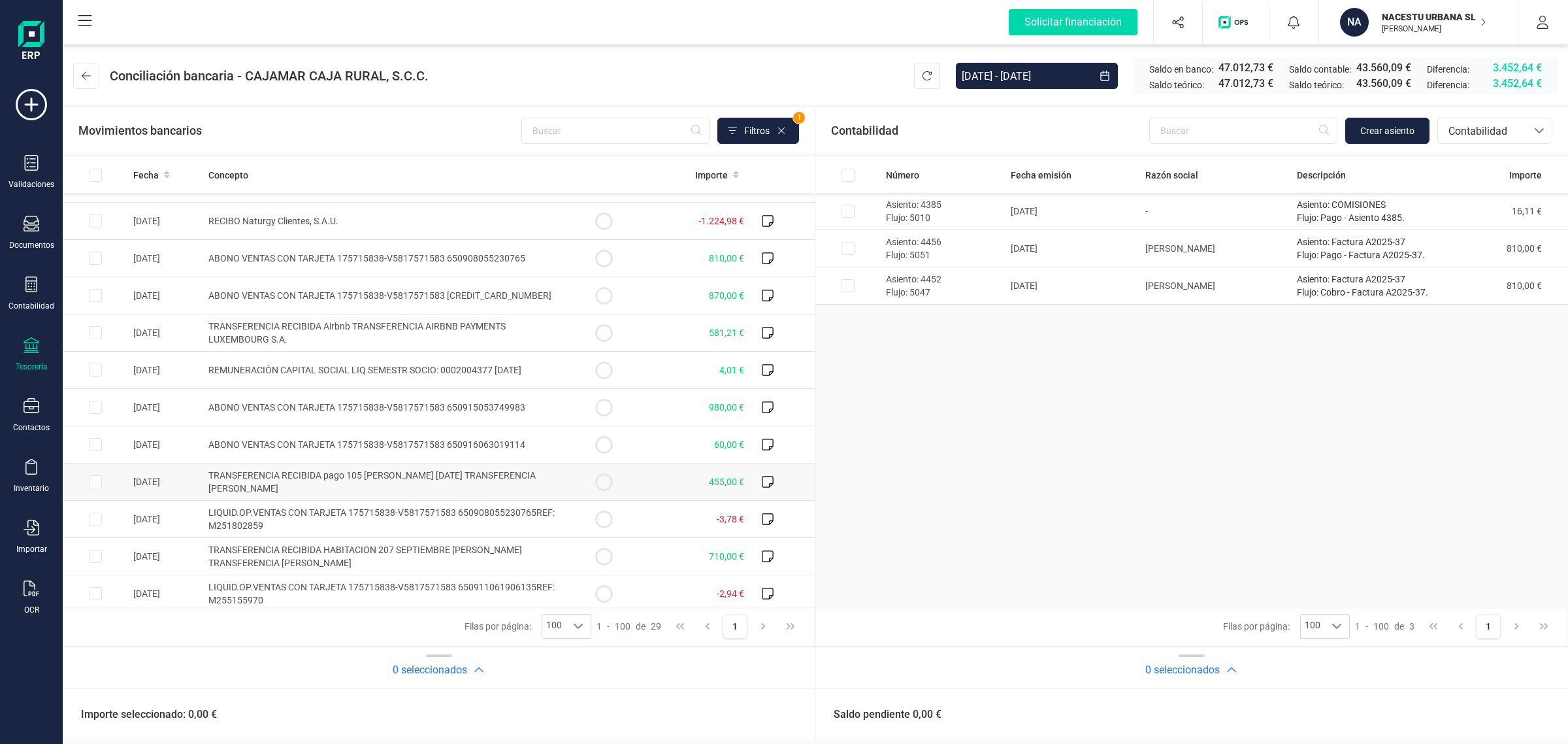
scroll to position [671, 0]
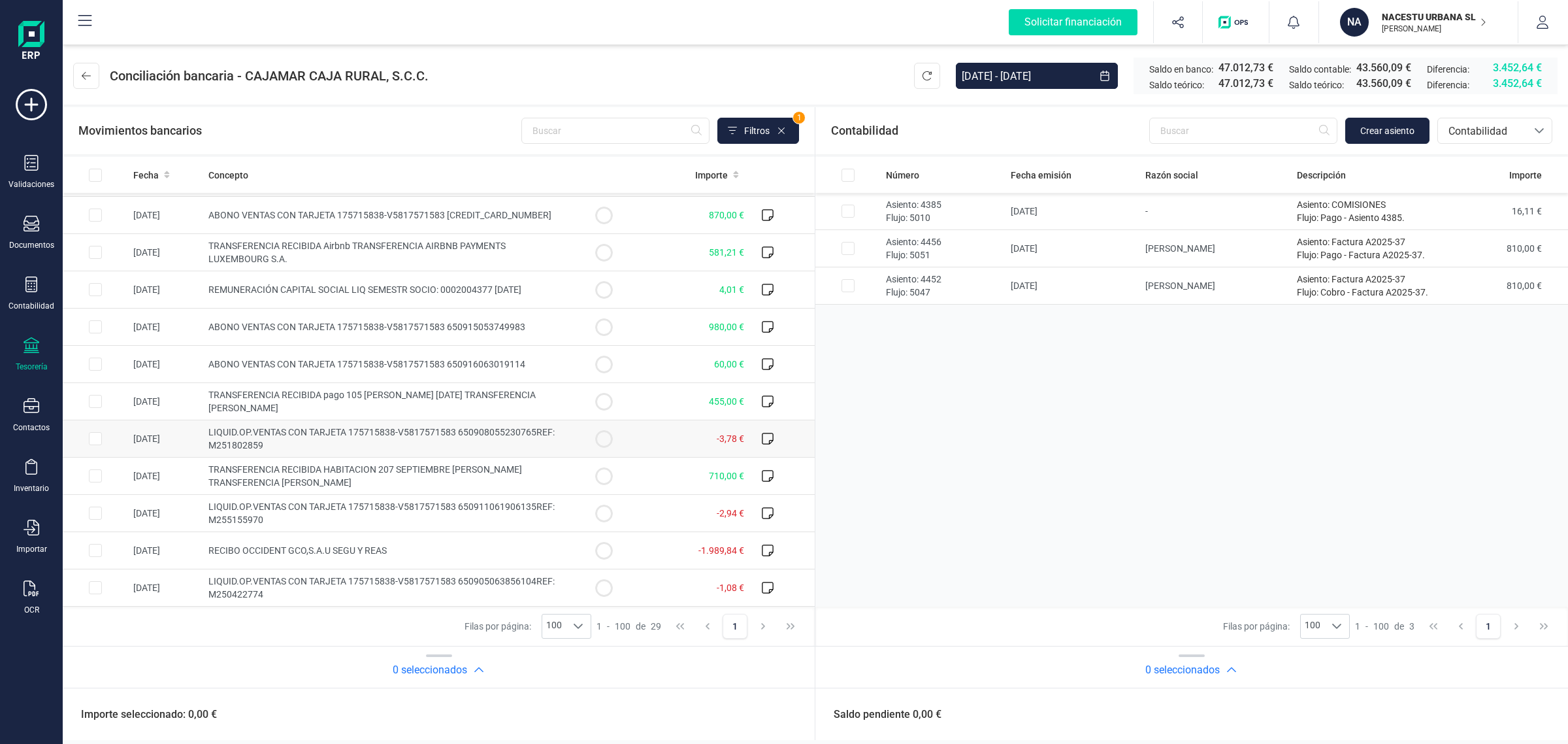
click at [422, 436] on span "LIQUID.OP.VENTAS CON TARJETA 175715838-V5817571583 650908055230765REF: M2518028…" at bounding box center [381, 438] width 346 height 24
checkbox input "true"
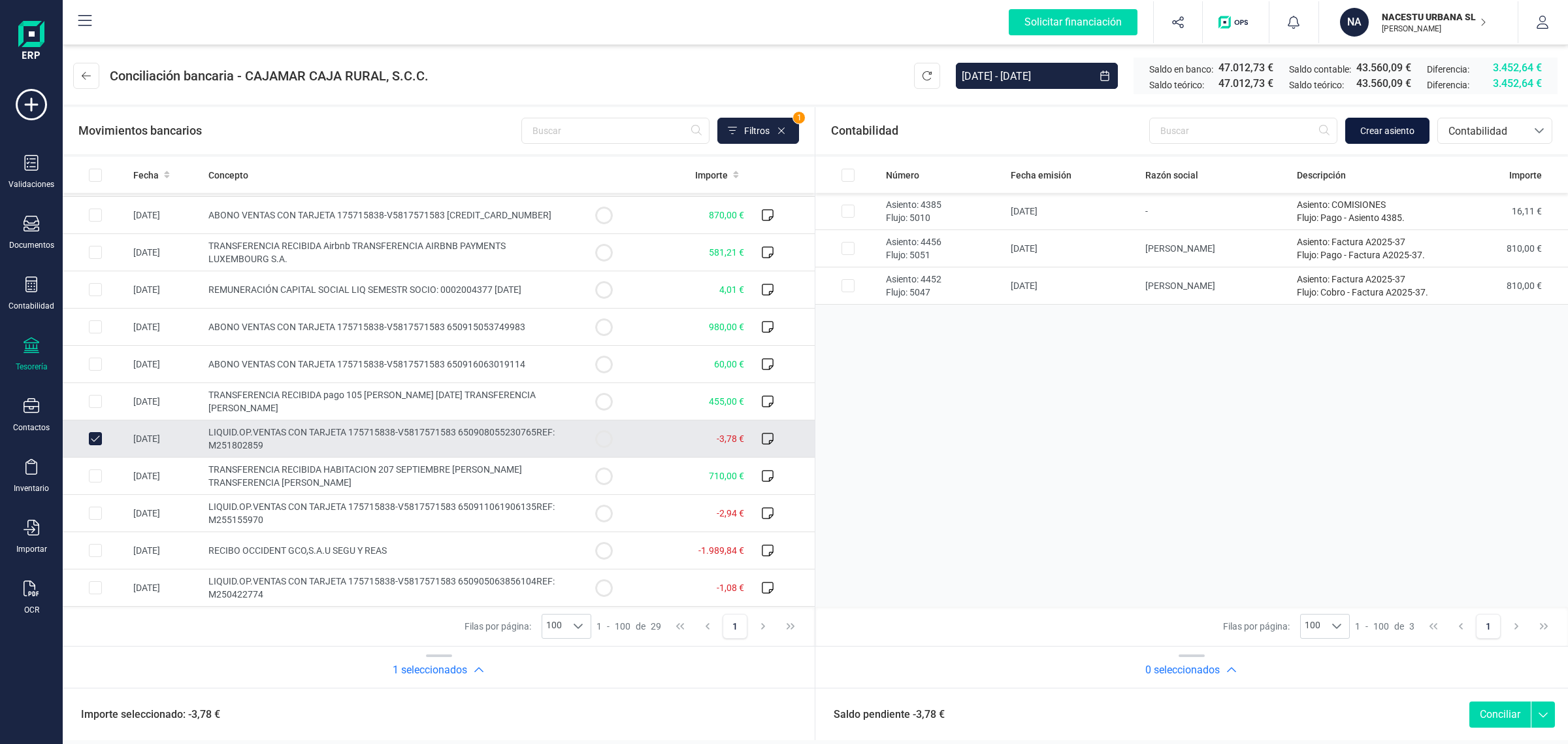
click at [1399, 135] on span "Crear asiento" at bounding box center [1387, 131] width 54 height 13
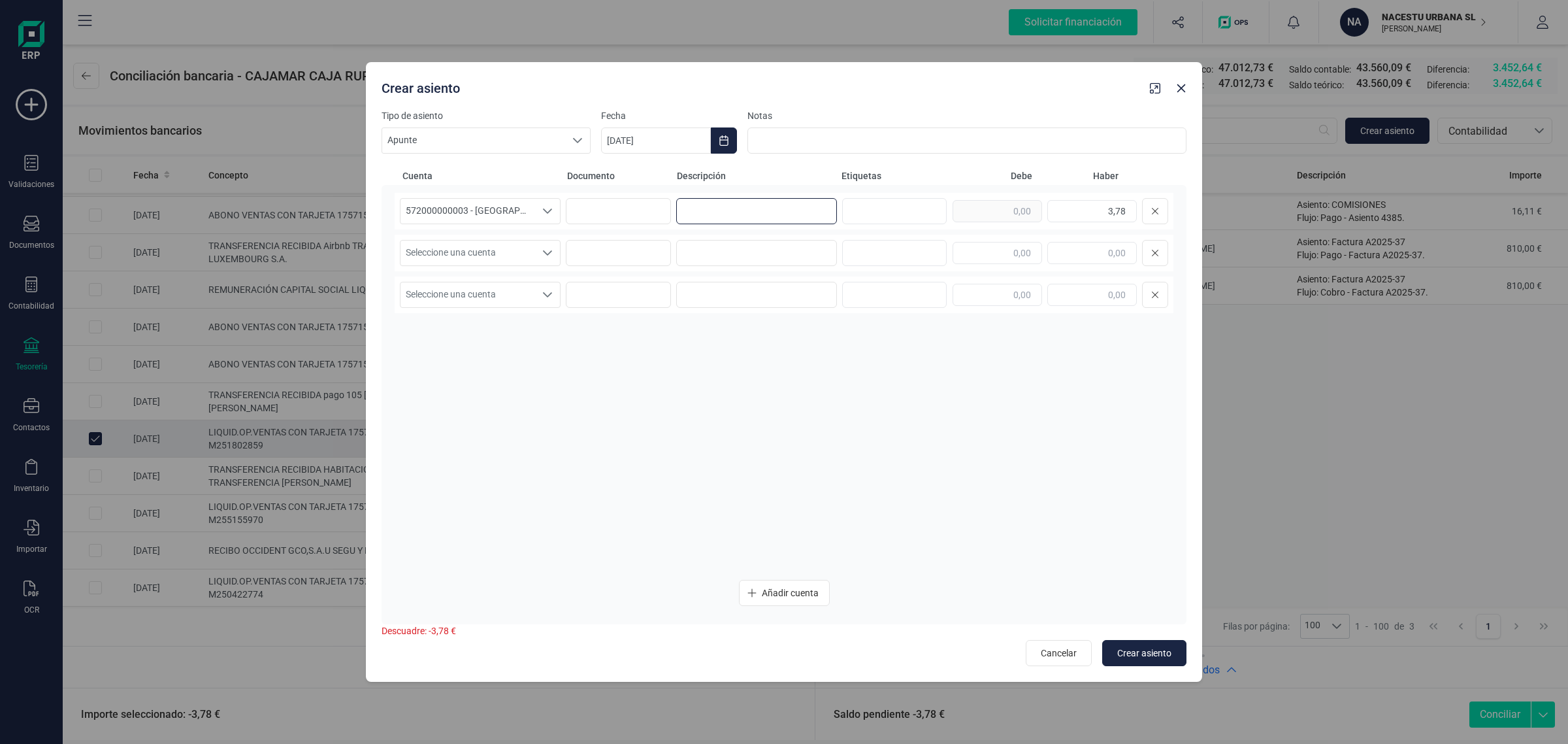
click at [726, 214] on input at bounding box center [756, 211] width 160 height 26
paste input "1,98"
drag, startPoint x: 714, startPoint y: 214, endPoint x: 632, endPoint y: 219, distance: 82.2
click at [632, 219] on div "572000000003 - [GEOGRAPHIC_DATA] -1579 572000000003 - [GEOGRAPHIC_DATA] -1579 5…" at bounding box center [784, 211] width 779 height 37
drag, startPoint x: 743, startPoint y: 219, endPoint x: 830, endPoint y: 261, distance: 96.6
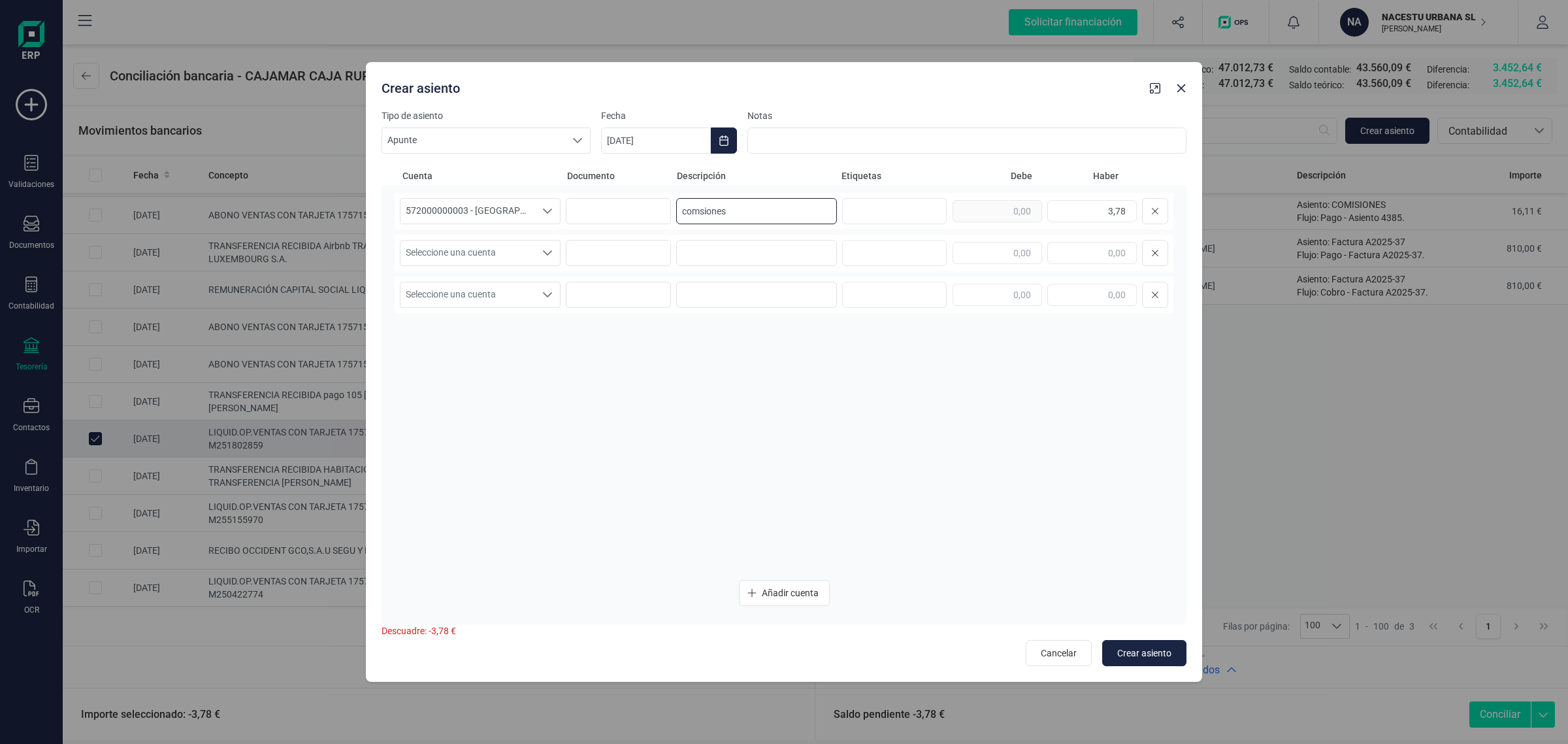
click at [438, 269] on div "572000000003 - [GEOGRAPHIC_DATA] -1579 572000000003 - [GEOGRAPHIC_DATA] -1579 5…" at bounding box center [784, 381] width 779 height 376
drag, startPoint x: 660, startPoint y: 223, endPoint x: 639, endPoint y: 225, distance: 21.1
click at [639, 225] on div "572000000003 - [GEOGRAPHIC_DATA] -1579 572000000003 - [GEOGRAPHIC_DATA] -1579 5…" at bounding box center [784, 211] width 779 height 37
type input "comisiones"
click at [726, 252] on input at bounding box center [756, 253] width 160 height 26
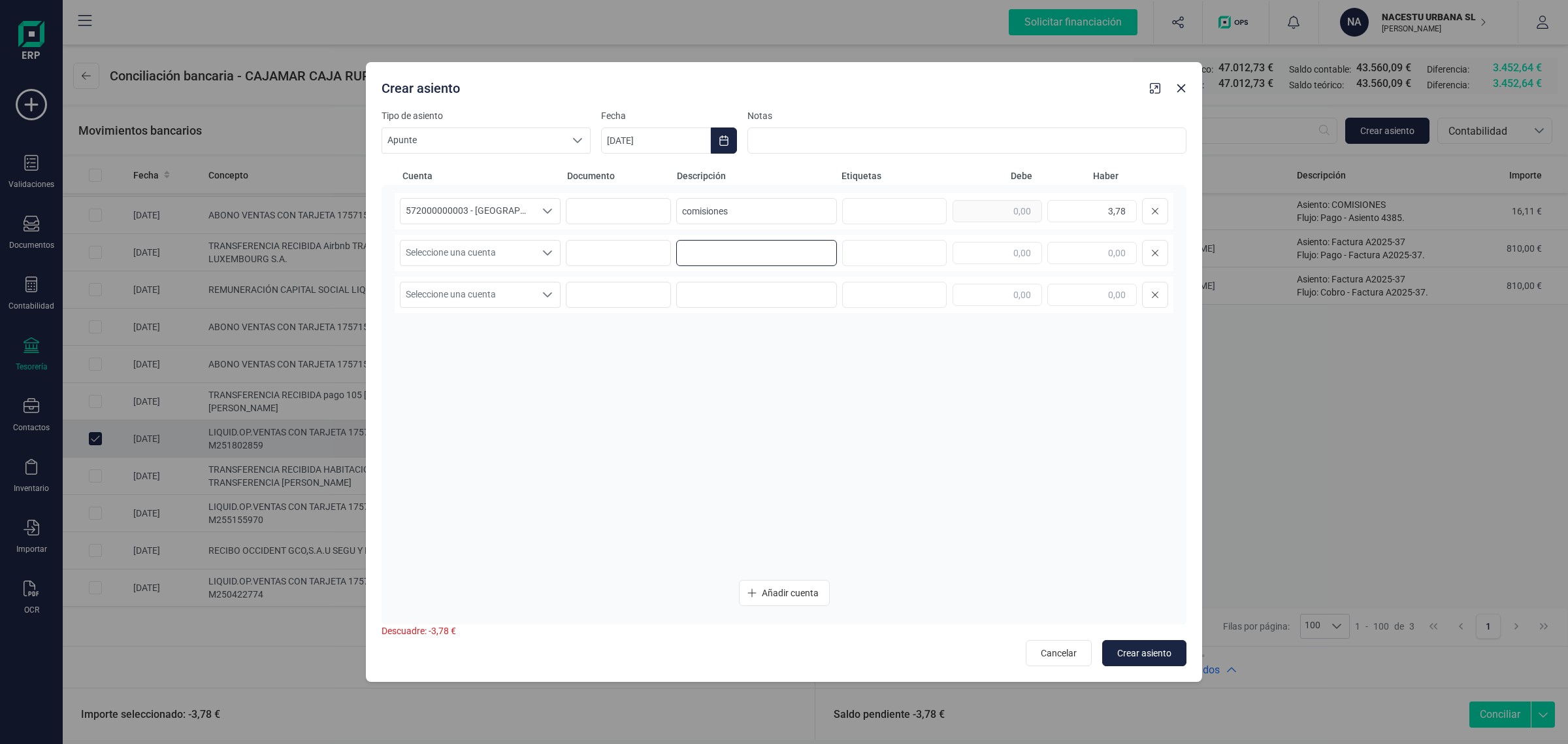
paste input "comisiones"
type input "comisiones"
drag, startPoint x: 1085, startPoint y: 210, endPoint x: 1157, endPoint y: 207, distance: 72.1
click at [1157, 207] on div "3,78" at bounding box center [1060, 211] width 216 height 26
click at [987, 249] on input "text" at bounding box center [997, 253] width 89 height 22
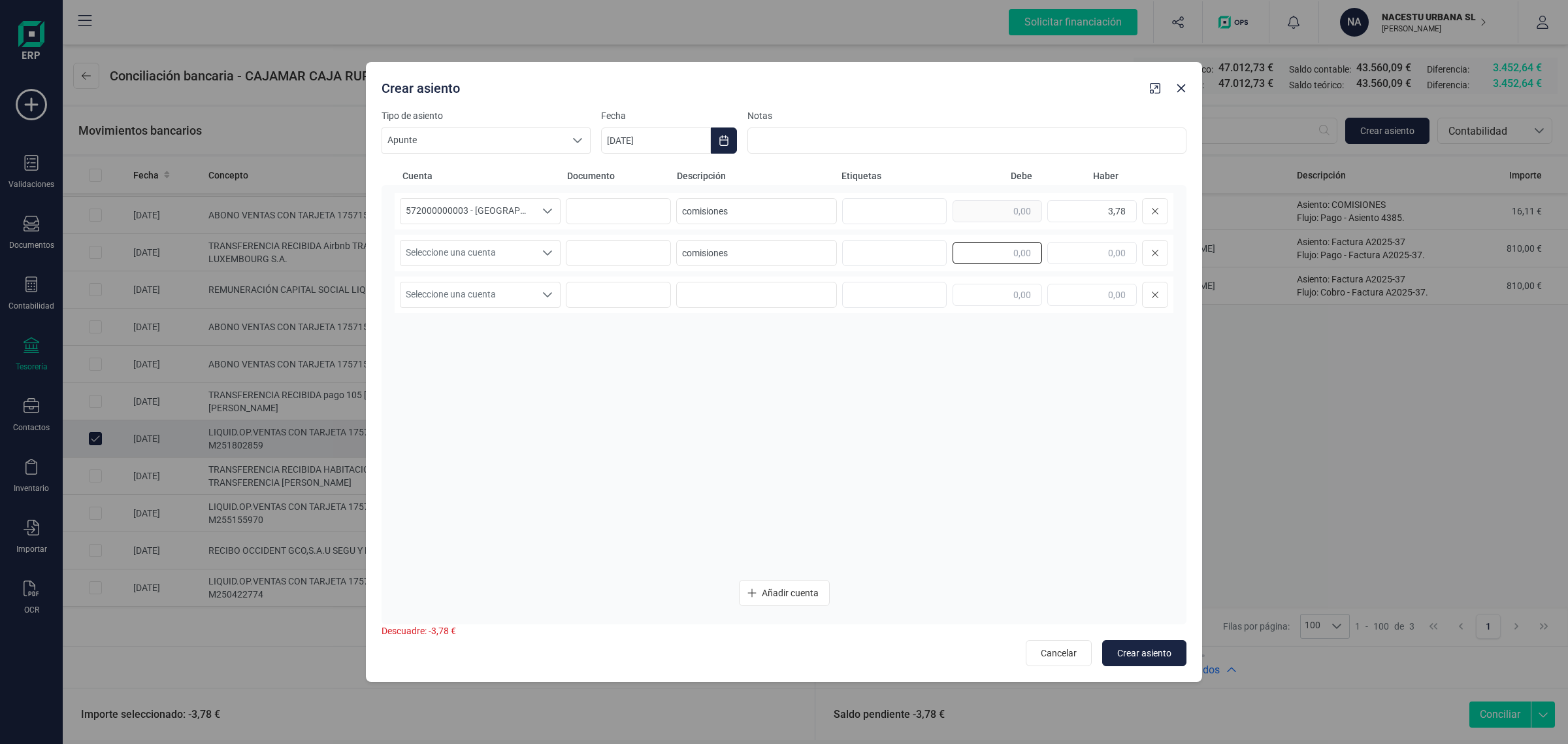
paste input "3,78"
type input "3,78"
click at [726, 145] on icon "Choose Date" at bounding box center [724, 140] width 11 height 11
click at [629, 180] on icon "Previous Month" at bounding box center [627, 180] width 11 height 11
click at [854, 286] on span "8" at bounding box center [850, 293] width 26 height 26
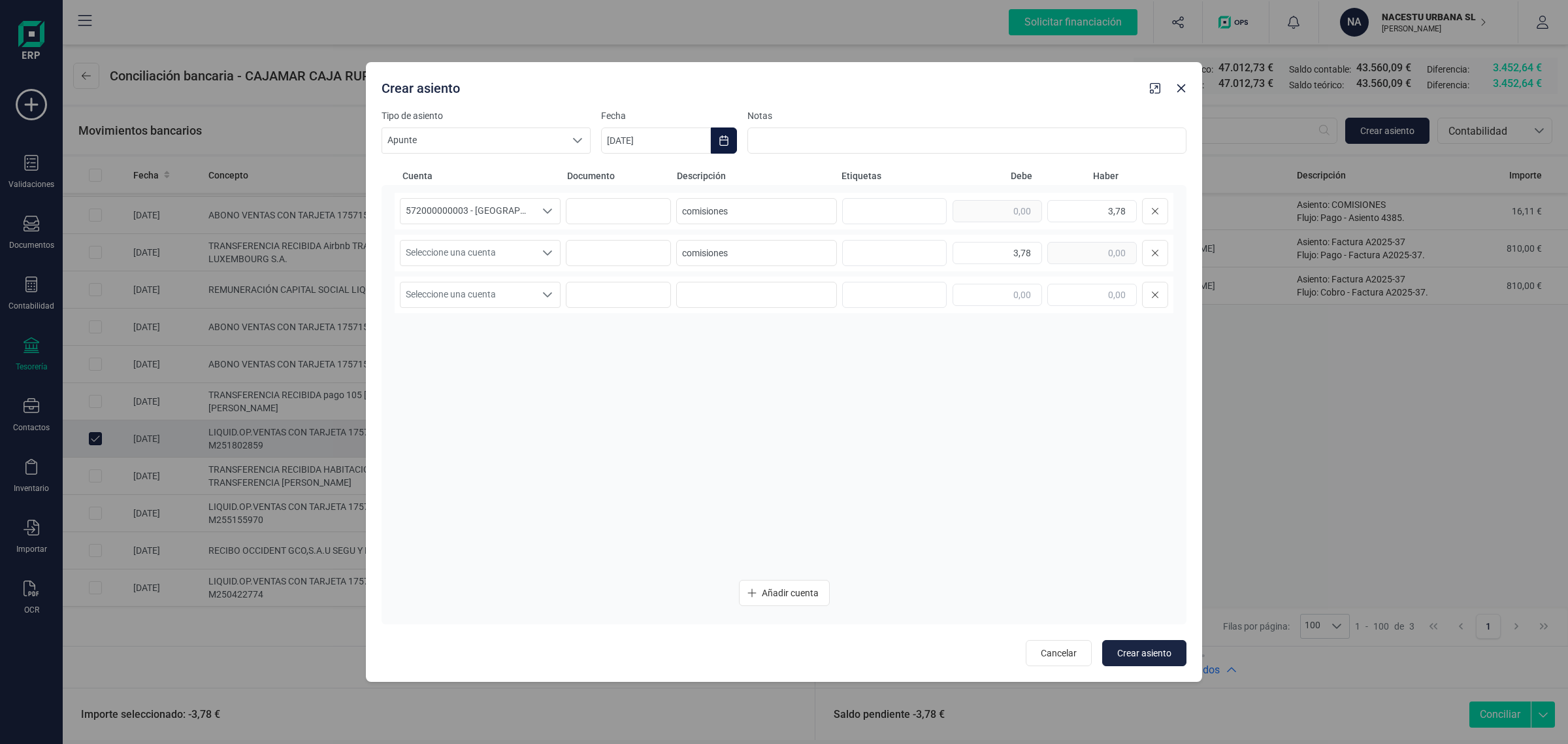
click at [724, 142] on icon "Choose Date" at bounding box center [724, 140] width 11 height 11
click at [967, 183] on icon "Next Month" at bounding box center [967, 180] width 11 height 11
click at [642, 288] on span "8" at bounding box center [638, 293] width 26 height 26
type input "[DATE]"
click at [1144, 645] on button "Crear asiento" at bounding box center [1144, 653] width 84 height 26
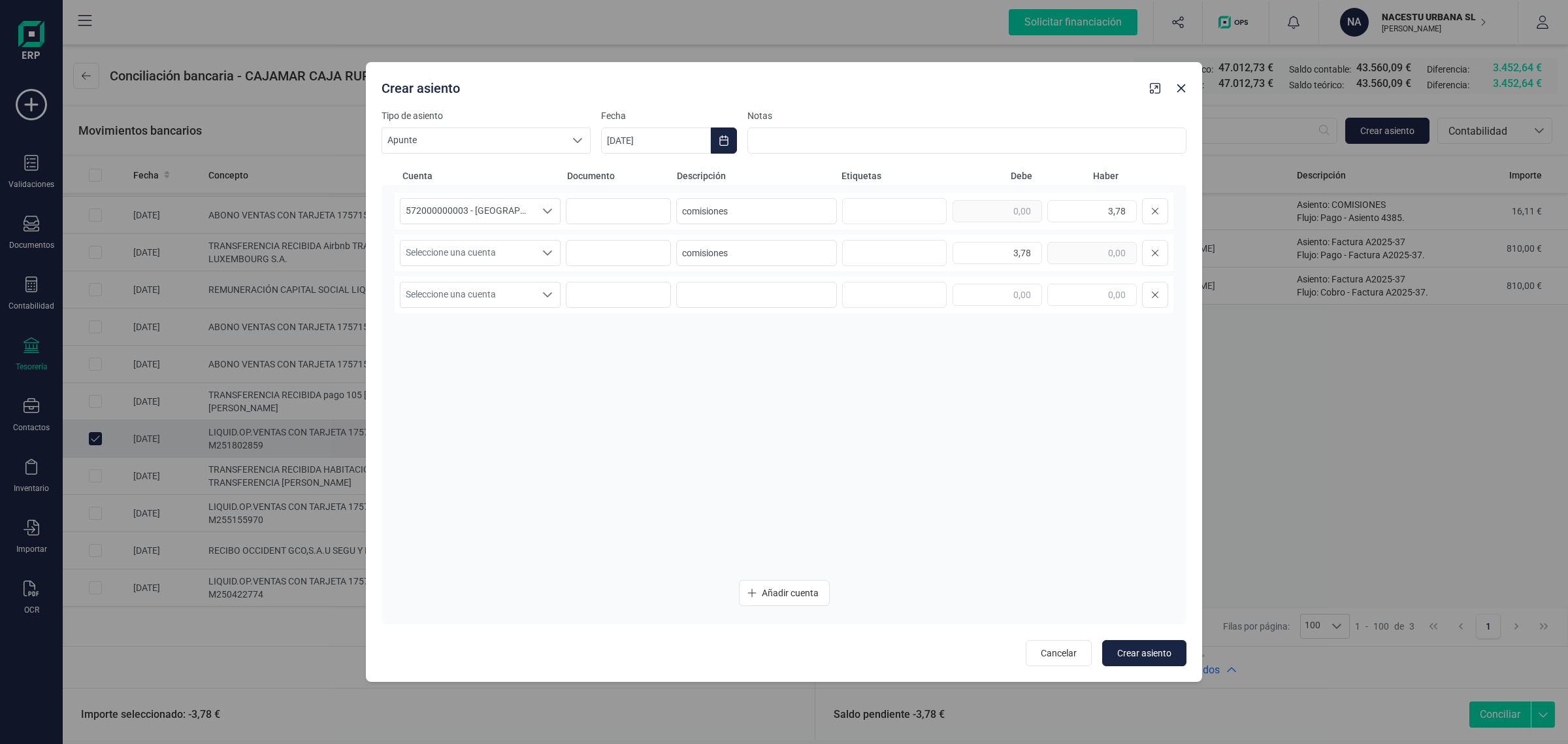
click at [1136, 639] on div "Cancelar Crear asiento" at bounding box center [784, 648] width 805 height 34
click at [1147, 653] on span "Crear asiento" at bounding box center [1144, 653] width 54 height 13
click at [517, 246] on span "Seleccione una cuenta" at bounding box center [468, 253] width 135 height 25
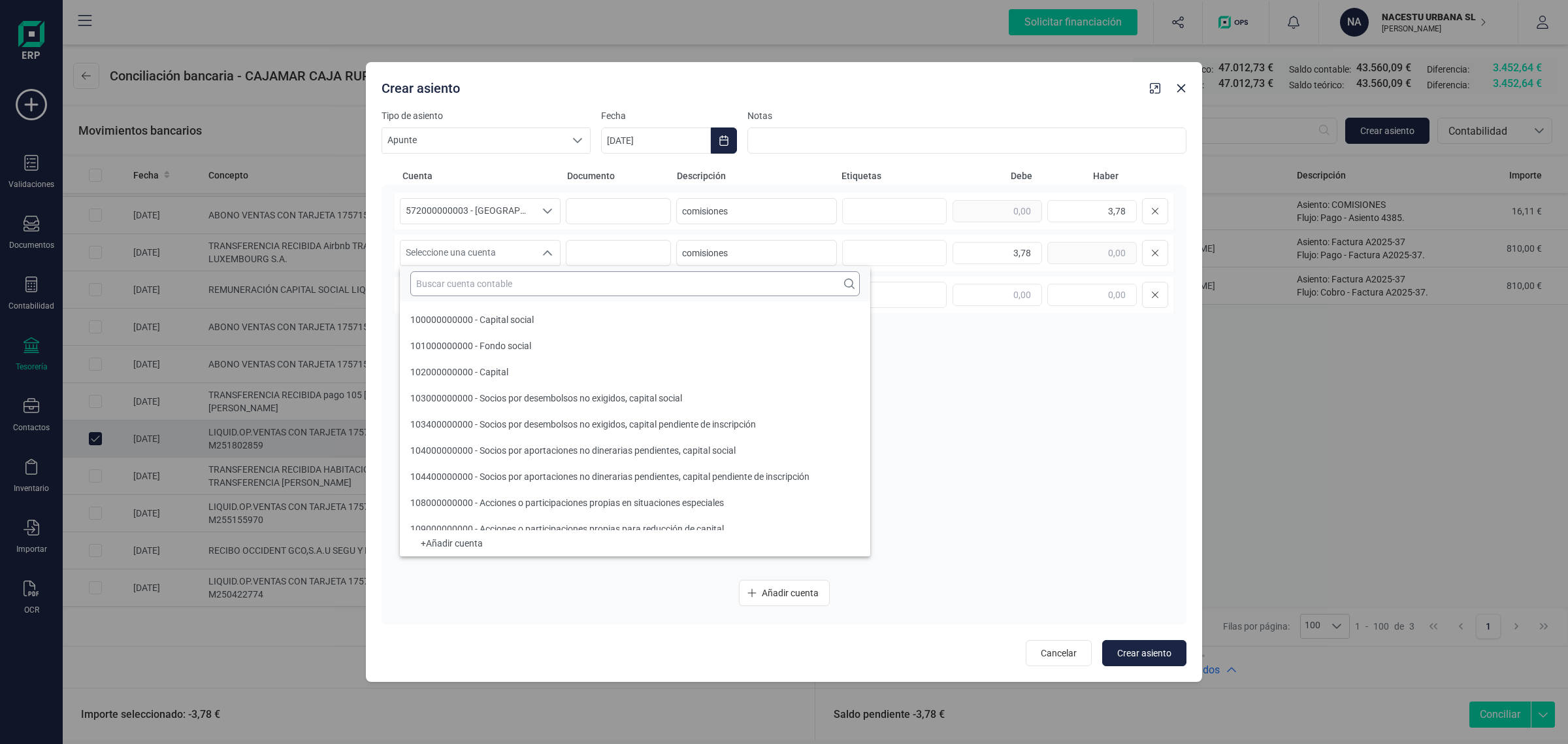
click at [449, 282] on input "text" at bounding box center [634, 283] width 450 height 25
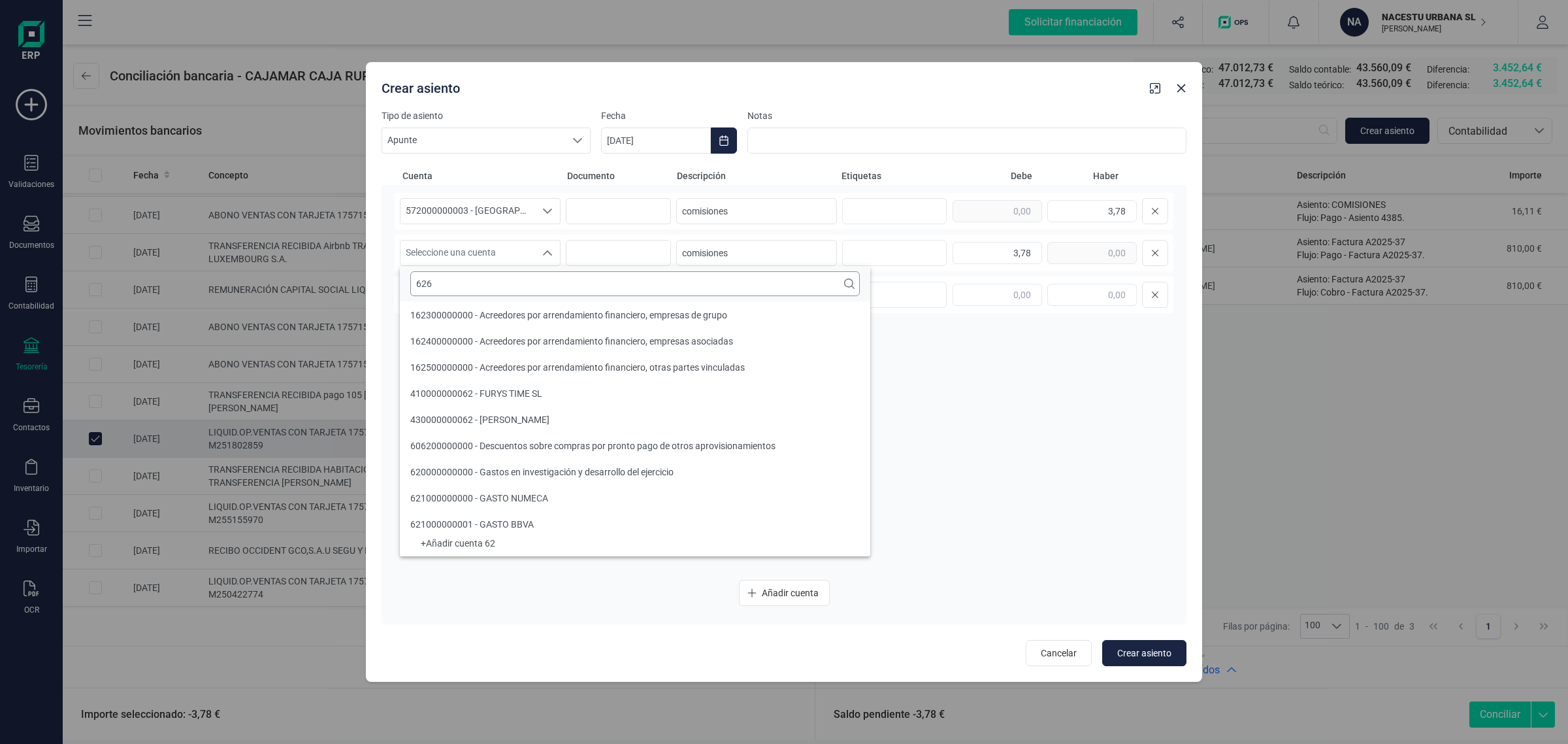
scroll to position [0, 0]
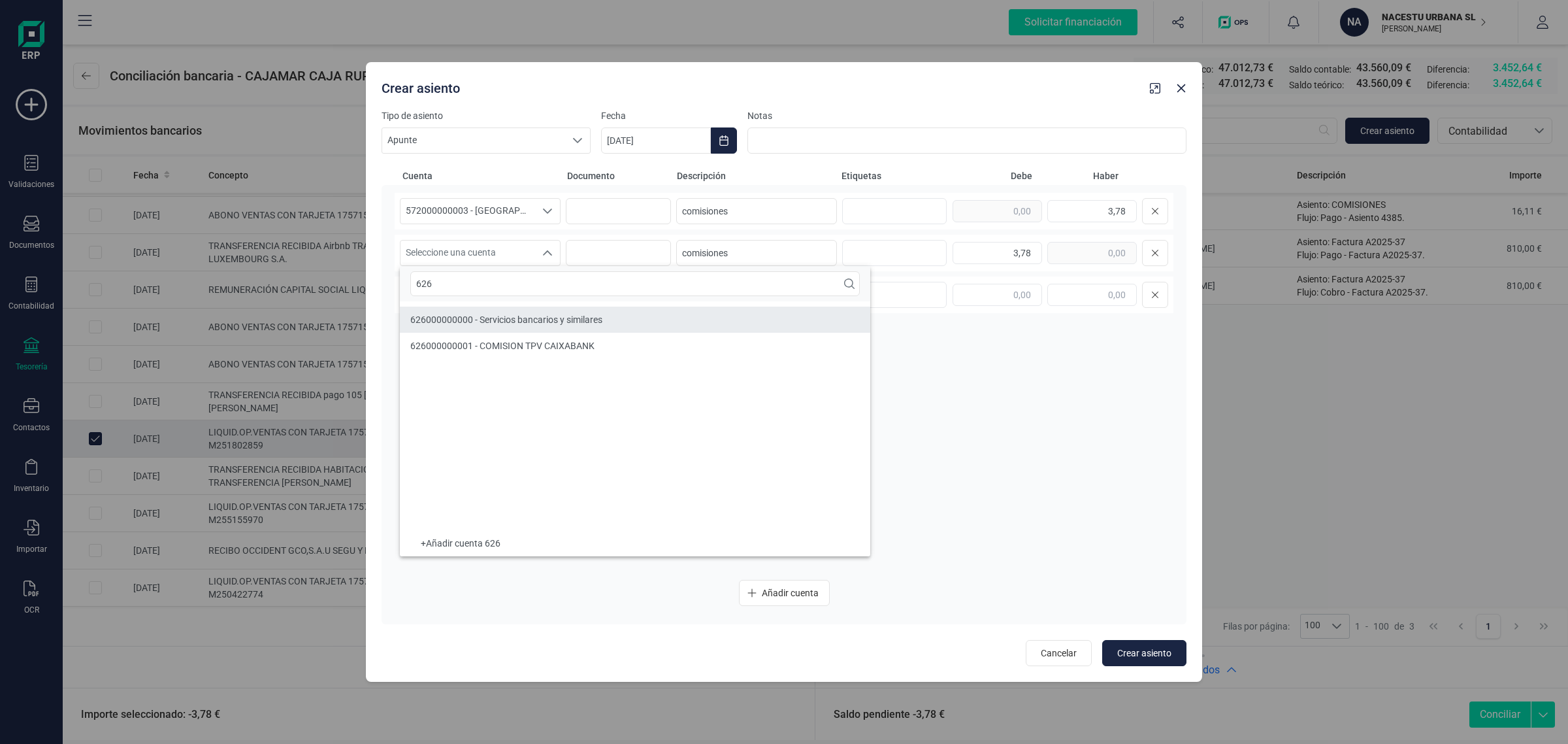
type input "626"
click at [482, 315] on span "626000000000 - Servicios bancarios y similares" at bounding box center [506, 319] width 192 height 11
click at [896, 381] on div "572000000003 - [GEOGRAPHIC_DATA] -1579 572000000003 - [GEOGRAPHIC_DATA] -1579 5…" at bounding box center [784, 381] width 779 height 376
click at [1147, 655] on span "Crear asiento" at bounding box center [1144, 653] width 54 height 13
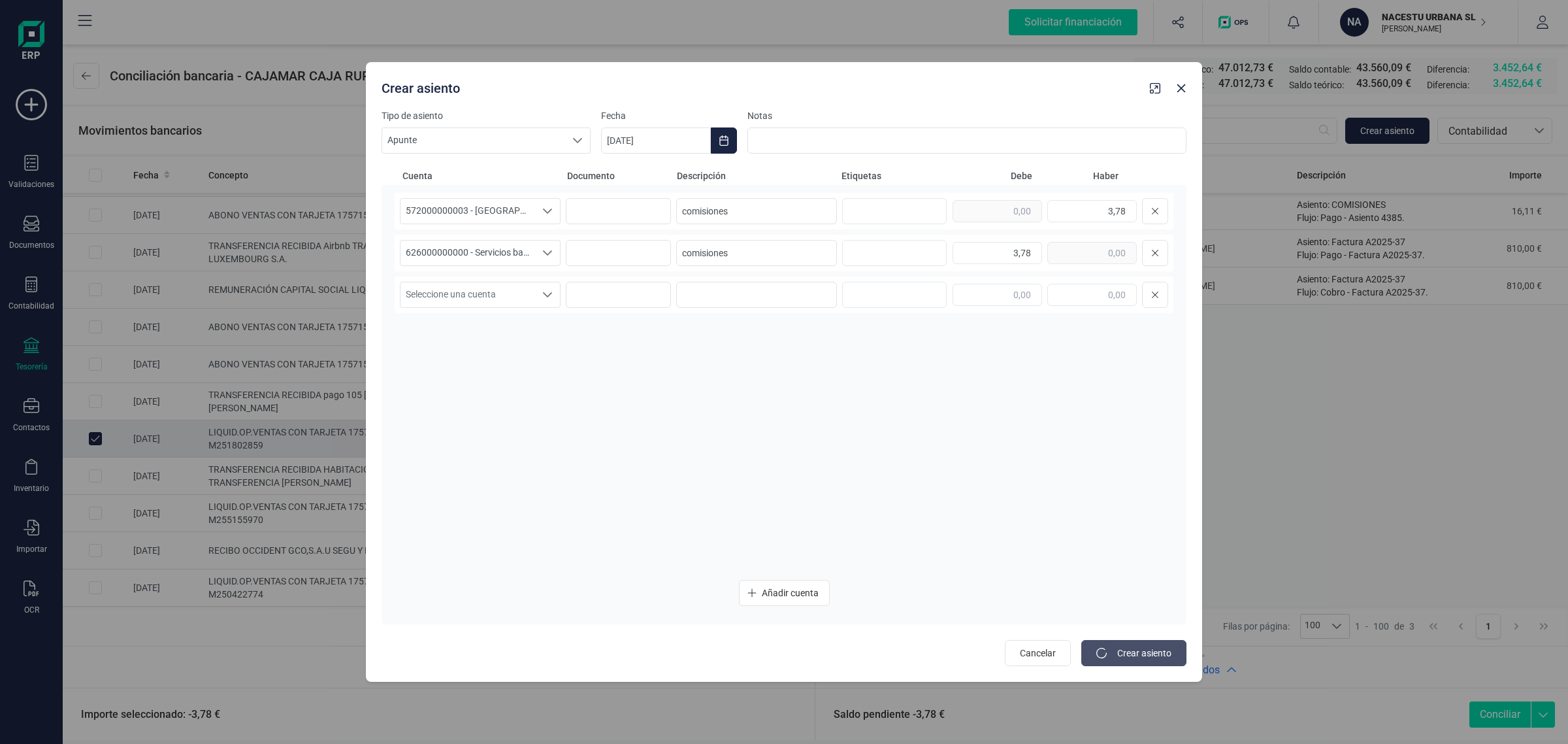
type input "[DATE]"
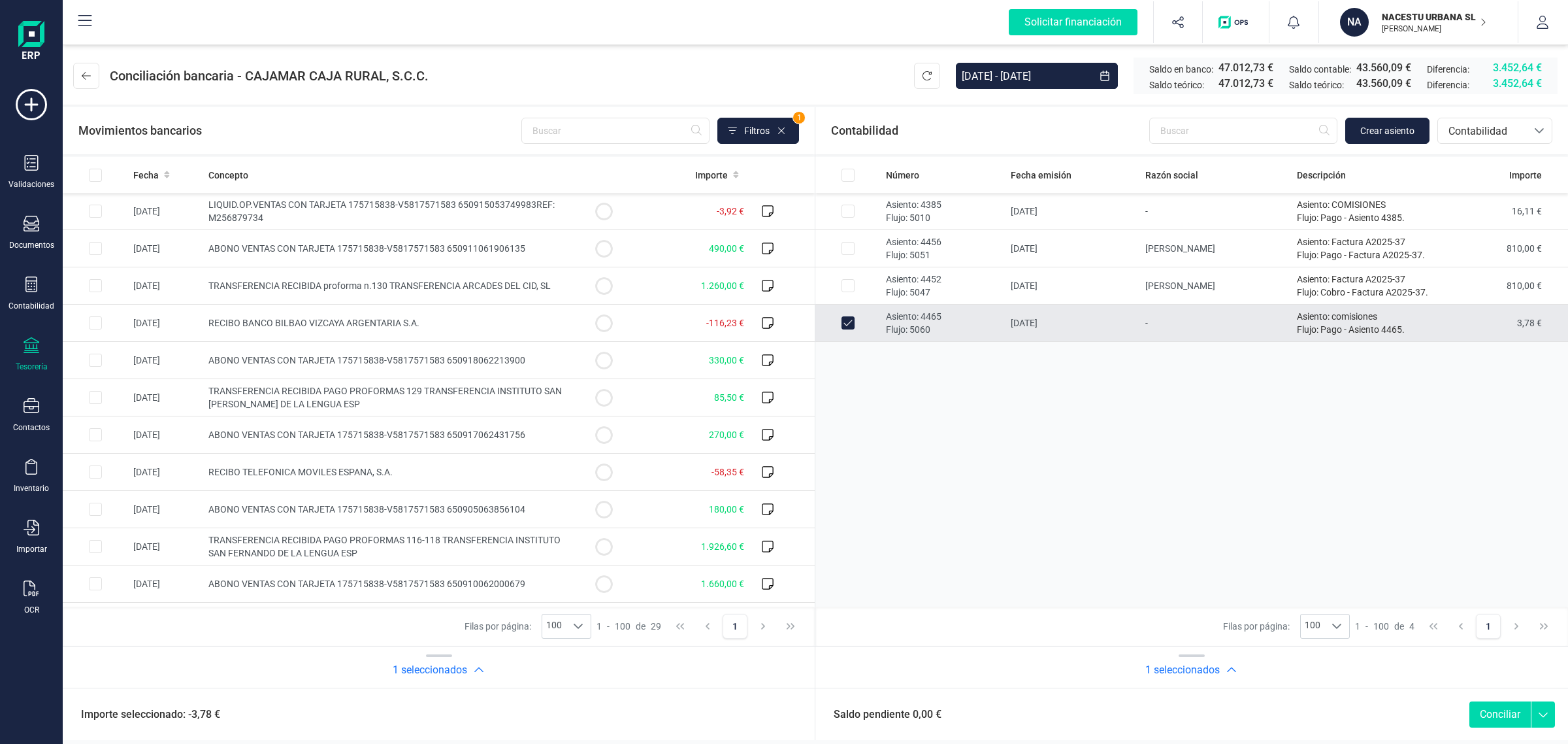
click at [1482, 713] on button "Conciliar" at bounding box center [1500, 714] width 61 height 26
checkbox input "false"
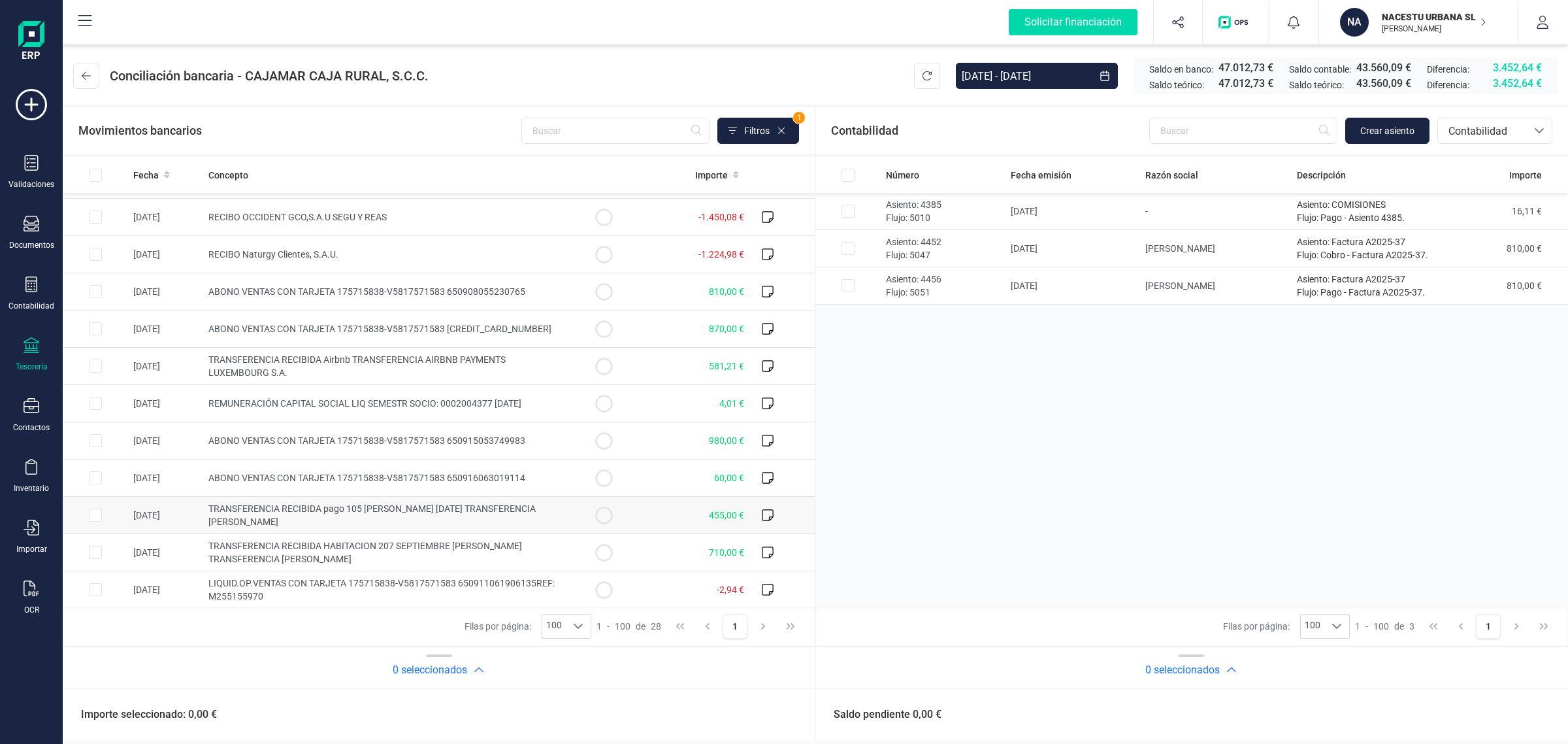
scroll to position [632, 0]
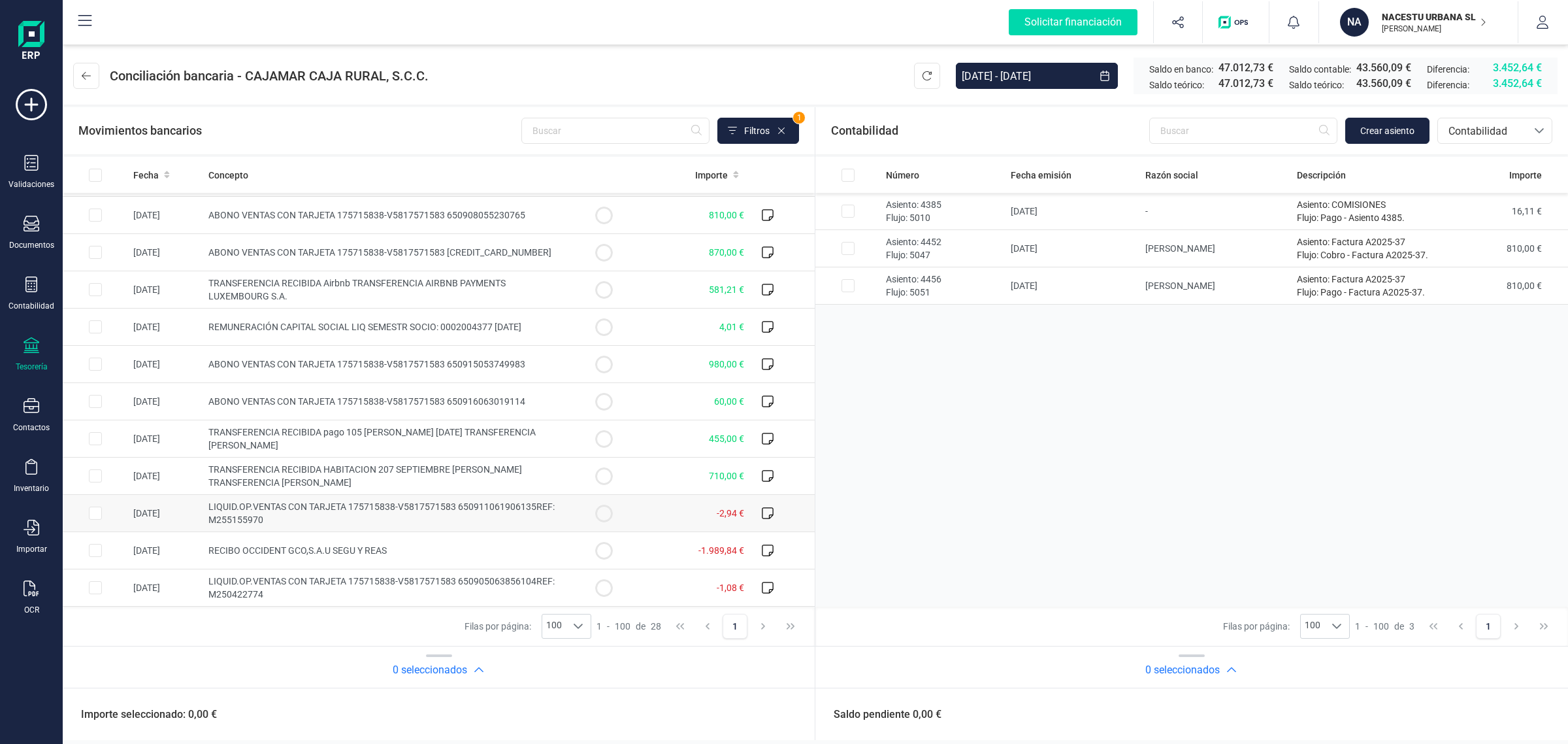
click at [571, 510] on td at bounding box center [603, 514] width 65 height 37
checkbox input "true"
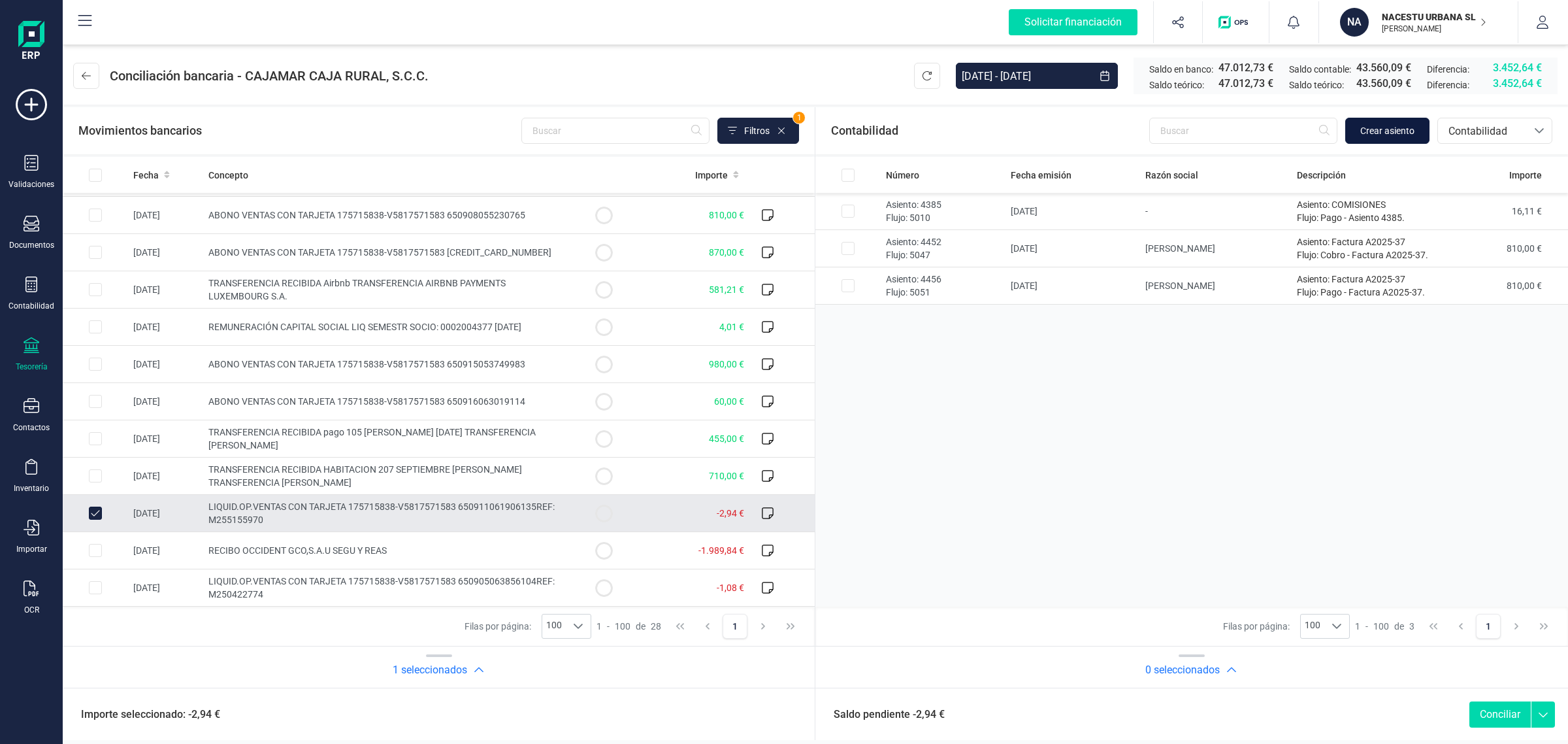
click at [1395, 131] on span "Crear asiento" at bounding box center [1387, 131] width 54 height 13
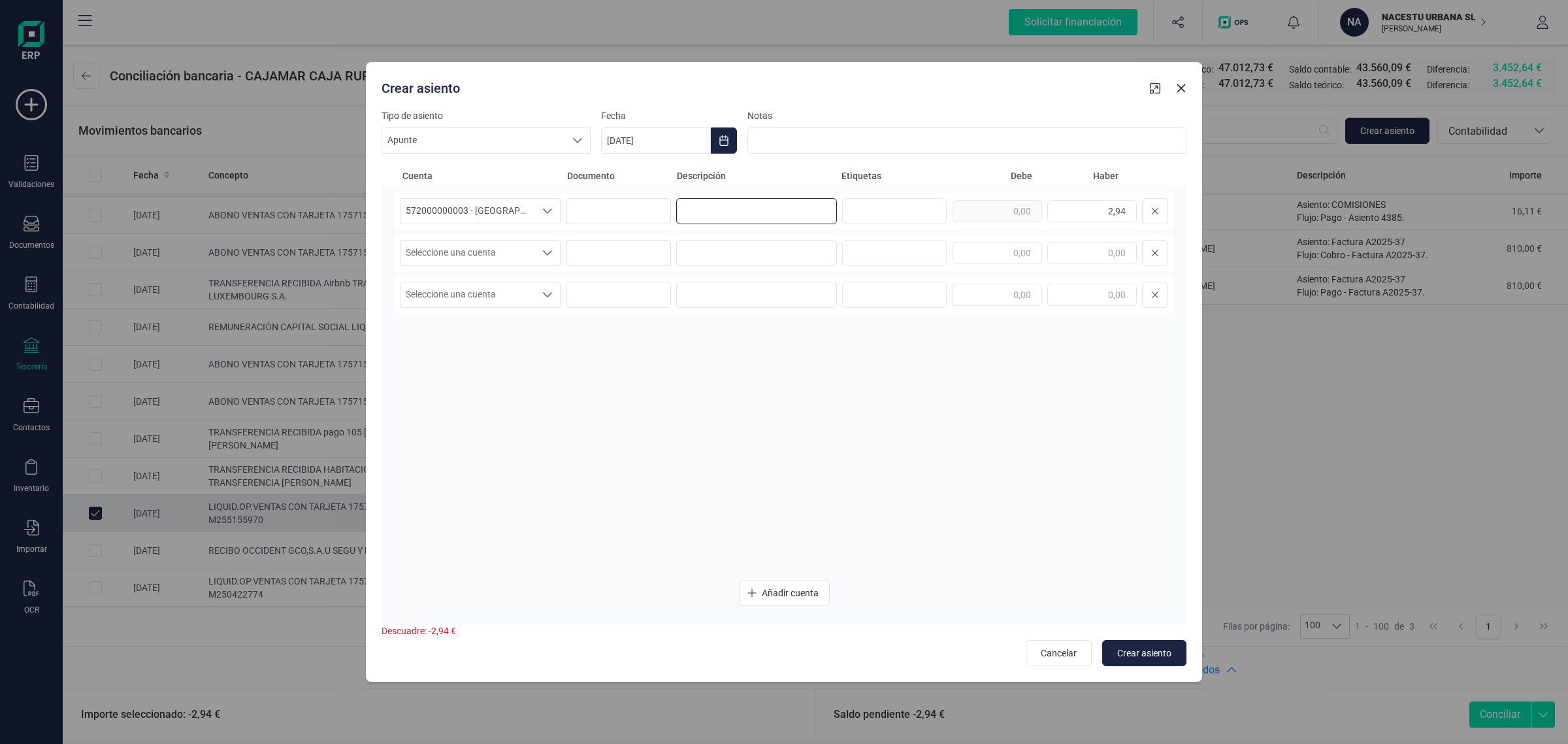
click at [714, 206] on input at bounding box center [756, 211] width 160 height 26
paste input "3,78"
drag, startPoint x: 719, startPoint y: 210, endPoint x: 985, endPoint y: 172, distance: 268.7
click at [613, 230] on div "572000000003 - [GEOGRAPHIC_DATA] -1579 572000000003 - [GEOGRAPHIC_DATA] -1579 5…" at bounding box center [784, 381] width 779 height 376
drag, startPoint x: 753, startPoint y: 206, endPoint x: 639, endPoint y: 224, distance: 115.4
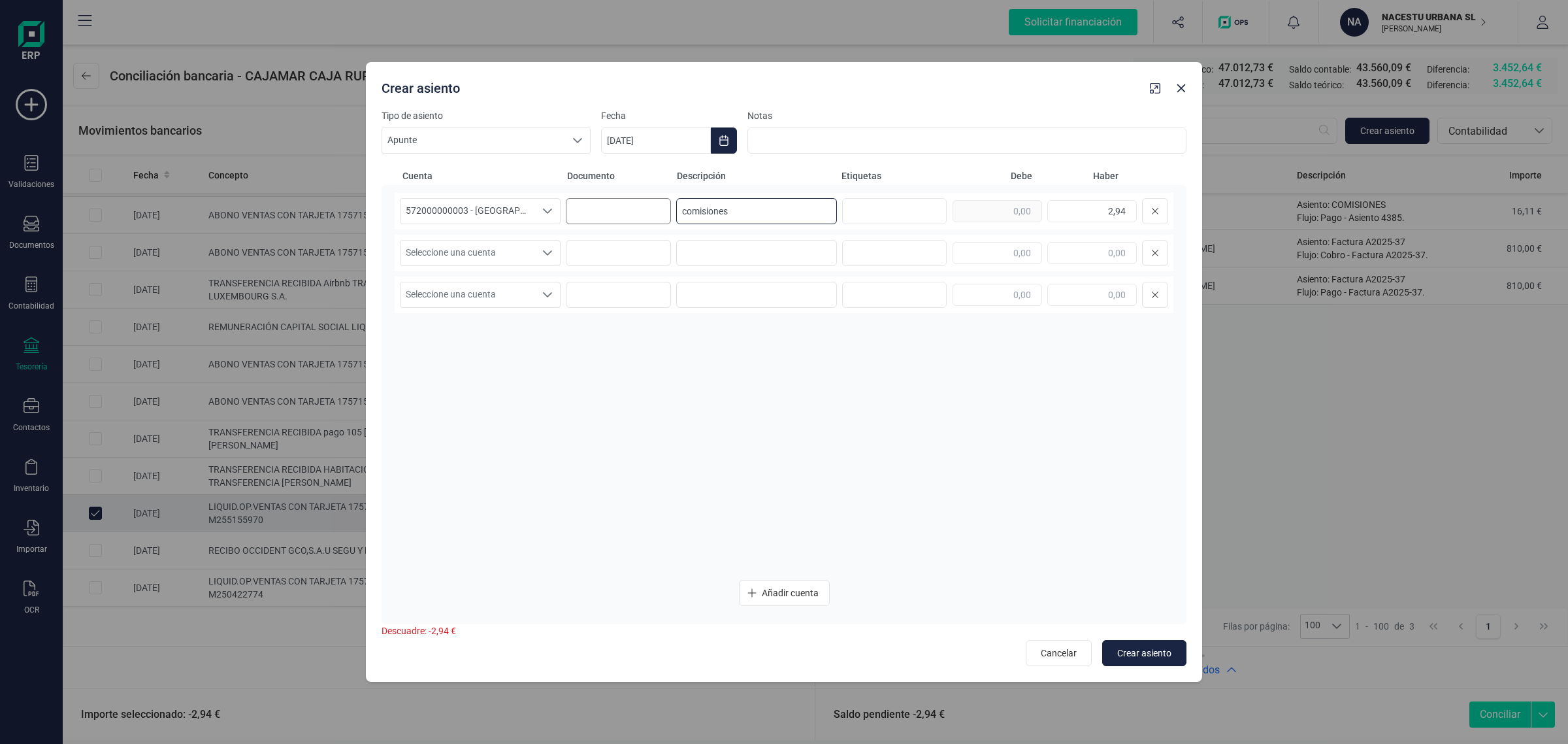
click at [639, 224] on div "572000000003 - [GEOGRAPHIC_DATA] -1579 572000000003 - [GEOGRAPHIC_DATA] -1579 5…" at bounding box center [784, 211] width 779 height 37
type input "comisiones"
click at [695, 257] on input at bounding box center [756, 253] width 160 height 26
paste input "comisiones"
type input "comisiones"
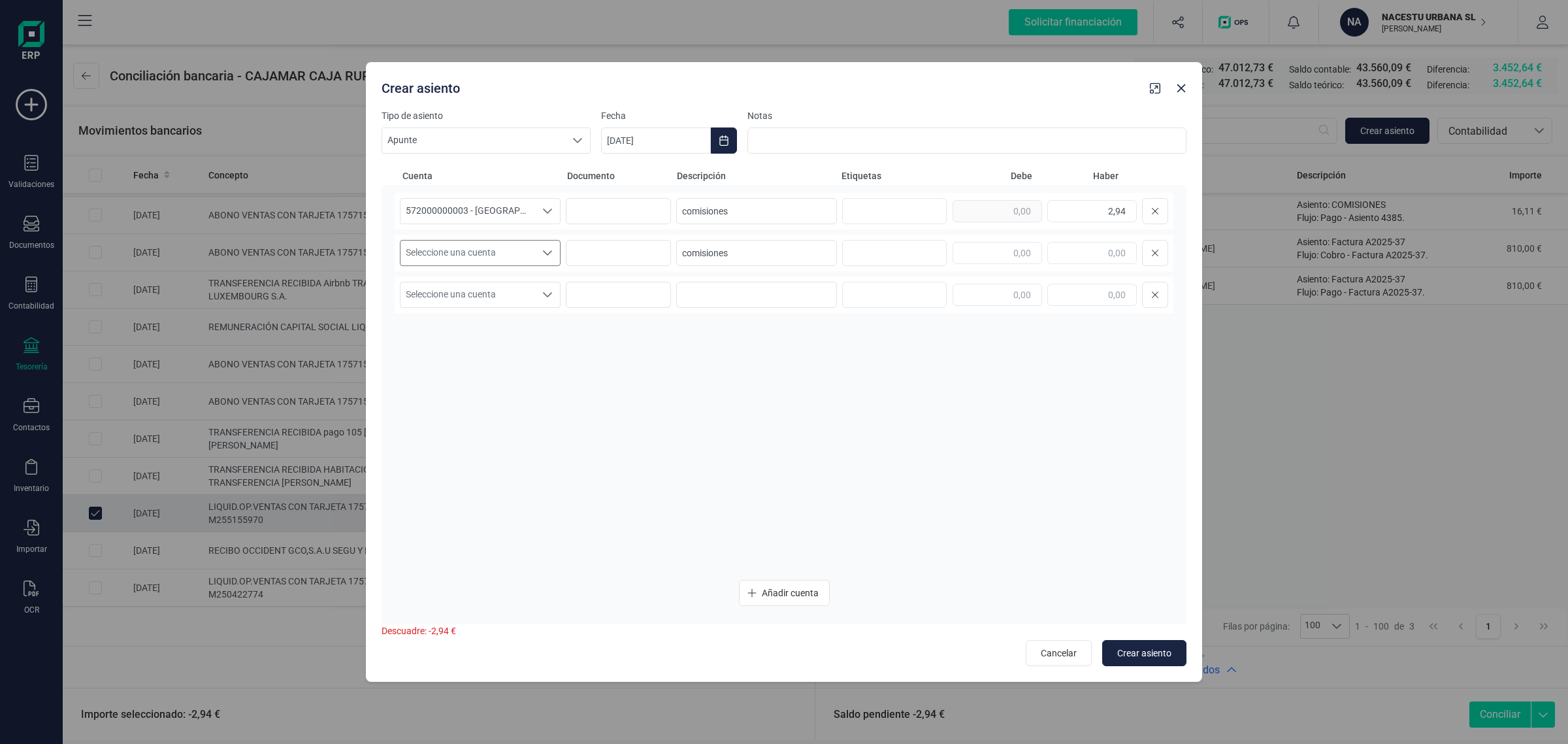
click at [468, 246] on span "Seleccione una cuenta" at bounding box center [468, 253] width 135 height 25
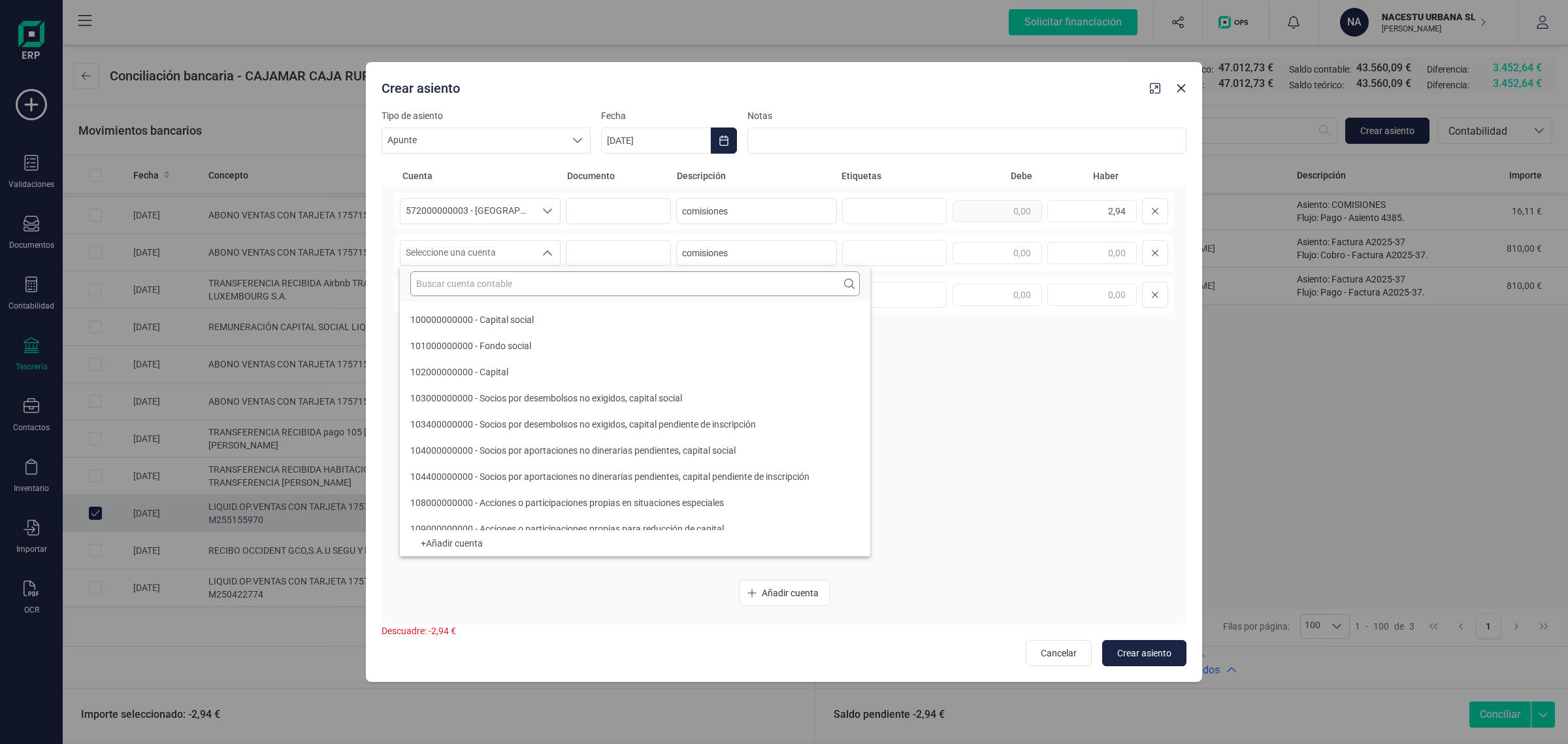
click at [441, 286] on input "text" at bounding box center [634, 283] width 450 height 25
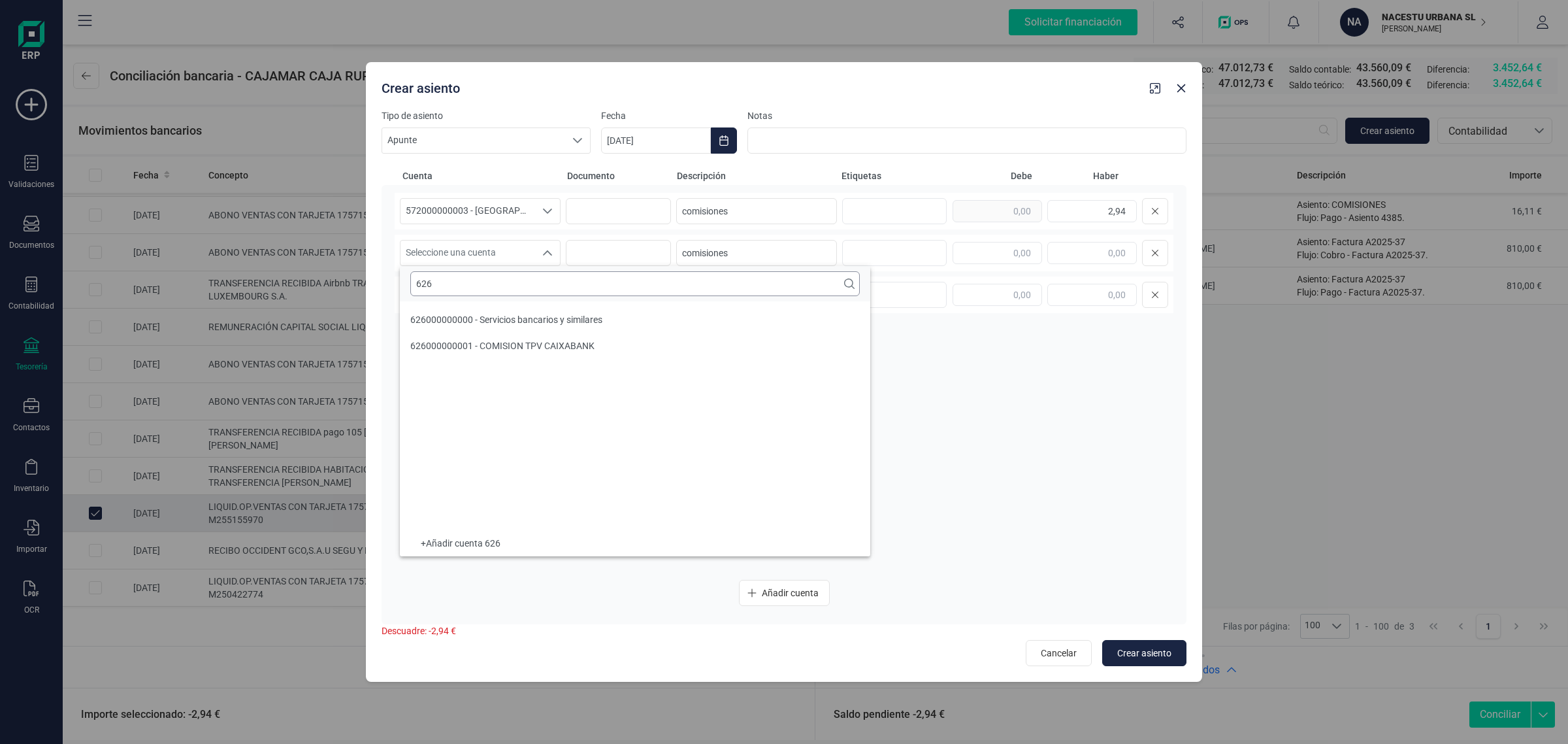
scroll to position [0, 0]
type input "626"
click at [482, 317] on span "626000000000 - Servicios bancarios y similares" at bounding box center [506, 319] width 192 height 11
drag, startPoint x: 1079, startPoint y: 214, endPoint x: 1147, endPoint y: 214, distance: 68.0
click at [1147, 214] on div "2,94" at bounding box center [1060, 211] width 216 height 26
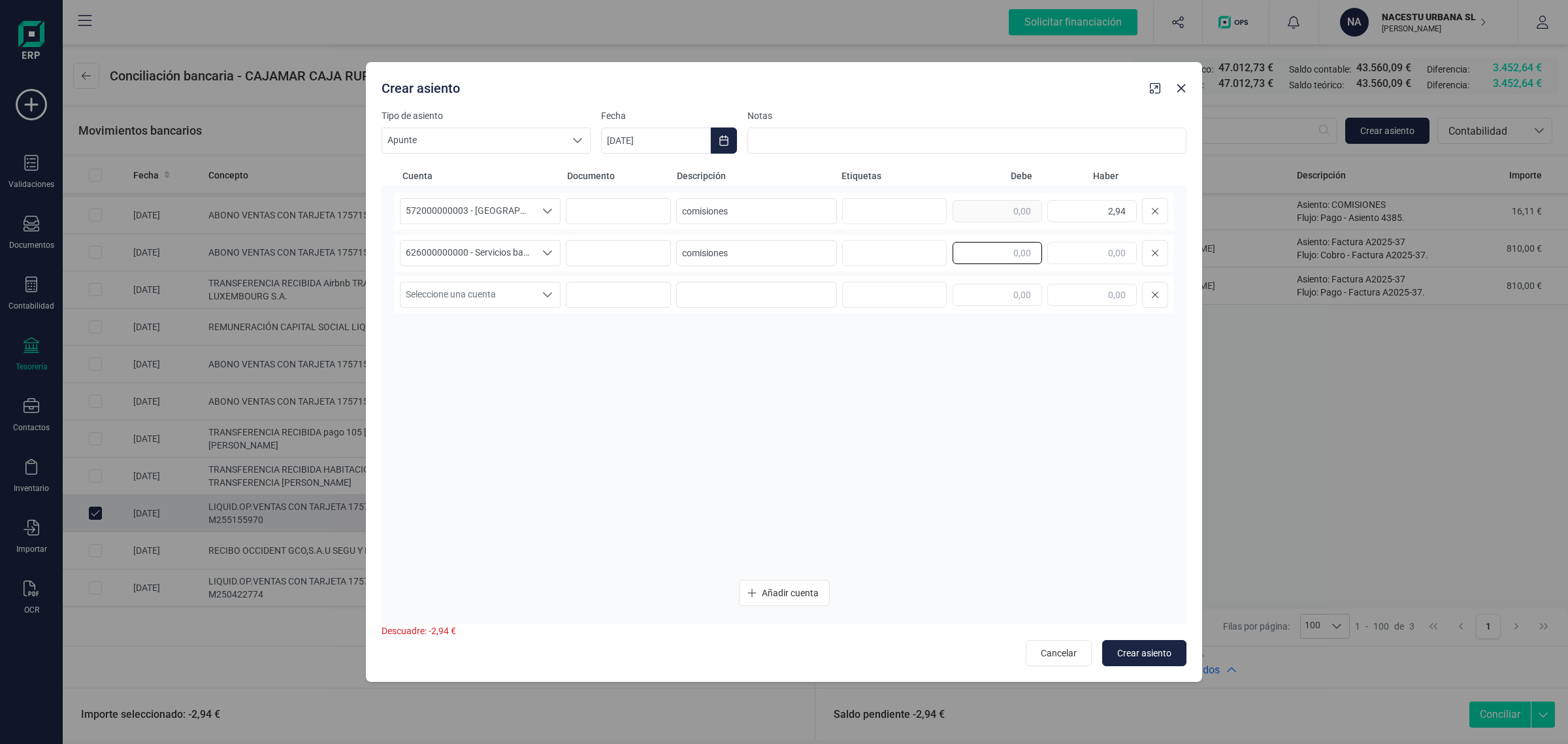
click at [1000, 243] on input "text" at bounding box center [997, 253] width 89 height 22
paste input "2,94"
type input "2,94"
click at [722, 137] on icon "Choose Date" at bounding box center [724, 140] width 9 height 11
click at [801, 293] on span "11" at bounding box center [797, 293] width 26 height 26
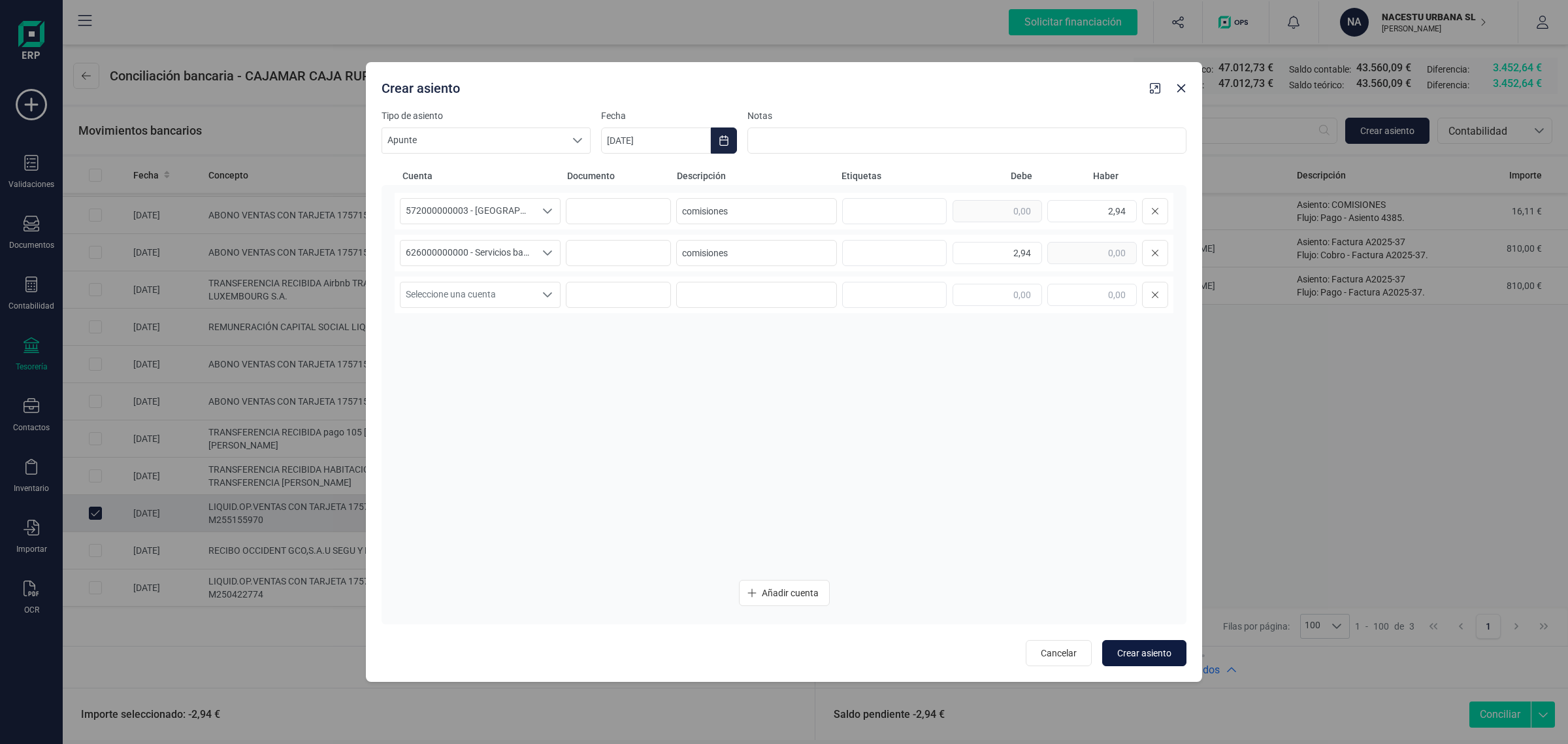
click at [1135, 657] on span "Crear asiento" at bounding box center [1144, 653] width 54 height 13
type input "[DATE]"
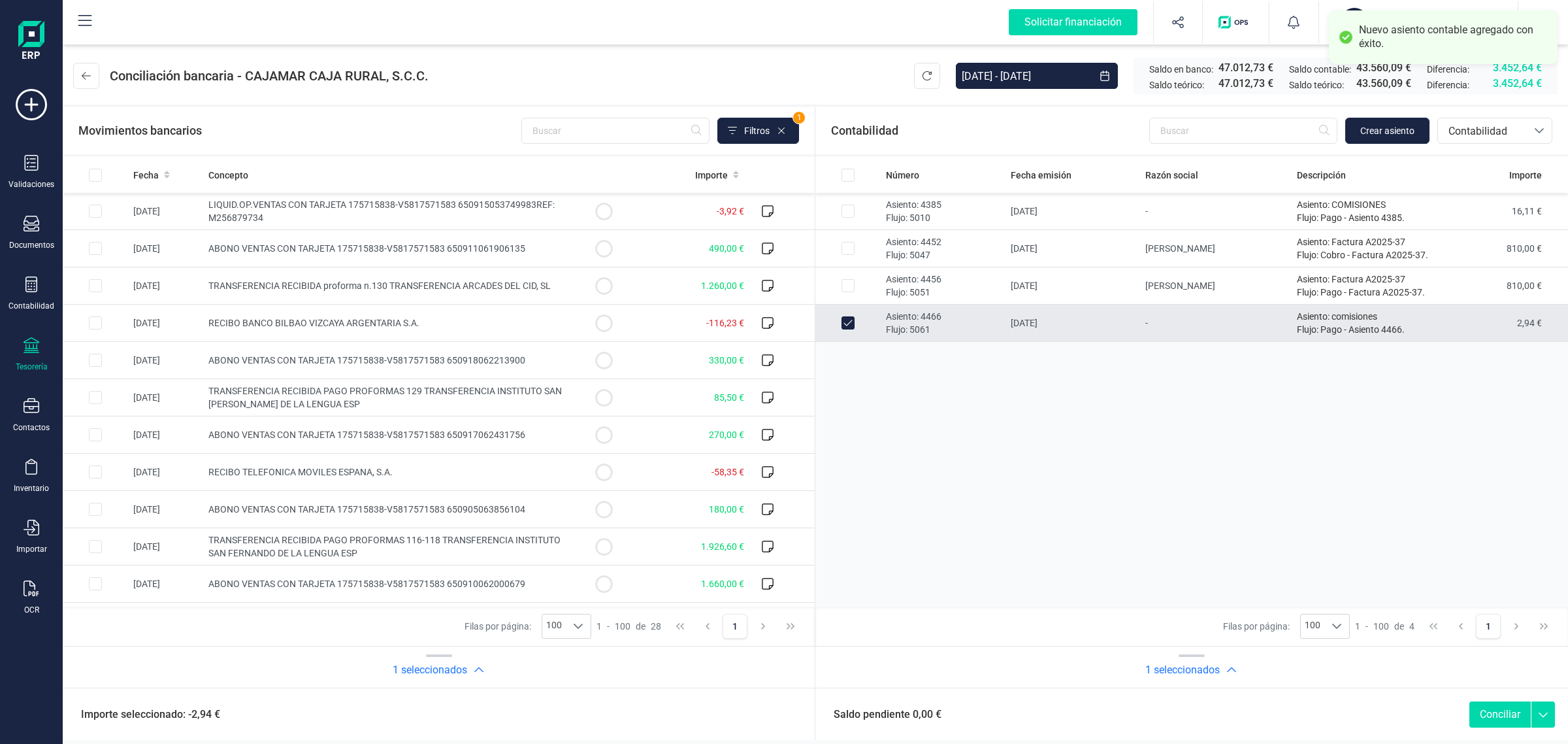
click at [1505, 712] on button "Conciliar" at bounding box center [1500, 714] width 61 height 26
checkbox input "false"
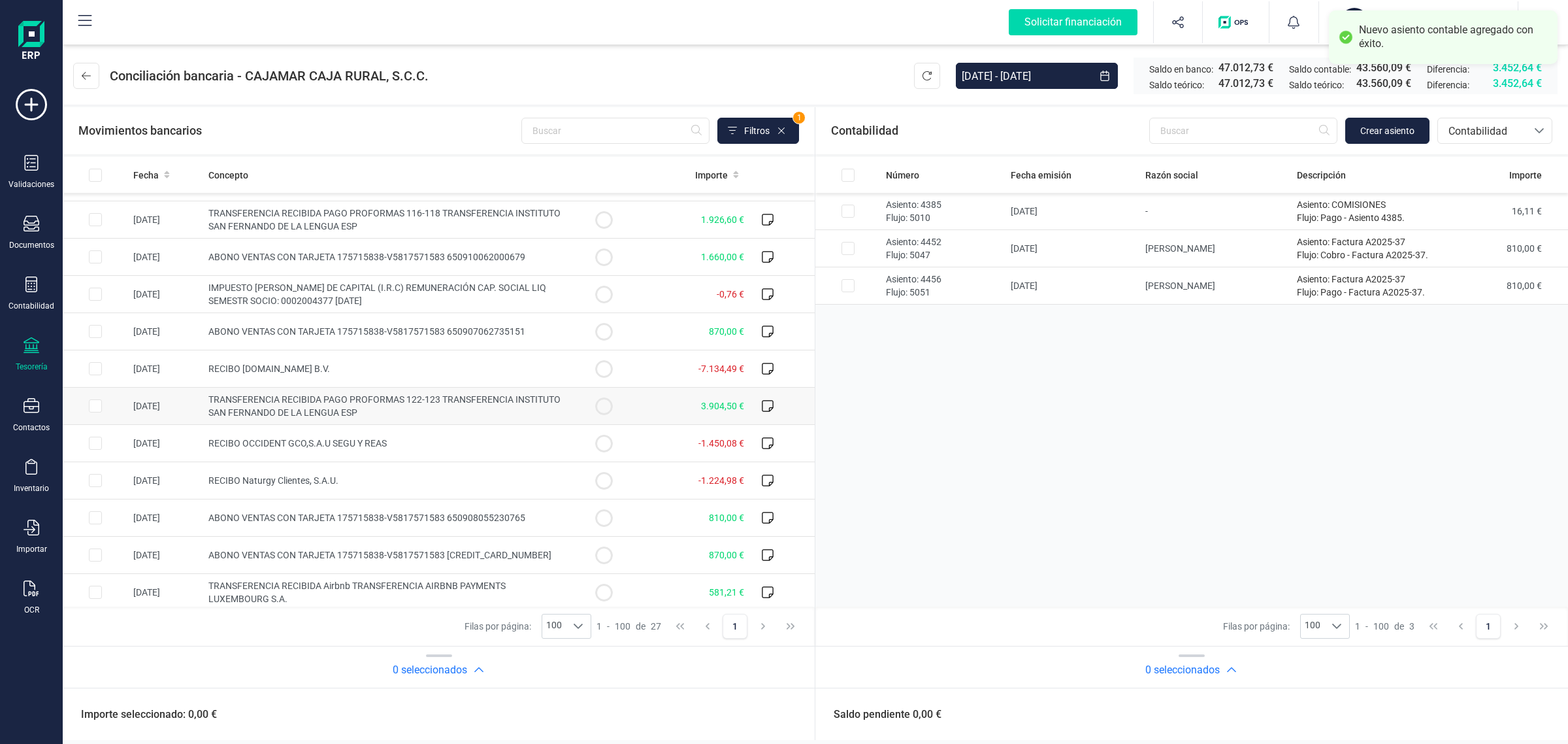
scroll to position [596, 0]
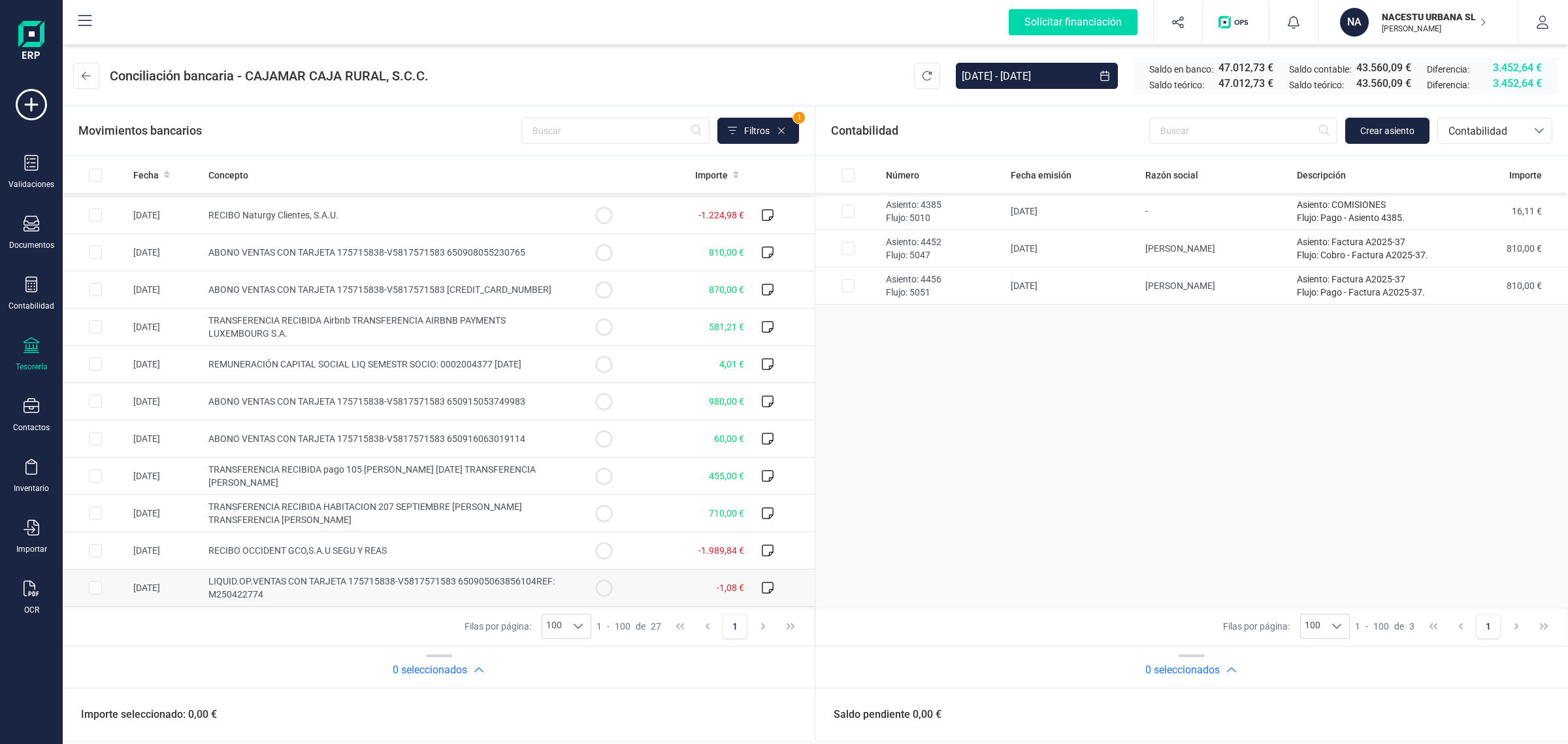
click at [249, 590] on span "LIQUID.OP.VENTAS CON TARJETA 175715838-V5817571583 650905063856104REF: M2504227…" at bounding box center [381, 587] width 346 height 24
checkbox input "true"
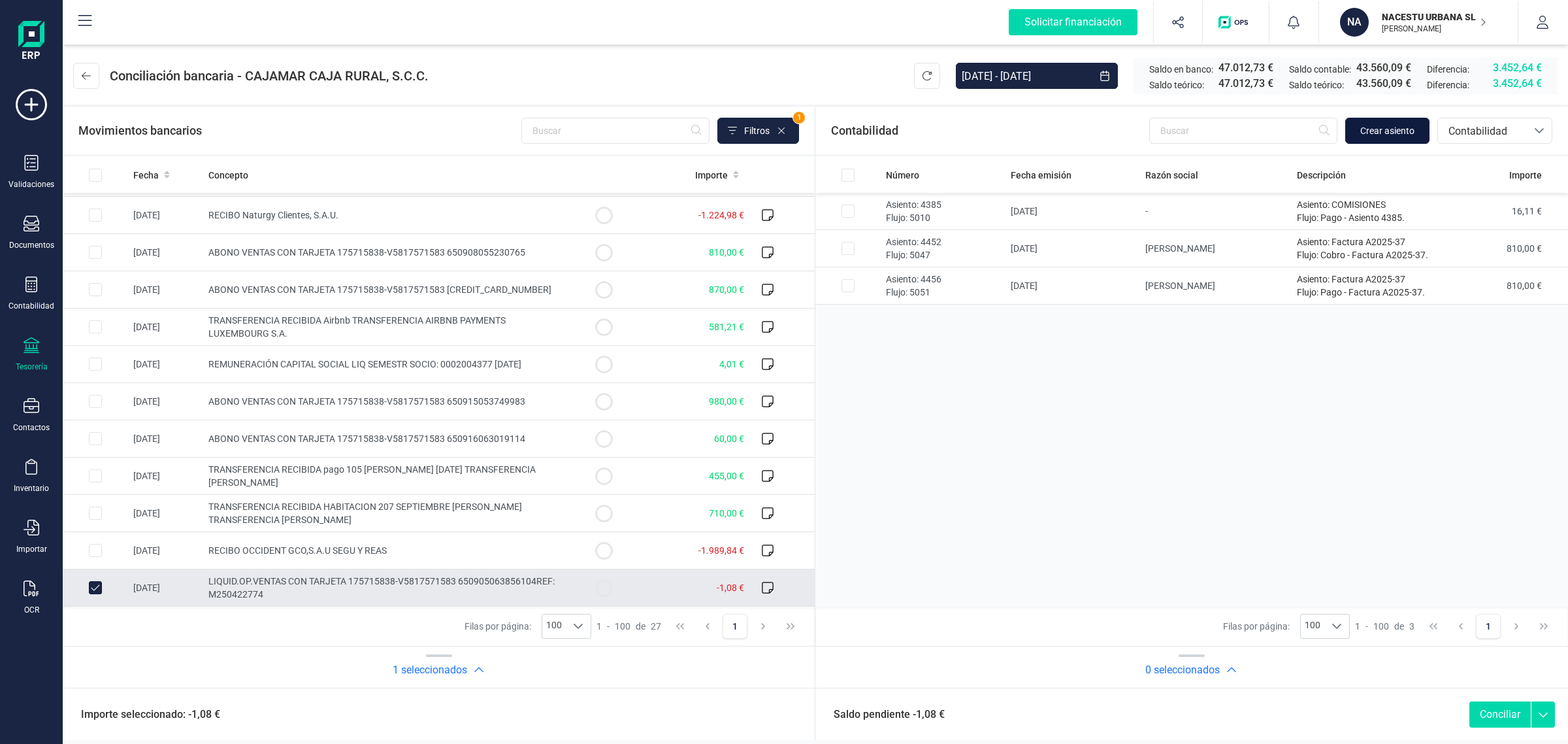
click at [1367, 131] on span "Crear asiento" at bounding box center [1387, 131] width 54 height 13
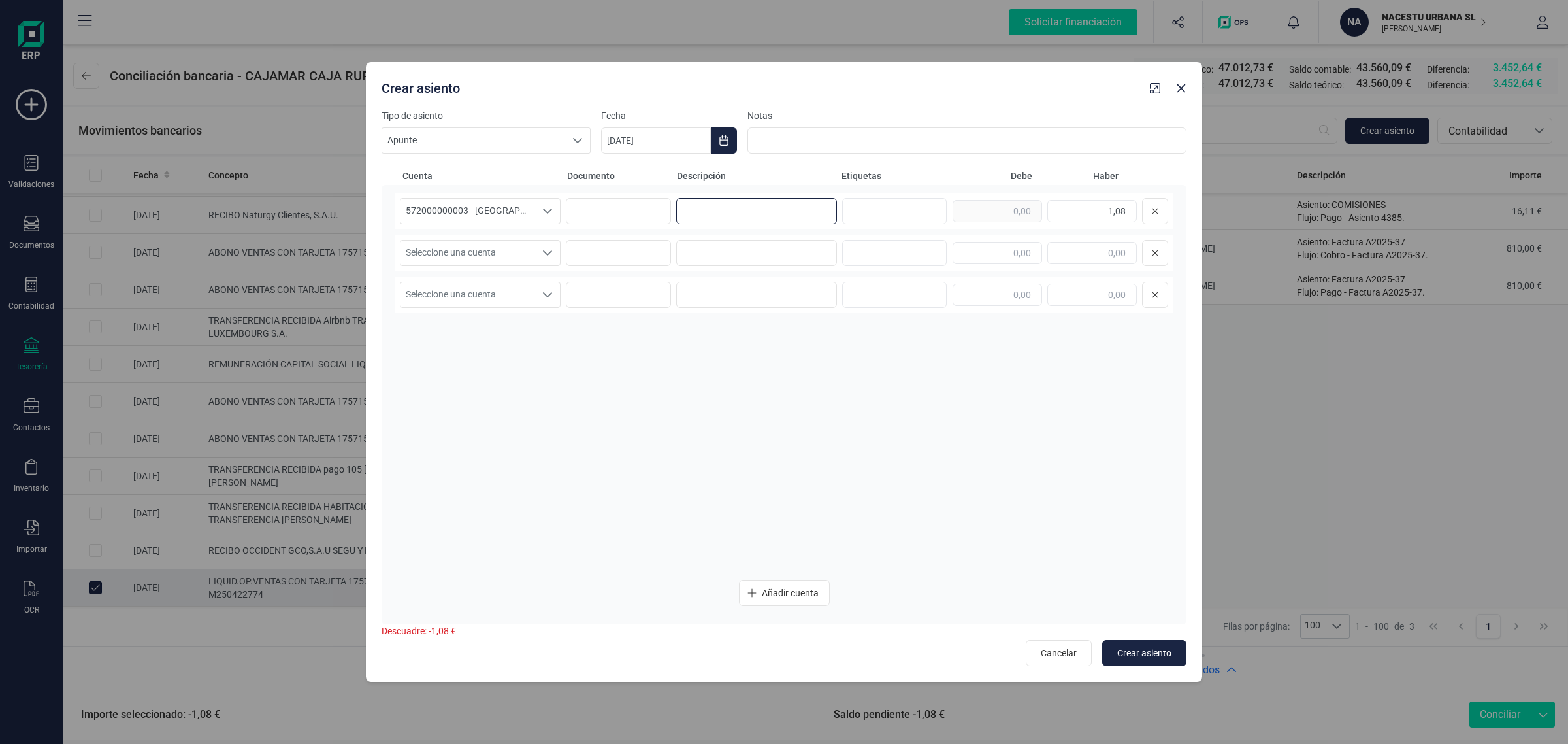
click at [678, 211] on input at bounding box center [756, 211] width 160 height 26
paste input "2,94"
drag, startPoint x: 647, startPoint y: 214, endPoint x: 583, endPoint y: 212, distance: 64.0
click at [438, 218] on div "572000000003 - [GEOGRAPHIC_DATA] -1579 572000000003 - [GEOGRAPHIC_DATA] -1579 5…" at bounding box center [784, 211] width 779 height 37
type input "c"
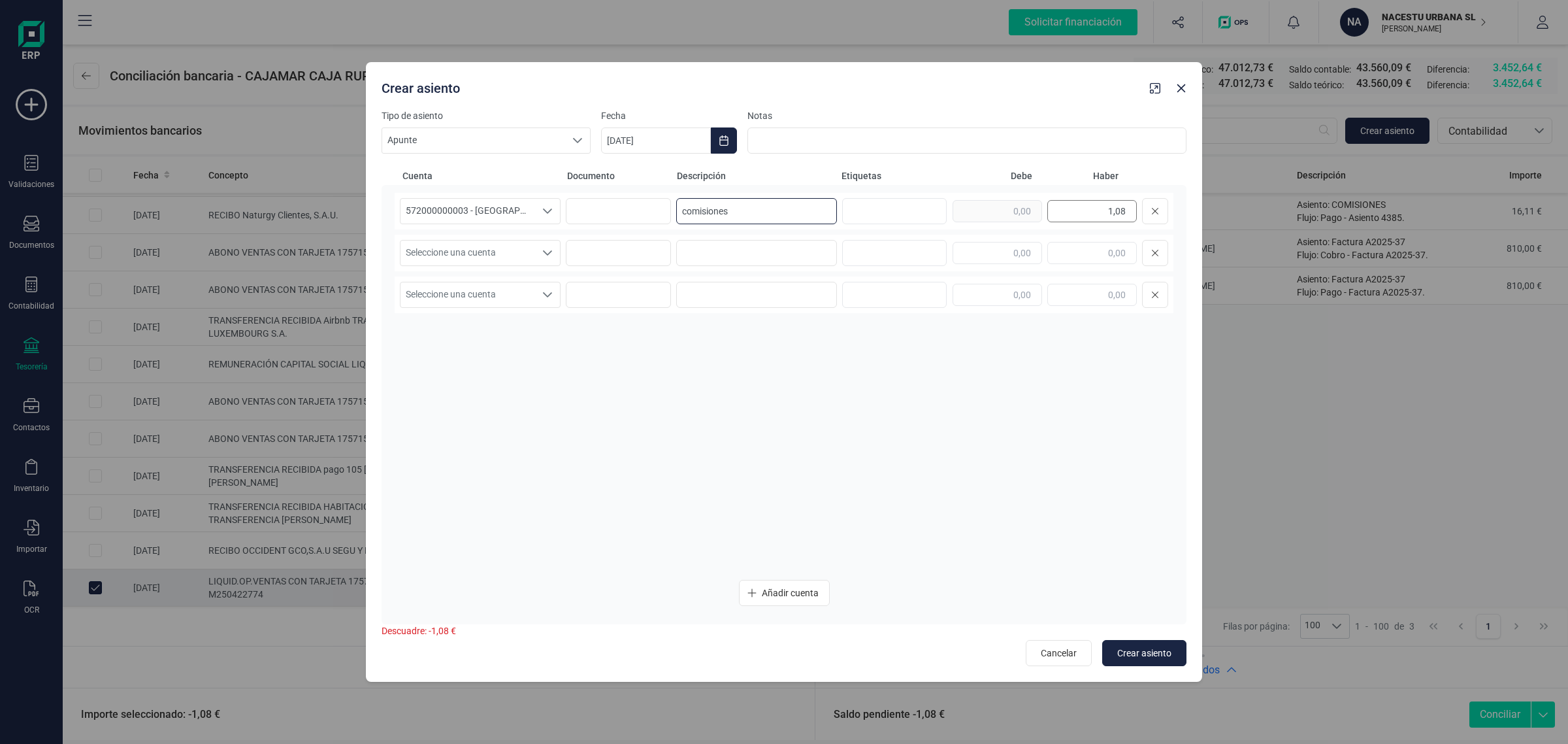
type input "comisiones"
drag, startPoint x: 1101, startPoint y: 213, endPoint x: 1199, endPoint y: 219, distance: 98.2
click at [1199, 219] on div "Tipo de asiento Apunte Apunte Apunte Fecha [DATE] Notas Cuenta Documento Descri…" at bounding box center [784, 396] width 837 height 573
click at [979, 253] on input "text" at bounding box center [997, 253] width 89 height 22
paste input "1,08"
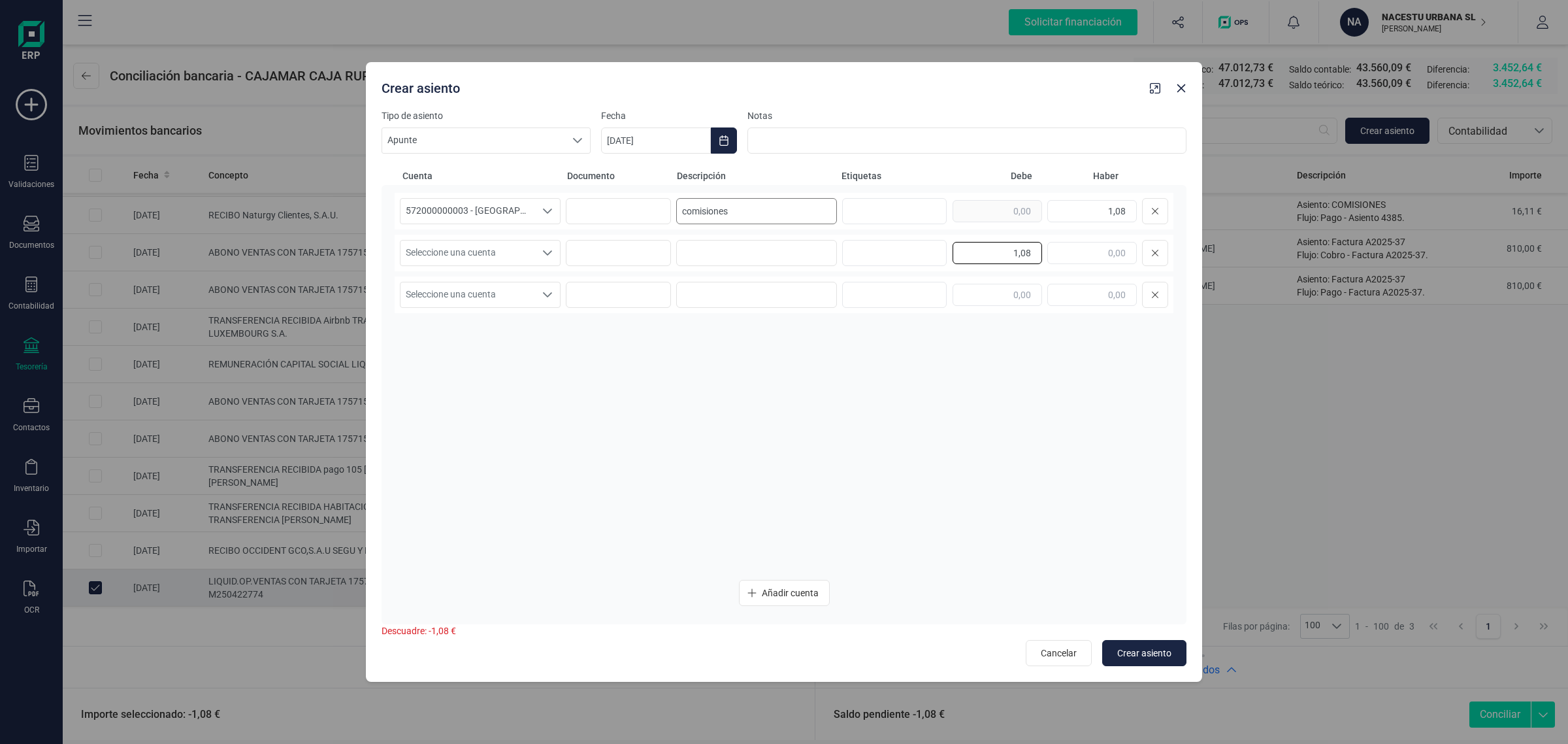
type input "1,08"
drag, startPoint x: 771, startPoint y: 213, endPoint x: 634, endPoint y: 227, distance: 137.7
click at [634, 227] on div "572000000003 - [GEOGRAPHIC_DATA] -1579 572000000003 - [GEOGRAPHIC_DATA] -1579 5…" at bounding box center [784, 211] width 779 height 37
click at [748, 235] on div "Seleccione una cuenta Seleccione una cuenta 1,08" at bounding box center [784, 253] width 779 height 37
drag, startPoint x: 732, startPoint y: 253, endPoint x: 725, endPoint y: 253, distance: 7.0
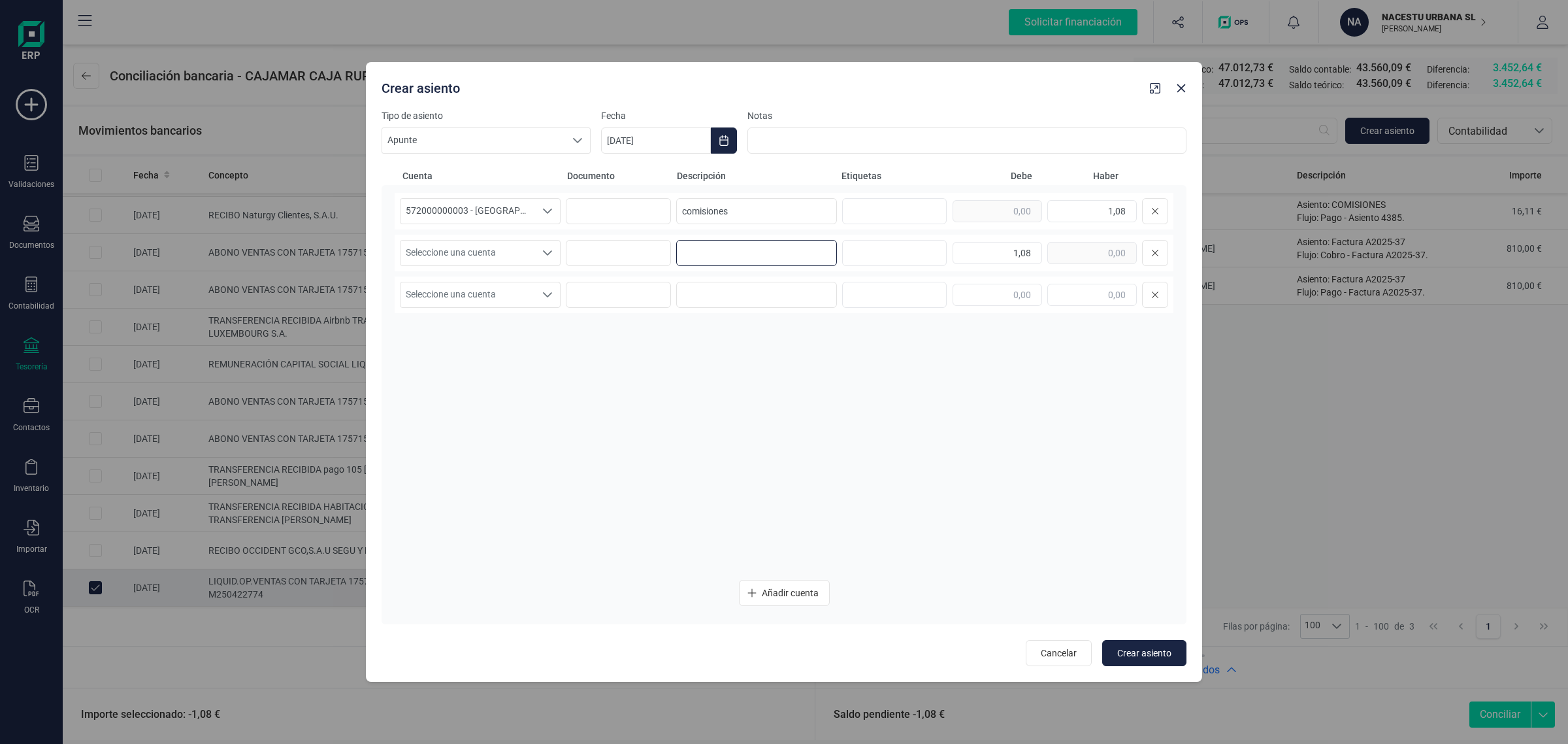
click at [731, 253] on input at bounding box center [756, 253] width 160 height 26
paste input "comisiones"
type input "comisiones"
click at [446, 248] on span "Seleccione una cuenta" at bounding box center [468, 253] width 135 height 25
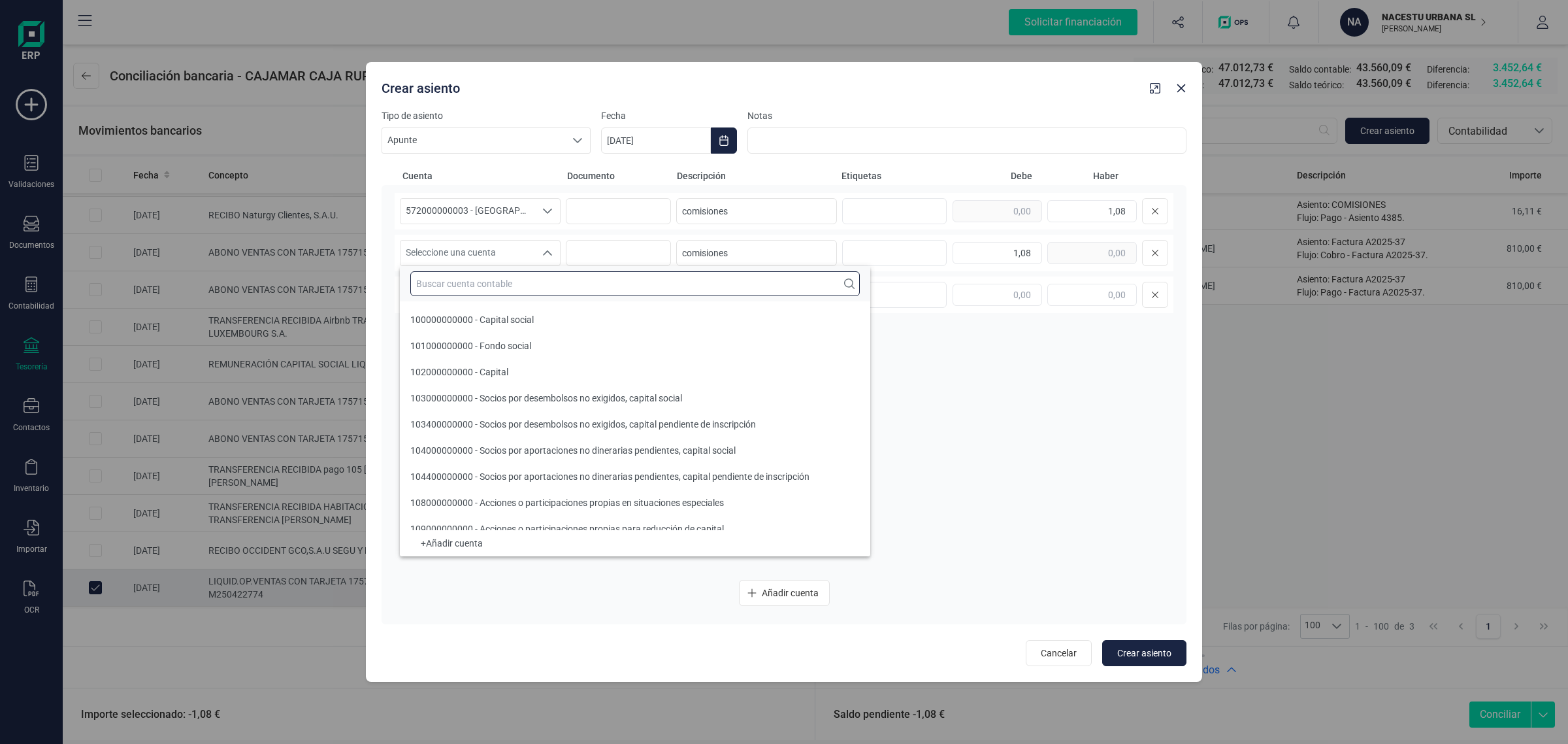
click at [432, 289] on input "text" at bounding box center [634, 283] width 450 height 25
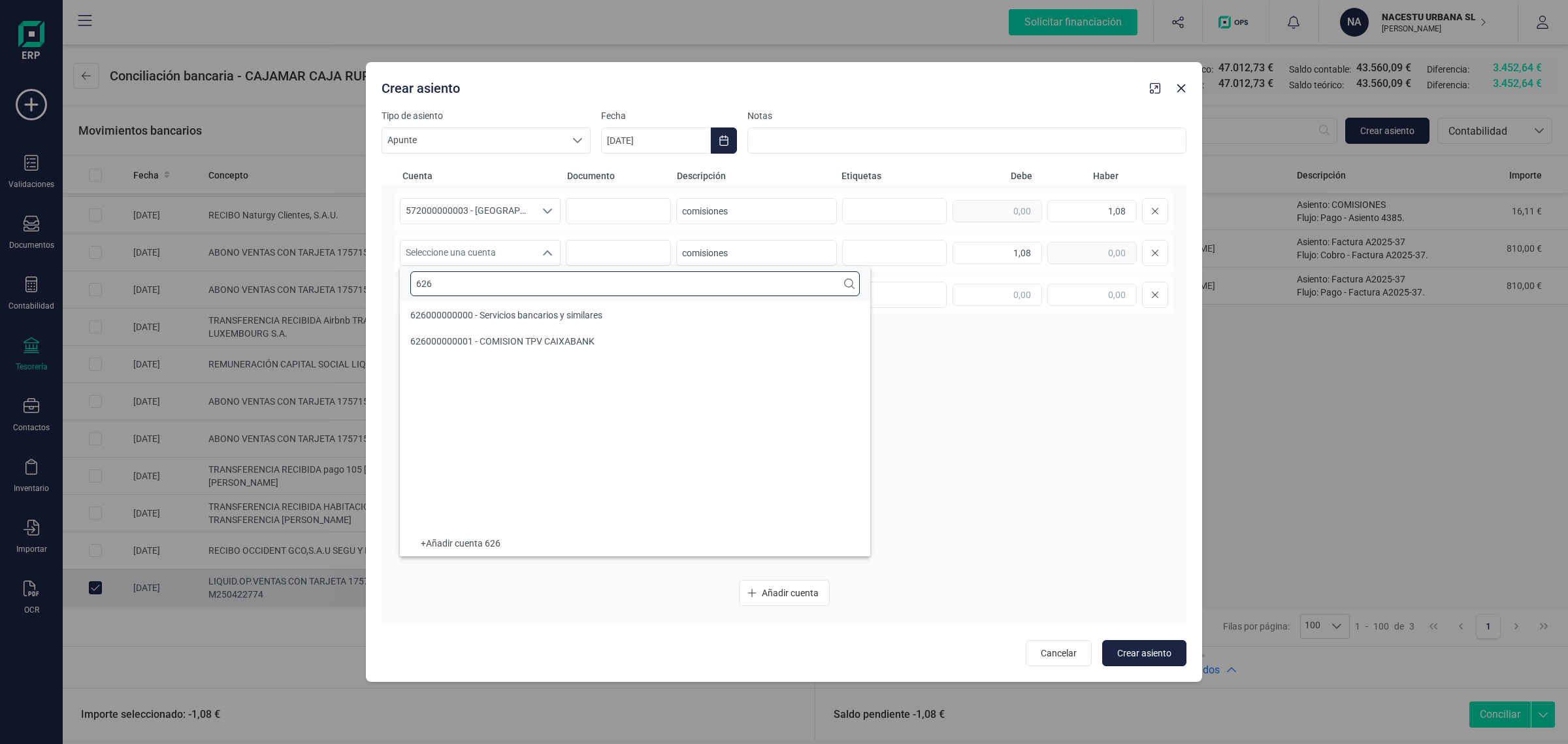
scroll to position [0, 0]
type input "626"
click at [470, 317] on span "626000000000 - Servicios bancarios y similares" at bounding box center [506, 319] width 192 height 11
click at [727, 132] on button "Choose Date" at bounding box center [724, 140] width 26 height 26
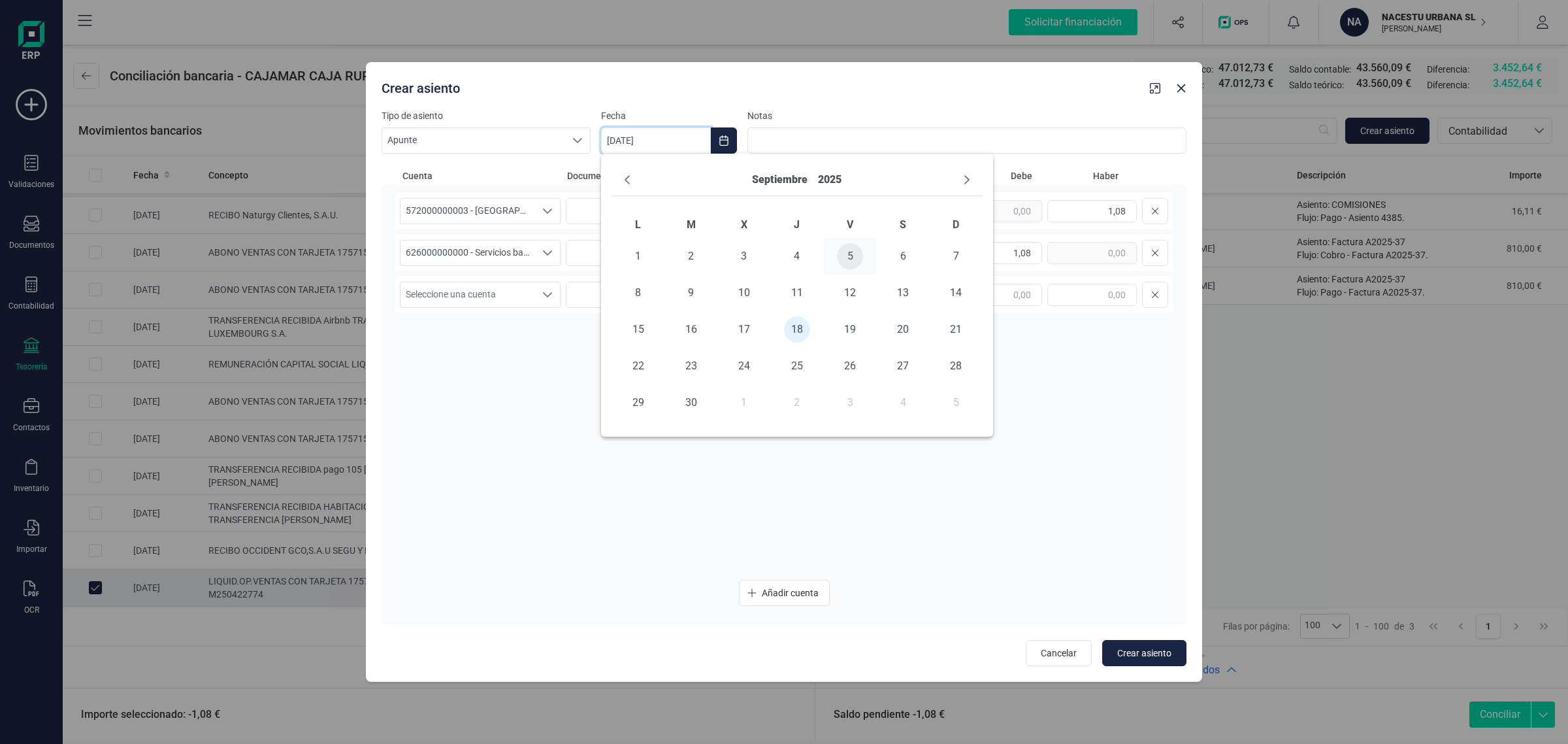
click at [848, 253] on span "5" at bounding box center [850, 256] width 26 height 26
type input "[DATE]"
click at [813, 453] on div "572000000003 - CAJAMAR -1579 572000000003 - [GEOGRAPHIC_DATA] -1579 57200000000…" at bounding box center [784, 381] width 779 height 376
click at [1132, 652] on span "Crear asiento" at bounding box center [1144, 653] width 54 height 13
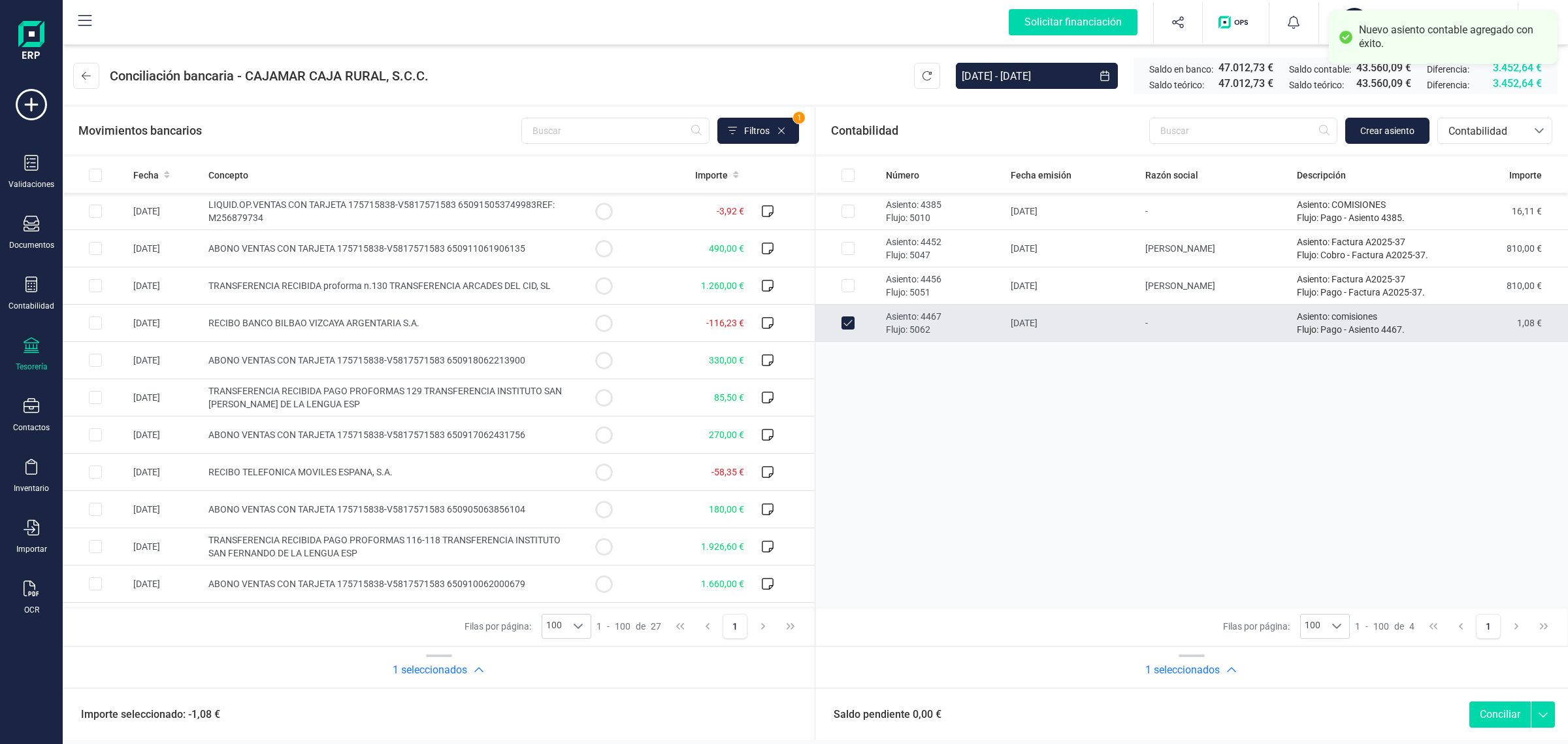
click at [1502, 714] on button "Conciliar" at bounding box center [1500, 714] width 61 height 26
checkbox input "false"
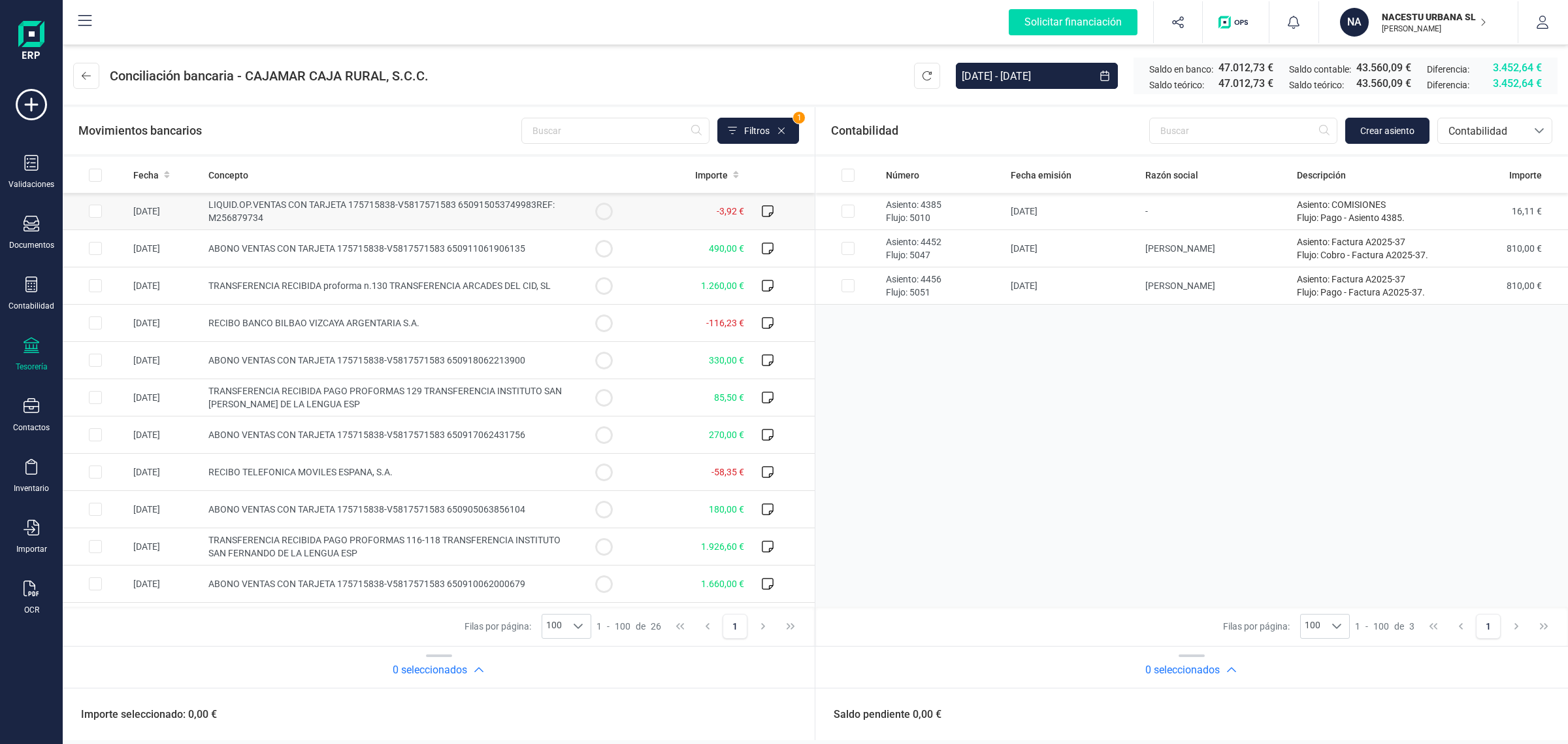
click at [425, 213] on td "LIQUID.OP.VENTAS CON TARJETA 175715838-V5817571583 650915053749983REF: M2568797…" at bounding box center [387, 212] width 368 height 37
checkbox input "true"
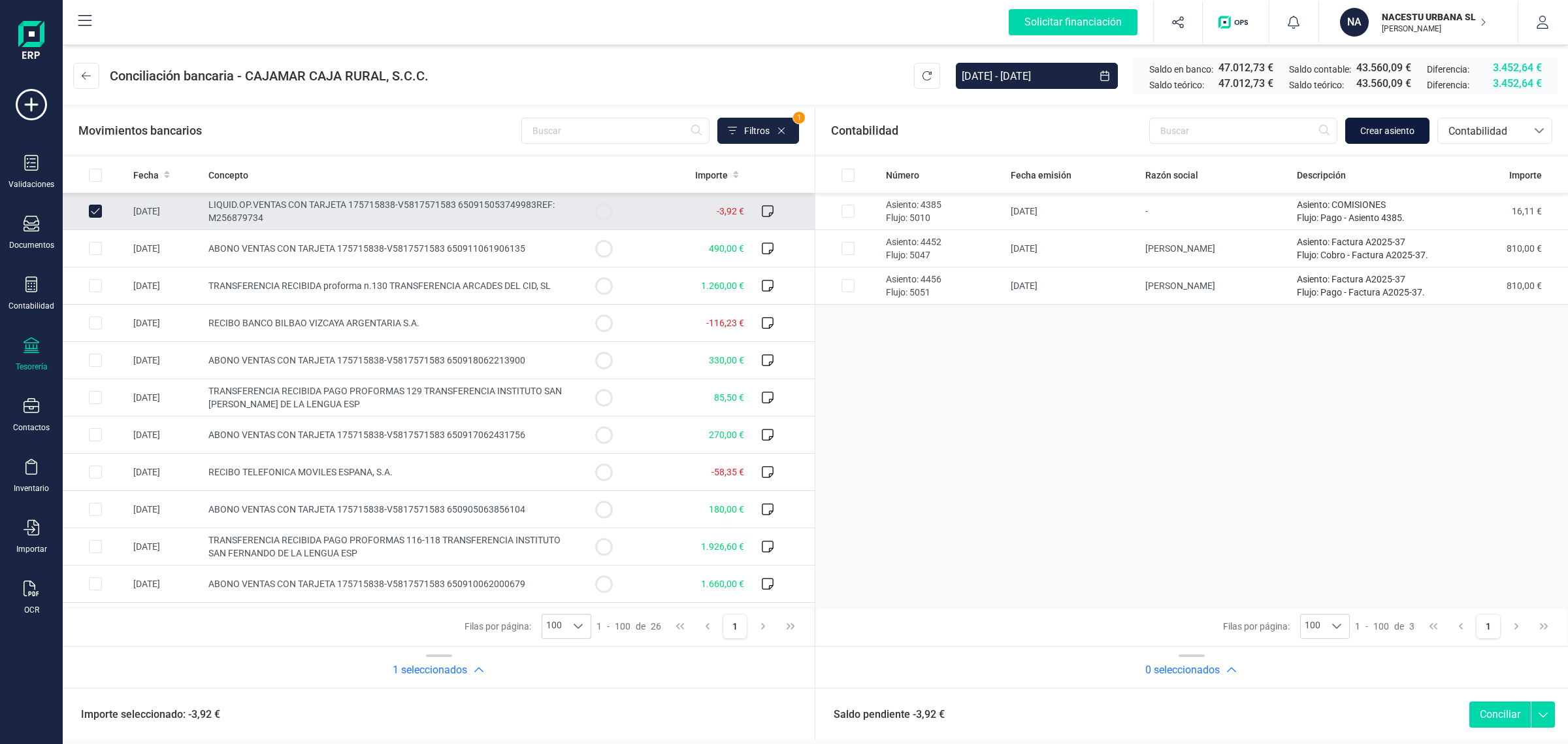
click at [1400, 132] on span "Crear asiento" at bounding box center [1387, 131] width 54 height 13
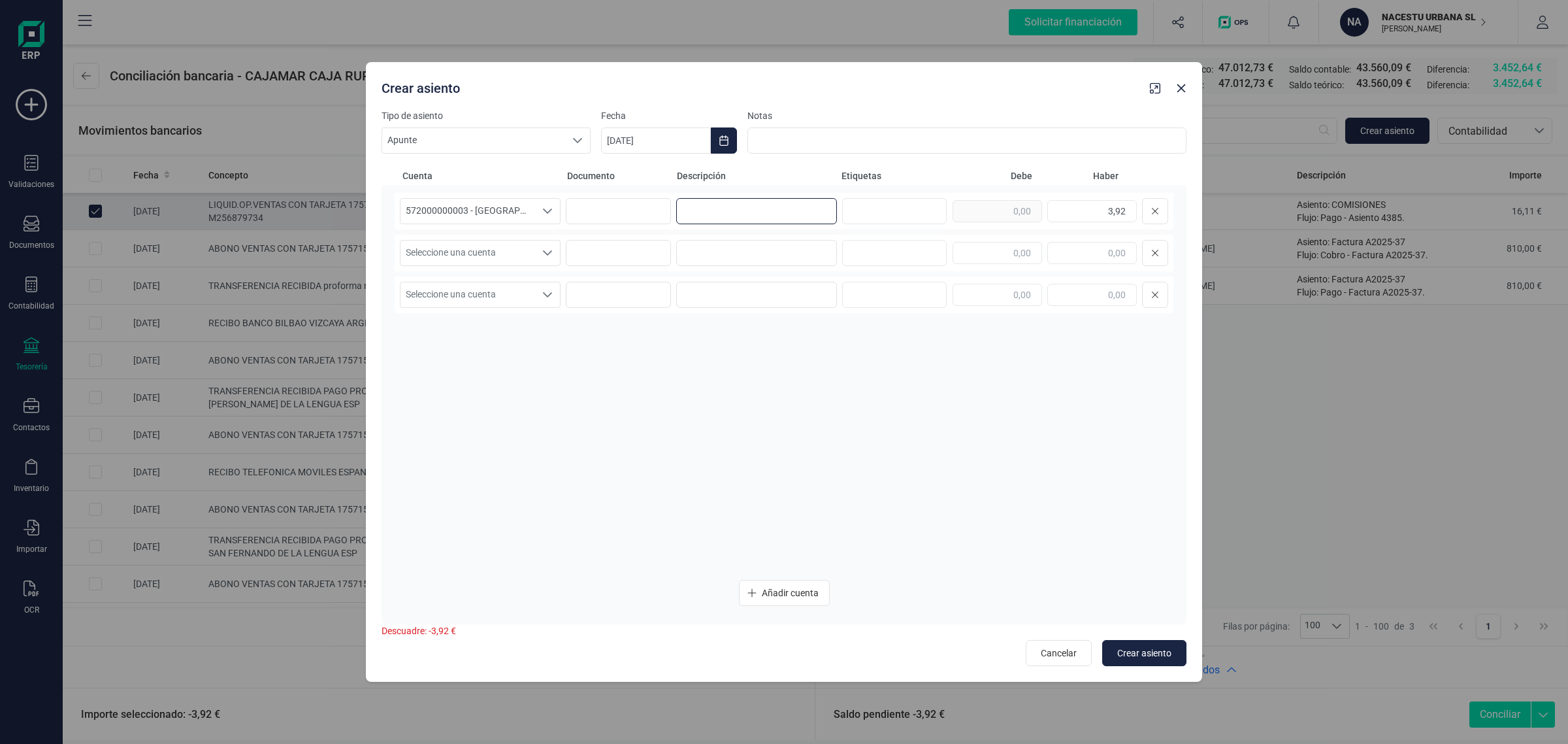
click at [739, 204] on input at bounding box center [756, 211] width 160 height 26
paste input "comisiones"
type input "comisiones"
drag, startPoint x: 1088, startPoint y: 211, endPoint x: 1157, endPoint y: 213, distance: 69.0
click at [1157, 213] on div "3,92" at bounding box center [1060, 211] width 216 height 26
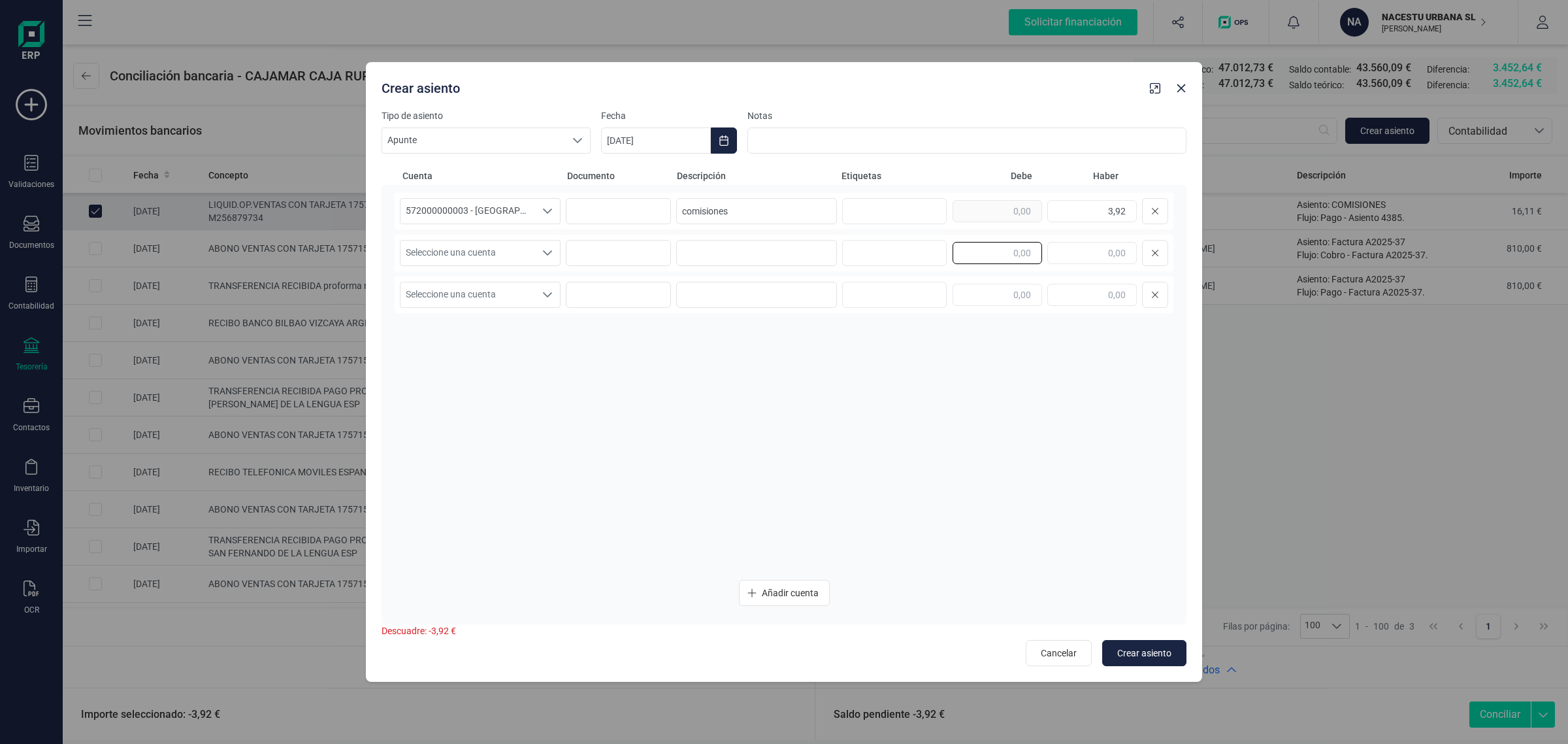
click at [988, 250] on input "text" at bounding box center [997, 253] width 89 height 22
paste input "3,92"
type input "3,92"
drag, startPoint x: 781, startPoint y: 197, endPoint x: 614, endPoint y: 209, distance: 167.4
click at [614, 209] on div "572000000003 - [GEOGRAPHIC_DATA] -1579 572000000003 - [GEOGRAPHIC_DATA] -1579 5…" at bounding box center [784, 211] width 779 height 37
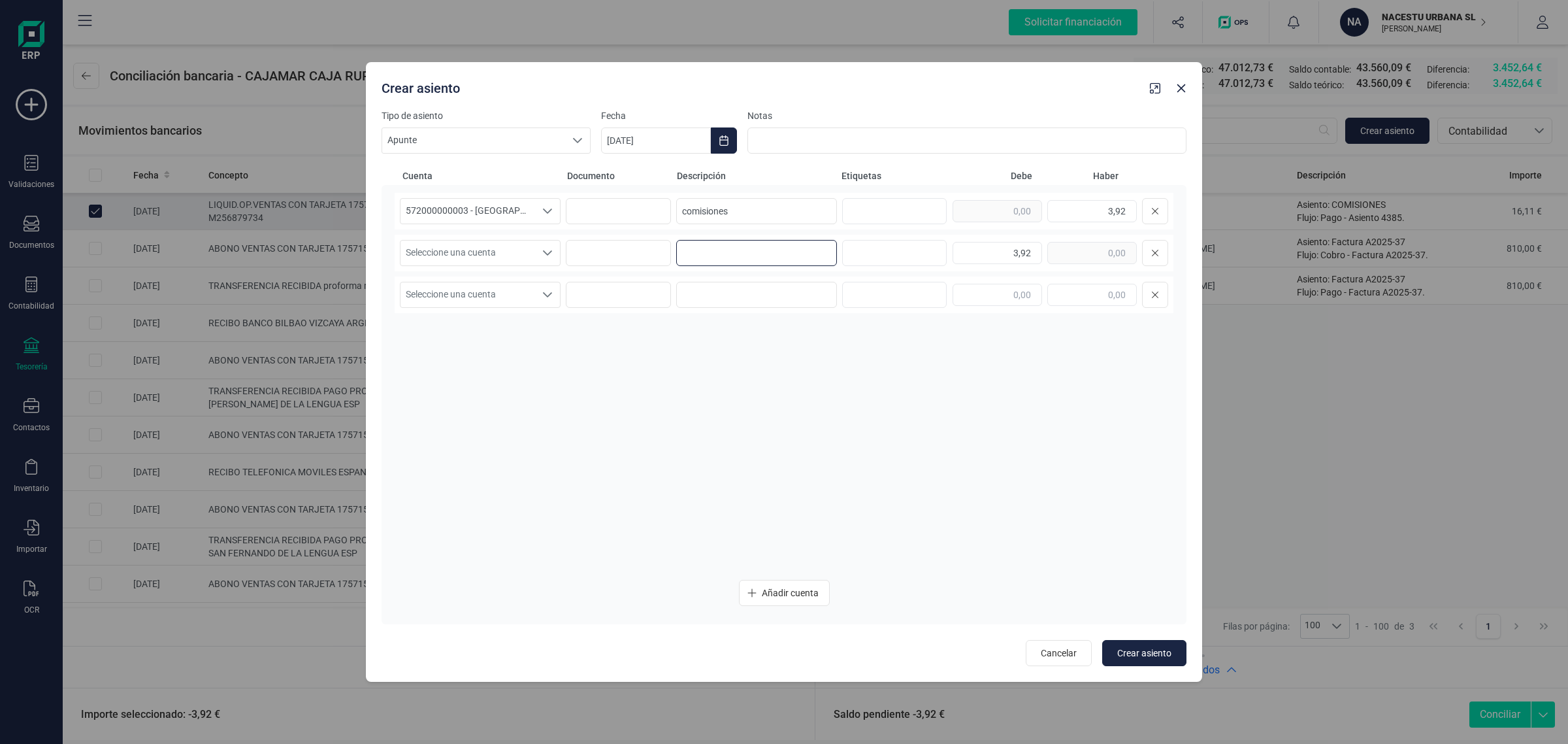
click at [710, 248] on input at bounding box center [756, 253] width 160 height 26
paste input "comisiones"
type input "comisiones"
click at [460, 246] on span "Seleccione una cuenta" at bounding box center [468, 253] width 135 height 25
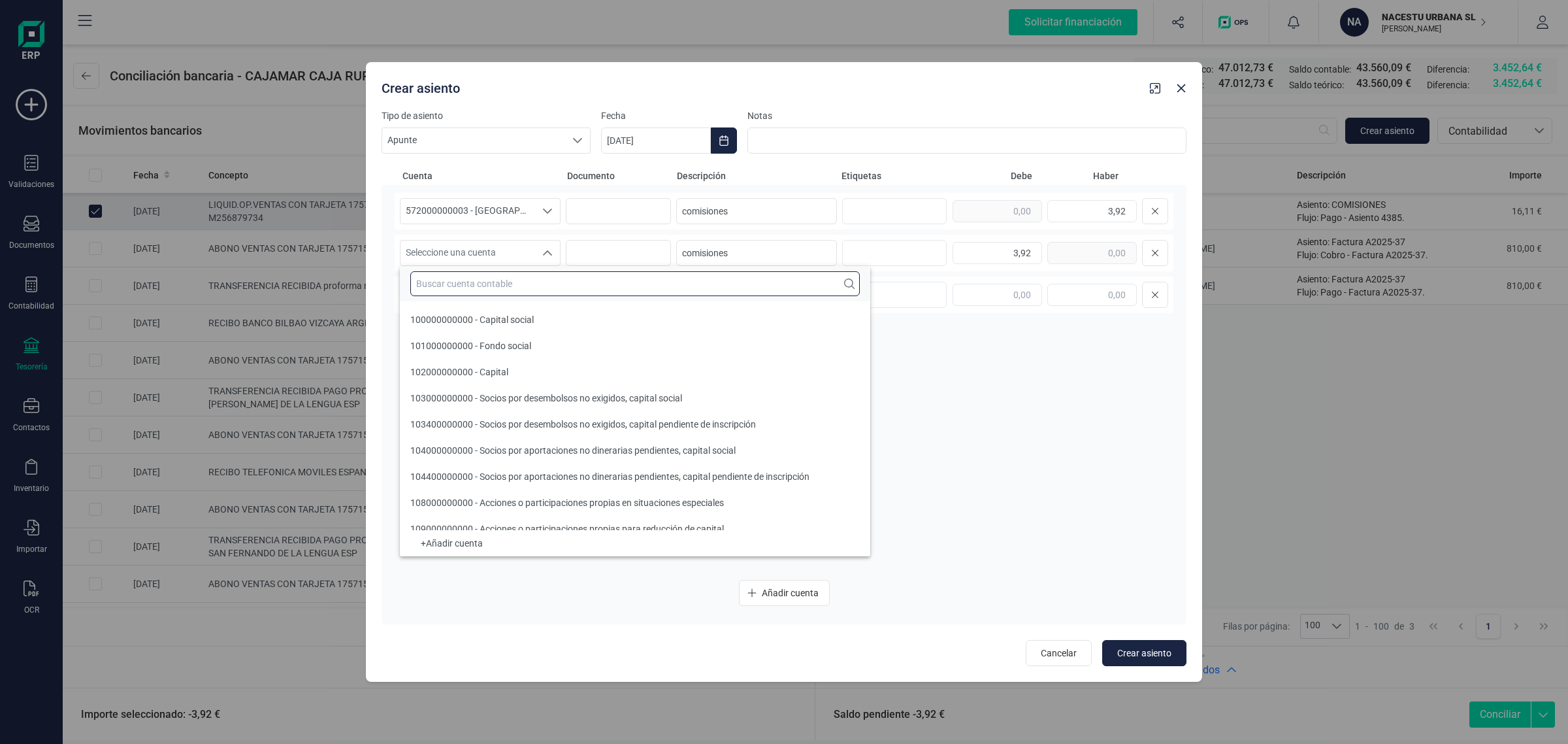
click at [432, 288] on input "text" at bounding box center [634, 283] width 450 height 25
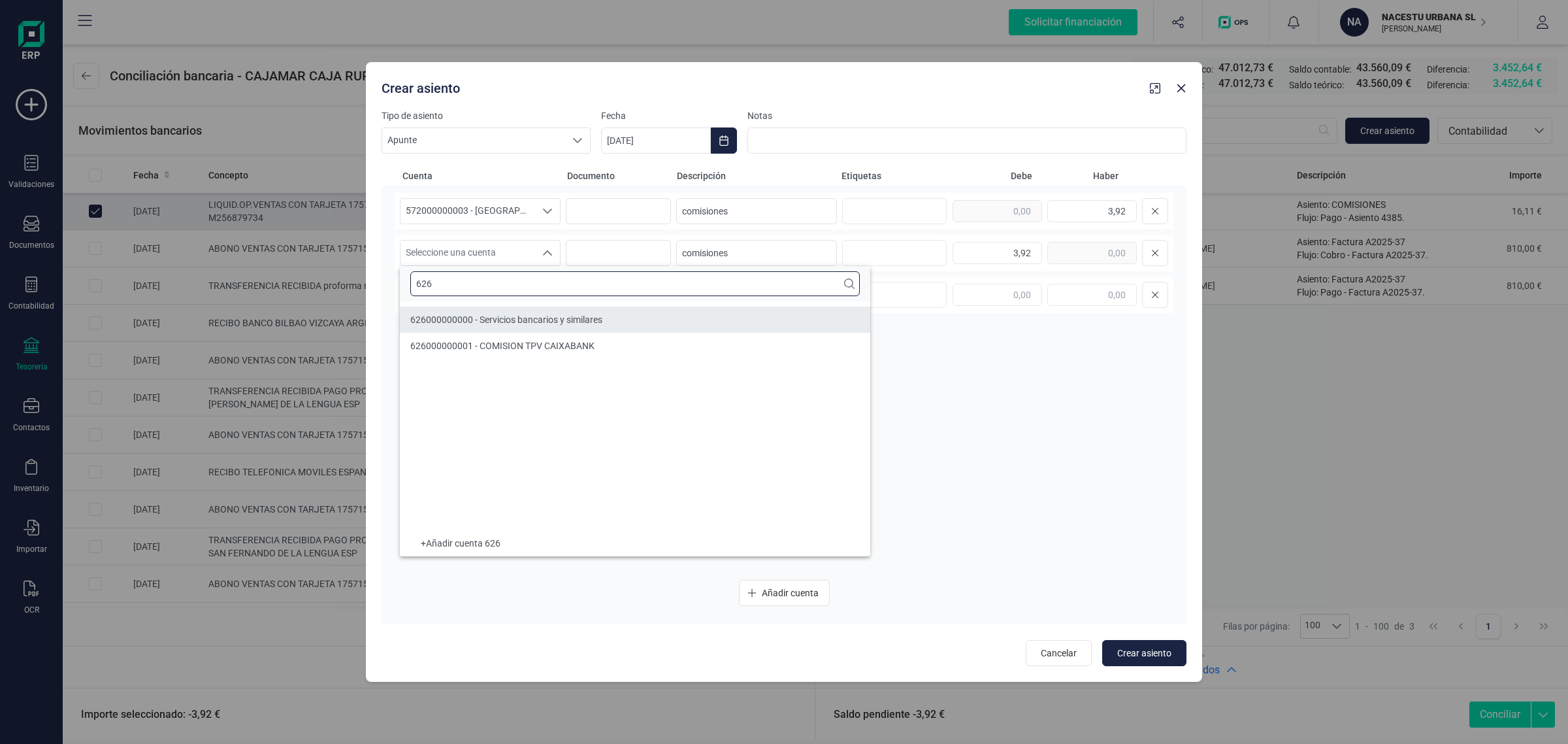
type input "626"
click at [478, 317] on span "626000000000 - Servicios bancarios y similares" at bounding box center [506, 319] width 192 height 11
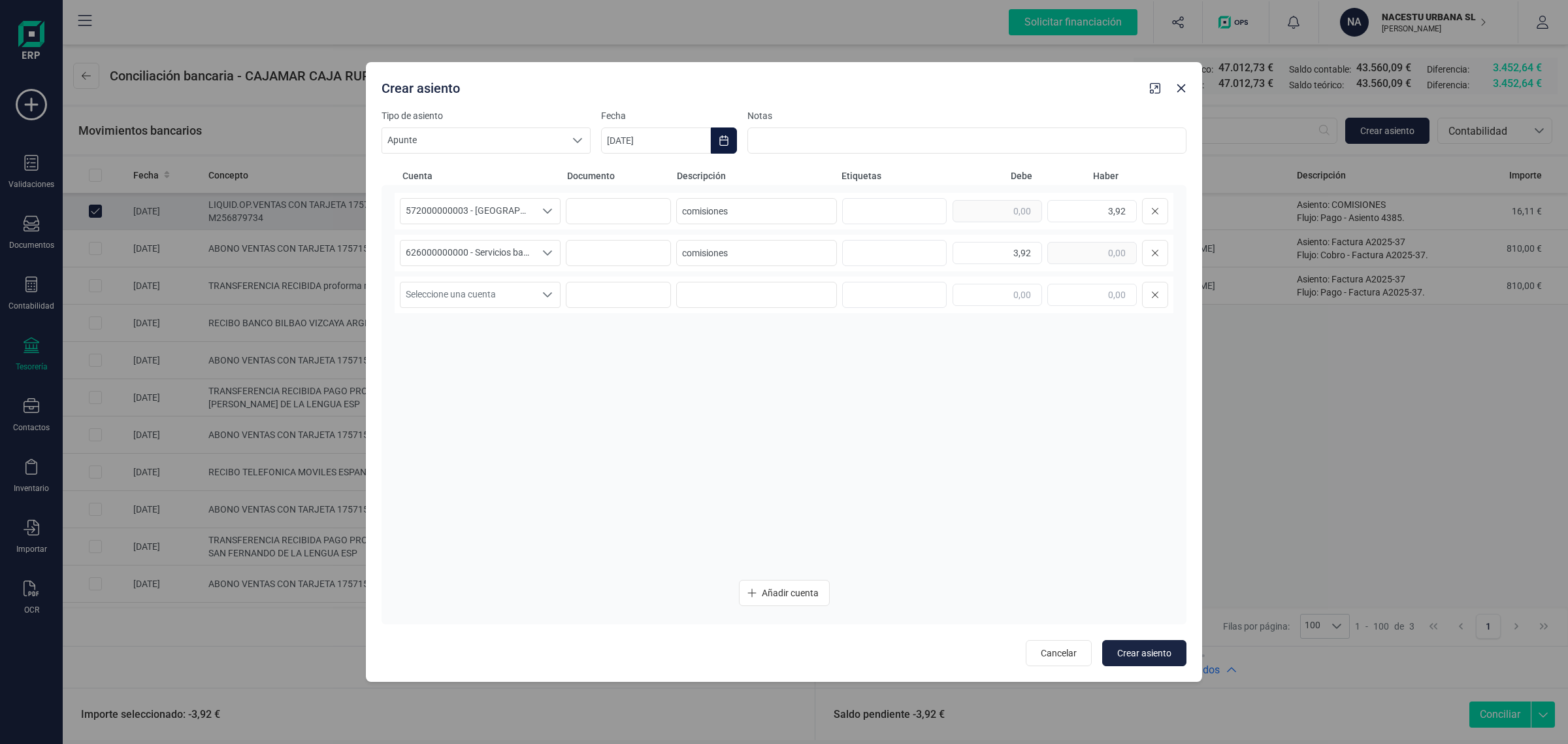
click at [713, 141] on button "Choose Date" at bounding box center [724, 140] width 26 height 26
click at [642, 325] on span "15" at bounding box center [638, 330] width 26 height 26
click at [546, 425] on div "572000000003 - CAJAMAR -1579 572000000003 - [GEOGRAPHIC_DATA] -1579 57200000000…" at bounding box center [784, 381] width 779 height 376
click at [1142, 651] on span "Crear asiento" at bounding box center [1144, 653] width 54 height 13
type input "[DATE]"
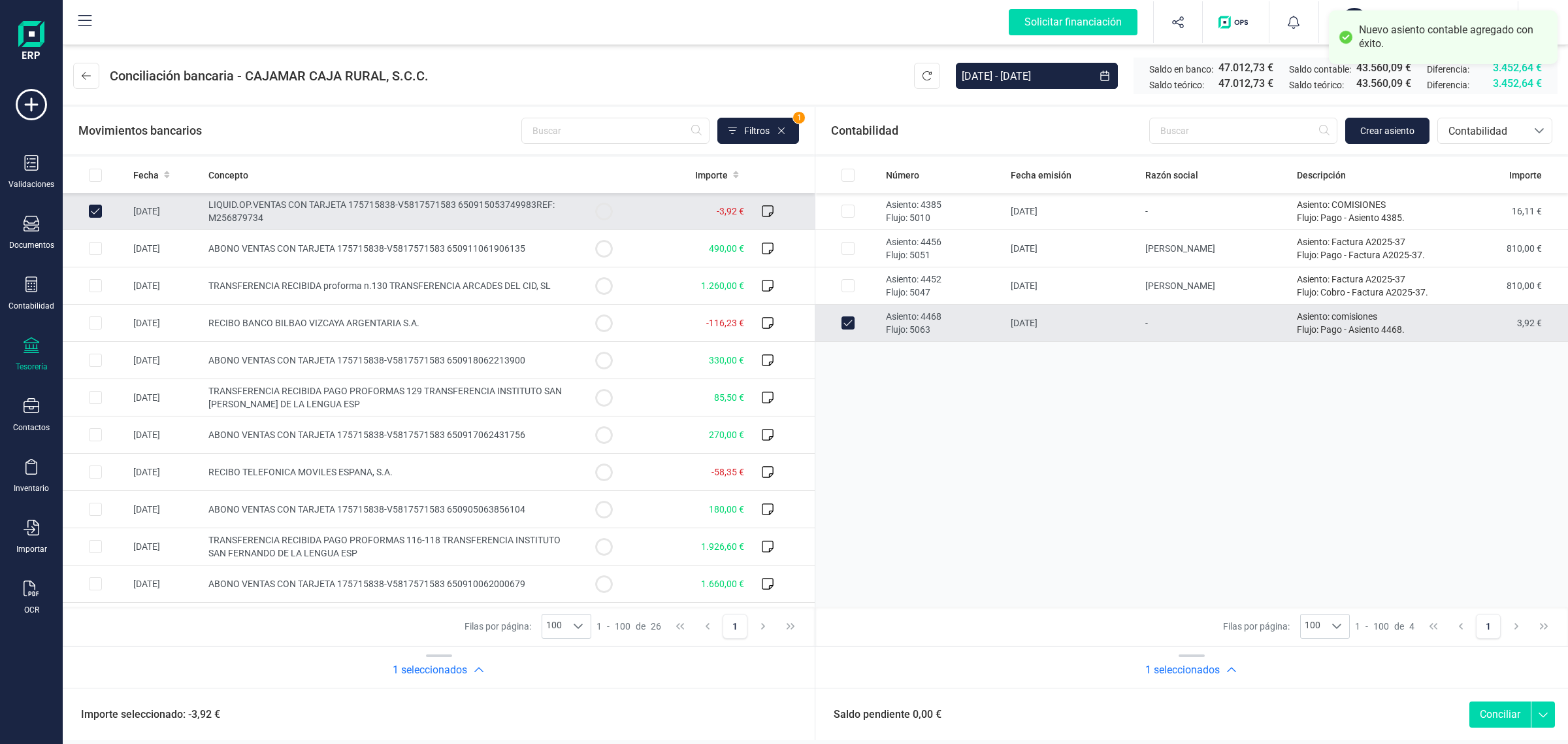
click at [1508, 710] on button "Conciliar" at bounding box center [1500, 714] width 61 height 26
checkbox input "false"
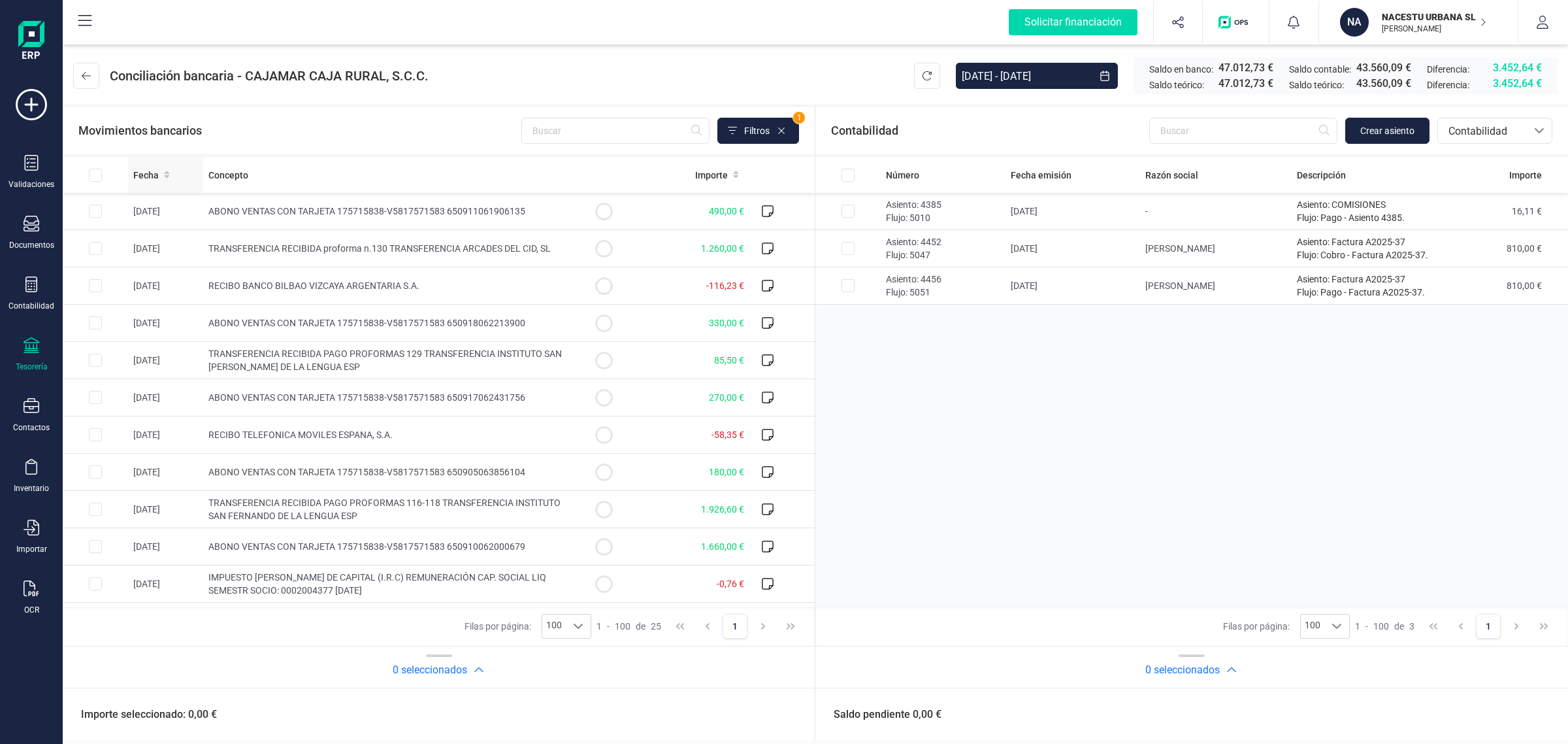
click at [168, 175] on icon at bounding box center [167, 174] width 6 height 9
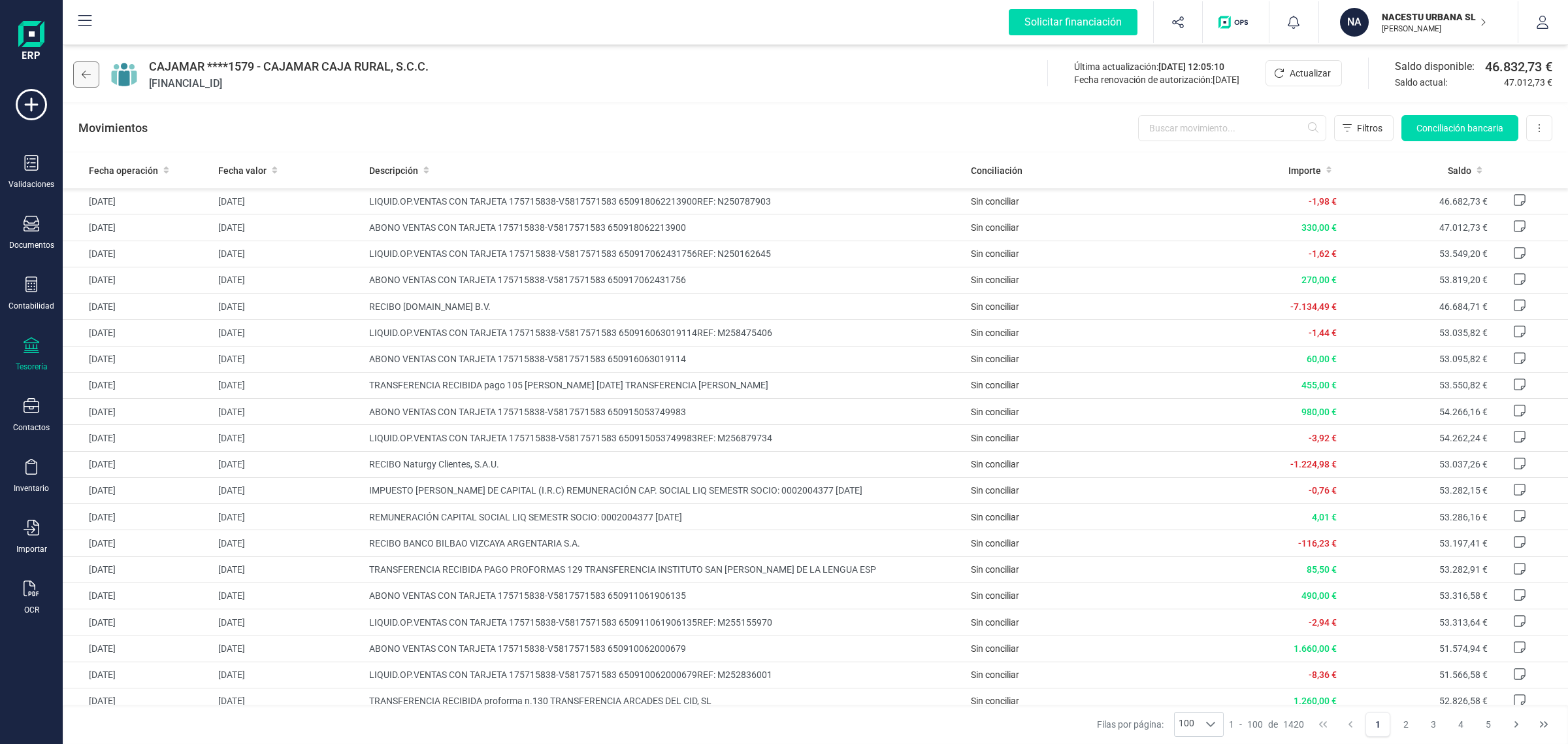
click at [88, 70] on icon at bounding box center [86, 74] width 9 height 11
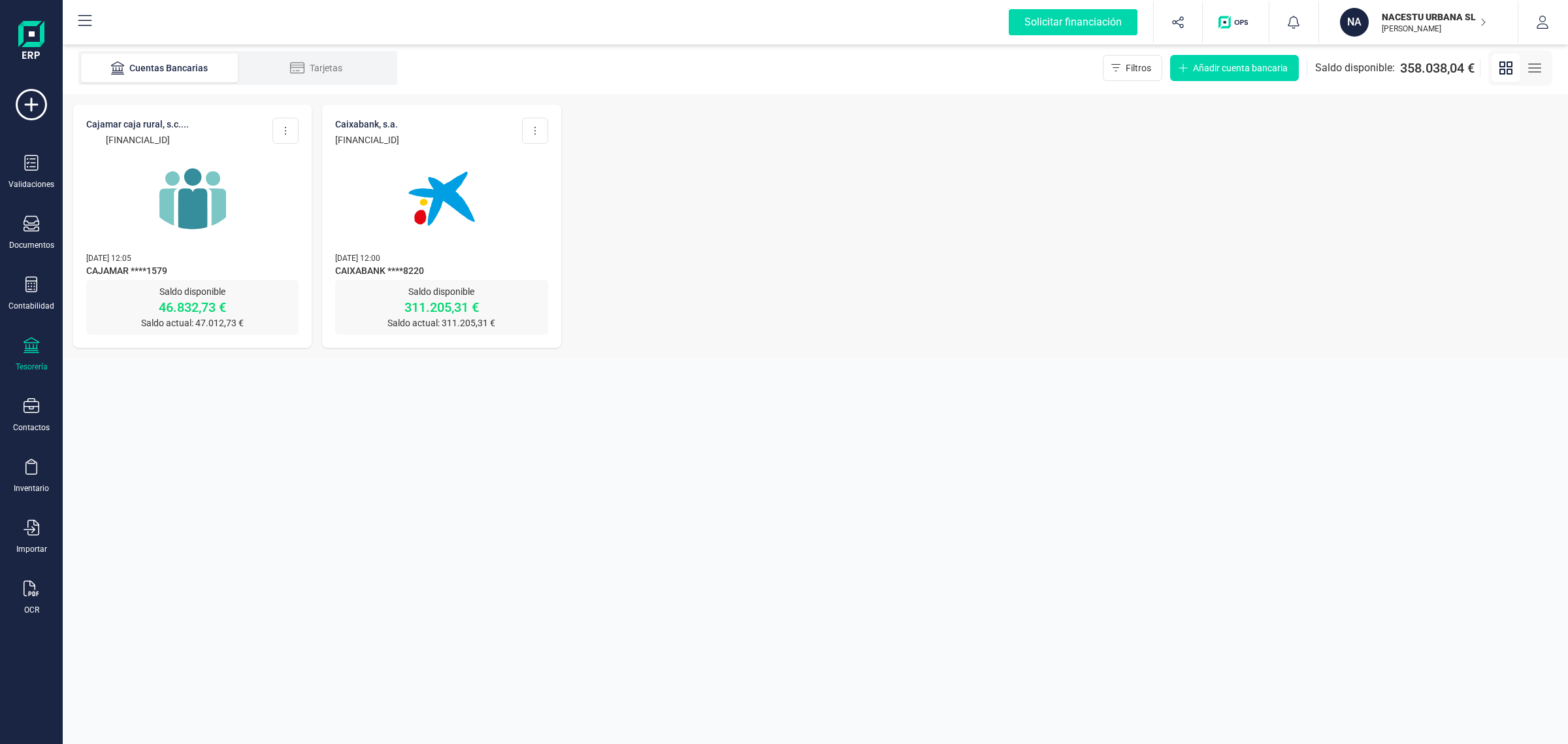
click at [196, 255] on p "[DATE] 12:05" at bounding box center [192, 258] width 212 height 13
click at [245, 186] on img at bounding box center [193, 199] width 110 height 110
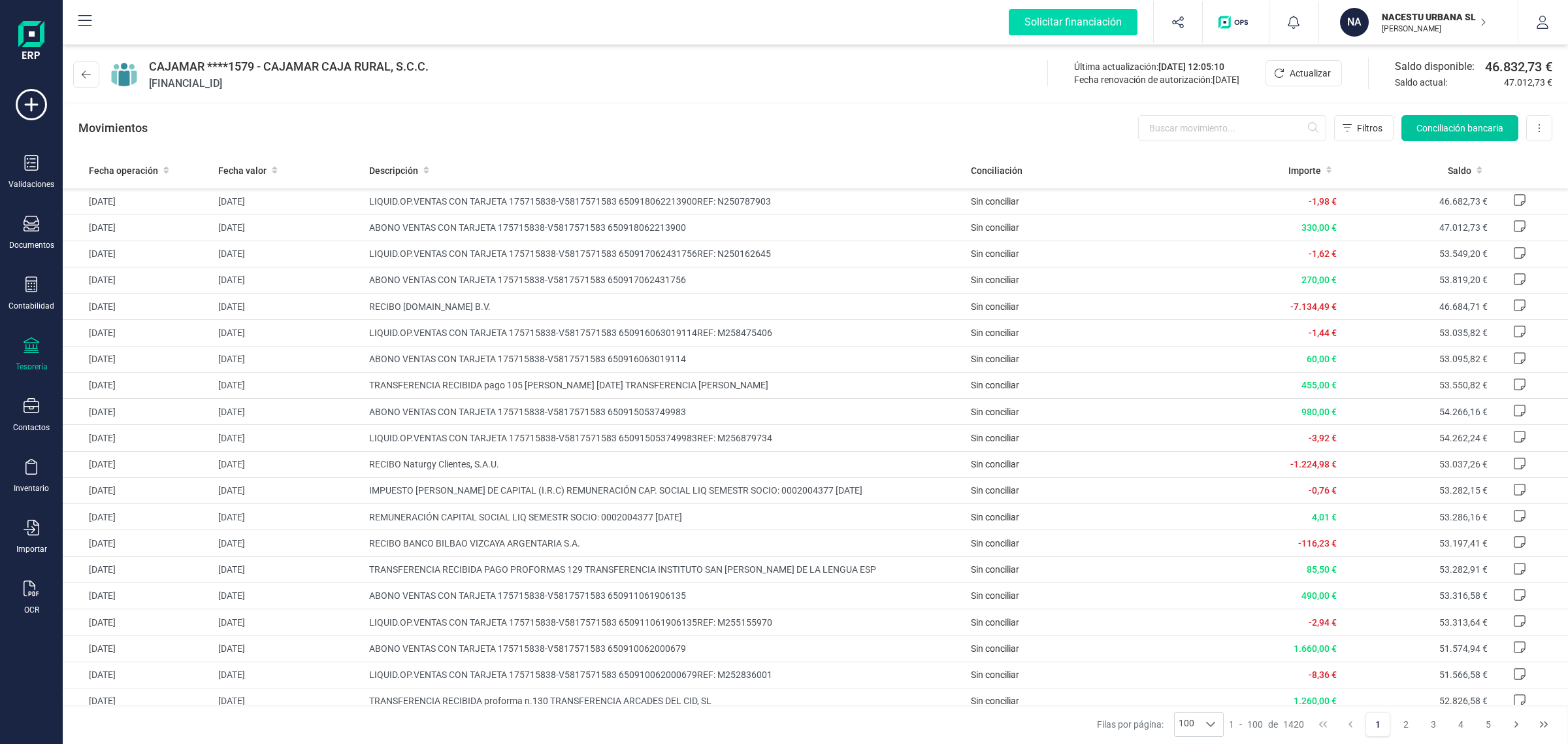
click at [1471, 129] on span "Conciliación bancaria" at bounding box center [1459, 128] width 87 height 13
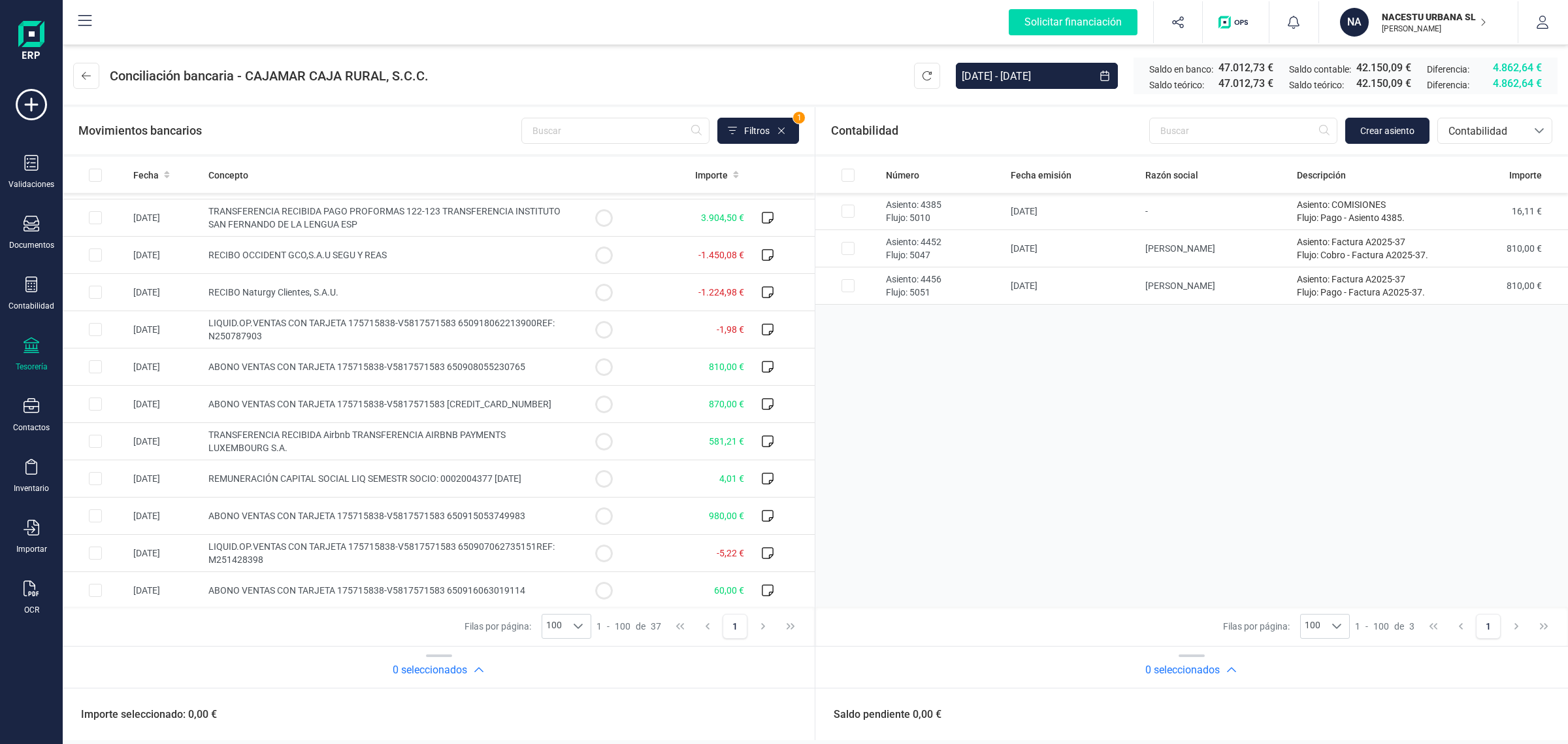
scroll to position [969, 0]
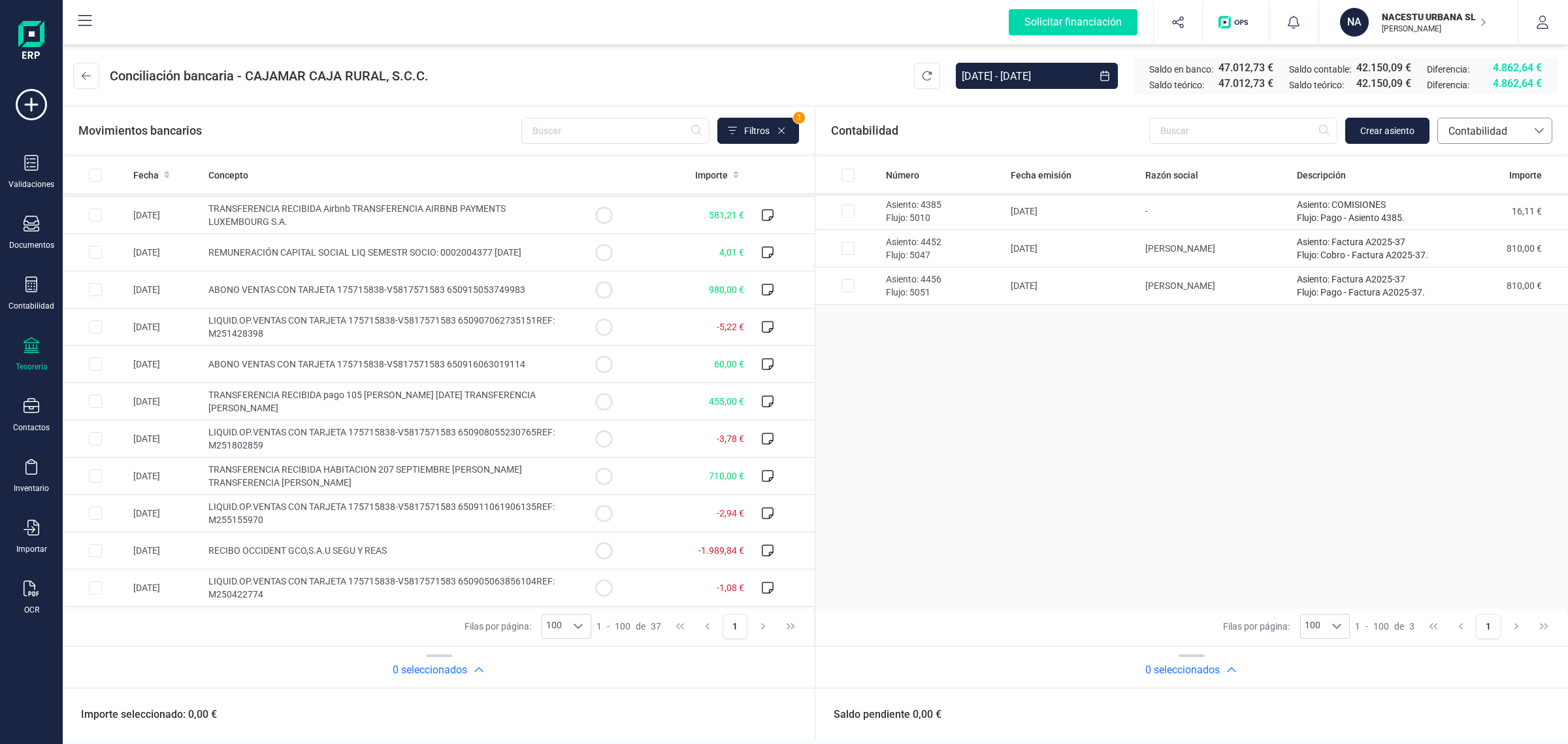
click at [1462, 129] on span "Contabilidad" at bounding box center [1482, 132] width 78 height 16
click at [1466, 217] on span "Facturas" at bounding box center [1468, 219] width 40 height 16
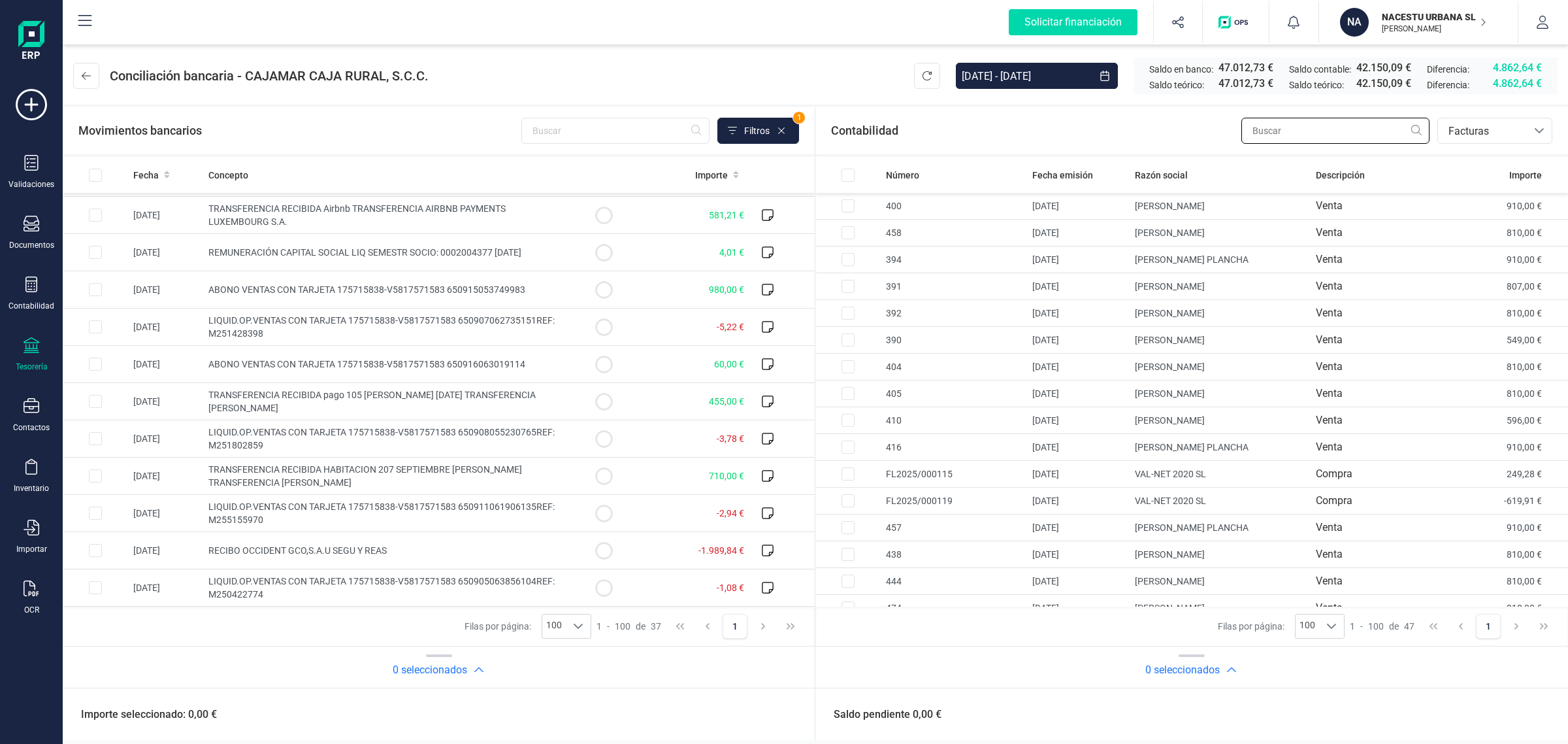
click at [1292, 131] on input "text" at bounding box center [1336, 131] width 188 height 26
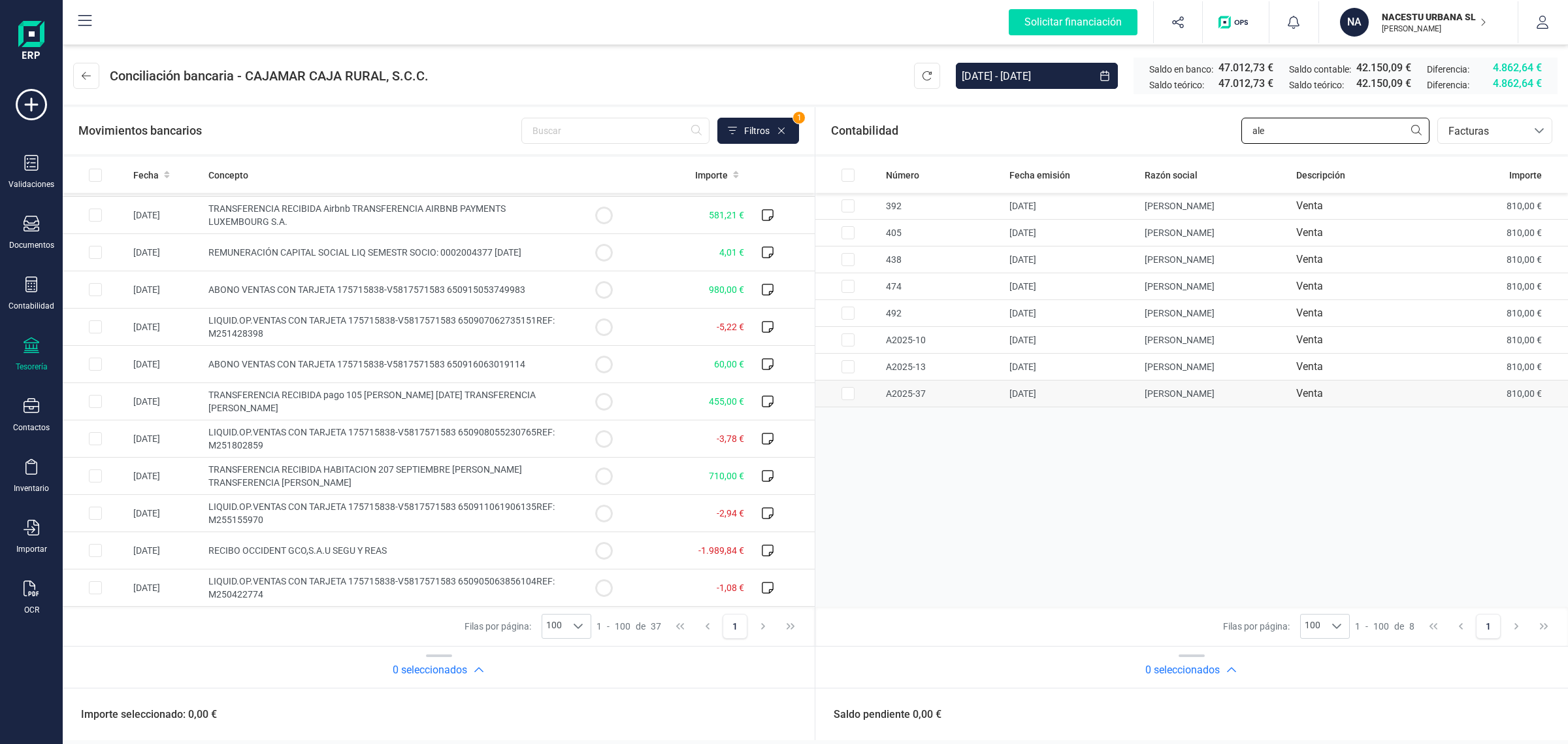
type input "ale"
click at [1358, 399] on td "Venta" at bounding box center [1366, 394] width 150 height 27
checkbox input "true"
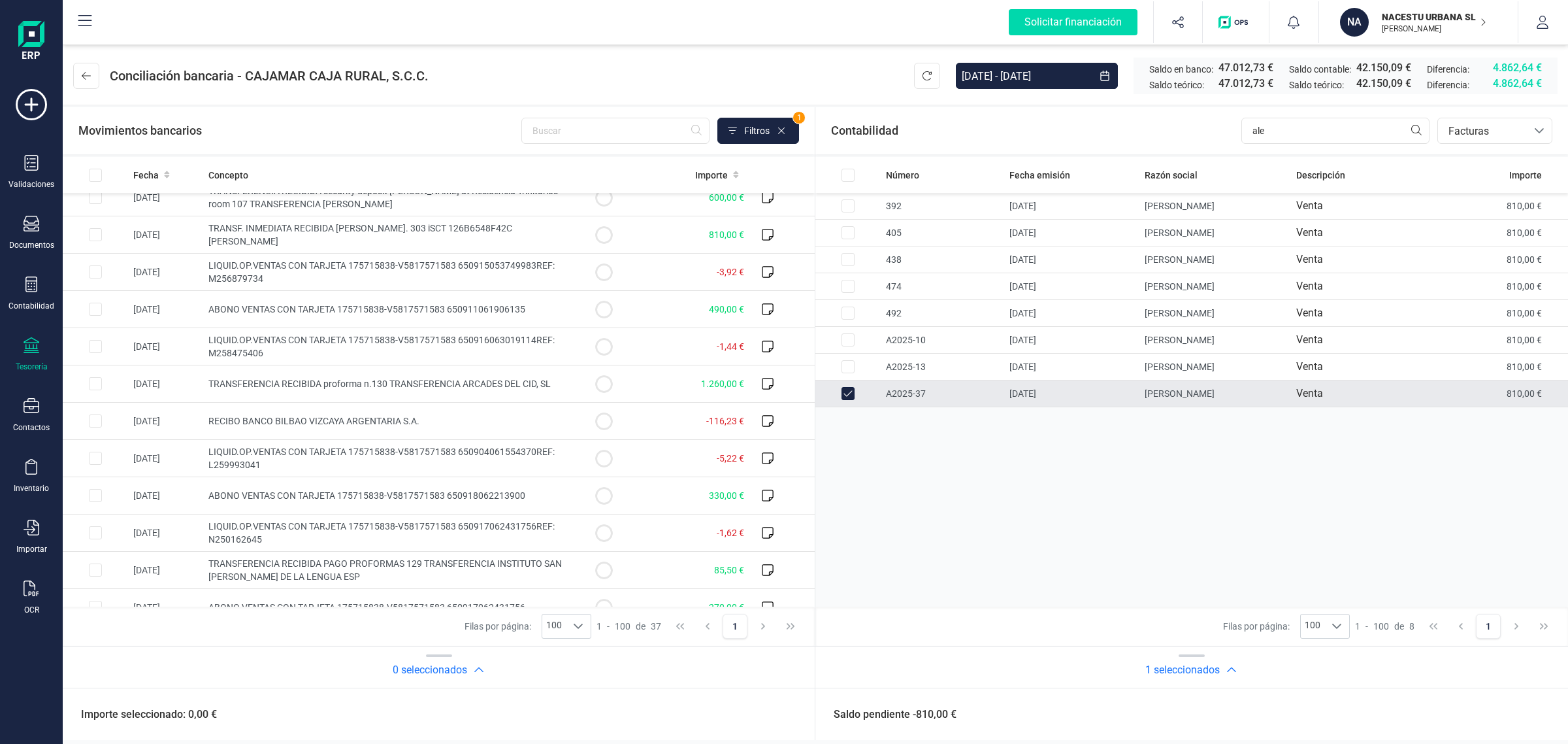
scroll to position [0, 0]
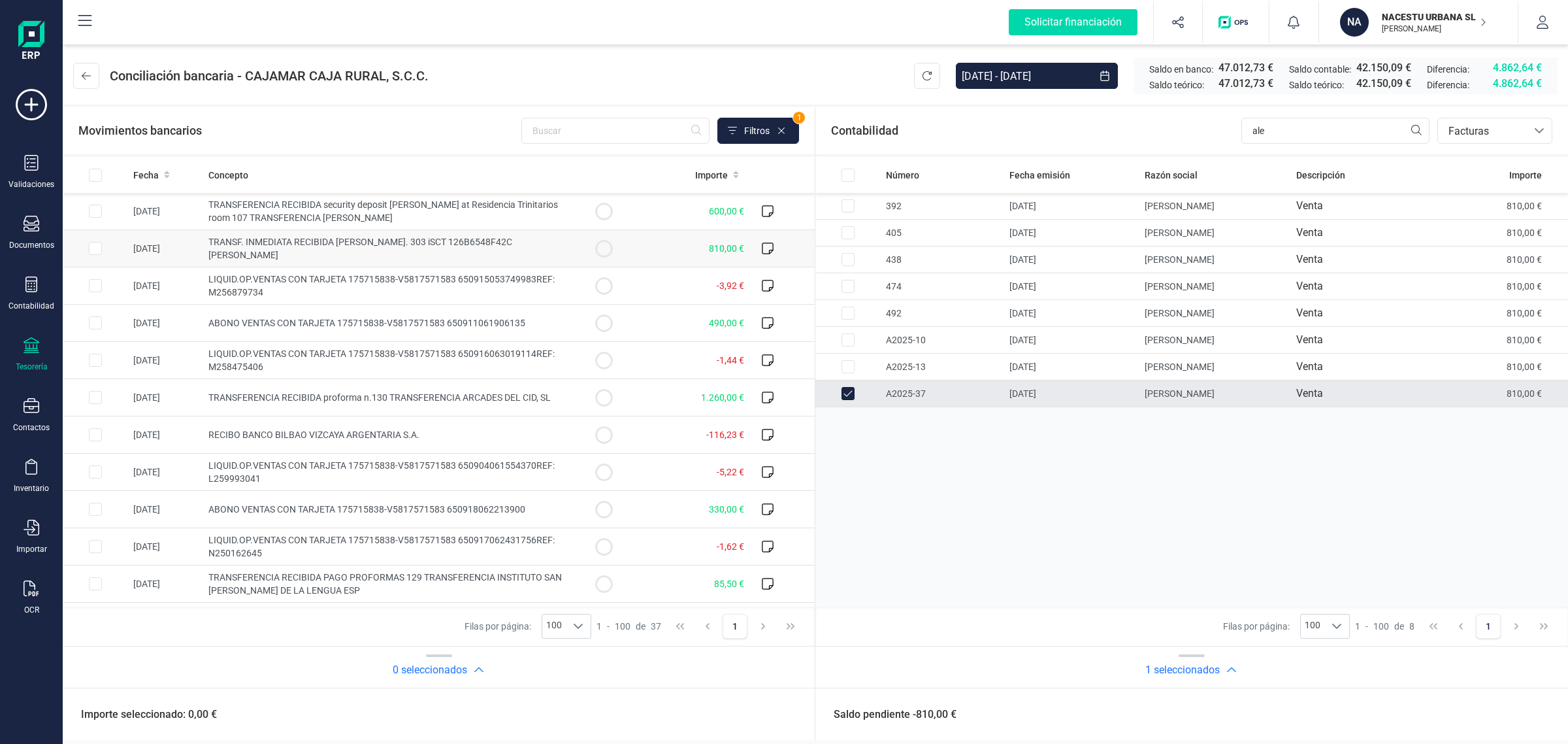
click at [344, 247] on span "TRANSF. INMEDIATA RECIBIDA [PERSON_NAME]. 303 iSCT 126B6548F42C [PERSON_NAME]" at bounding box center [360, 248] width 304 height 24
checkbox input "true"
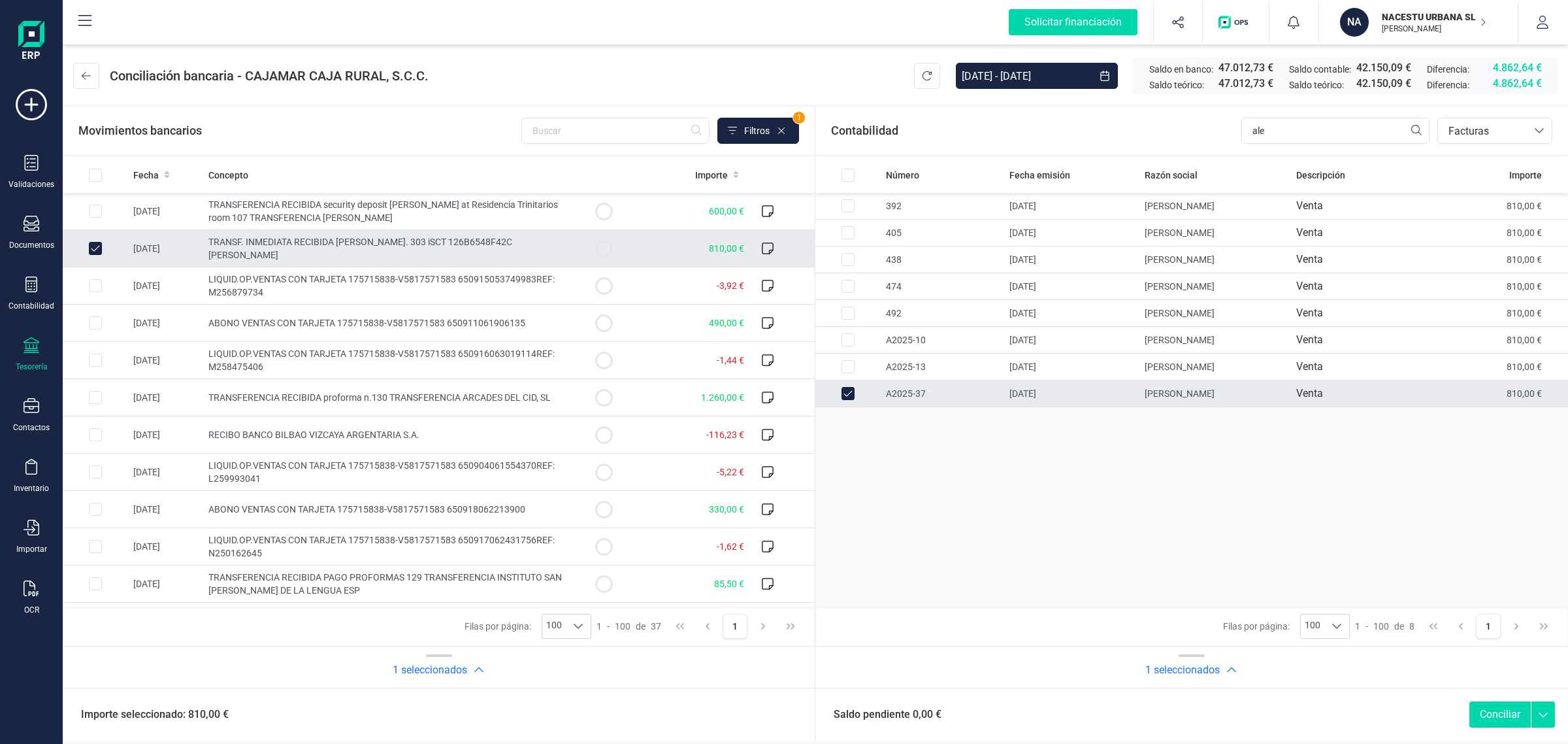
click at [1503, 710] on button "Conciliar" at bounding box center [1500, 714] width 61 height 26
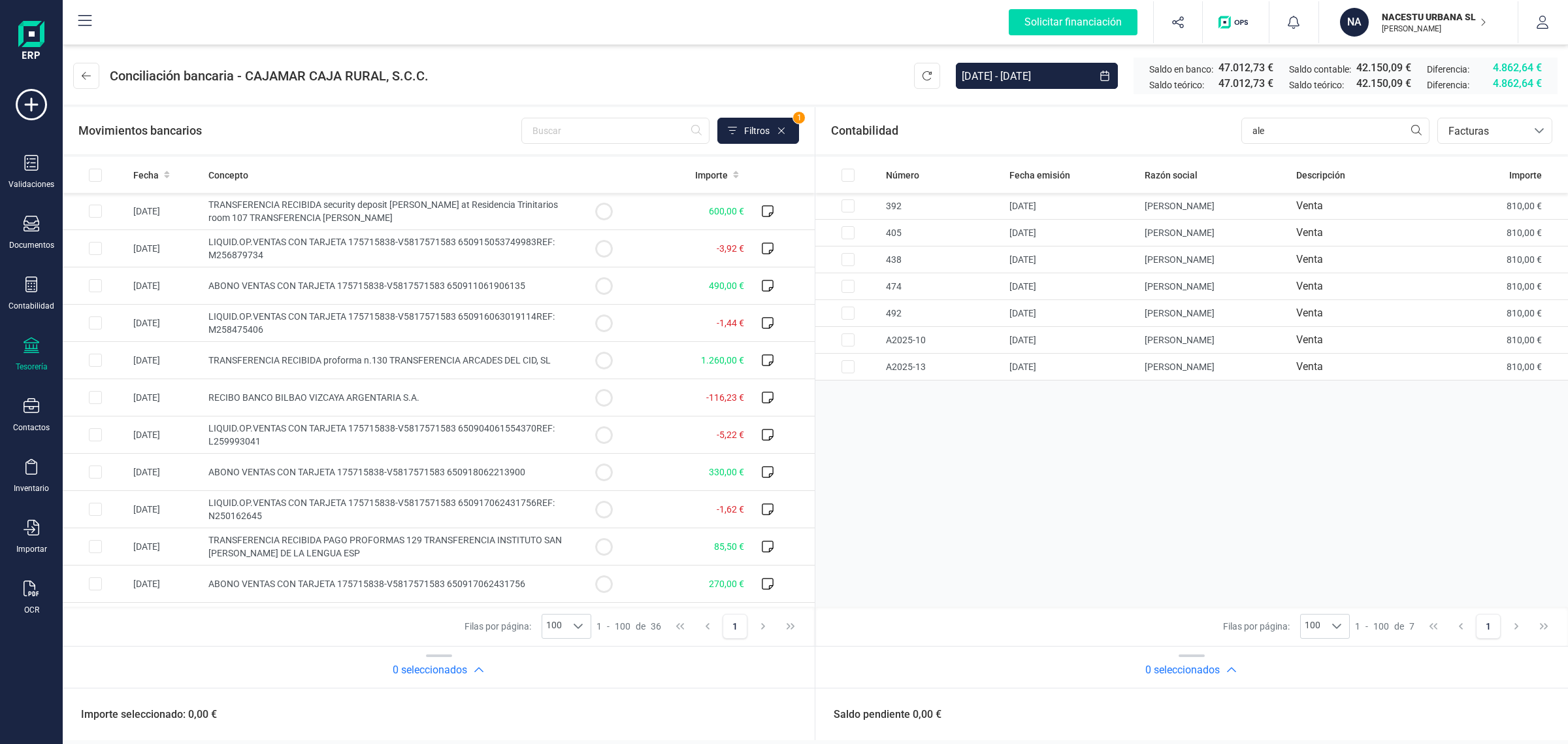
click at [72, 76] on header "Conciliación bancaria - CAJAMAR CAJA RURAL, S.C.C. 01/01/2025 - 18/09/2025 Sald…" at bounding box center [815, 73] width 1505 height 63
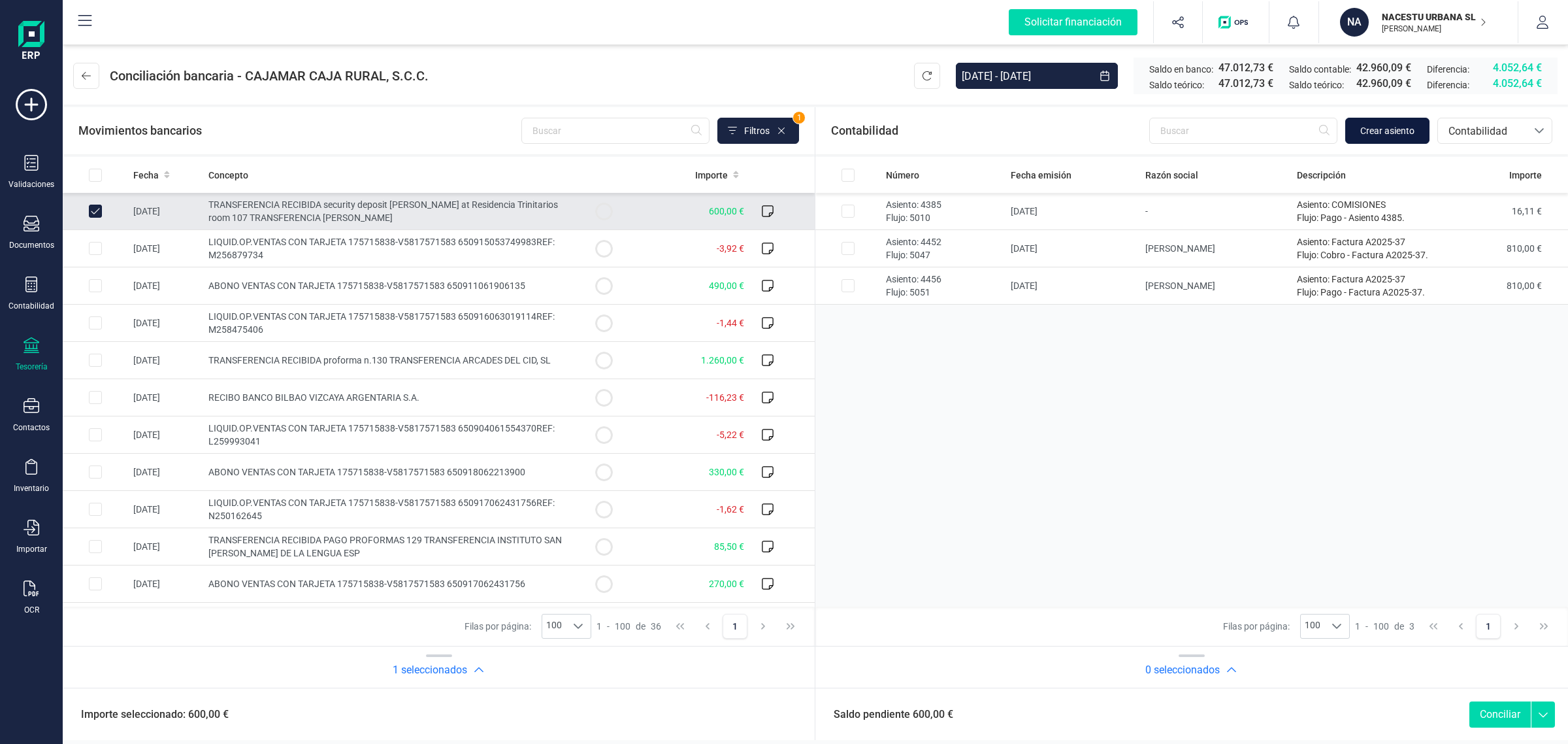
click at [1402, 128] on span "Crear asiento" at bounding box center [1387, 131] width 54 height 13
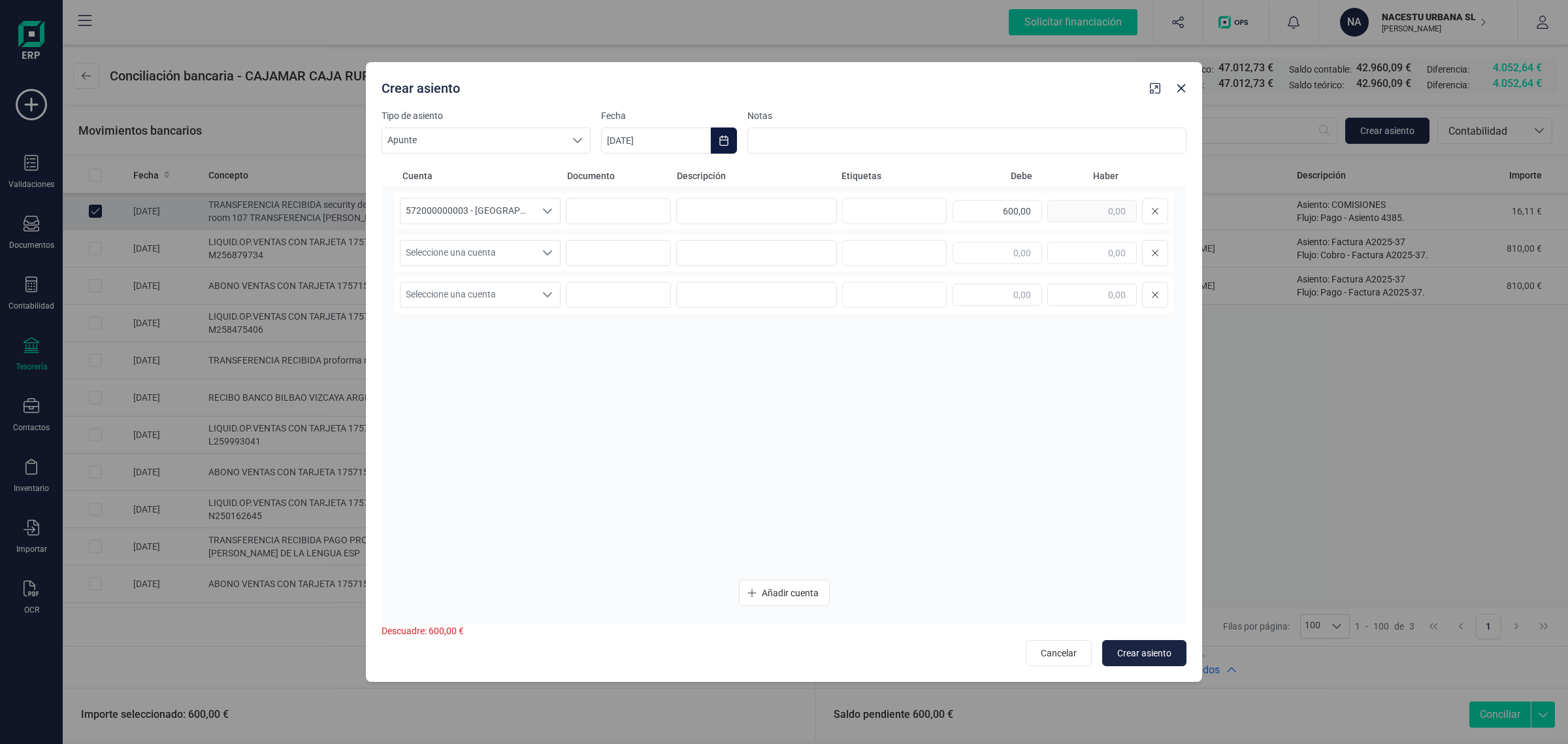
click at [723, 144] on icon "Choose Date" at bounding box center [724, 140] width 11 height 11
click at [854, 250] on span "5" at bounding box center [850, 256] width 26 height 26
type input "[DATE]"
drag, startPoint x: 959, startPoint y: 213, endPoint x: 1086, endPoint y: 224, distance: 127.5
click at [1086, 224] on div "600,00" at bounding box center [1060, 211] width 216 height 26
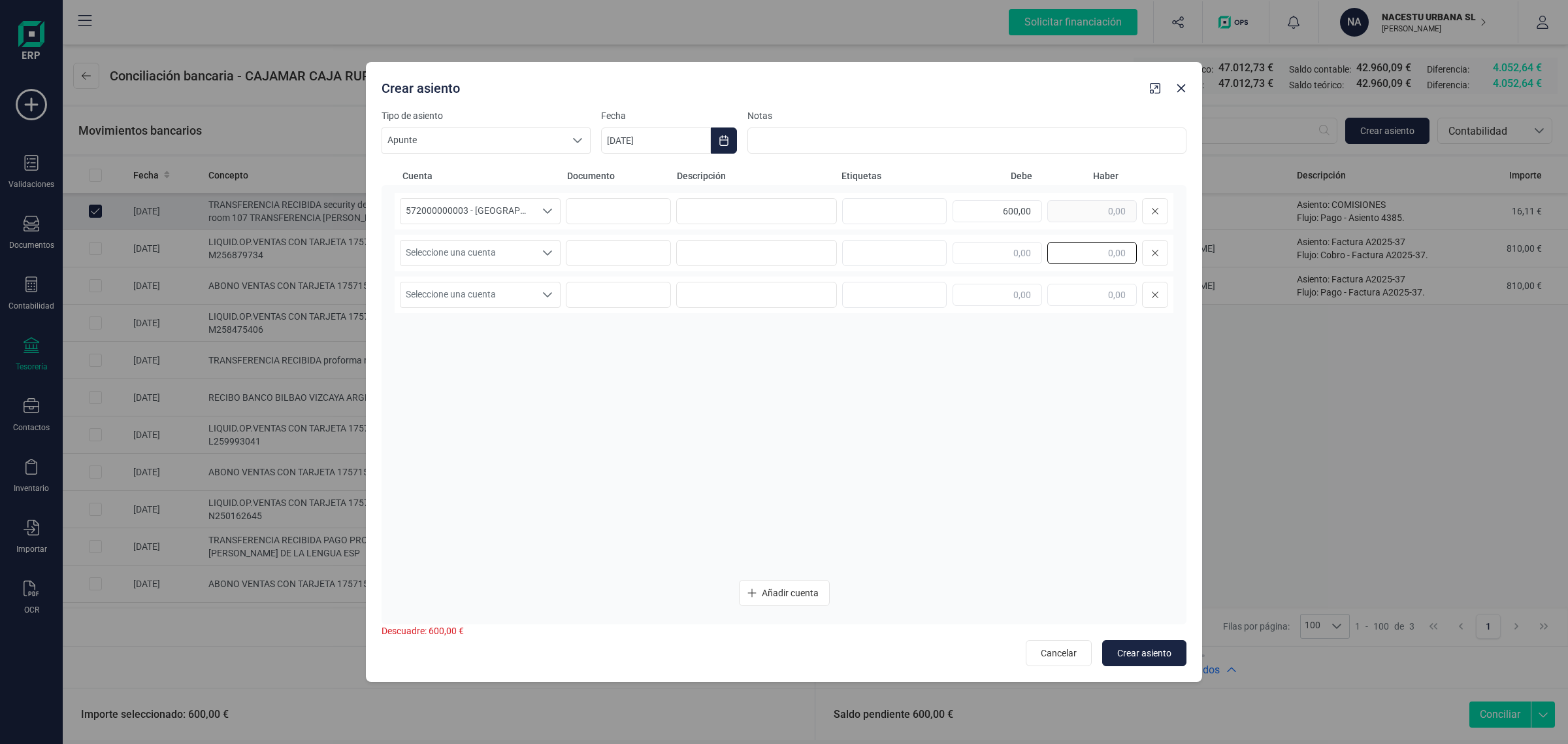
click at [1096, 252] on input "text" at bounding box center [1092, 253] width 89 height 22
paste input "600,00"
type input "600,00"
click at [449, 253] on span "Seleccione una cuenta" at bounding box center [468, 253] width 135 height 25
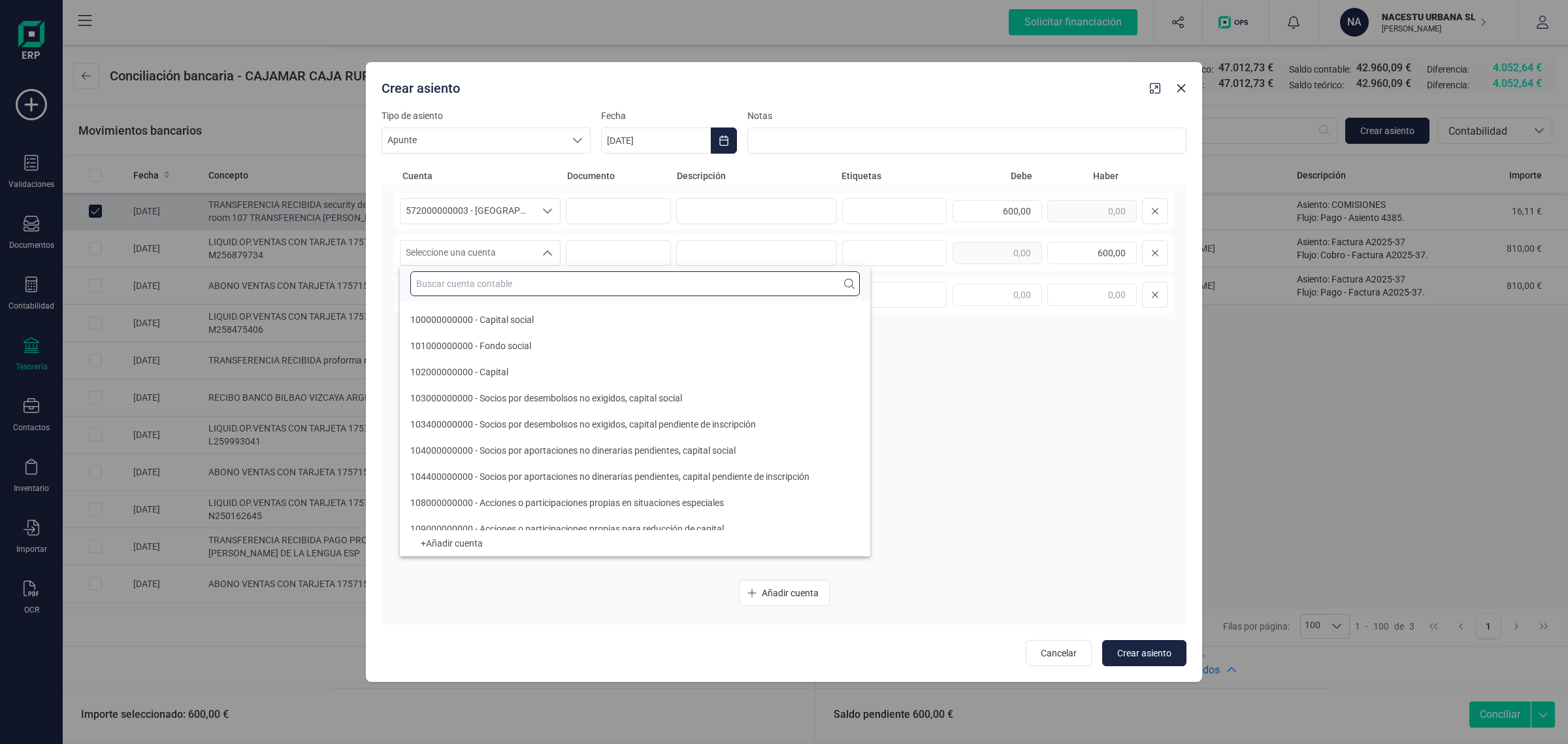
click at [437, 281] on input "text" at bounding box center [634, 283] width 450 height 25
click at [483, 282] on input "text" at bounding box center [634, 283] width 450 height 25
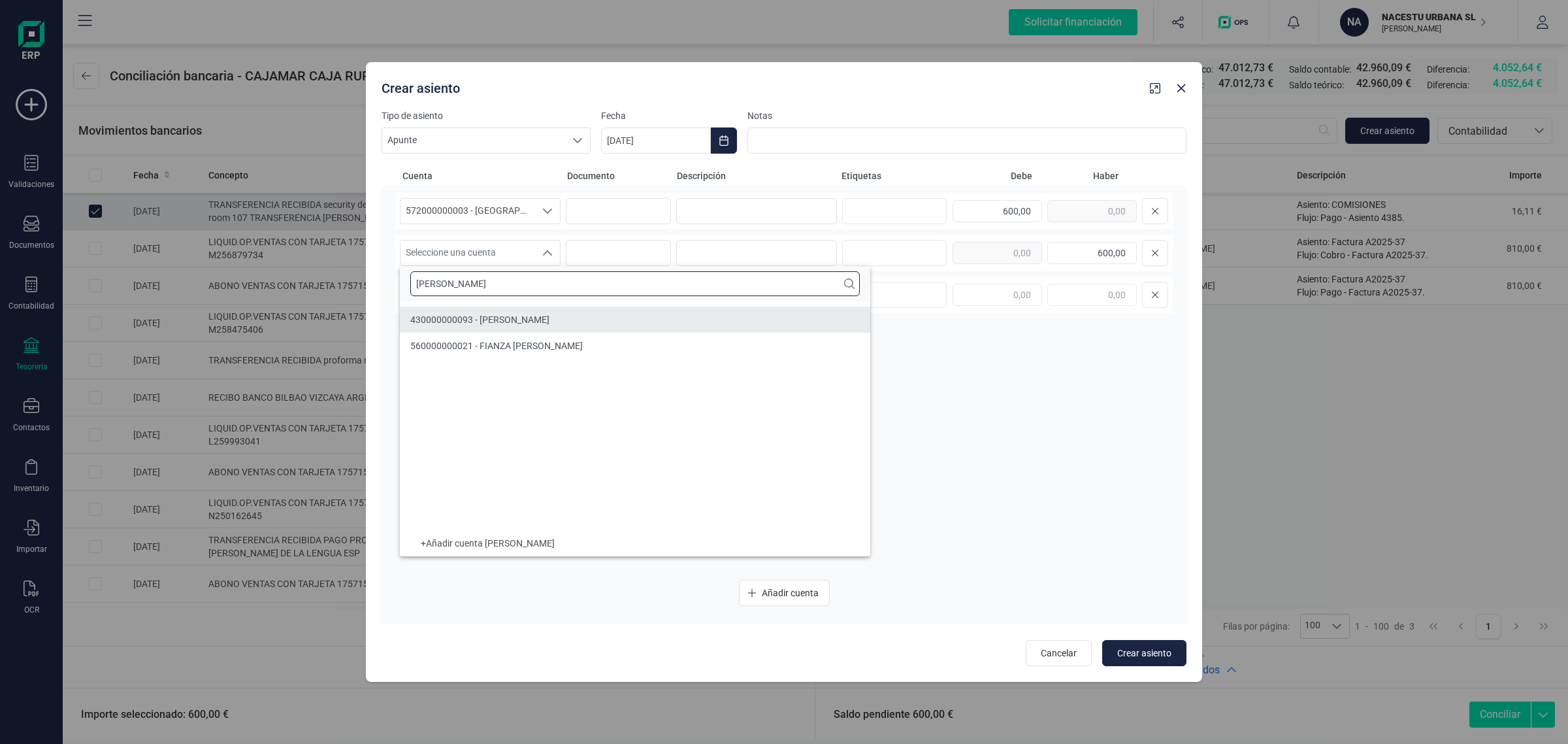
type input "IVAN"
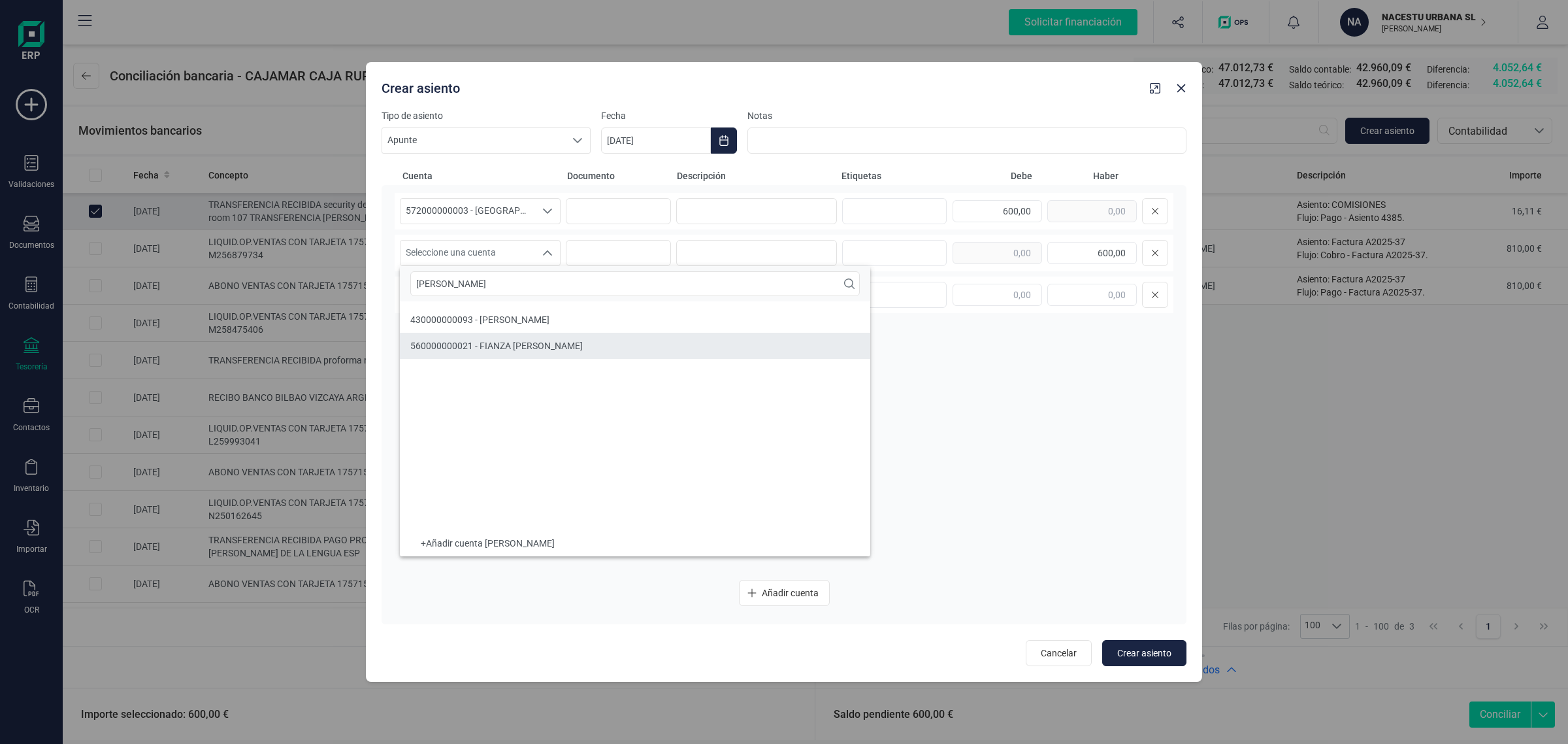
click at [537, 347] on span "560000000021 - FIANZA Ivan Maricevic" at bounding box center [496, 345] width 173 height 11
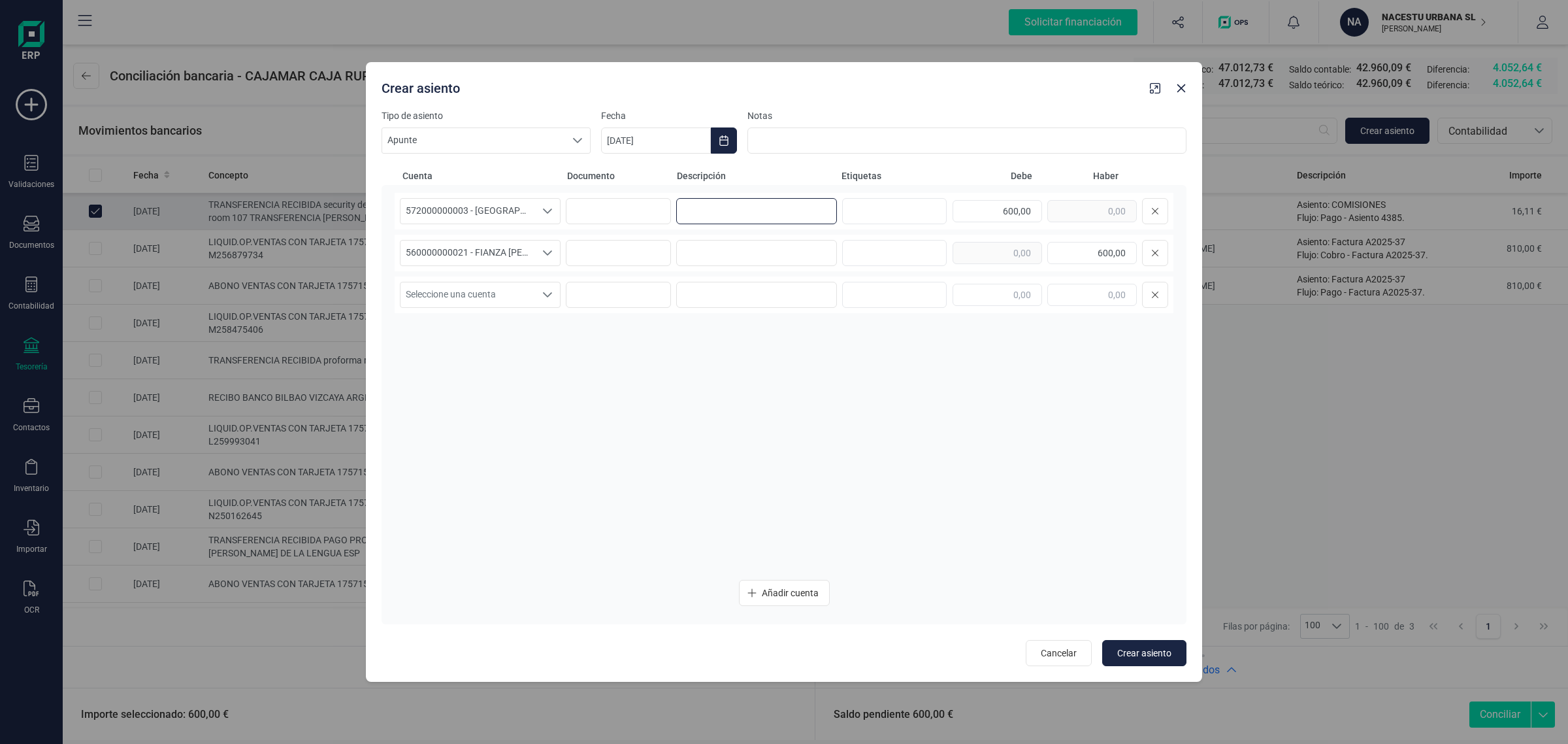
click at [757, 209] on input at bounding box center [756, 211] width 160 height 26
drag, startPoint x: 745, startPoint y: 214, endPoint x: 645, endPoint y: 220, distance: 100.2
click at [645, 220] on div "572000000003 - CAJAMAR -1579 572000000003 - CAJAMAR -1579 FIANZA 600,00" at bounding box center [784, 211] width 779 height 37
type input "FIANZA"
click at [759, 250] on input at bounding box center [756, 253] width 160 height 26
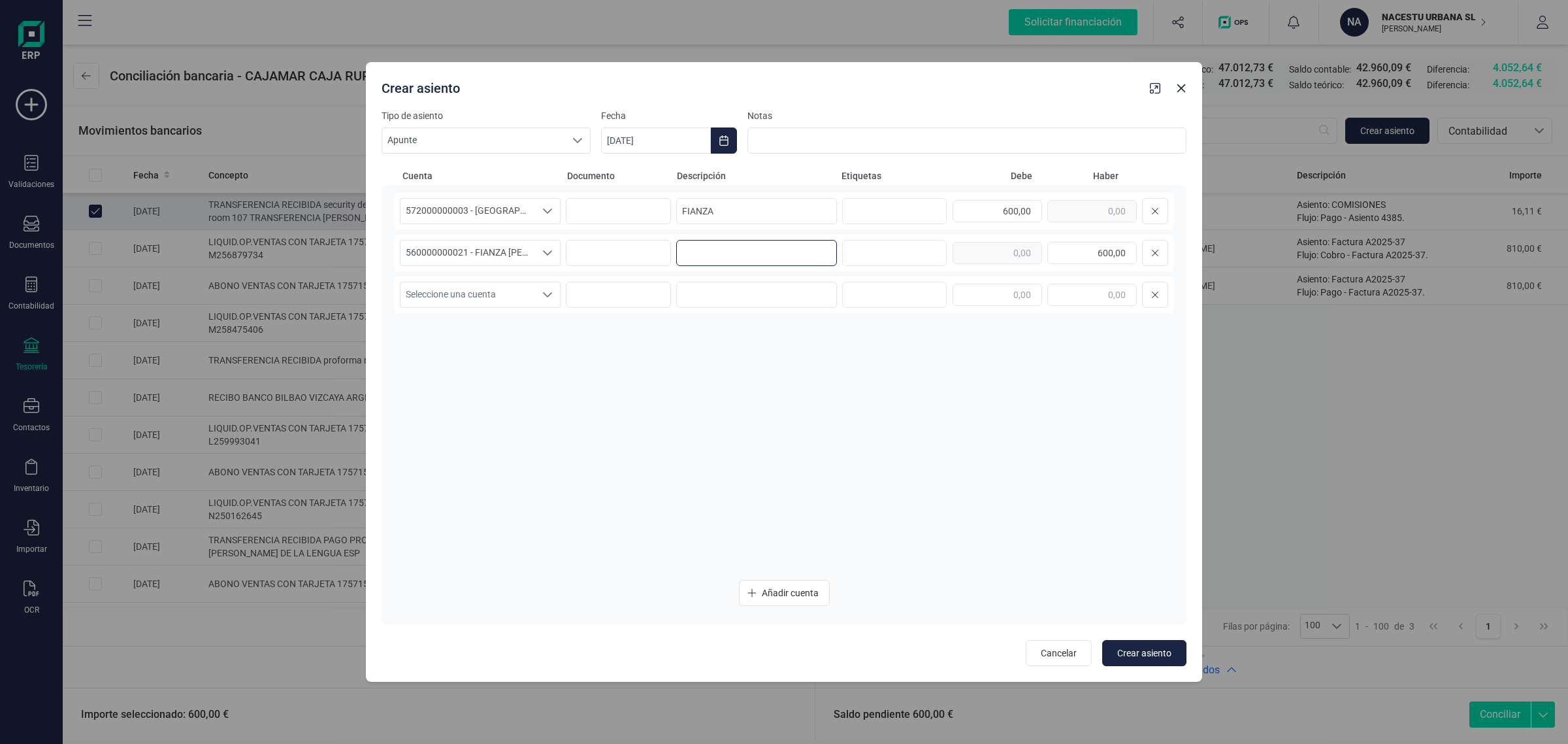
paste input "FIANZA"
type input "FIANZA"
click at [1161, 650] on span "Crear asiento" at bounding box center [1144, 653] width 54 height 13
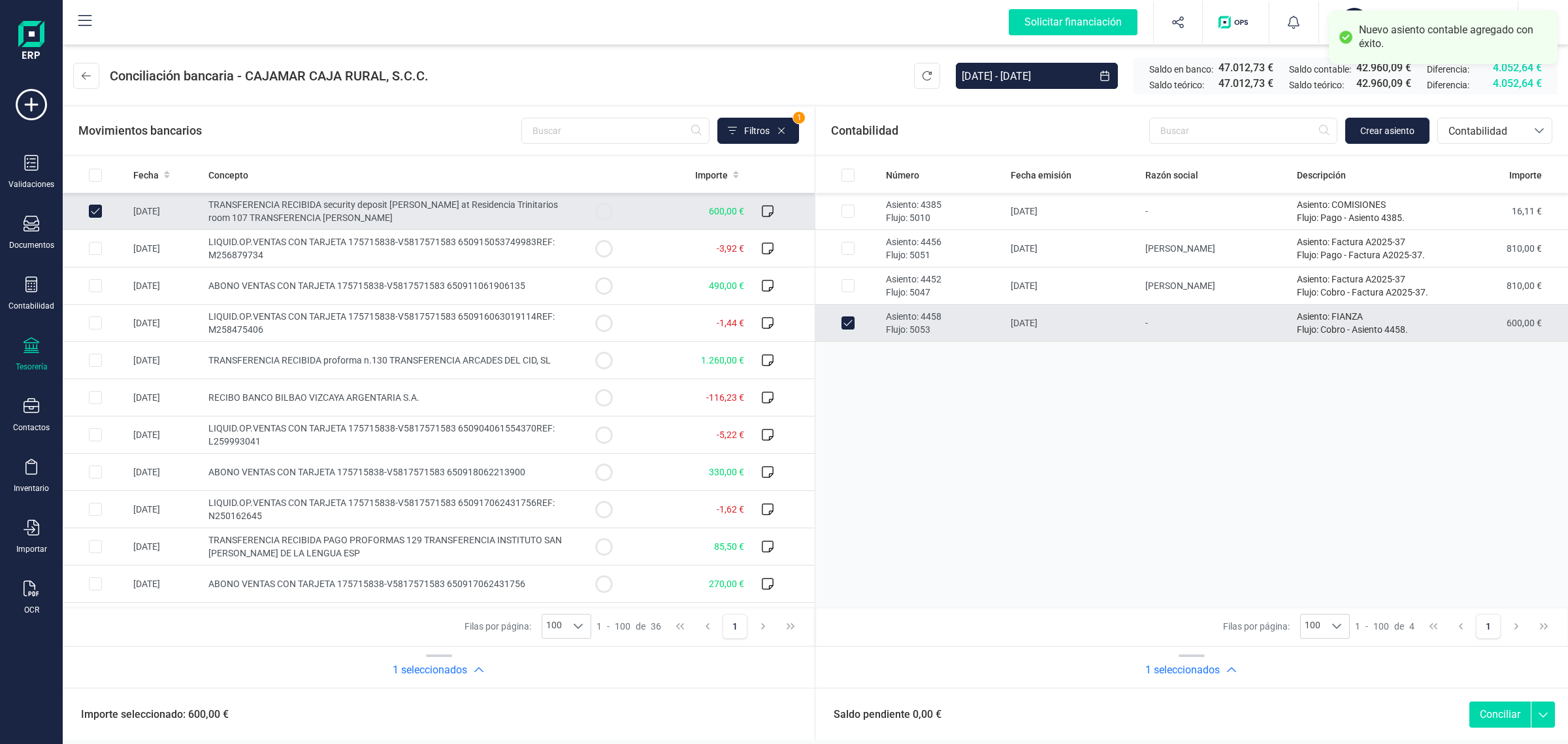
click at [1482, 714] on button "Conciliar" at bounding box center [1500, 714] width 61 height 26
checkbox input "false"
